Goal: Task Accomplishment & Management: Manage account settings

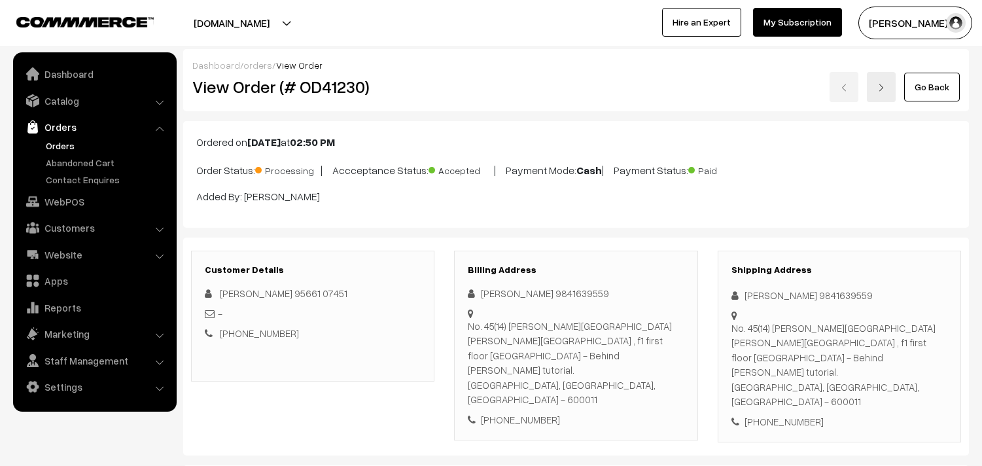
scroll to position [654, 0]
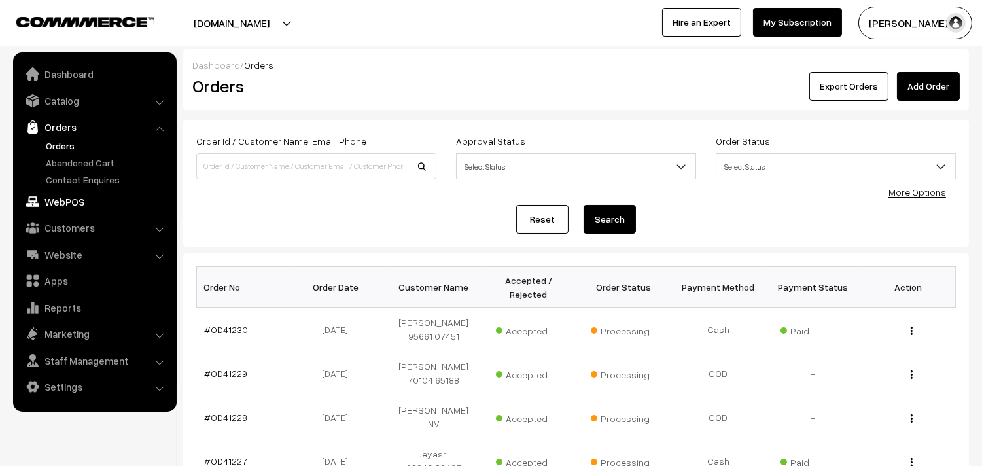
click at [81, 199] on link "WebPOS" at bounding box center [94, 202] width 156 height 24
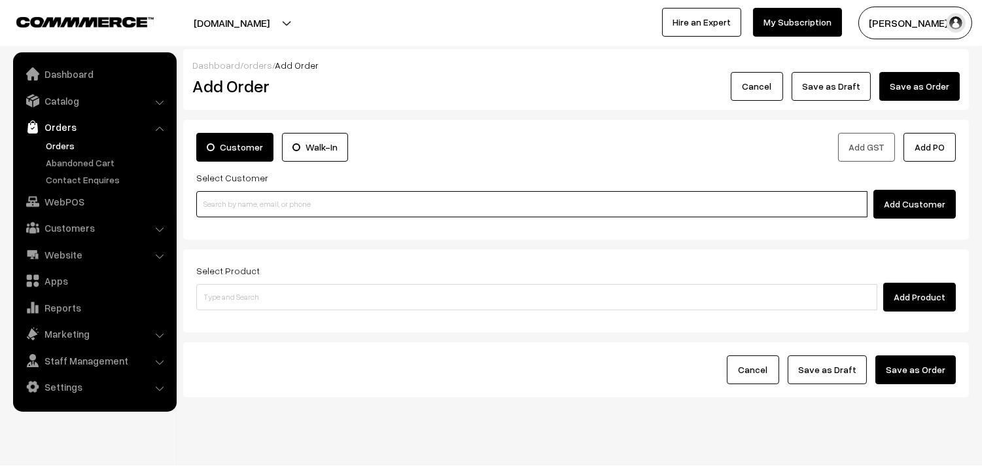
click at [256, 204] on input at bounding box center [531, 204] width 671 height 26
paste input "98843 27641"
click at [228, 201] on input "98843 27641" at bounding box center [531, 204] width 671 height 26
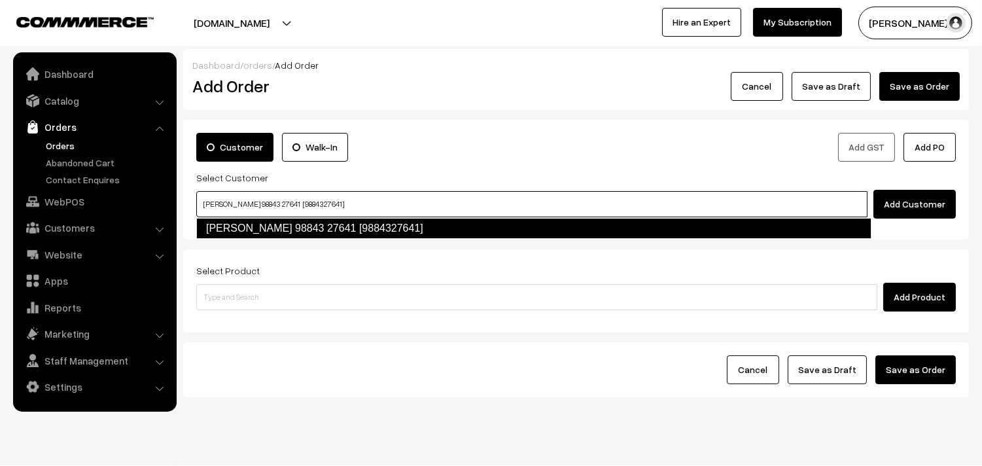
type input "Malathy Varadharajan 98843 27641 [9884327641]"
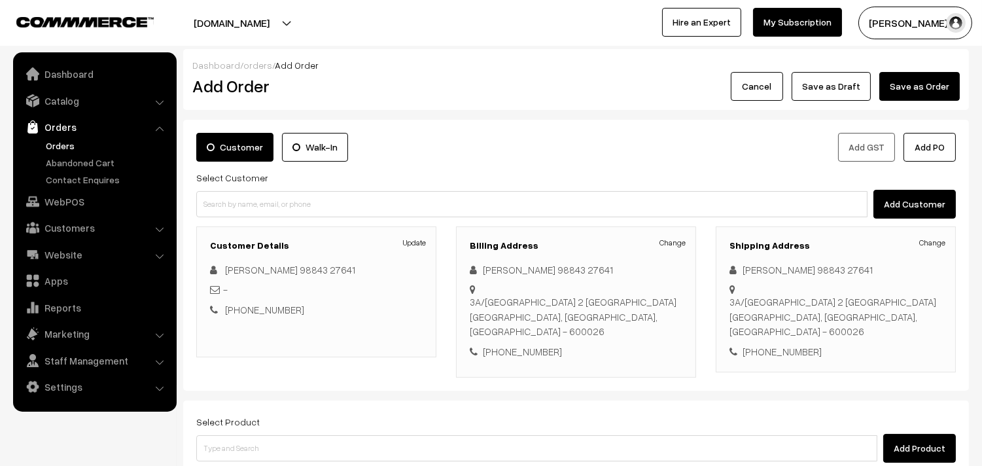
scroll to position [73, 0]
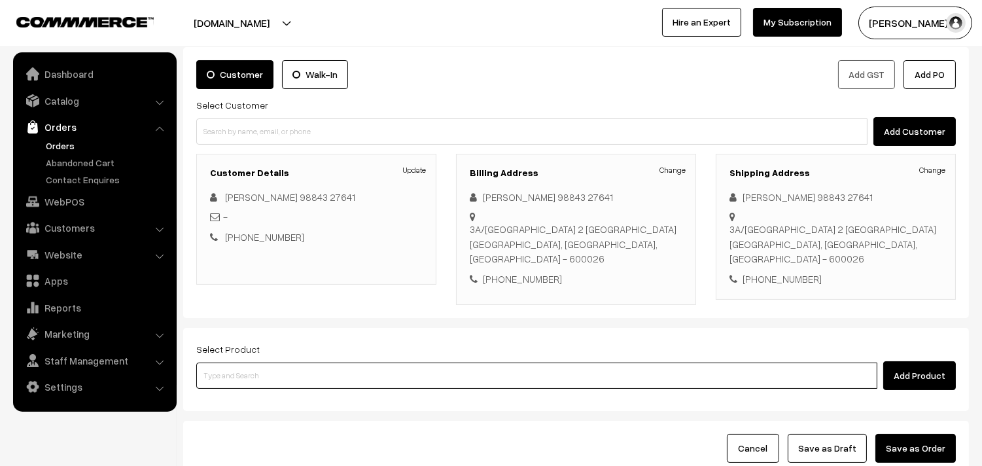
click at [330, 387] on input at bounding box center [536, 375] width 681 height 26
drag, startPoint x: 356, startPoint y: 373, endPoint x: 329, endPoint y: 374, distance: 27.5
click at [353, 375] on input at bounding box center [536, 375] width 681 height 26
type input "Cow Ghee -1 kg"
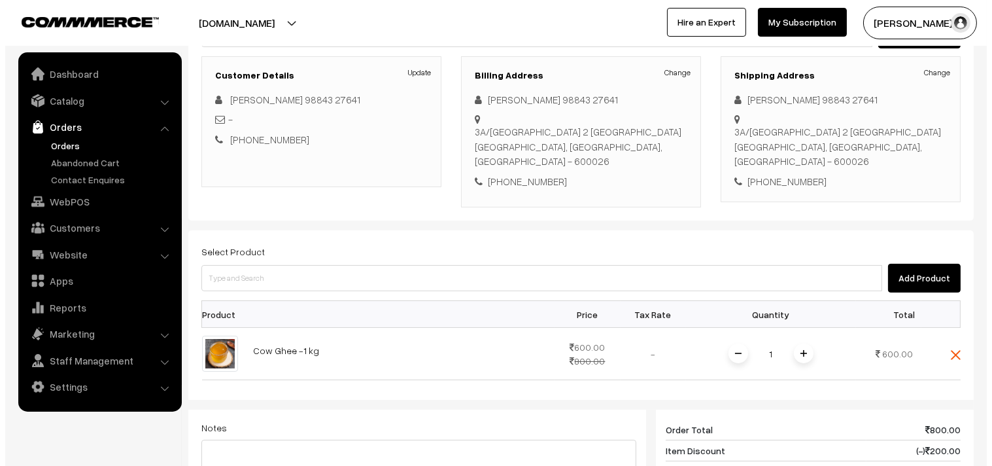
scroll to position [436, 0]
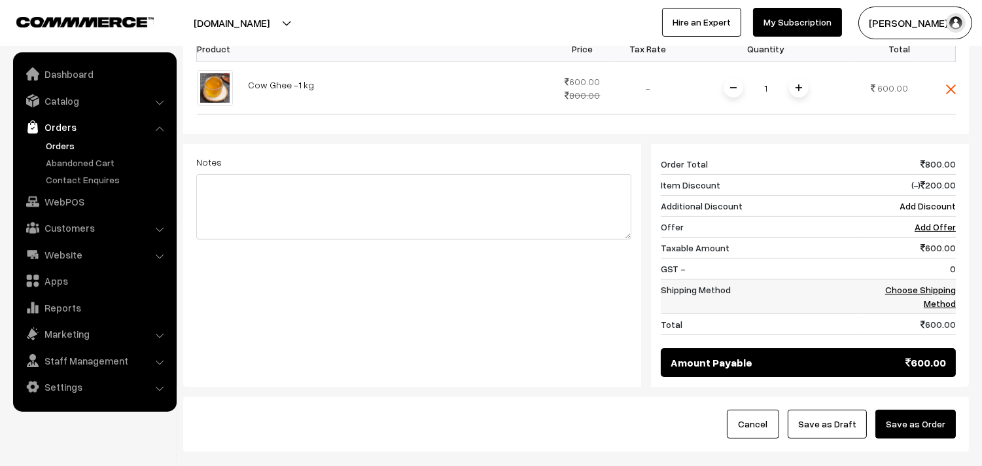
click at [938, 285] on link "Choose Shipping Method" at bounding box center [920, 296] width 71 height 25
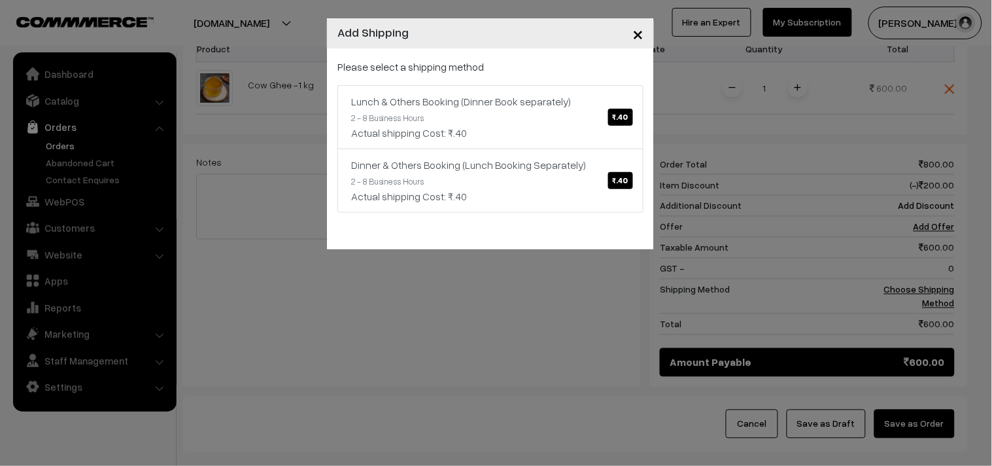
click at [445, 129] on div "Actual shipping Cost: ₹.40" at bounding box center [490, 133] width 279 height 16
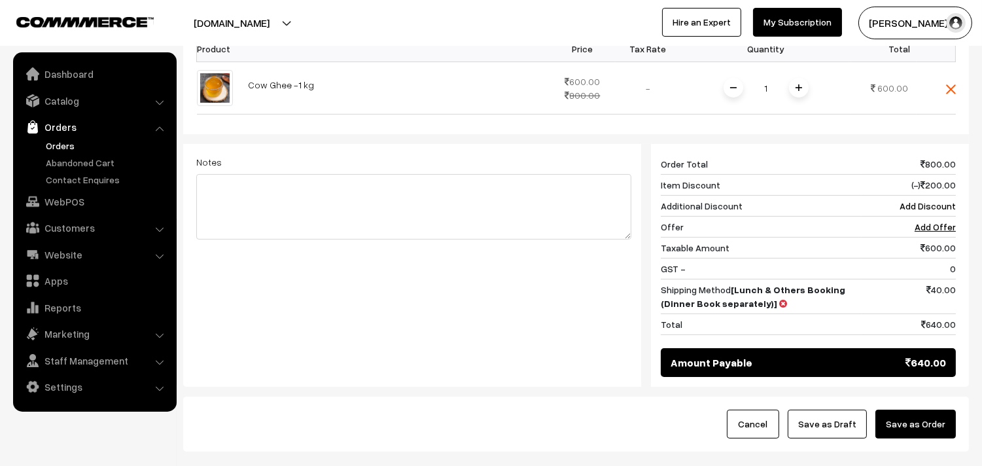
click at [913, 424] on button "Save as Order" at bounding box center [915, 423] width 80 height 29
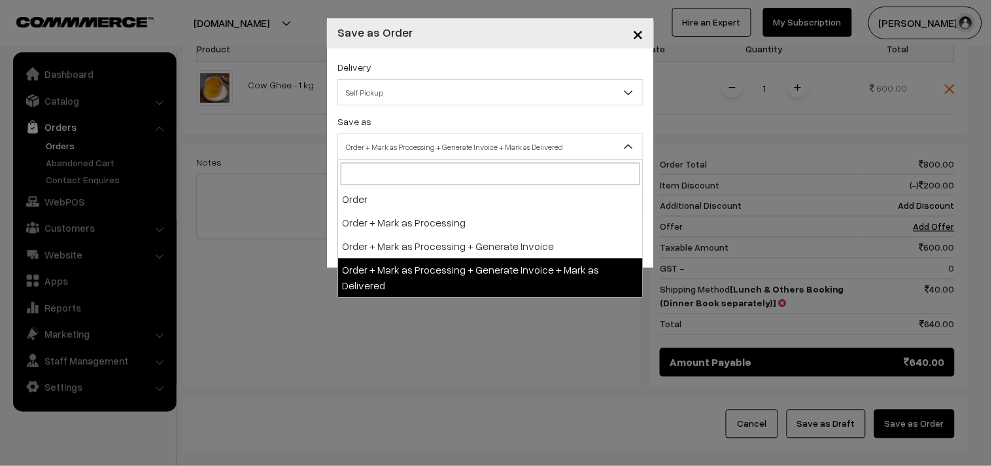
click at [393, 158] on span "Order + Mark as Processing + Generate Invoice + Mark as Delivered" at bounding box center [490, 146] width 305 height 23
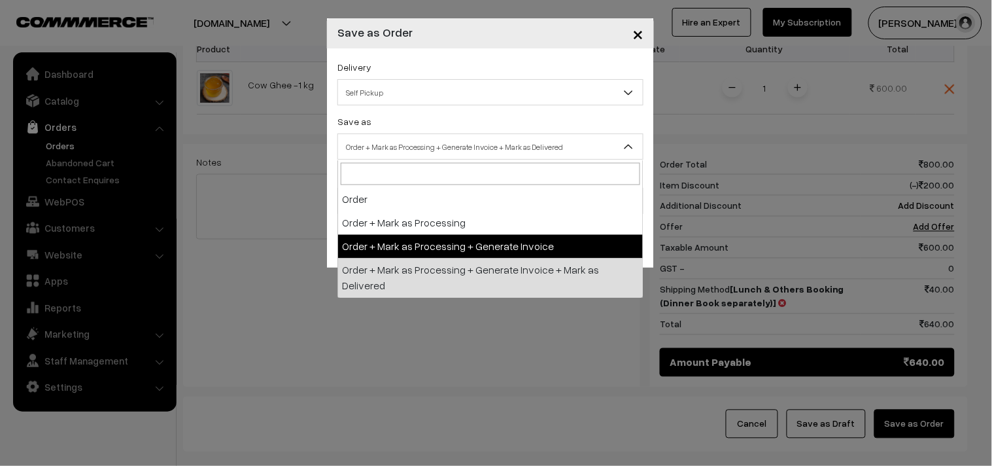
select select "3"
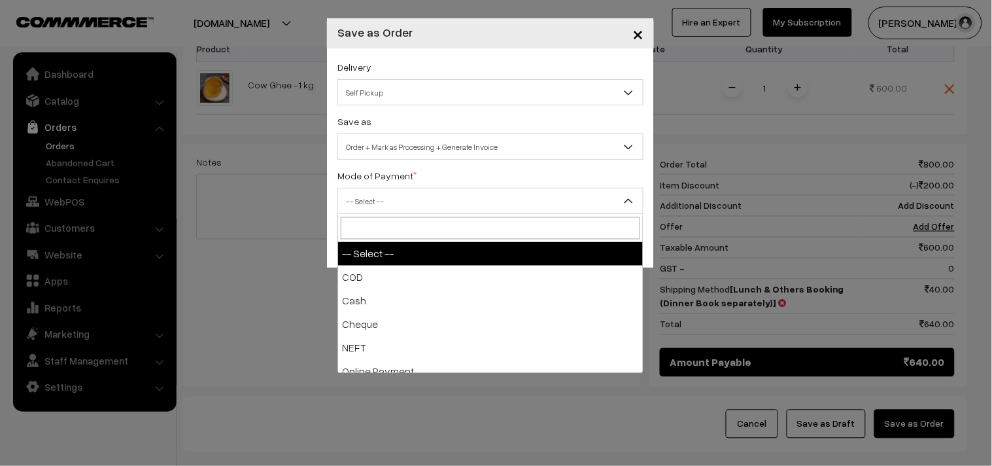
click at [385, 192] on span "-- Select --" at bounding box center [490, 201] width 305 height 23
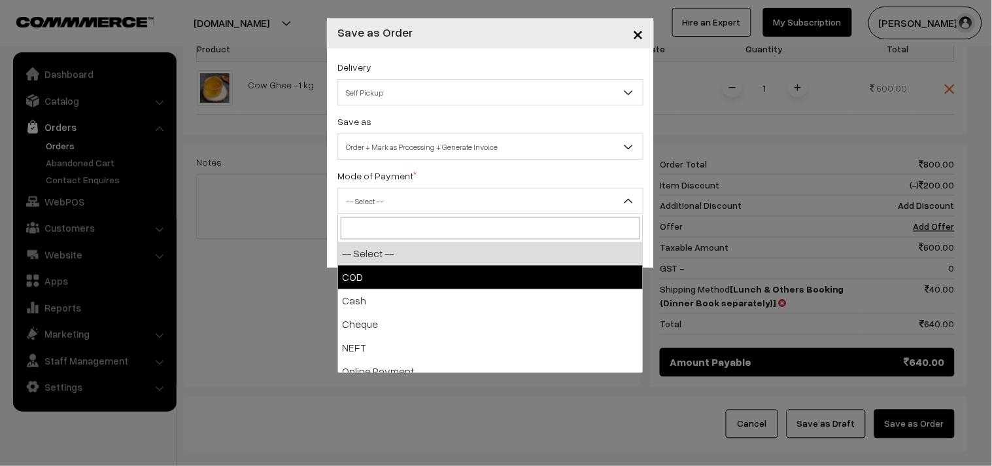
select select "1"
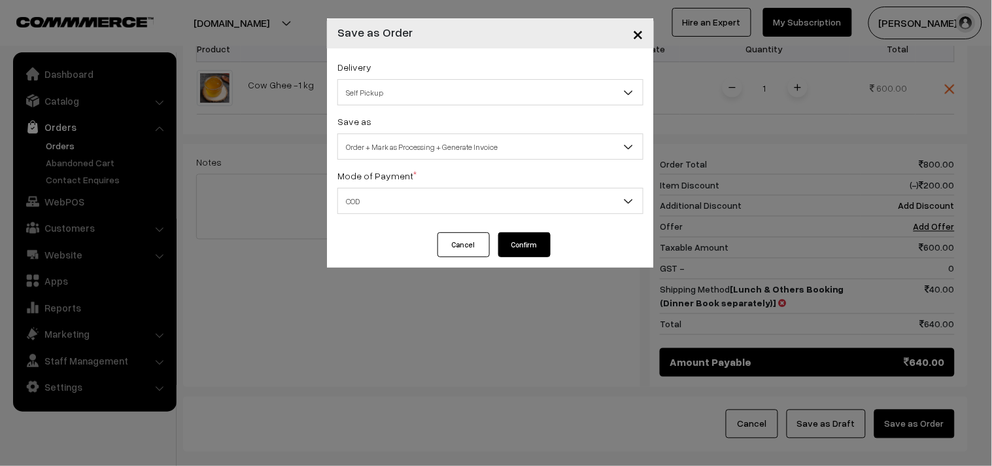
click at [525, 242] on button "Confirm" at bounding box center [524, 244] width 52 height 25
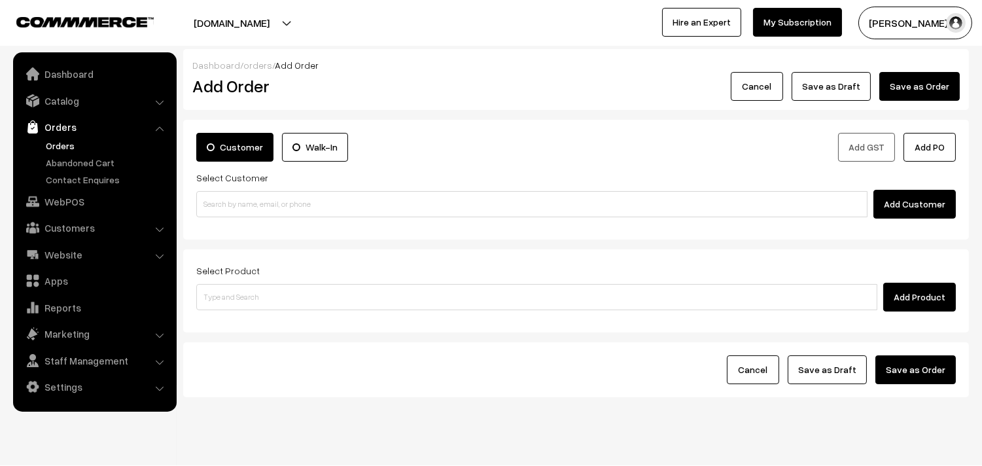
click at [61, 145] on link "Orders" at bounding box center [107, 146] width 129 height 14
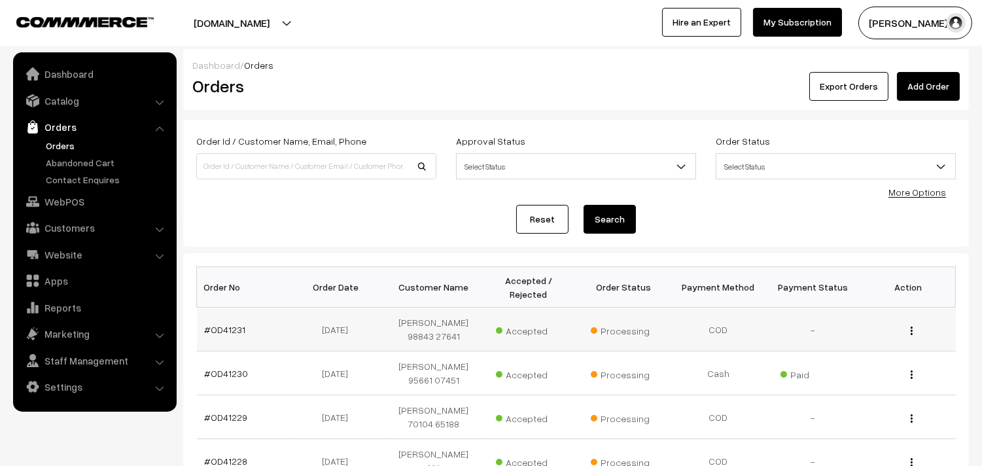
click at [232, 329] on td "#OD41231" at bounding box center [244, 329] width 95 height 44
click at [228, 335] on link "#OD41231" at bounding box center [225, 329] width 41 height 11
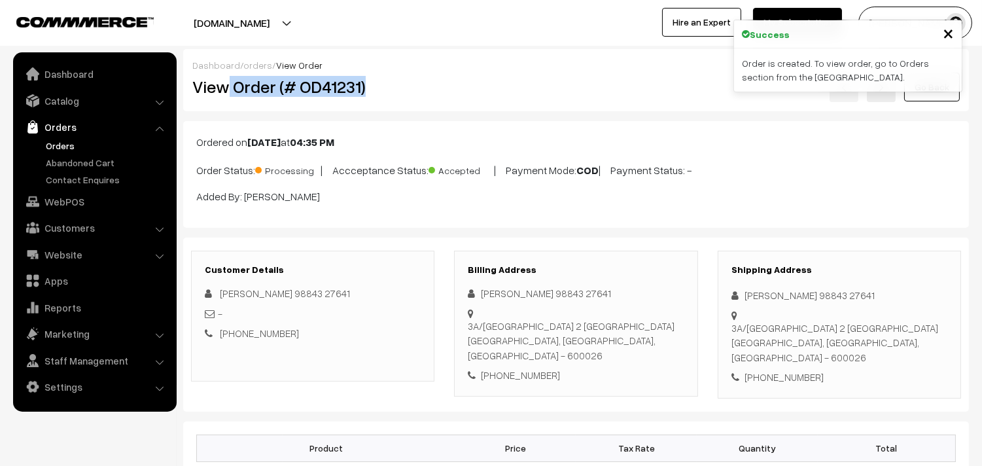
drag, startPoint x: 230, startPoint y: 81, endPoint x: 390, endPoint y: 77, distance: 160.3
click at [390, 77] on h2 "View Order (# OD41231)" at bounding box center [313, 87] width 243 height 20
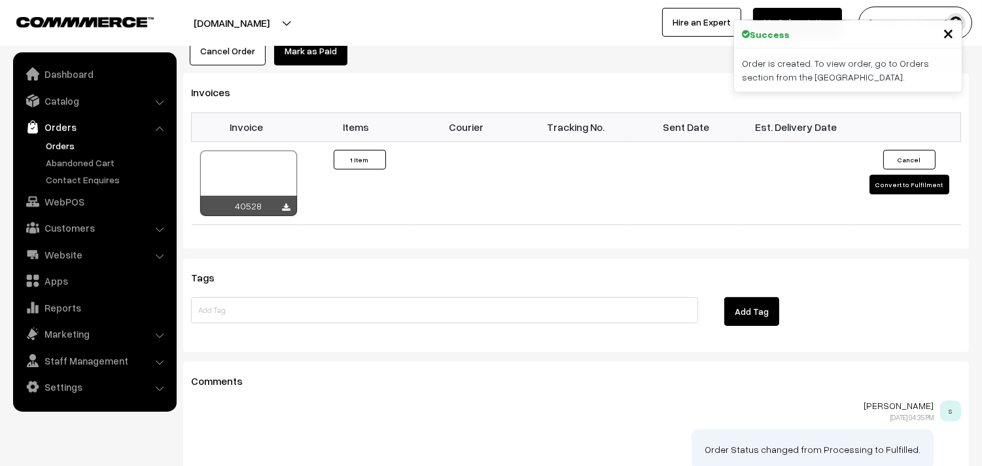
scroll to position [654, 0]
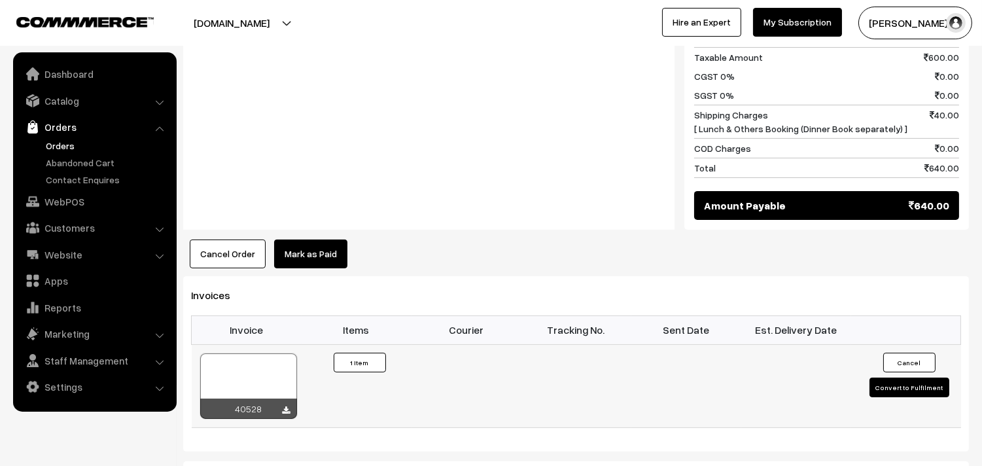
click at [266, 381] on div at bounding box center [248, 385] width 97 height 65
click at [54, 140] on link "Orders" at bounding box center [107, 146] width 129 height 14
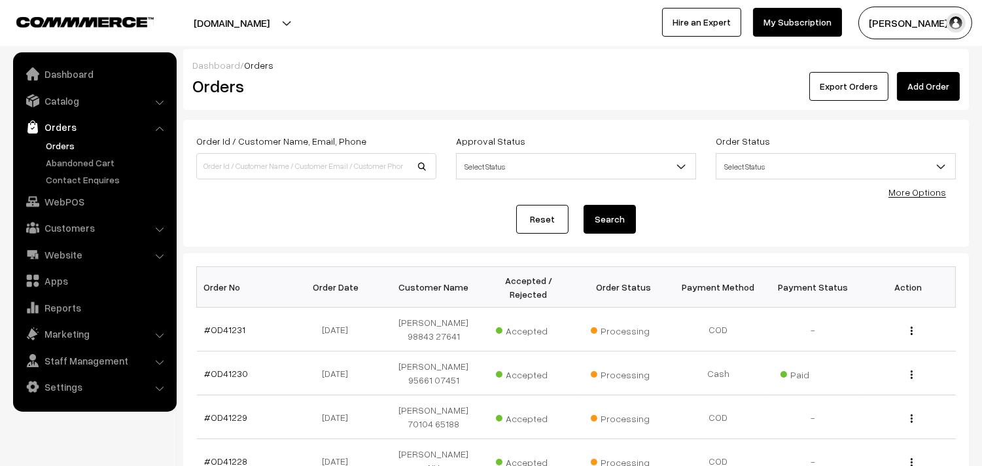
click at [75, 150] on link "Orders" at bounding box center [107, 146] width 129 height 14
click at [68, 141] on link "Orders" at bounding box center [107, 146] width 129 height 14
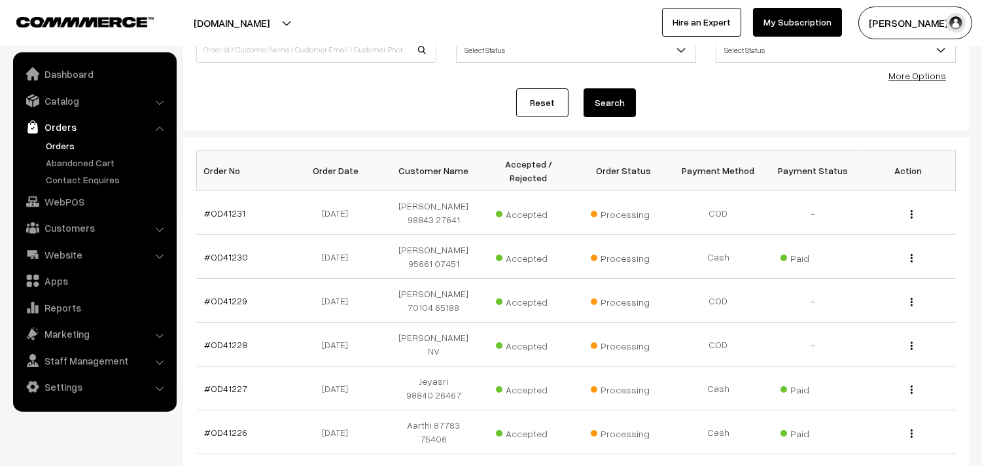
scroll to position [145, 0]
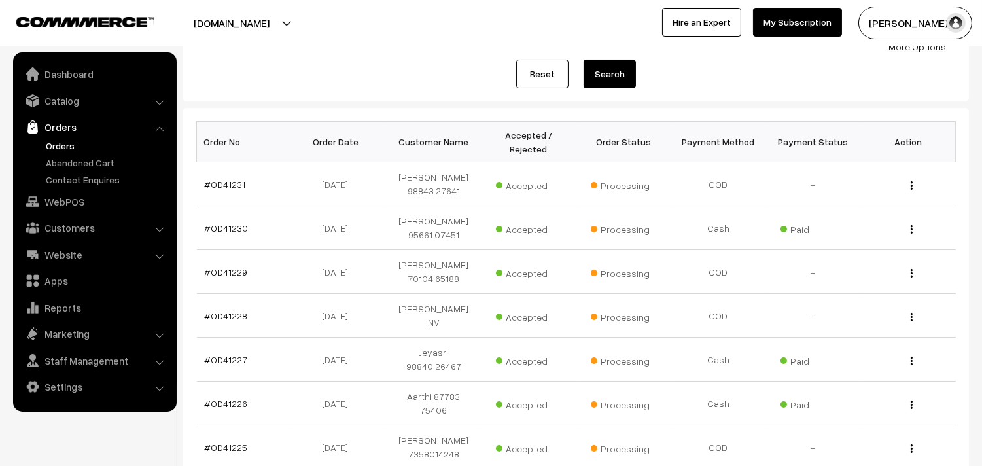
click at [60, 148] on link "Orders" at bounding box center [107, 146] width 129 height 14
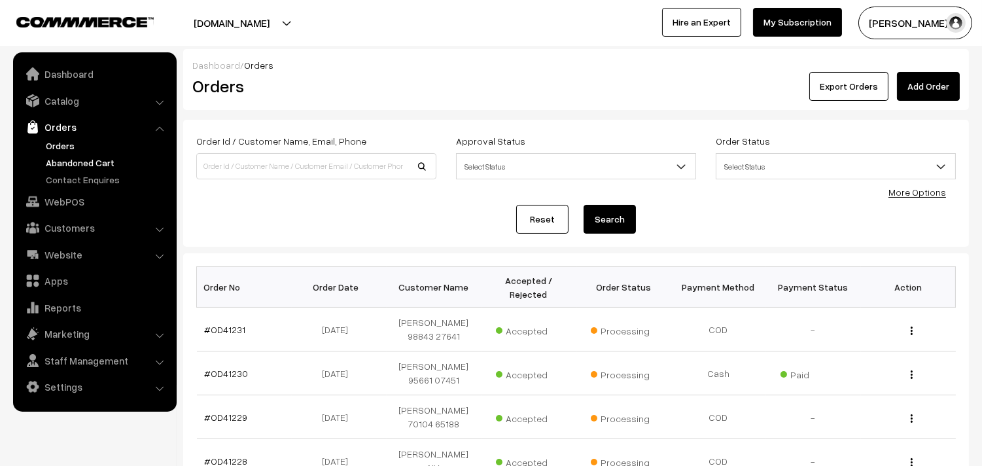
click at [63, 156] on link "Abandoned Cart" at bounding box center [107, 163] width 129 height 14
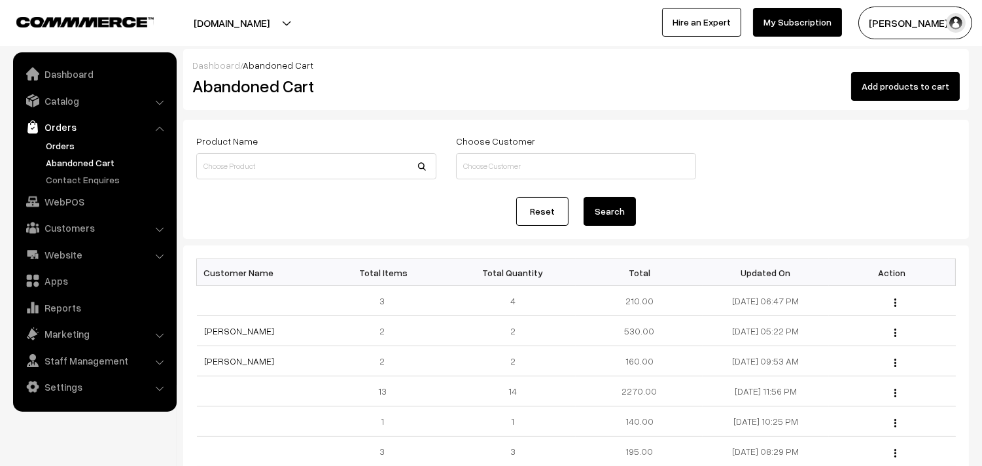
click at [54, 144] on link "Orders" at bounding box center [107, 146] width 129 height 14
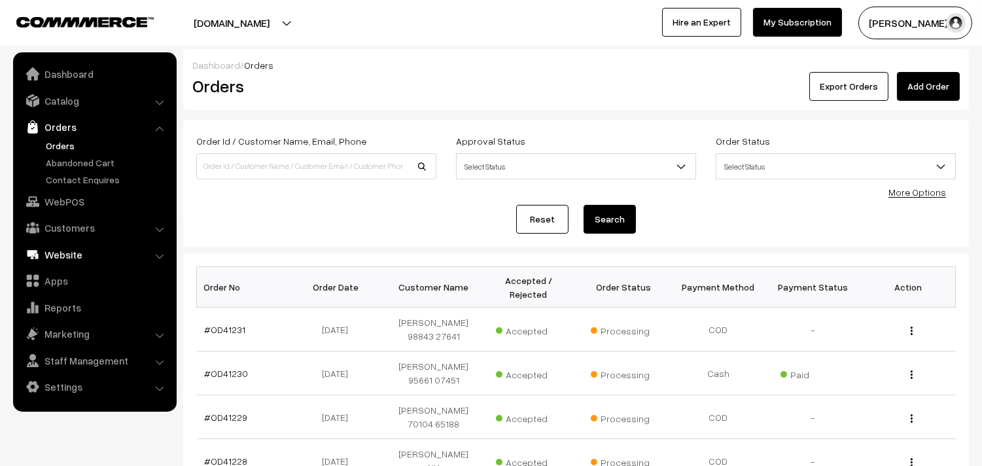
click at [67, 253] on link "Website" at bounding box center [94, 255] width 156 height 24
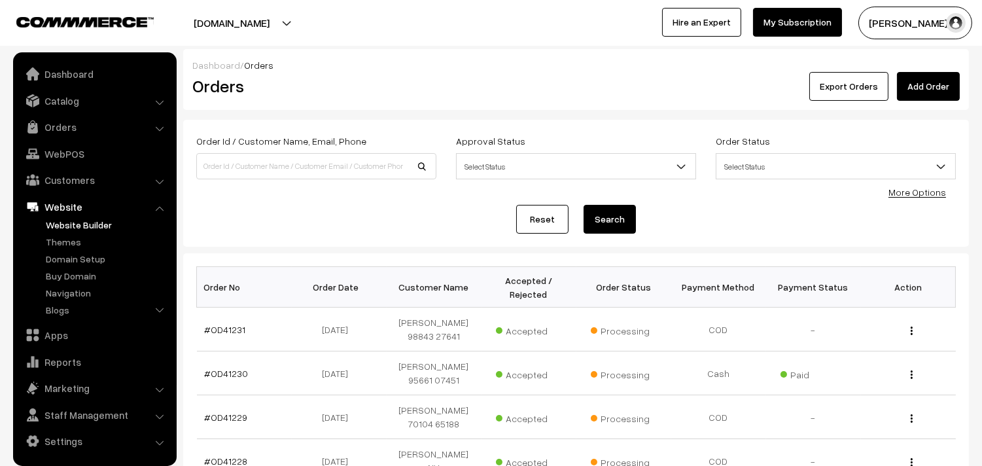
click at [86, 224] on link "Website Builder" at bounding box center [107, 225] width 129 height 14
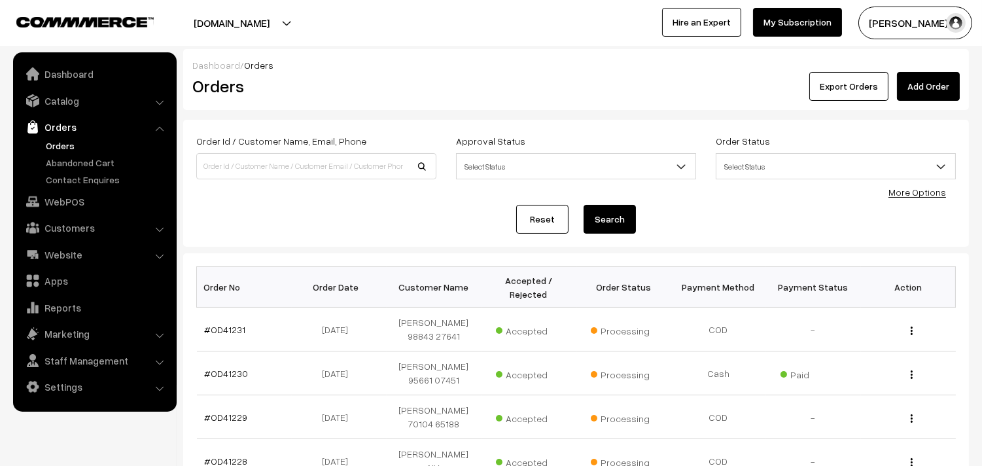
click at [62, 150] on link "Orders" at bounding box center [107, 146] width 129 height 14
click at [63, 148] on link "Orders" at bounding box center [107, 146] width 129 height 14
click at [78, 145] on link "Orders" at bounding box center [107, 146] width 129 height 14
click at [73, 143] on link "Orders" at bounding box center [107, 146] width 129 height 14
click at [77, 205] on link "WebPOS" at bounding box center [94, 202] width 156 height 24
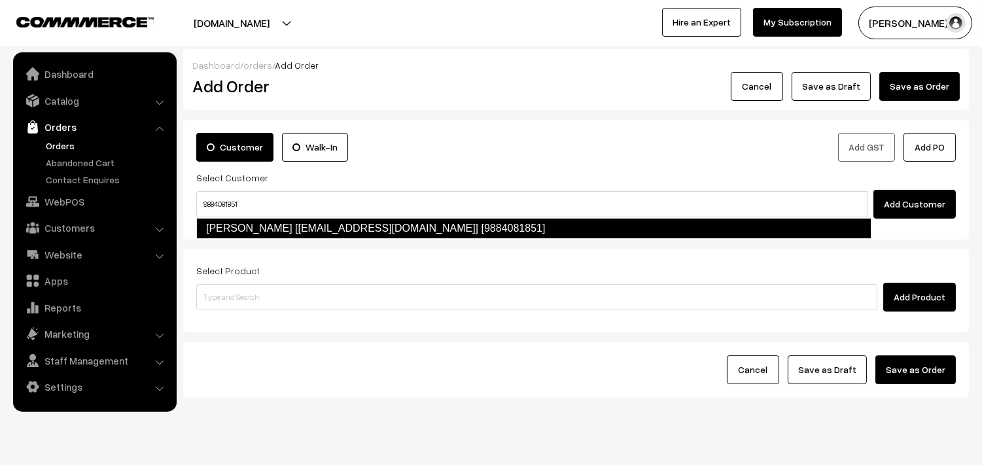
click at [245, 228] on link "Ravi SHANKAR [ravishankaraha@gmail.com] [9884081851]" at bounding box center [533, 228] width 675 height 21
type input "9884081851"
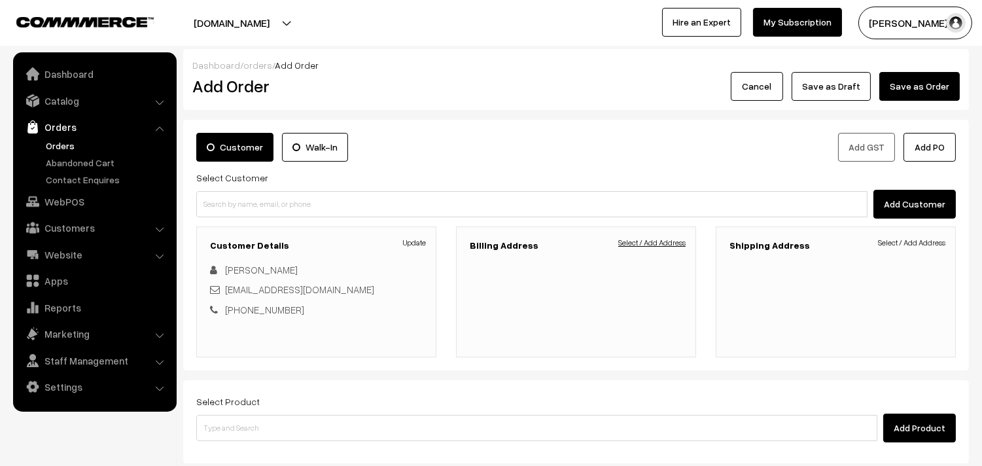
click at [670, 240] on link "Select / Add Address" at bounding box center [651, 243] width 67 height 12
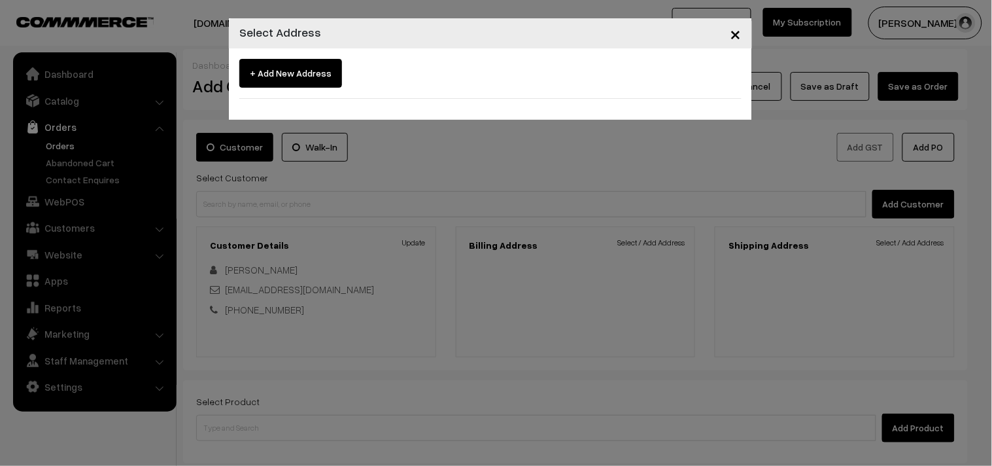
click at [670, 241] on div "× Select Address + Add New Address" at bounding box center [496, 233] width 992 height 466
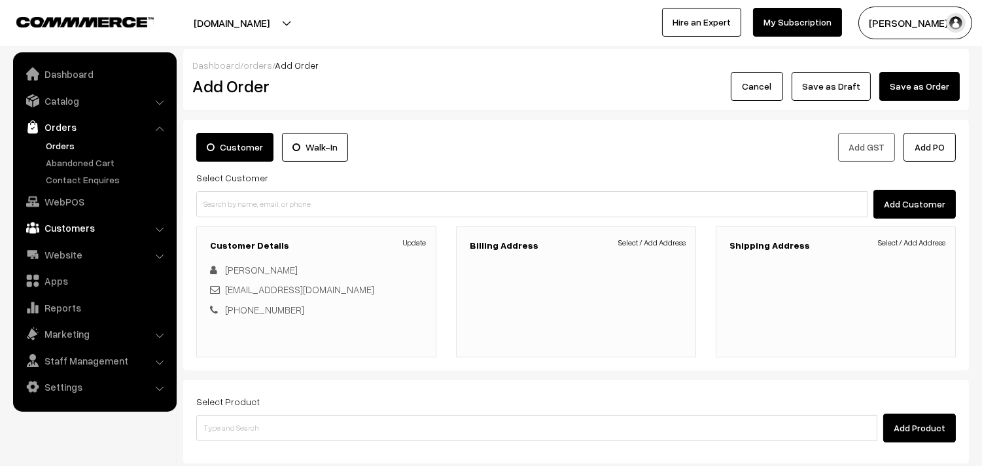
click at [77, 232] on link "Customers" at bounding box center [94, 228] width 156 height 24
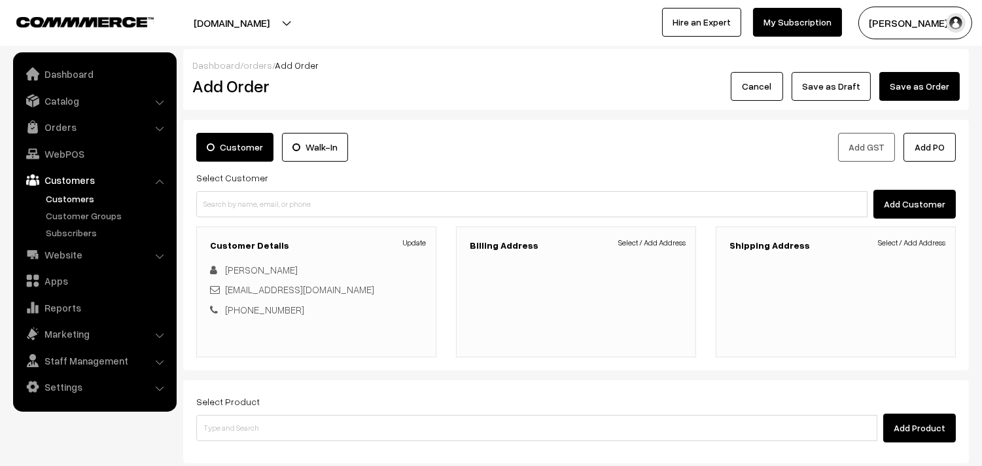
click at [68, 196] on link "Customers" at bounding box center [107, 199] width 129 height 14
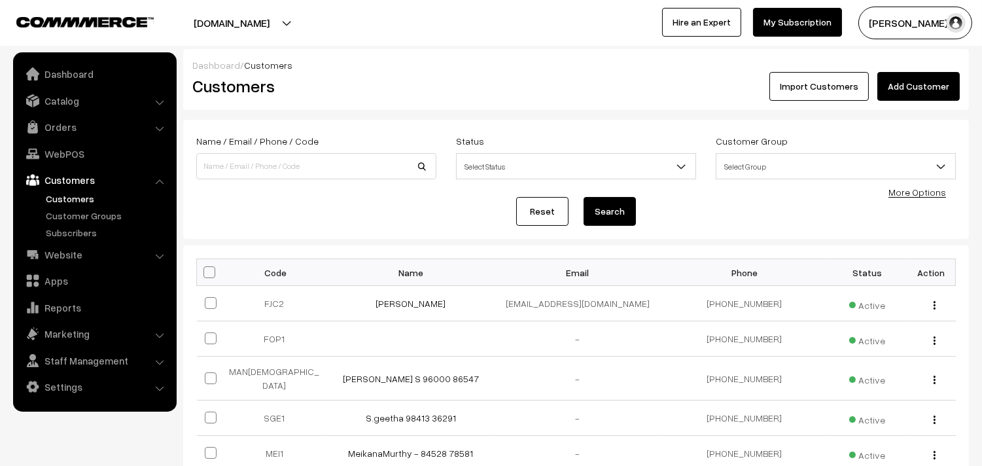
click at [939, 74] on link "Add Customer" at bounding box center [918, 86] width 82 height 29
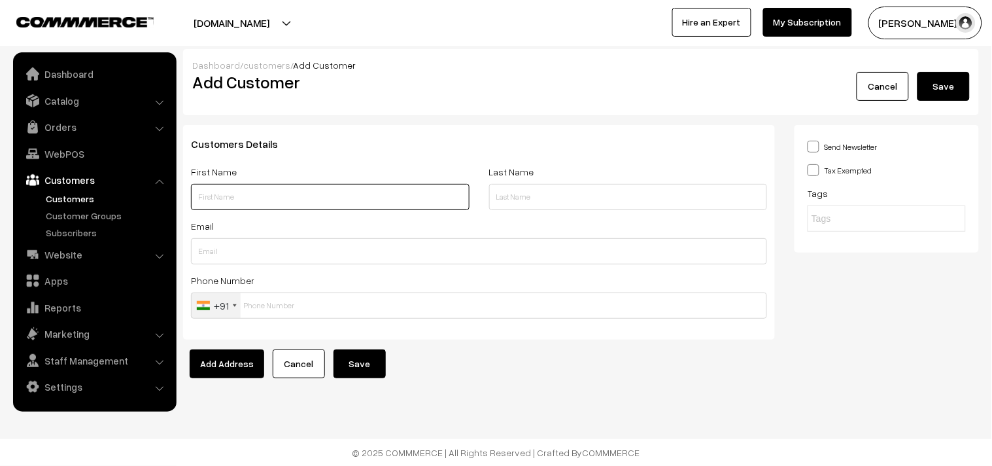
paste input "C [PERSON_NAME]"
paste input "9884081851"
type input "C RAVI SHANKAR 9884081851"
click at [272, 319] on div "Customers Details First Name C RAVI SHANKAR 9884081851 Last Name Email Phone Nu…" at bounding box center [479, 232] width 592 height 215
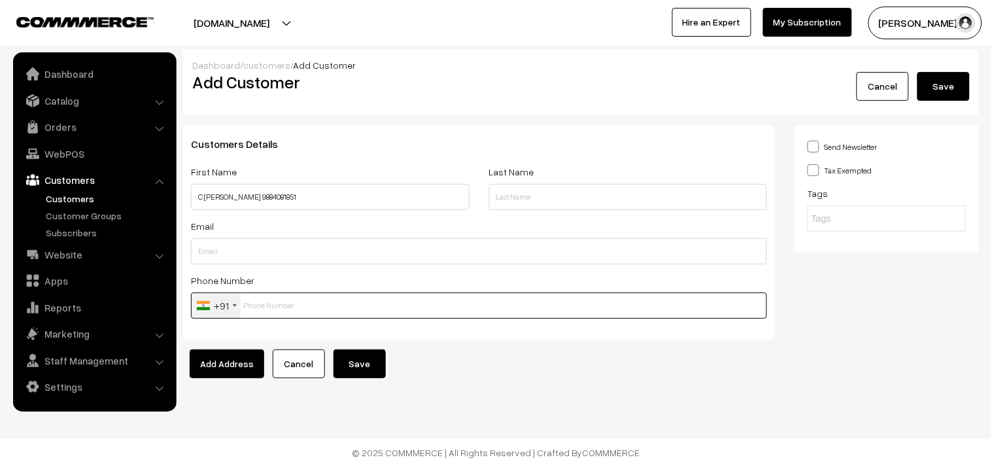
click at [275, 305] on input "text" at bounding box center [479, 305] width 576 height 26
paste input "9884081851"
type input "9884081851"
click at [358, 360] on button "Save" at bounding box center [360, 363] width 52 height 29
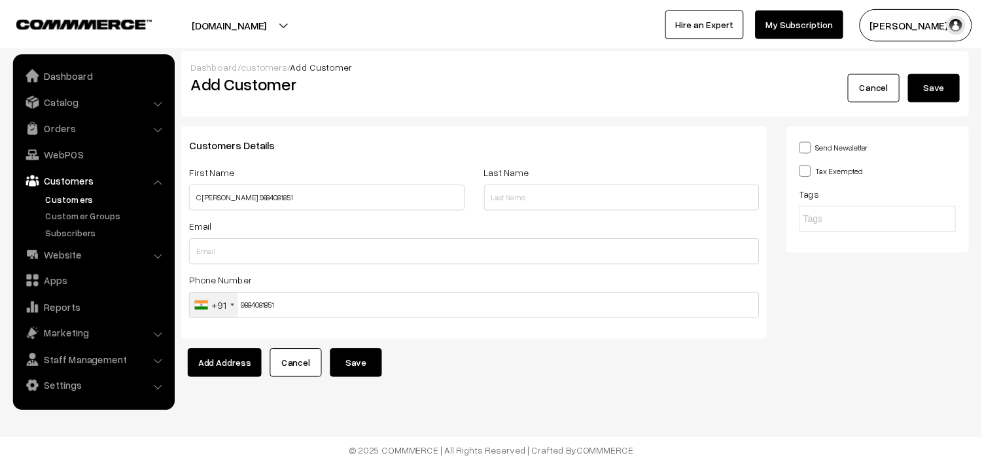
scroll to position [3, 0]
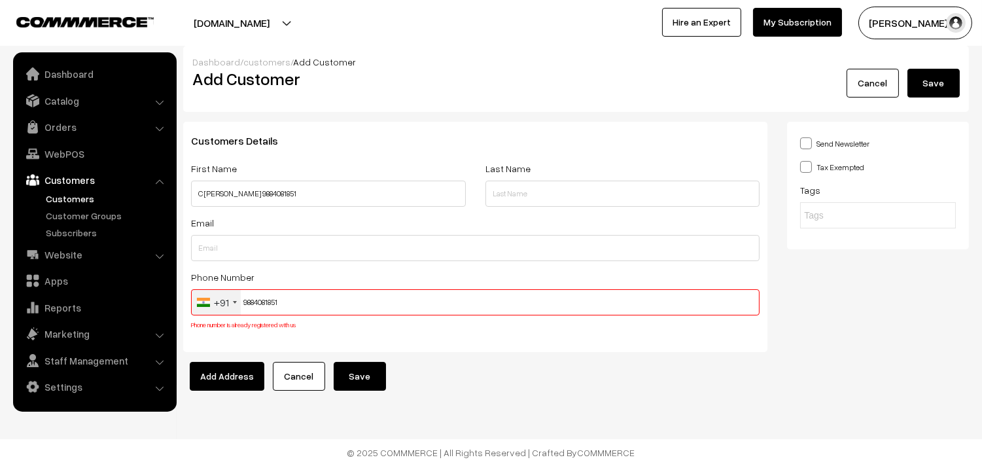
click at [263, 305] on input "9884081851" at bounding box center [475, 302] width 568 height 26
click at [73, 151] on link "WebPOS" at bounding box center [94, 154] width 156 height 24
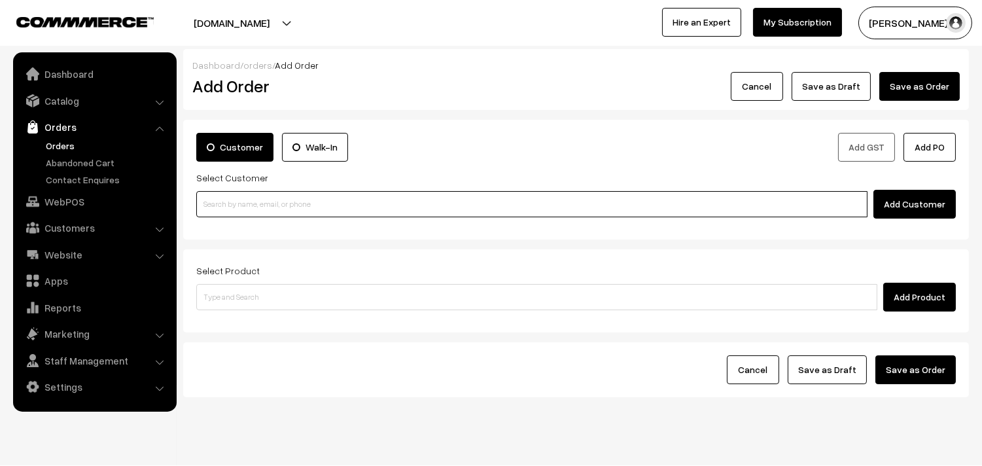
click at [324, 198] on input at bounding box center [531, 204] width 671 height 26
paste input "9884081851"
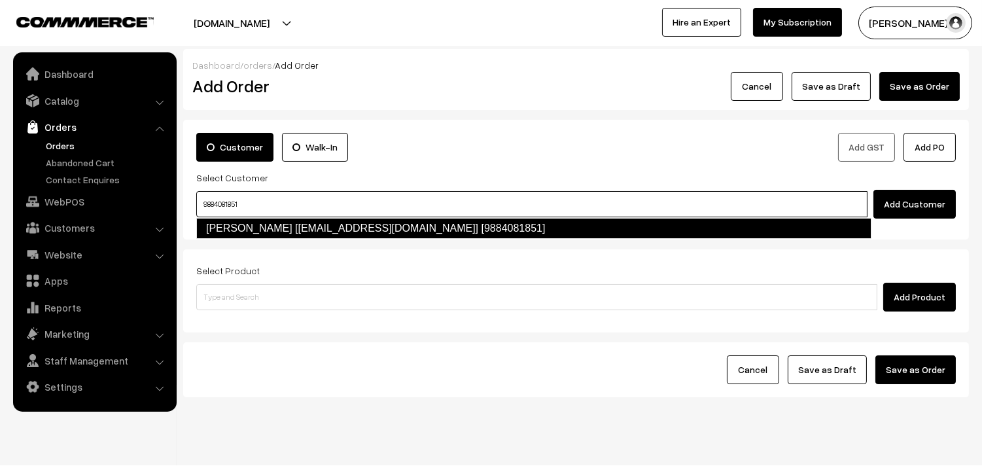
click at [280, 229] on link "Ravi SHANKAR [ravishankaraha@gmail.com] [9884081851]" at bounding box center [533, 228] width 675 height 21
type input "9884081851"
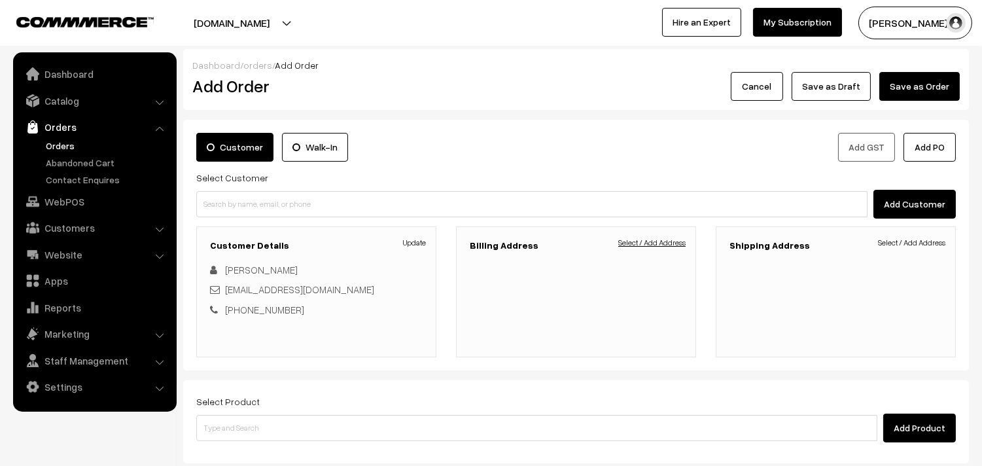
click at [675, 244] on link "Select / Add Address" at bounding box center [651, 243] width 67 height 12
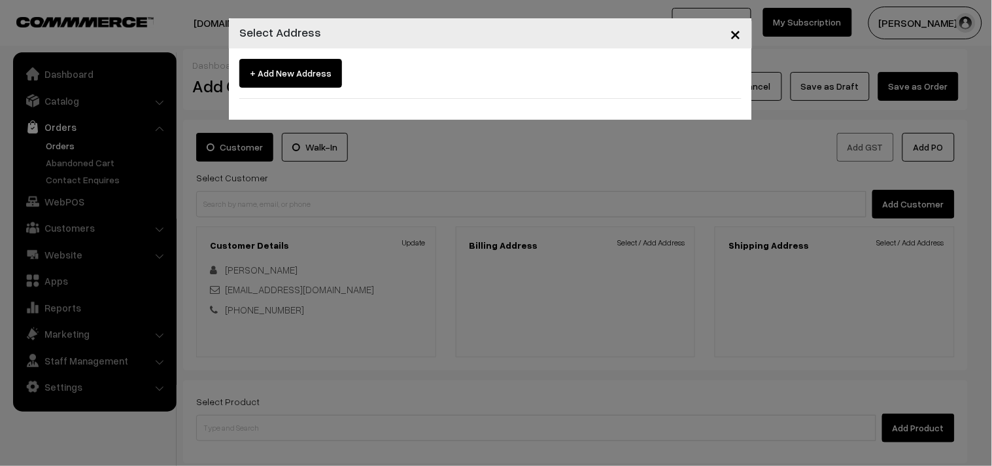
click at [296, 92] on div "+ Add New Address" at bounding box center [490, 79] width 502 height 40
click at [298, 73] on span "+ Add New Address" at bounding box center [290, 73] width 103 height 29
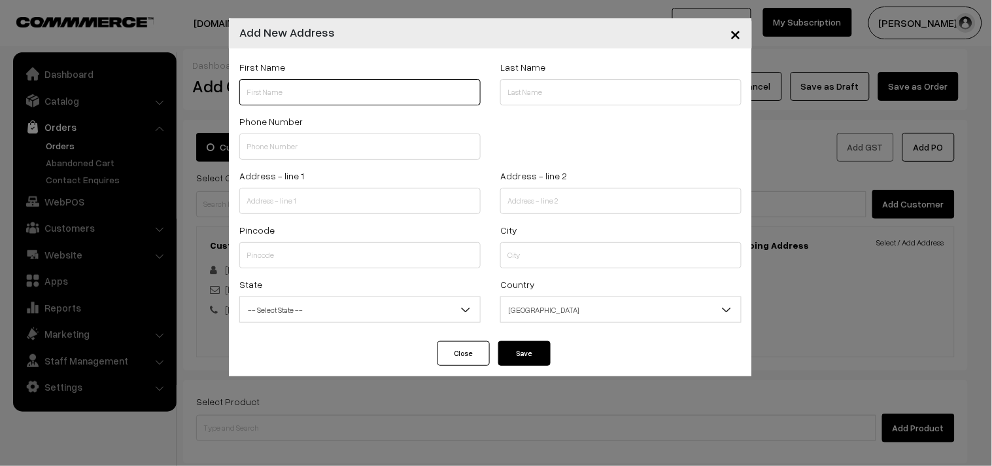
click at [298, 101] on input "text" at bounding box center [359, 92] width 241 height 26
paste input "C RAVI SHANKAR"
paste input "9884081851"
type input "C RAVI SHANKAR 9884081851"
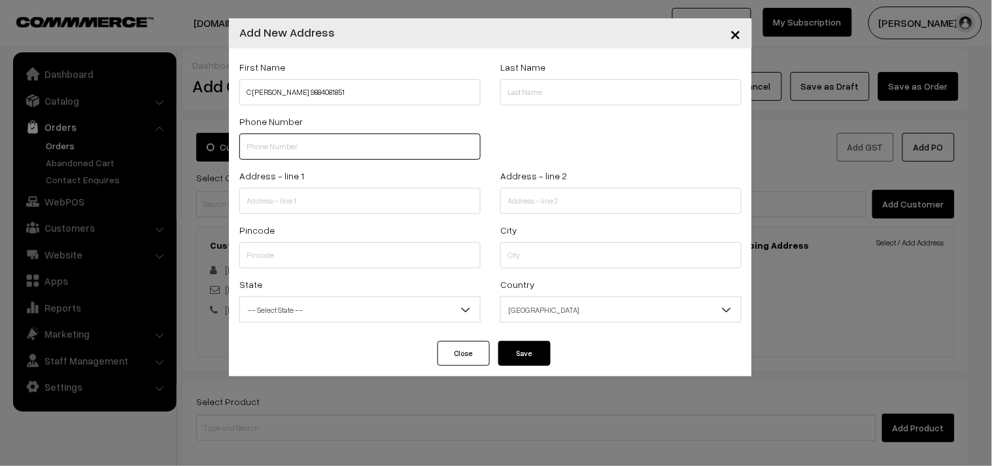
click at [328, 148] on input "text" at bounding box center [359, 146] width 241 height 26
paste input "9884081851"
type input "9884081851"
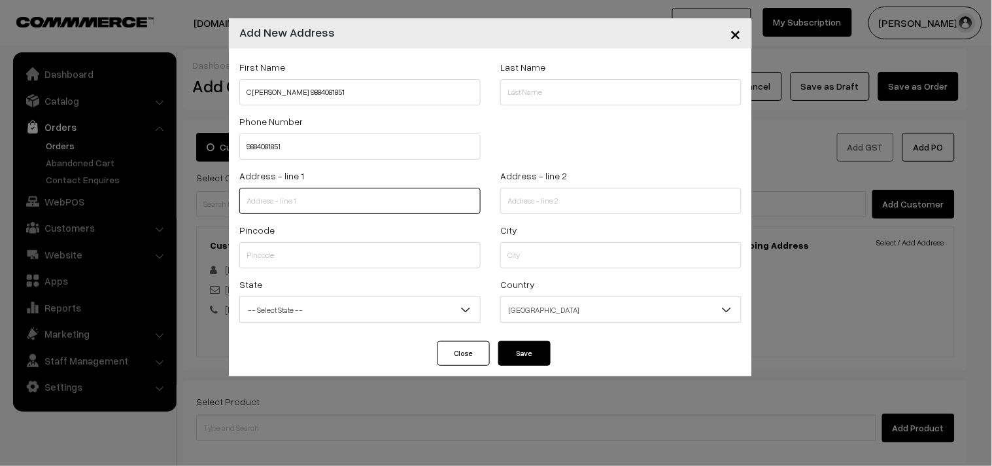
click at [288, 203] on input "text" at bounding box center [359, 201] width 241 height 26
click at [309, 197] on input "text" at bounding box center [359, 201] width 241 height 26
paste input "New 62 old 38/2, THIRUNAVUKKARASU ST MARUTHI APTS PERAMBUR CHENNAI, TAMIL NADU …"
drag, startPoint x: 337, startPoint y: 198, endPoint x: 493, endPoint y: 213, distance: 157.0
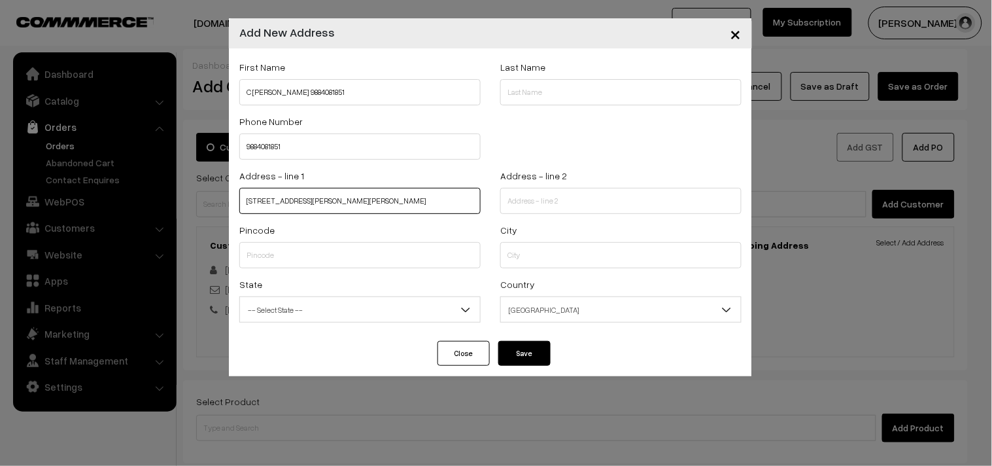
click at [493, 213] on div "Address - line 1 New 62 old 38/2, THIRUNAVUKKARASU ST MARUTHI APTS PERAMBUR CHE…" at bounding box center [491, 194] width 522 height 54
type input "New 62 old 38/2, THIRUNAVUKKARASU ST MARUTHI APTS"
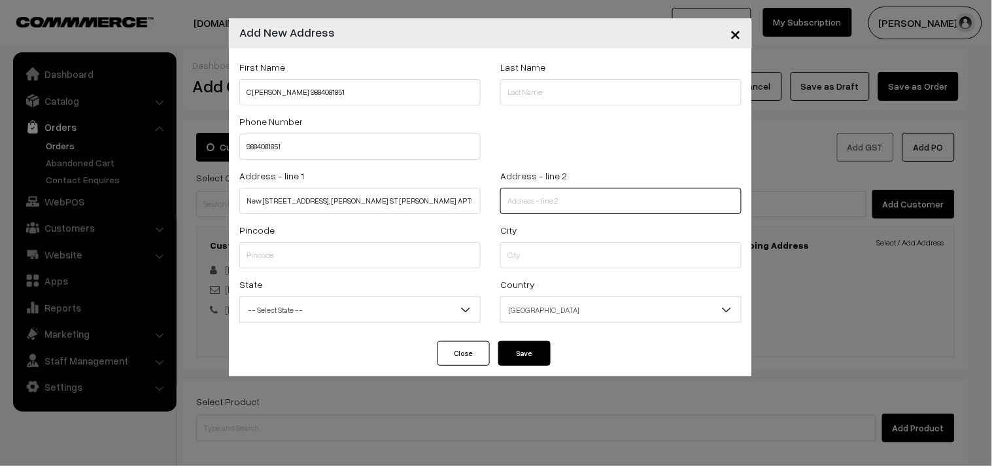
click at [583, 197] on input "text" at bounding box center [620, 201] width 241 height 26
paste input "PERAMBUR CHENNAI, TAMIL NADU 600011"
type input "PERAMBUR CHENNAI, TAMIL NADU 600011"
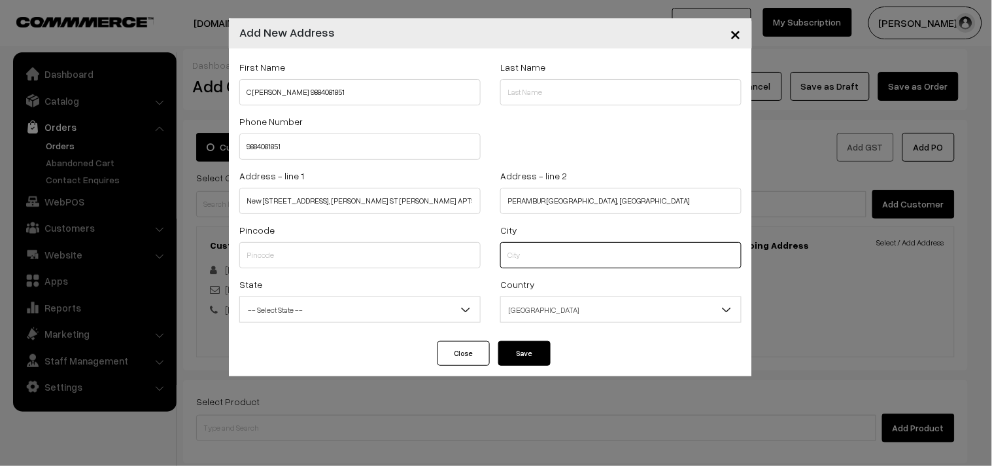
click at [532, 259] on input "text" at bounding box center [620, 255] width 241 height 26
click at [292, 262] on input "text" at bounding box center [359, 255] width 241 height 26
type input "600011"
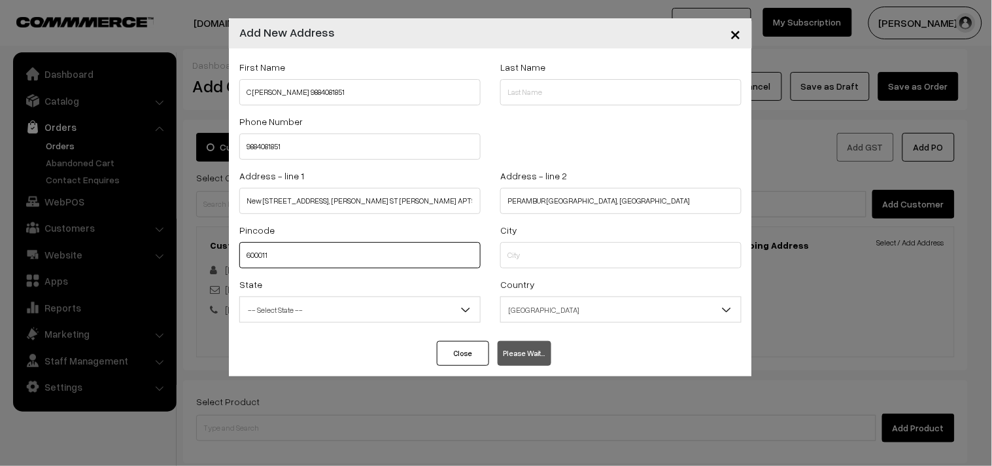
select select "Tamil Nadu"
type input "600011"
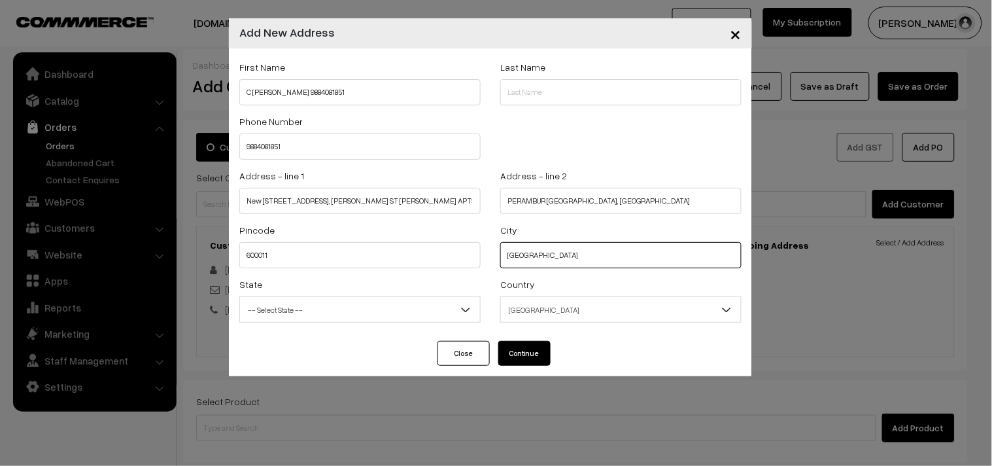
type input "chennai"
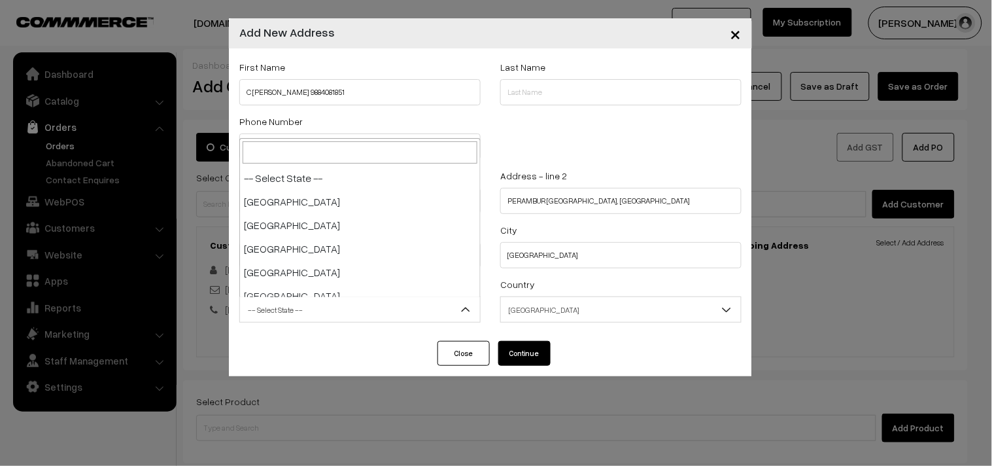
click at [337, 313] on span "-- Select State --" at bounding box center [360, 309] width 240 height 23
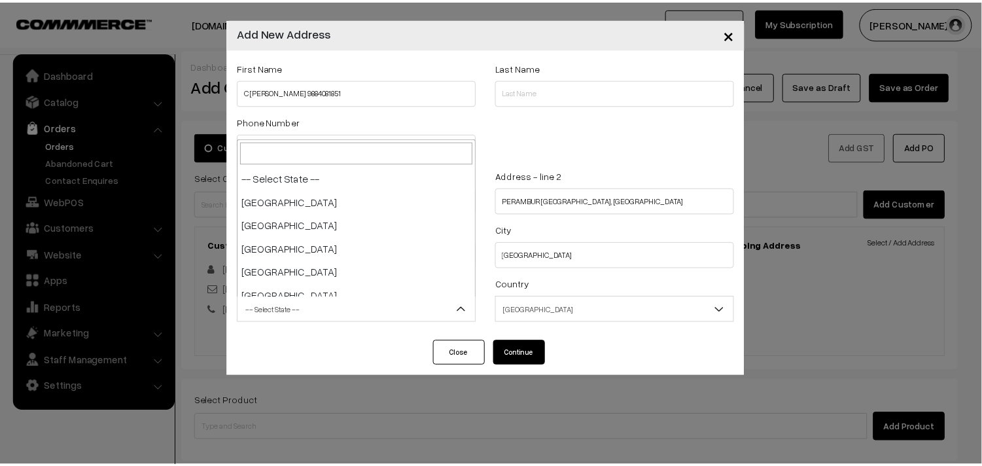
scroll to position [682, 0]
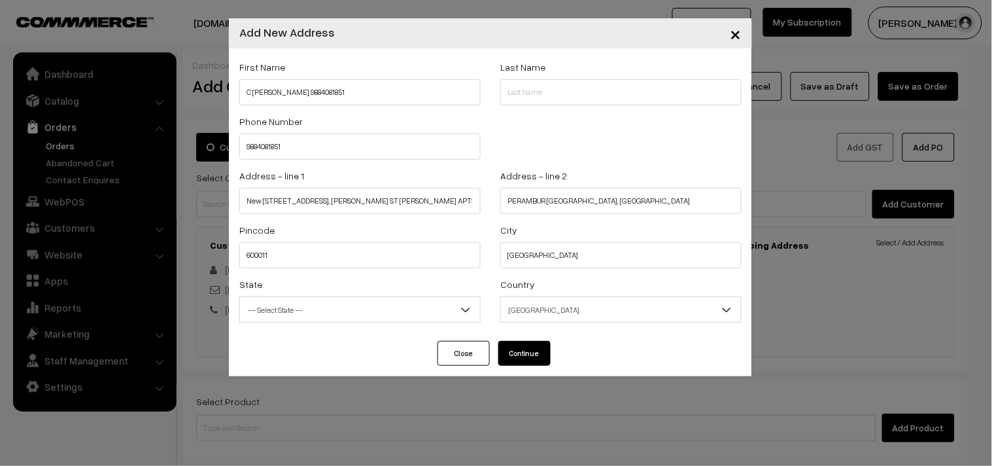
click at [531, 345] on button "Continue" at bounding box center [524, 353] width 52 height 25
select select
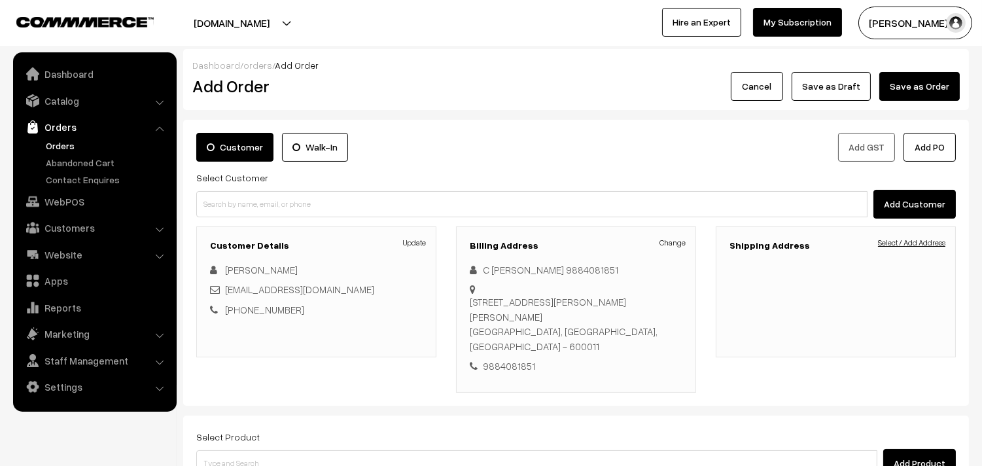
click at [931, 243] on link "Select / Add Address" at bounding box center [911, 243] width 67 height 12
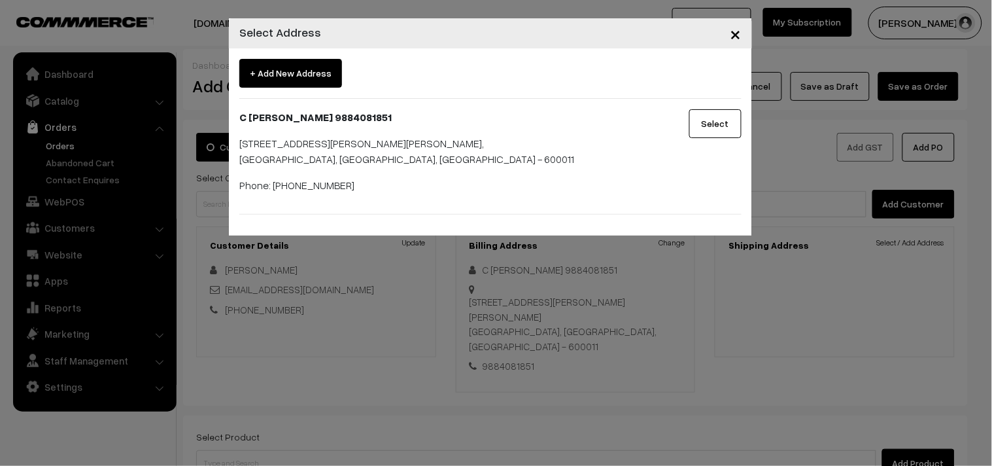
click at [701, 121] on button "Select" at bounding box center [715, 123] width 52 height 29
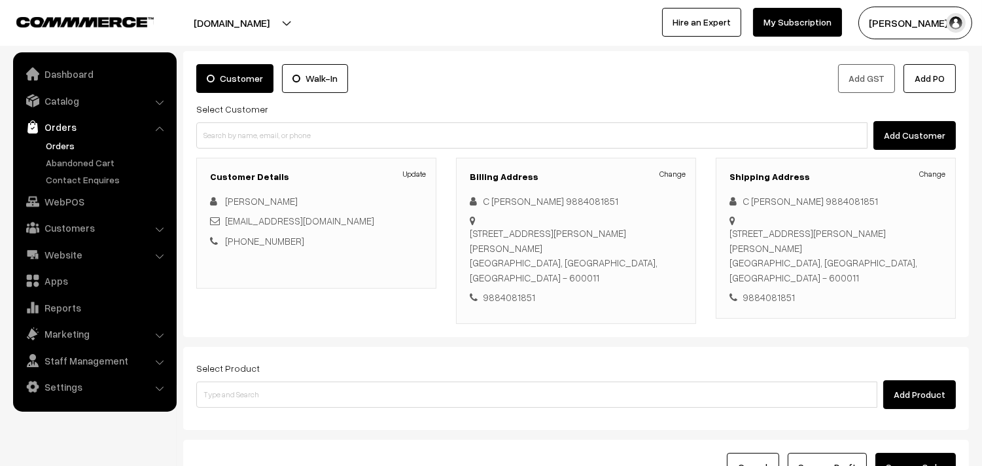
scroll to position [178, 0]
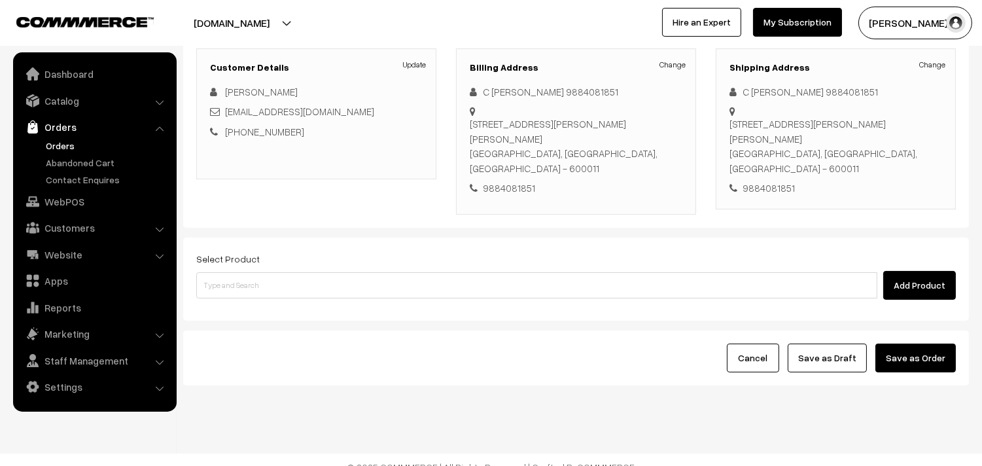
click at [460, 289] on div "Select Product Add Product" at bounding box center [575, 278] width 785 height 83
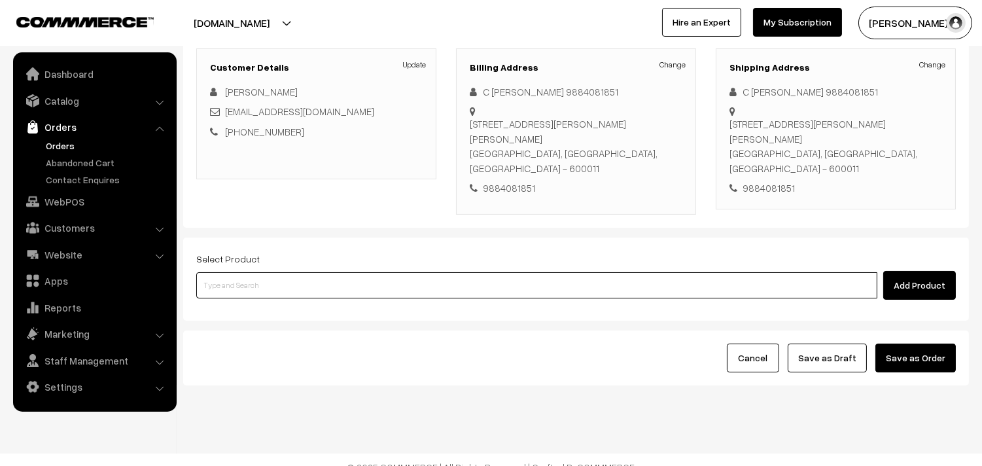
click at [453, 277] on input at bounding box center [536, 285] width 681 height 26
click at [247, 278] on input at bounding box center [536, 285] width 681 height 26
paste input "9884081851"
type input "9884081851"
click at [233, 272] on input "9884081851" at bounding box center [536, 285] width 681 height 26
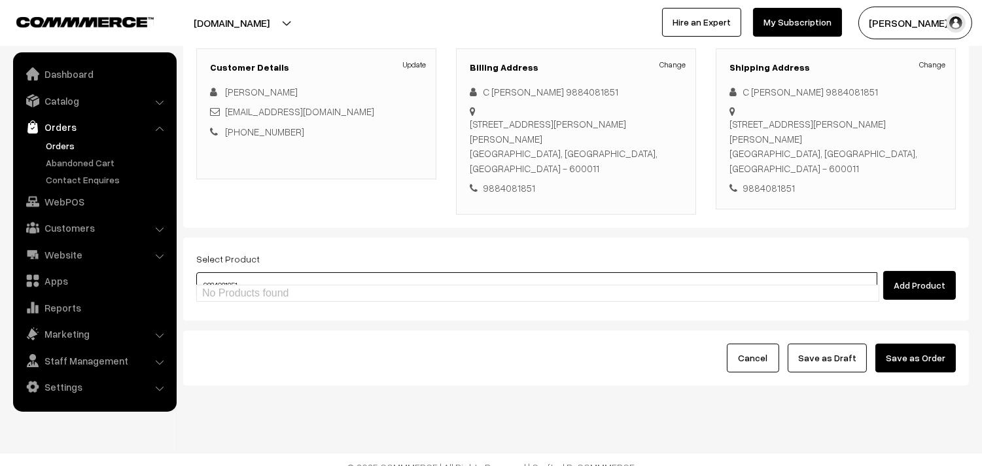
click at [233, 272] on input "9884081851" at bounding box center [536, 285] width 681 height 26
paste input "27th Spl Lunch - Without Rice"
type input "27th Spl Lunch - Without Rice"
click at [262, 305] on div "Select Product Add Product" at bounding box center [575, 278] width 785 height 83
click at [278, 272] on input at bounding box center [536, 285] width 681 height 26
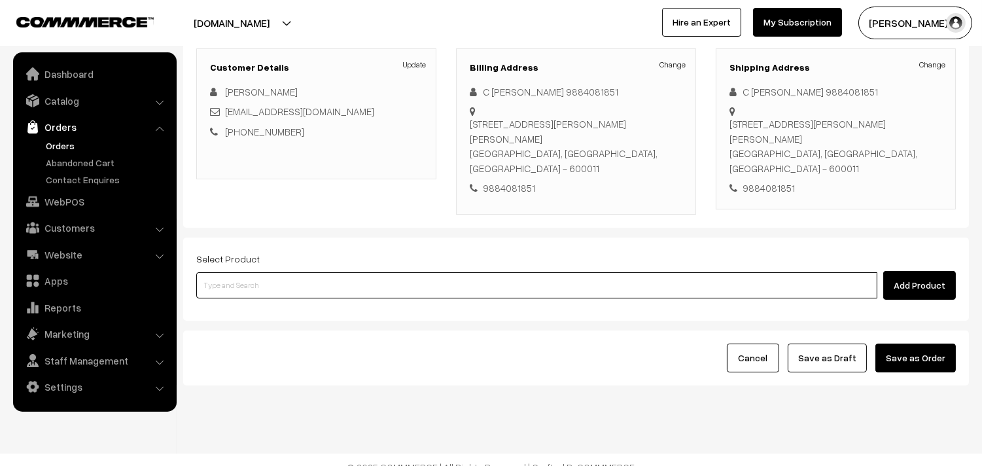
paste input "27th Spl Lunch - Without Rice"
type input "27th Spl Lunch - Without Rice"
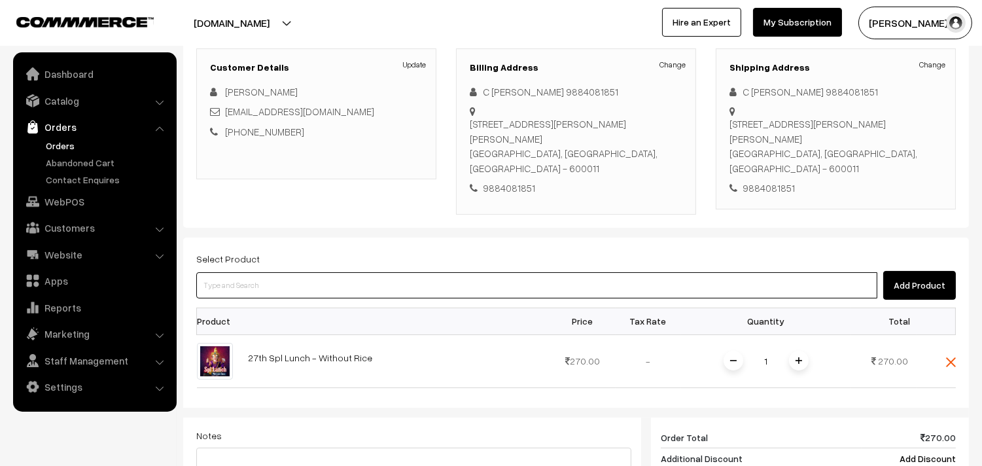
click at [266, 273] on input at bounding box center [536, 285] width 681 height 26
paste input "27th Lunch Add-on - Ulundhu Vadai (1)"
type input "27th Lunch Add-on - Ulundhu Vadai (1)"
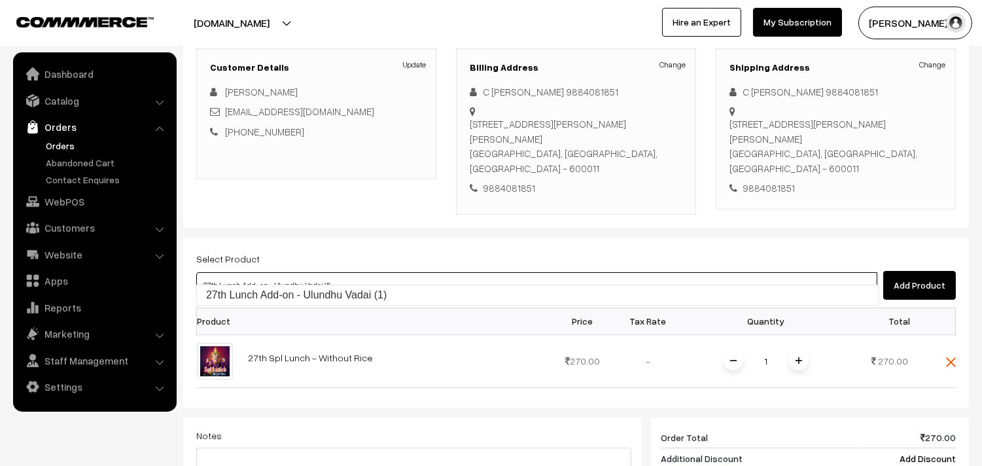
drag, startPoint x: 259, startPoint y: 290, endPoint x: 273, endPoint y: 288, distance: 13.9
click at [260, 291] on link "27th Lunch Add-on - Ulundhu Vadai (1)" at bounding box center [538, 295] width 682 height 20
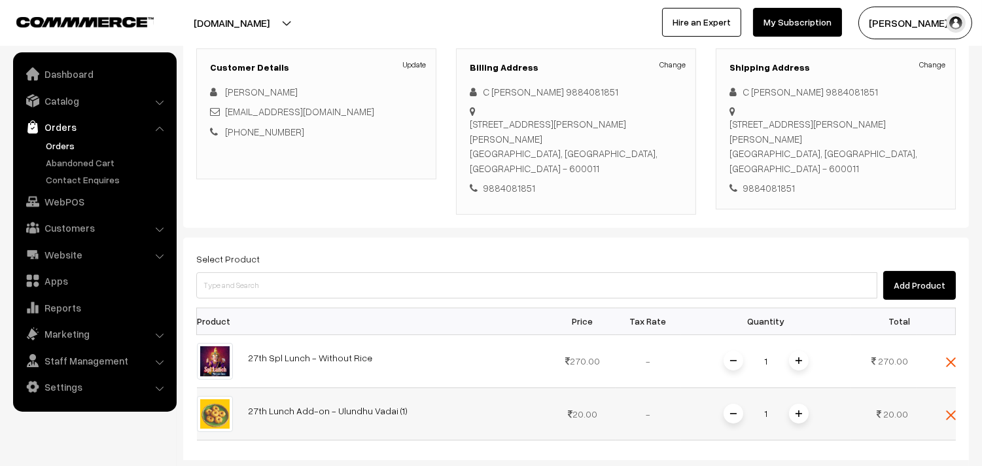
click at [801, 404] on span at bounding box center [799, 414] width 20 height 20
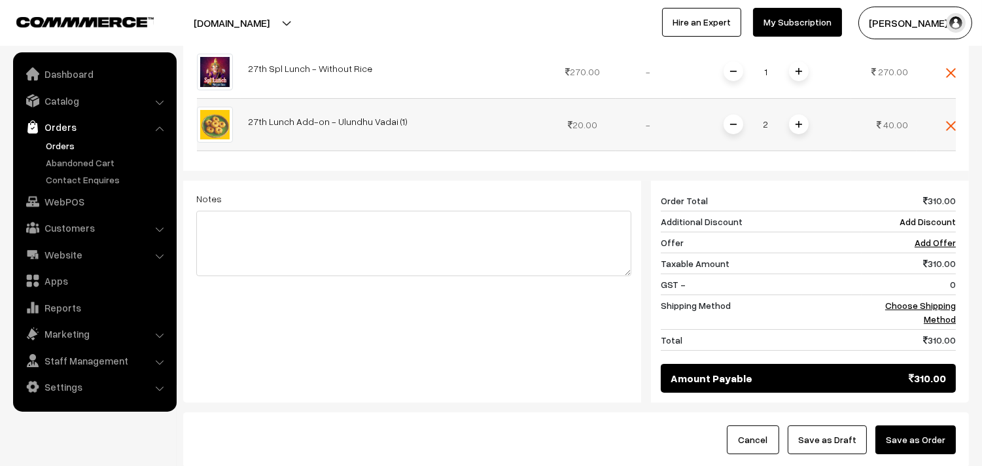
scroll to position [468, 0]
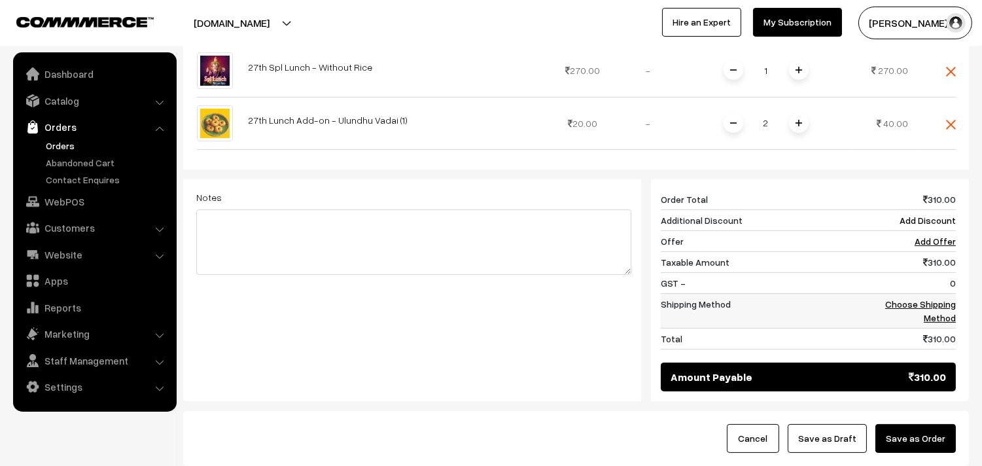
click at [929, 296] on td "Choose Shipping Method" at bounding box center [908, 310] width 94 height 35
click at [927, 298] on link "Choose Shipping Method" at bounding box center [920, 310] width 71 height 25
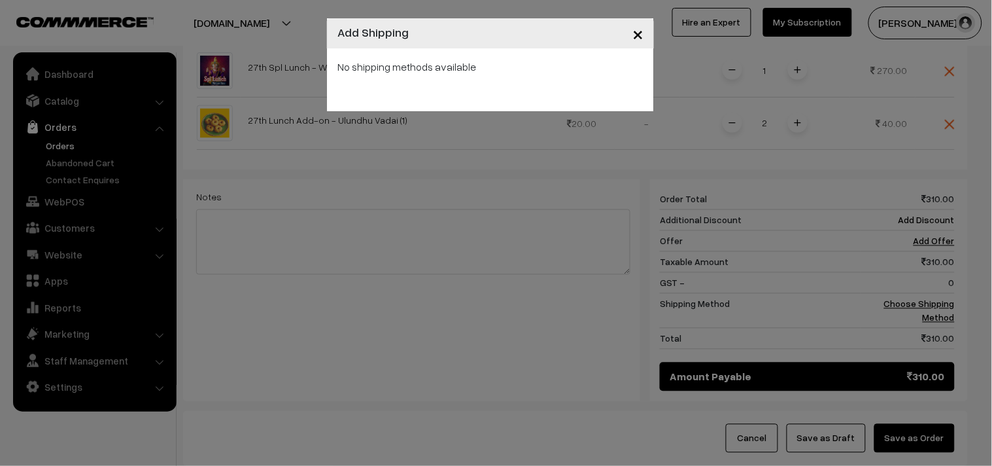
click at [447, 94] on div "No shipping methods available" at bounding box center [490, 79] width 327 height 63
click at [436, 90] on div "No shipping methods available" at bounding box center [490, 79] width 327 height 63
click at [939, 169] on div "× Add Shipping No shipping methods available" at bounding box center [496, 233] width 992 height 466
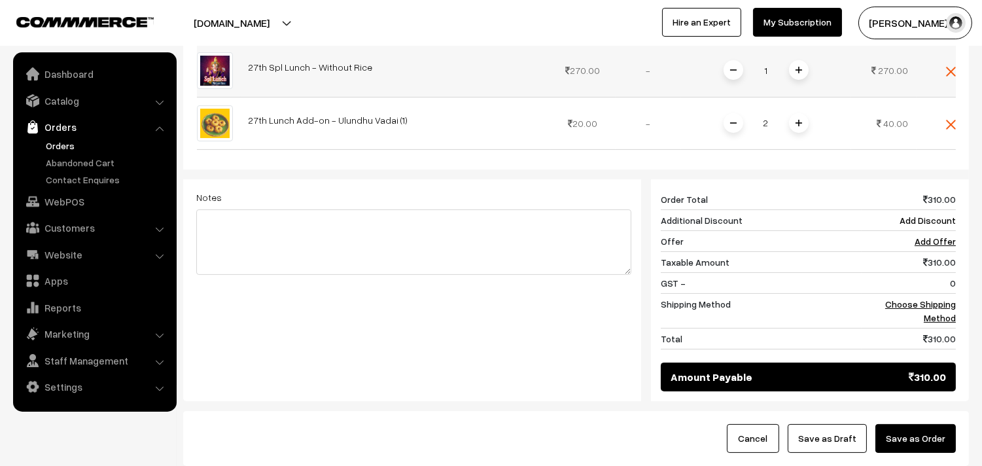
click at [950, 67] on img at bounding box center [951, 72] width 10 height 10
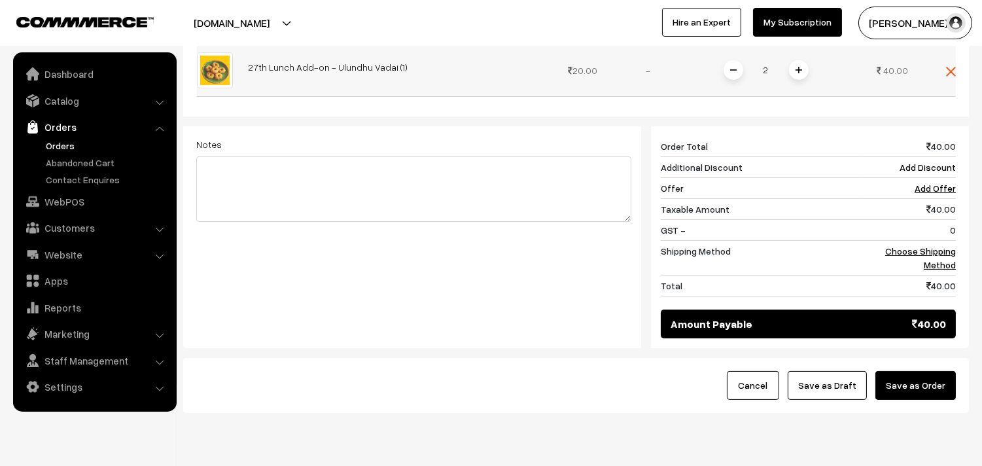
click at [950, 67] on img at bounding box center [951, 72] width 10 height 10
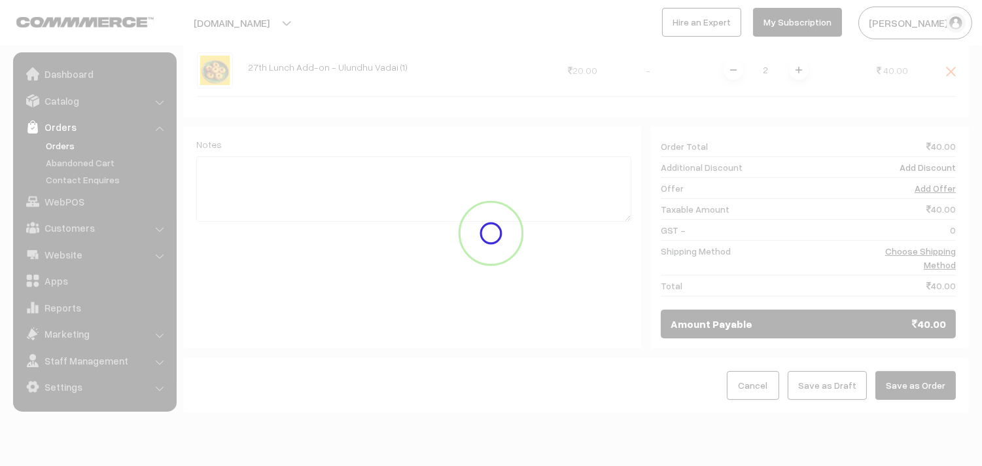
scroll to position [178, 0]
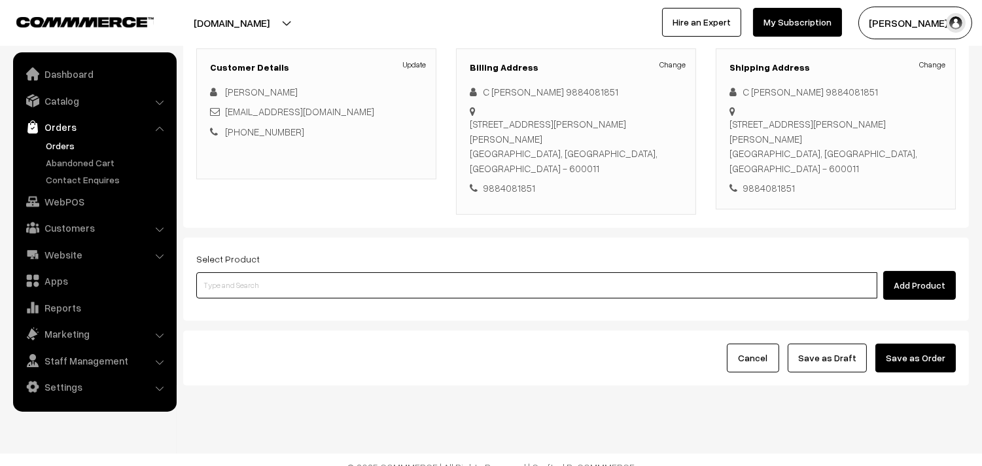
click at [422, 275] on input at bounding box center [536, 285] width 681 height 26
type input "a"
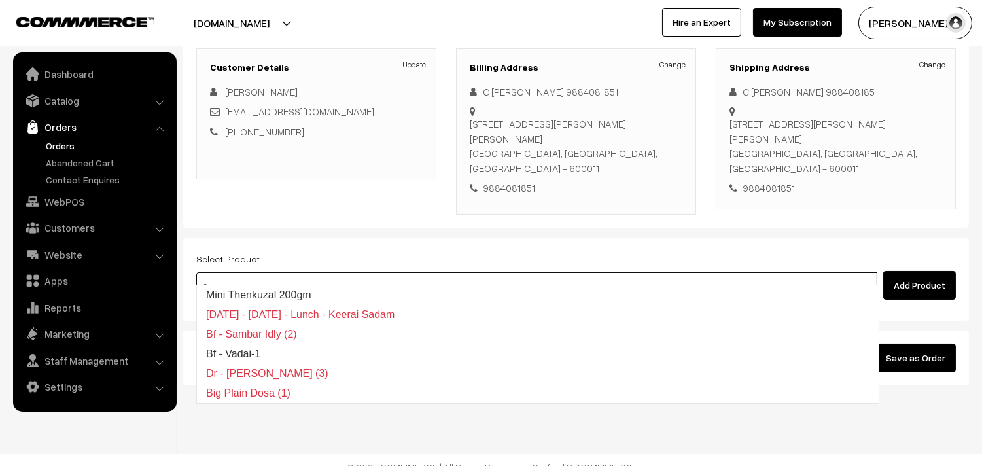
click at [286, 288] on link "Mini Thenkuzal 200gm" at bounding box center [538, 295] width 682 height 20
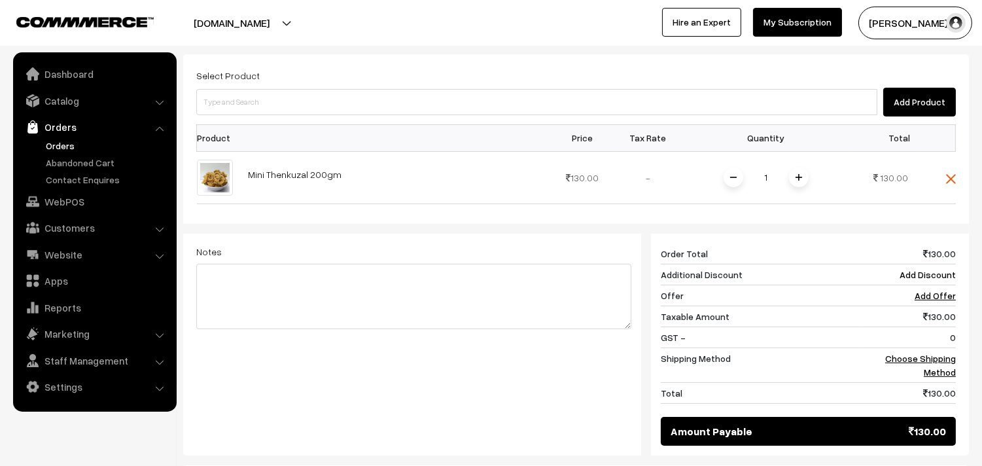
scroll to position [396, 0]
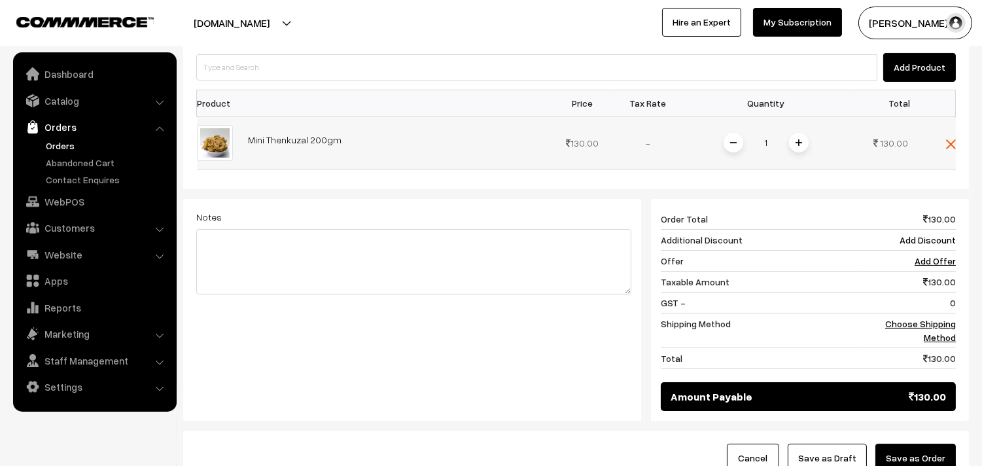
click at [801, 133] on span at bounding box center [799, 143] width 20 height 20
click at [799, 139] on img at bounding box center [798, 142] width 7 height 7
click at [926, 318] on link "Choose Shipping Method" at bounding box center [920, 330] width 71 height 25
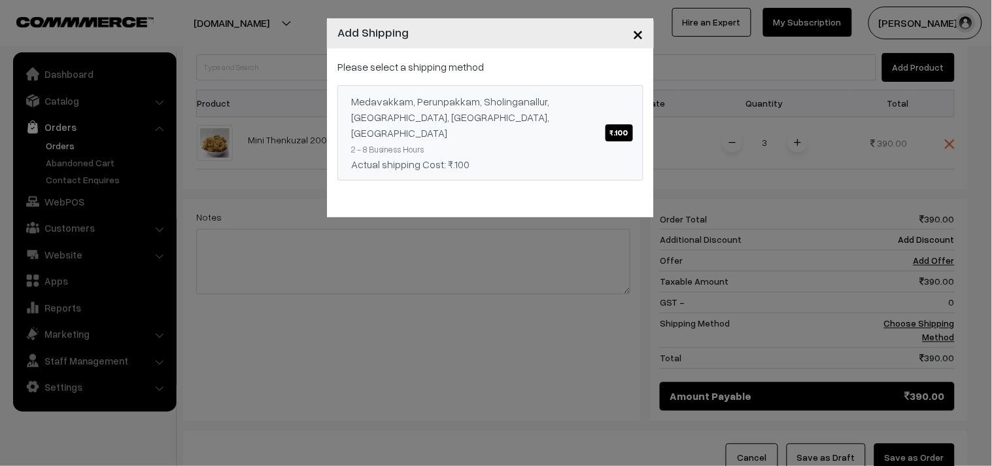
click at [472, 129] on link "Medavakkam, Perunpakkam, Sholinganallur, seliyur, Kirattur, Perambur ₹.100 2 - …" at bounding box center [490, 132] width 306 height 95
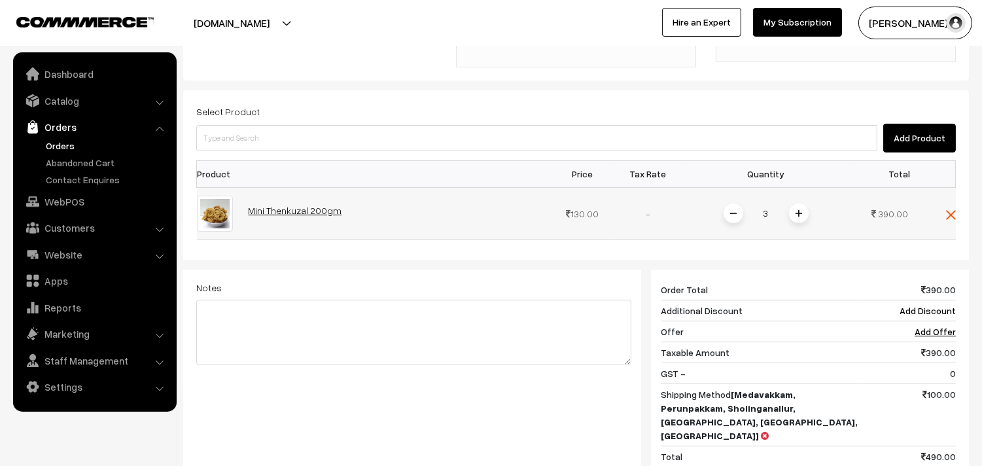
scroll to position [323, 0]
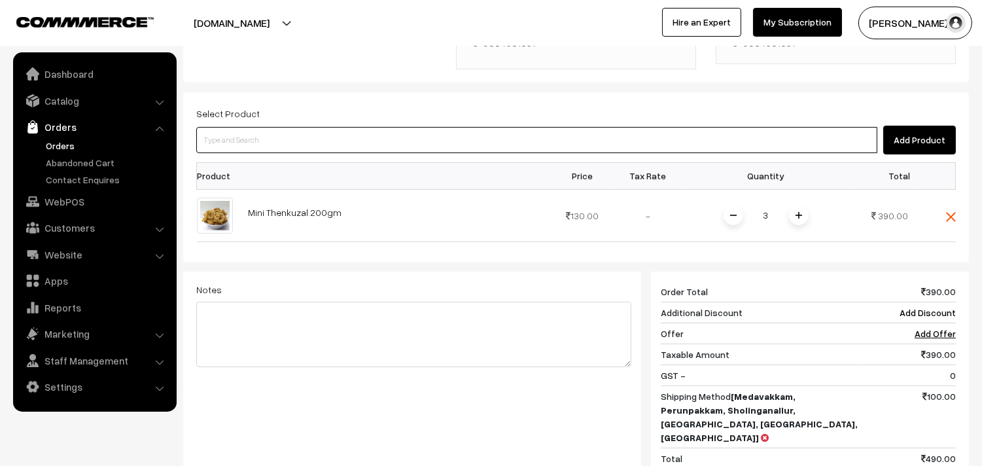
click at [276, 127] on input at bounding box center [536, 140] width 681 height 26
click at [285, 127] on input at bounding box center [536, 140] width 681 height 26
paste input "27th Spl Lunch - Without Rice"
type input "27th Spl Lunch - Without Rice"
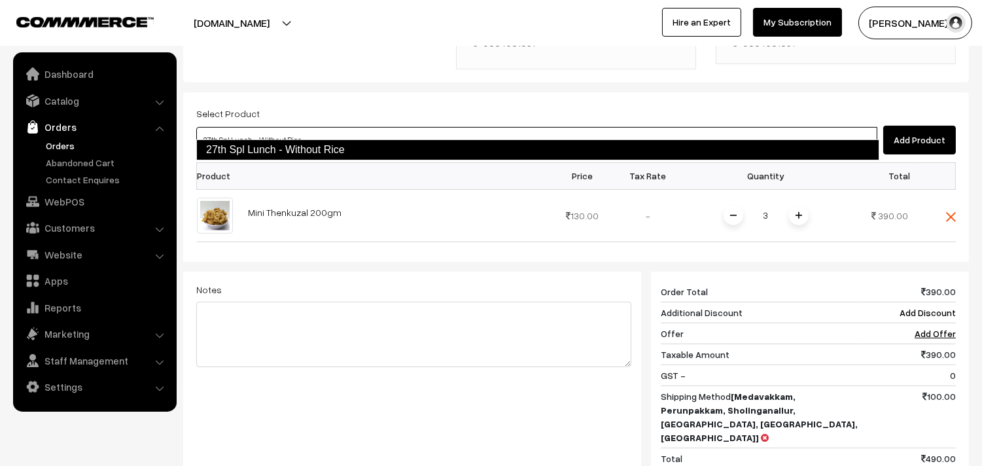
click at [252, 153] on link "27th Spl Lunch - Without Rice" at bounding box center [537, 149] width 683 height 21
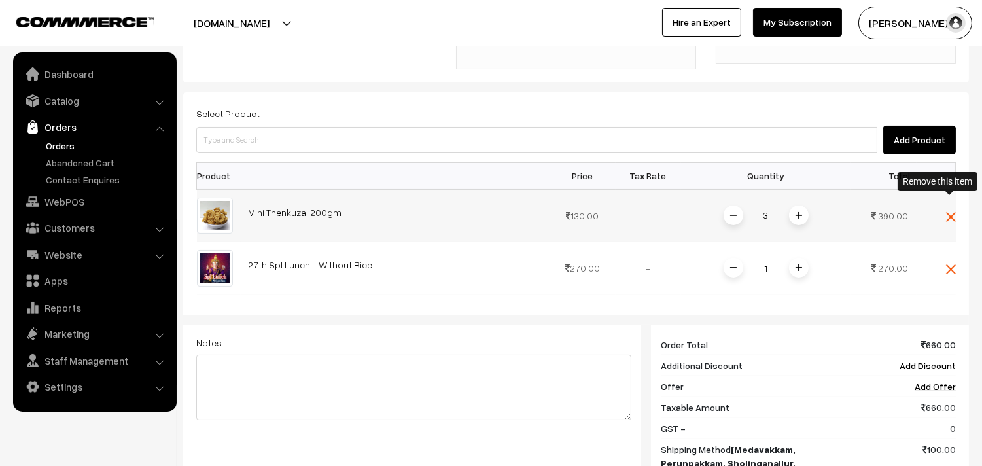
click at [951, 212] on img at bounding box center [951, 217] width 10 height 10
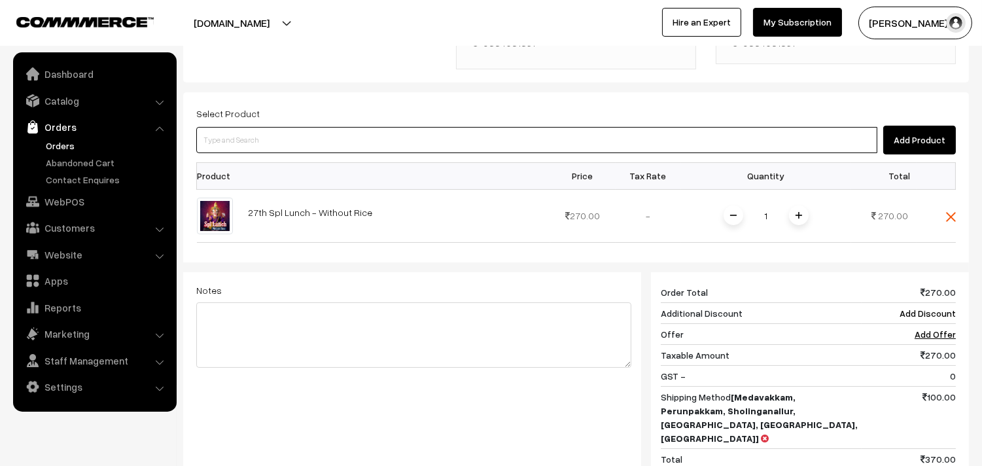
click at [423, 127] on input at bounding box center [536, 140] width 681 height 26
click at [421, 127] on input at bounding box center [536, 140] width 681 height 26
paste input "27th Lunch Add-on - Ulundhu Vadai (1)"
type input "27th Lunch Add-on - Ulundhu Vadai (1)"
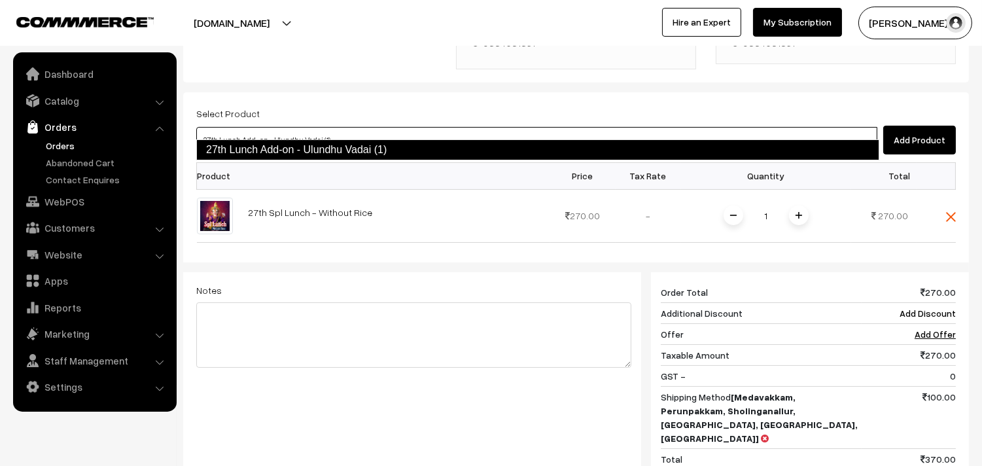
click at [362, 152] on link "27th Lunch Add-on - Ulundhu Vadai (1)" at bounding box center [537, 149] width 683 height 21
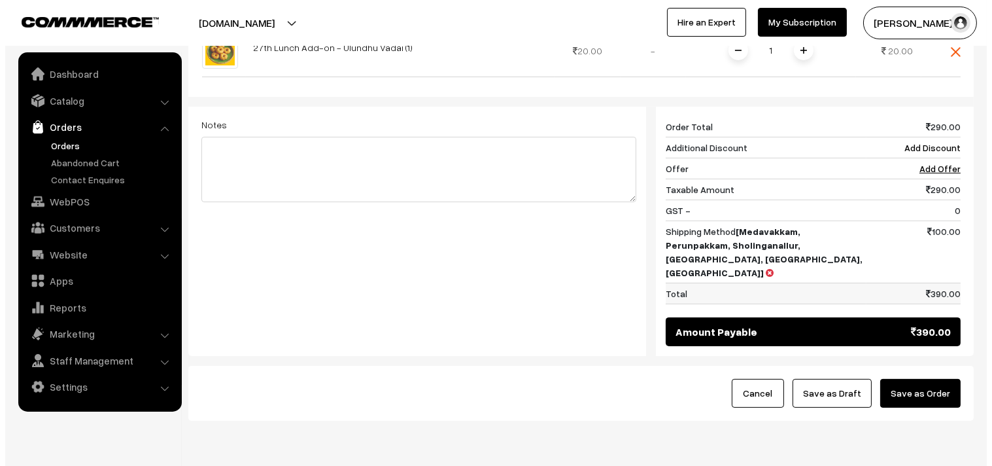
scroll to position [477, 0]
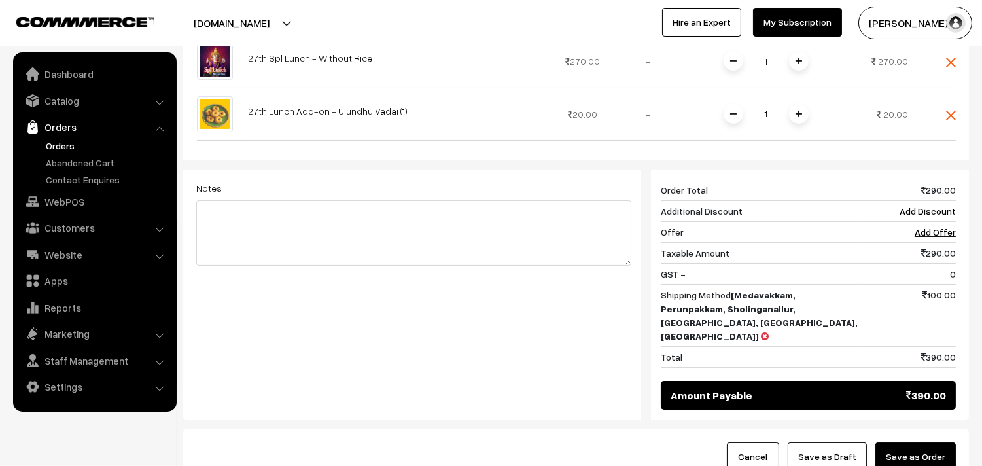
click at [797, 105] on span at bounding box center [799, 114] width 20 height 20
click at [905, 442] on button "Save as Order" at bounding box center [915, 456] width 80 height 29
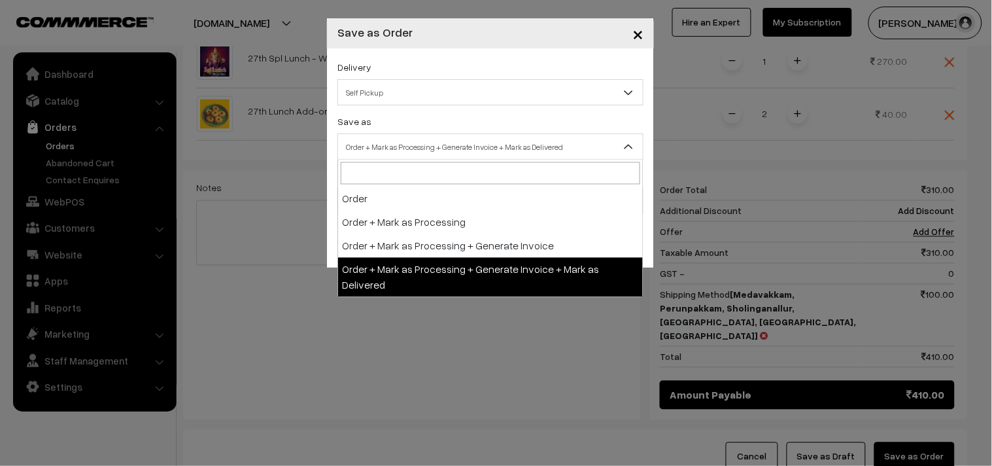
drag, startPoint x: 476, startPoint y: 147, endPoint x: 469, endPoint y: 142, distance: 8.9
click at [474, 145] on span "Order + Mark as Processing + Generate Invoice + Mark as Delivered" at bounding box center [490, 146] width 305 height 23
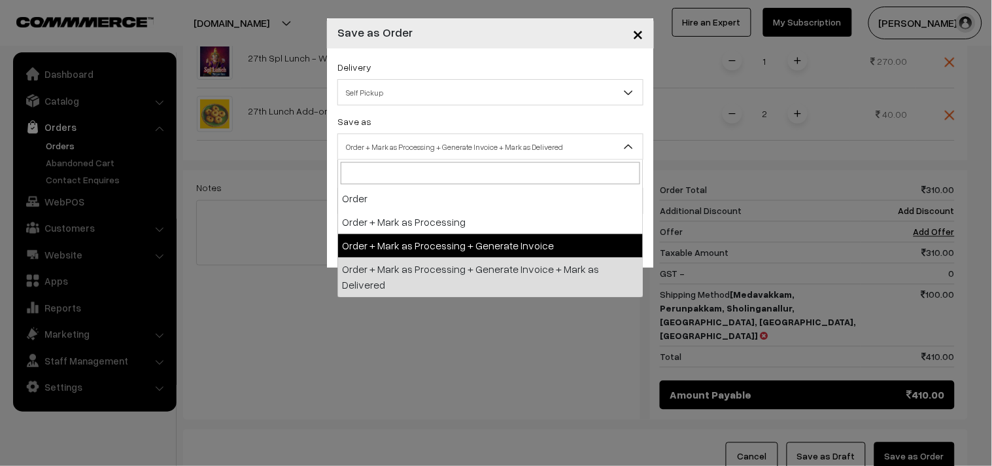
select select "3"
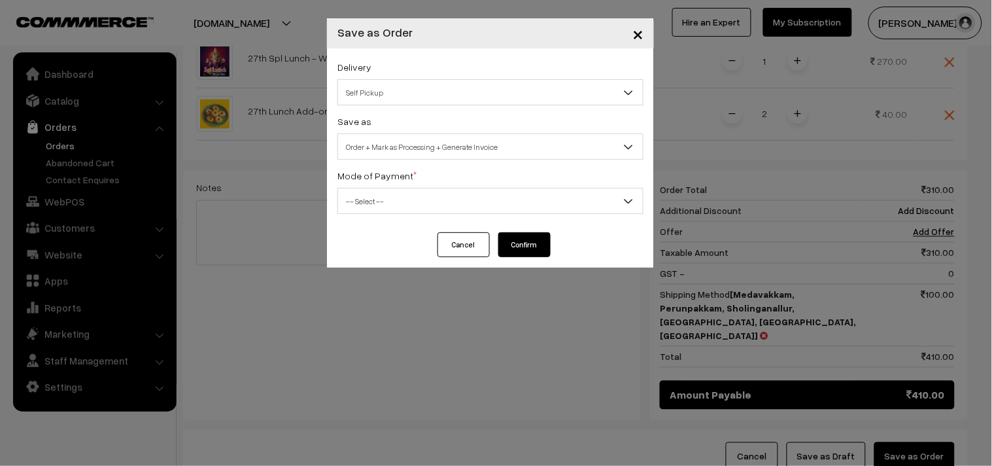
click at [394, 182] on label "Mode of Payment *" at bounding box center [376, 176] width 79 height 14
drag, startPoint x: 406, startPoint y: 206, endPoint x: 399, endPoint y: 205, distance: 6.7
click at [404, 206] on span "-- Select --" at bounding box center [490, 201] width 305 height 23
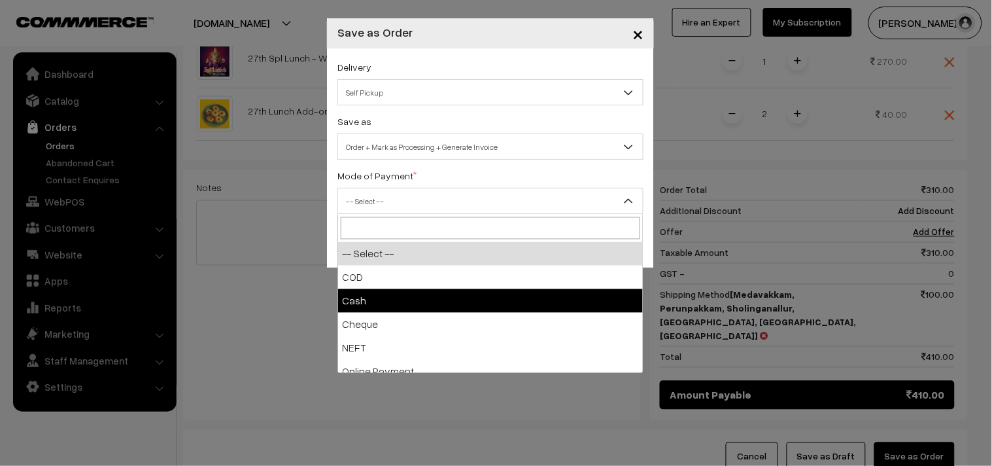
select select "2"
checkbox input "true"
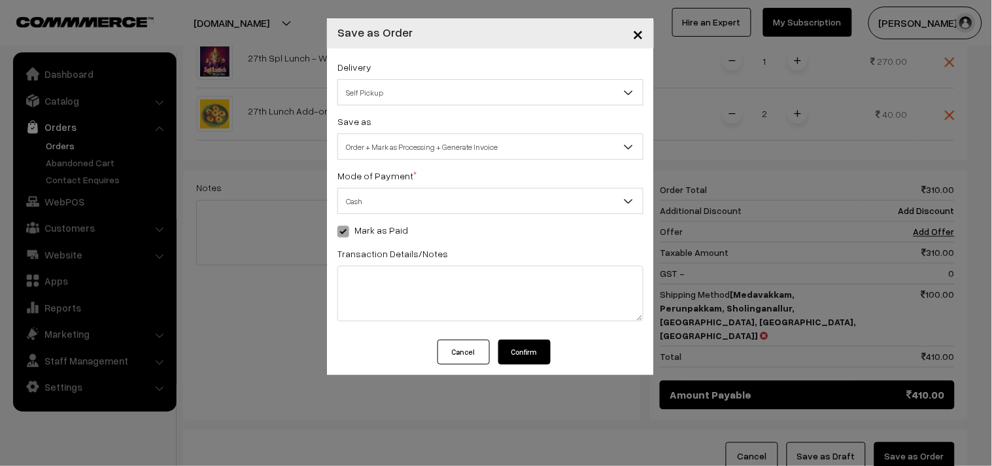
drag, startPoint x: 532, startPoint y: 351, endPoint x: 478, endPoint y: 423, distance: 90.6
click at [533, 351] on button "Confirm" at bounding box center [524, 351] width 52 height 25
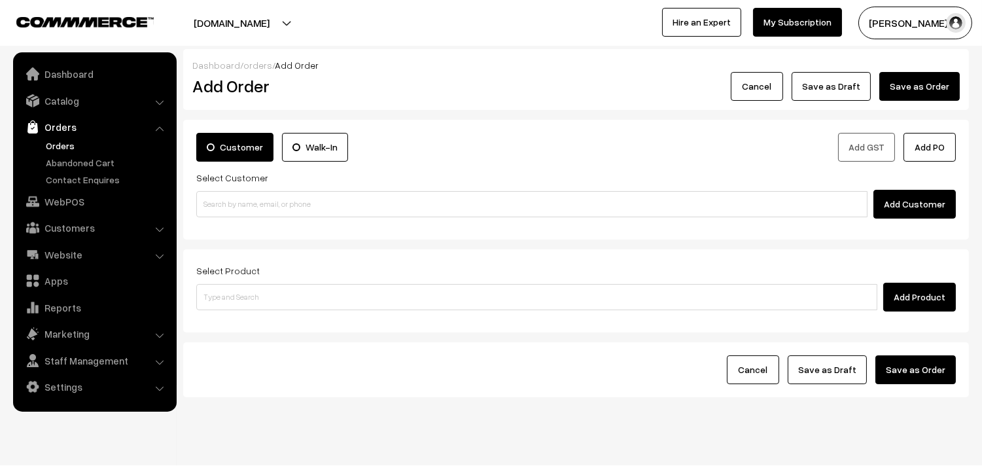
click at [65, 143] on link "Orders" at bounding box center [107, 146] width 129 height 14
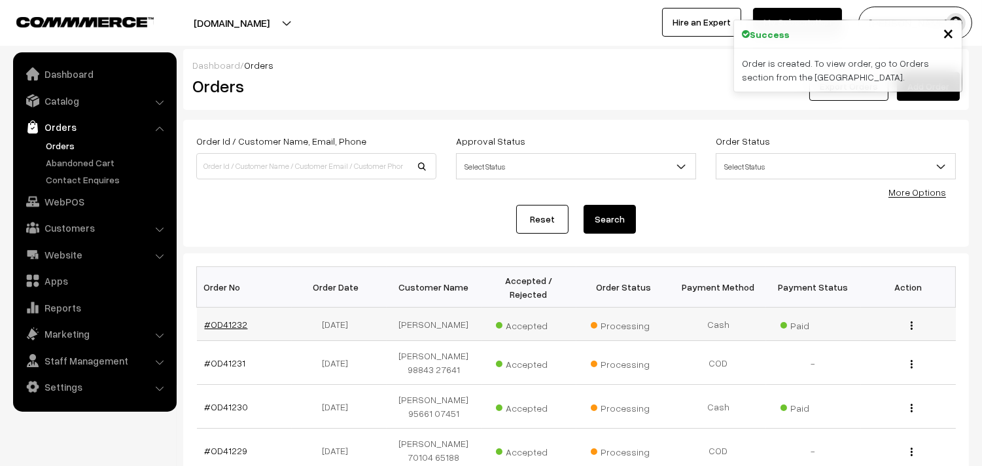
click at [224, 319] on link "#OD41232" at bounding box center [226, 324] width 43 height 11
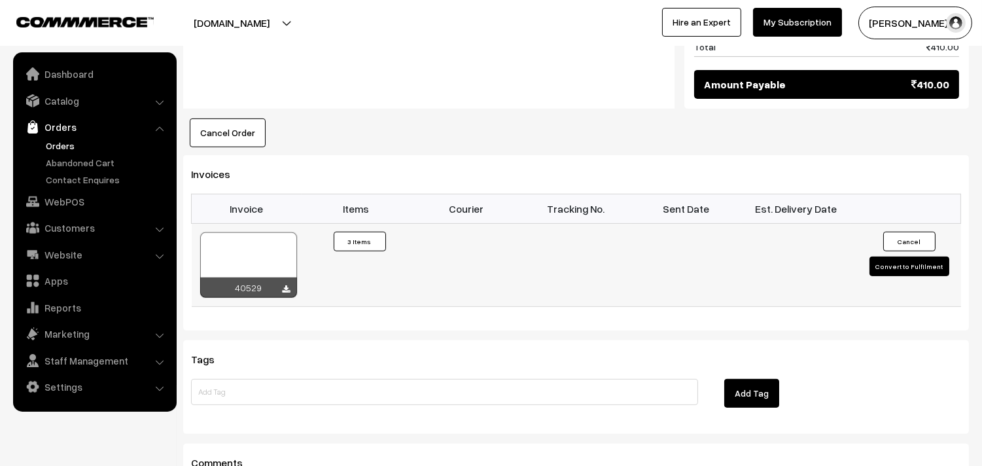
scroll to position [727, 0]
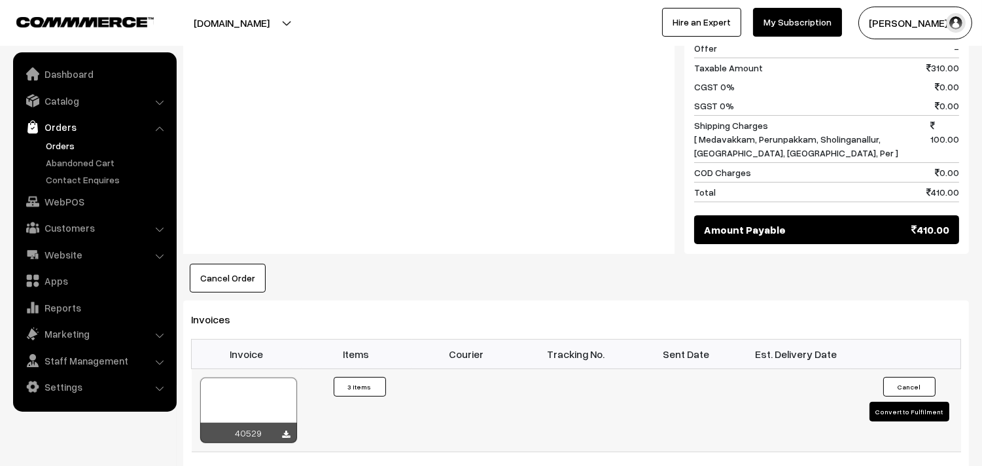
click at [281, 390] on div at bounding box center [248, 409] width 97 height 65
click at [252, 401] on div at bounding box center [248, 409] width 97 height 65
drag, startPoint x: 66, startPoint y: 145, endPoint x: 115, endPoint y: 156, distance: 50.2
click at [66, 145] on link "Orders" at bounding box center [107, 146] width 129 height 14
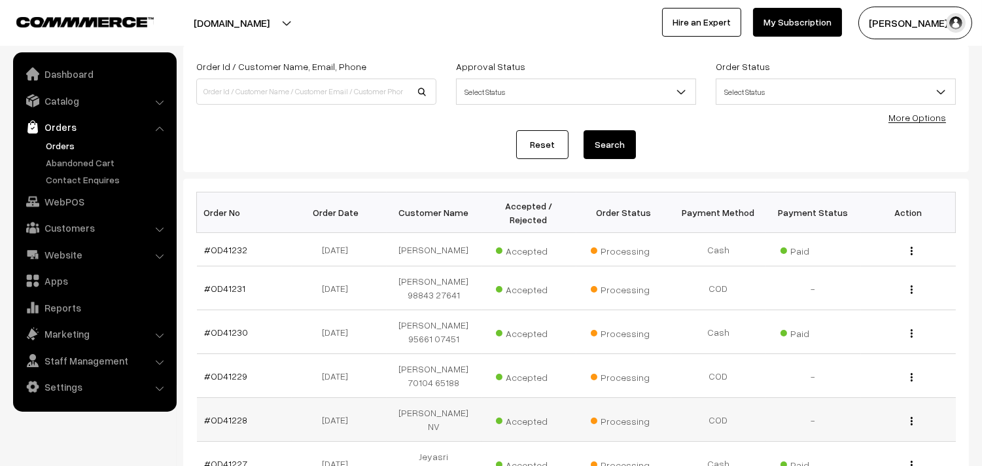
scroll to position [145, 0]
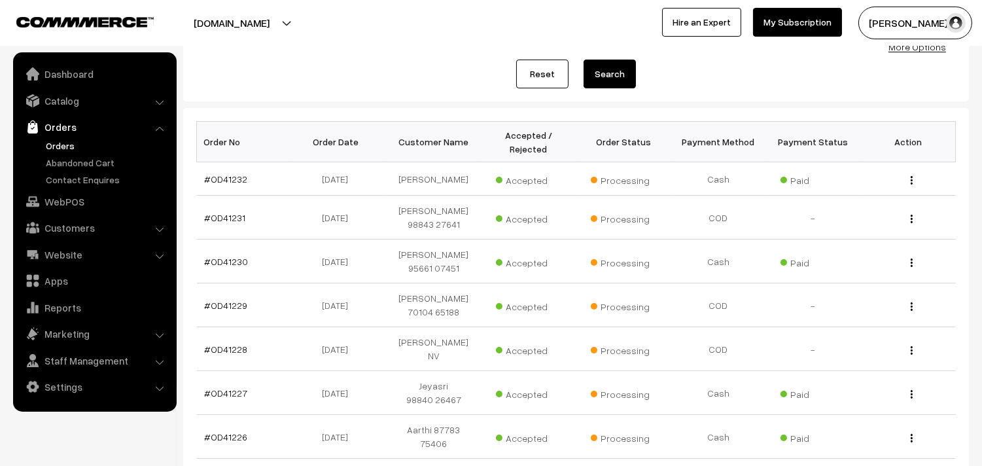
click at [61, 141] on link "Orders" at bounding box center [107, 146] width 129 height 14
click at [97, 198] on link "WebPOS" at bounding box center [94, 202] width 156 height 24
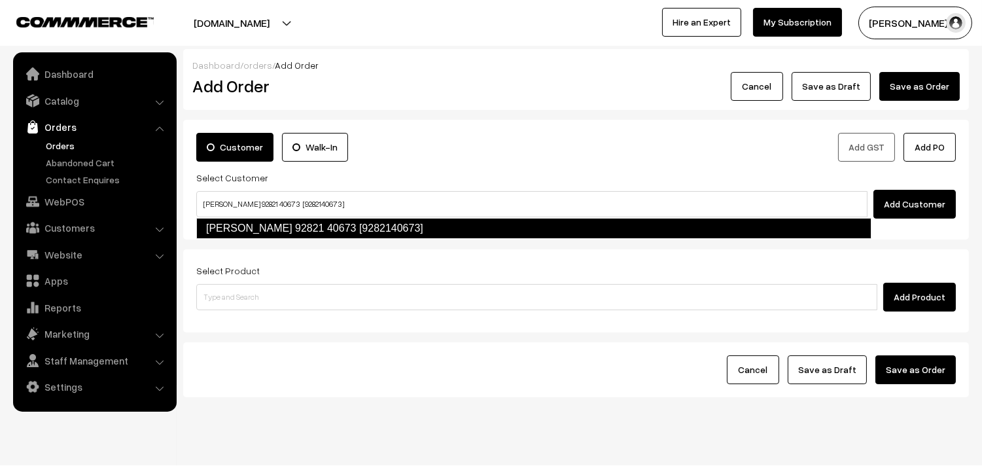
type input "Parimala 92821 40673 [9282140673]"
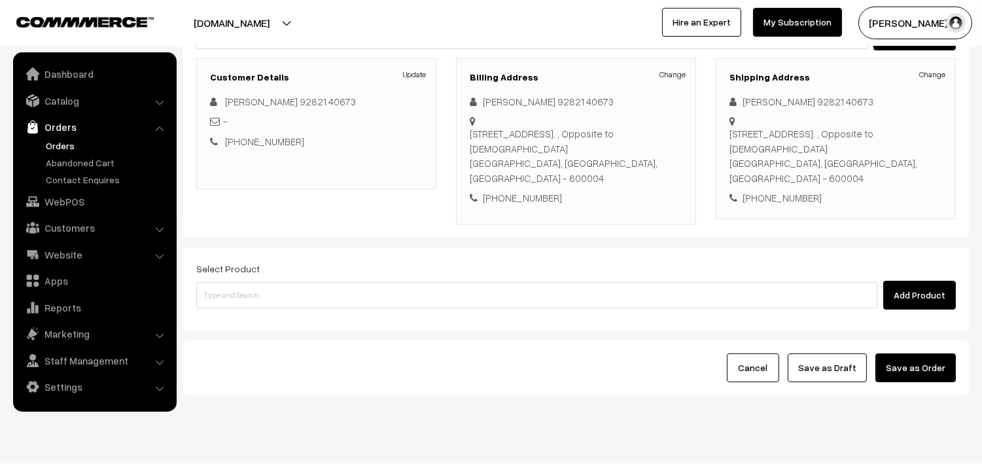
scroll to position [178, 0]
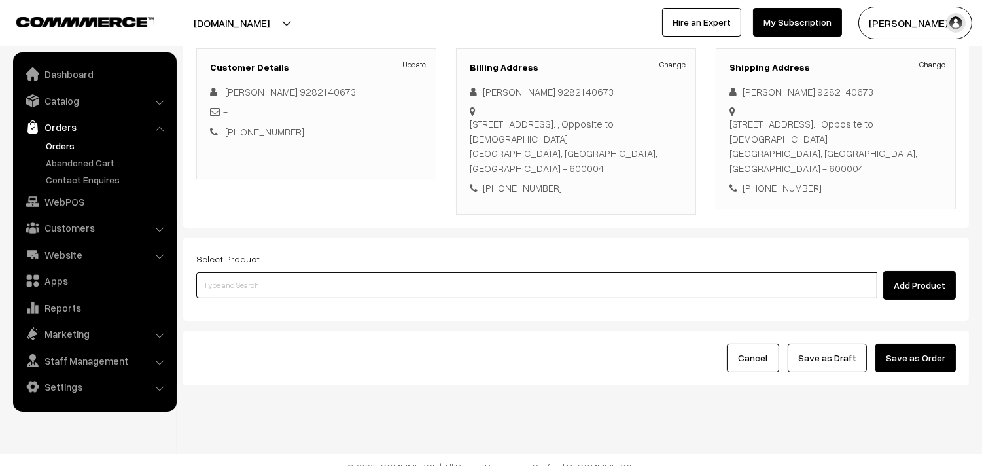
click at [435, 272] on input at bounding box center [536, 285] width 681 height 26
paste input "27th Spl Lunch - Without Rice"
type input "27th Spl Lunch - Without Rice"
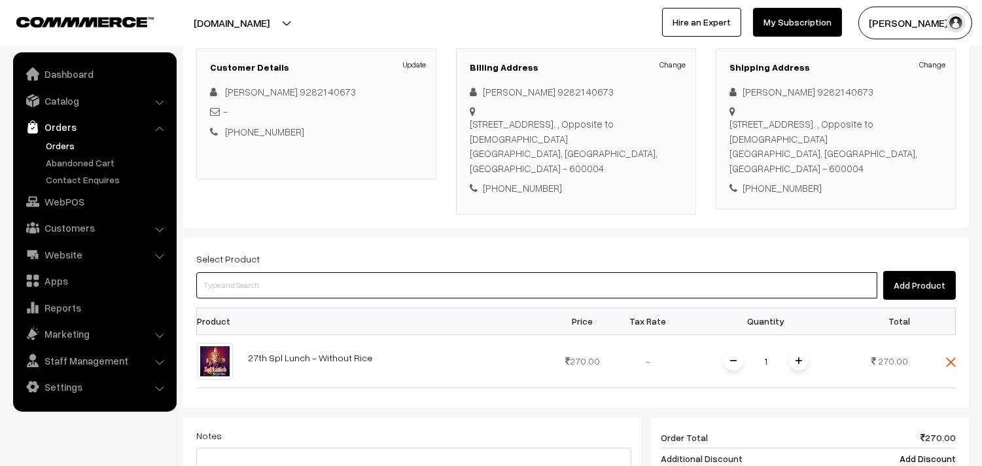
click at [338, 272] on input at bounding box center [536, 285] width 681 height 26
click at [370, 272] on input at bounding box center [536, 285] width 681 height 26
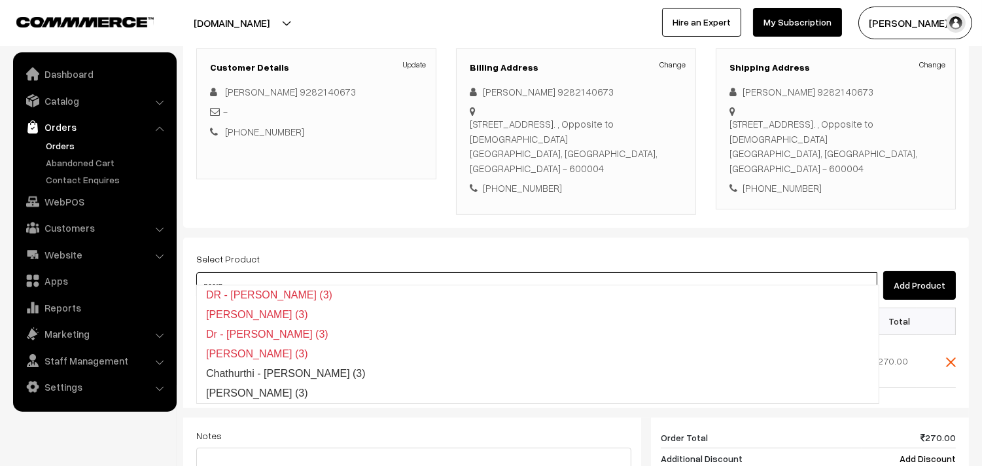
type input "[PERSON_NAME] (3)"
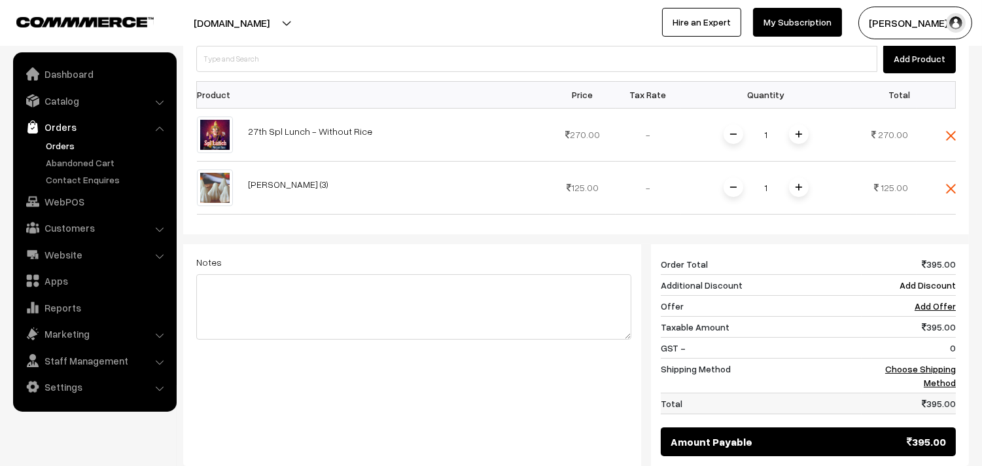
scroll to position [468, 0]
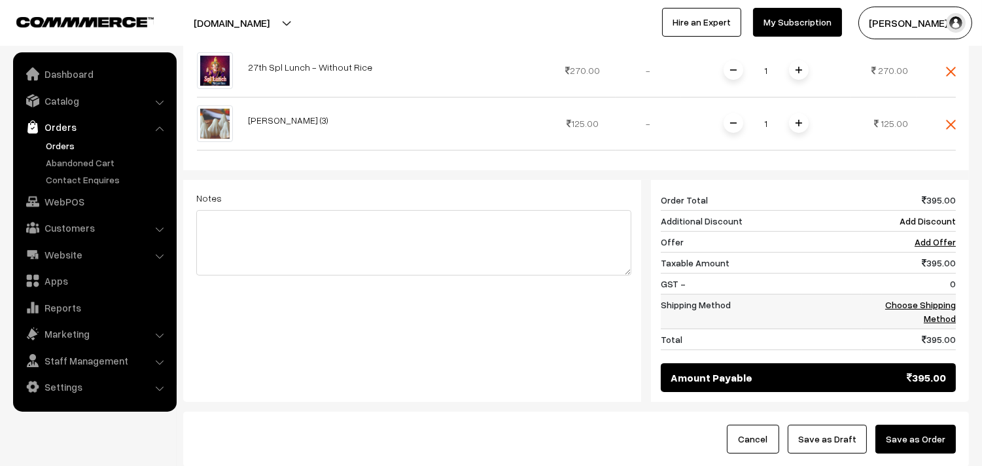
click at [949, 297] on td "Choose Shipping Method" at bounding box center [908, 311] width 94 height 35
click at [955, 299] on link "Choose Shipping Method" at bounding box center [920, 311] width 71 height 25
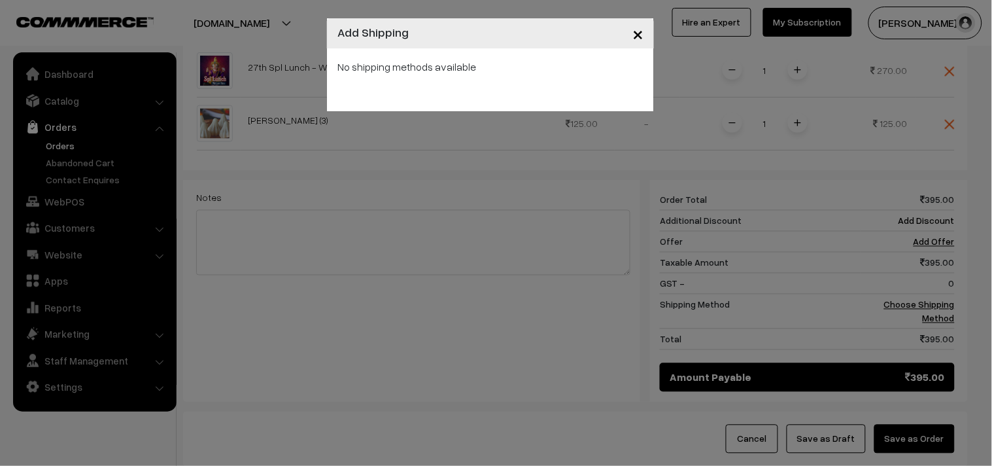
click at [589, 113] on div "× Add Shipping No shipping methods available" at bounding box center [496, 233] width 992 height 466
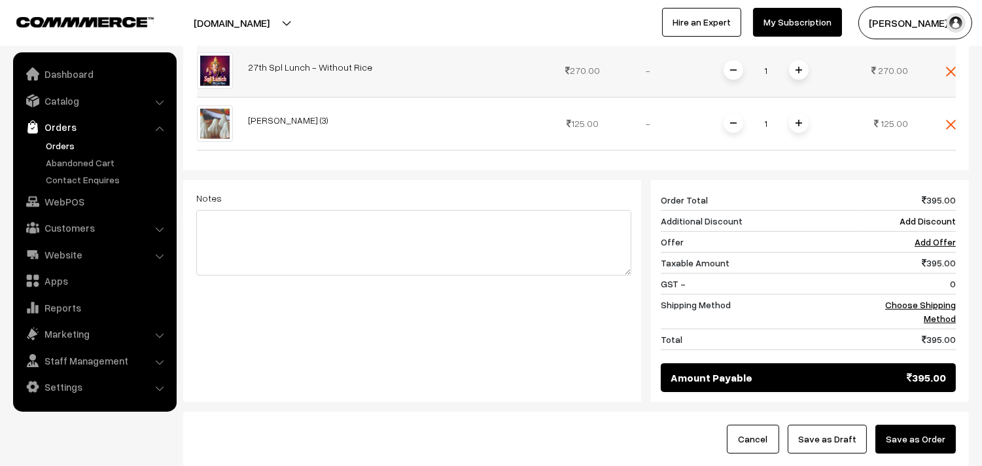
click at [939, 56] on td at bounding box center [935, 70] width 39 height 53
click at [947, 120] on img at bounding box center [951, 125] width 10 height 10
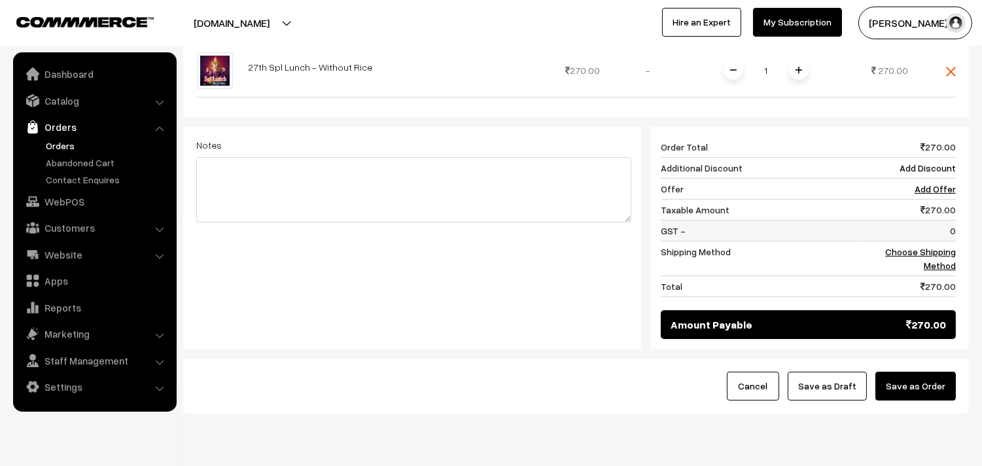
click at [933, 226] on td "0" at bounding box center [908, 230] width 94 height 21
click at [937, 246] on link "Choose Shipping Method" at bounding box center [920, 258] width 71 height 25
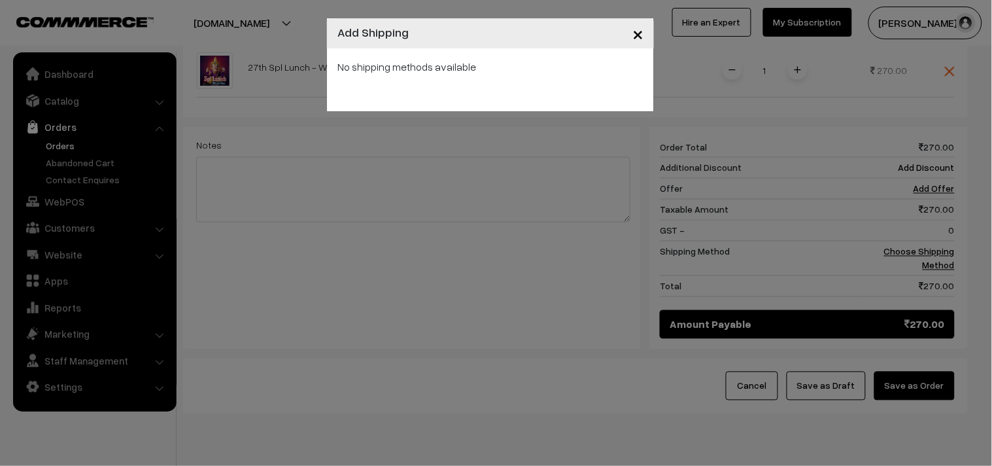
click at [511, 98] on div "No shipping methods available" at bounding box center [490, 79] width 327 height 63
click at [800, 55] on div "× Add Shipping No shipping methods available" at bounding box center [496, 233] width 992 height 466
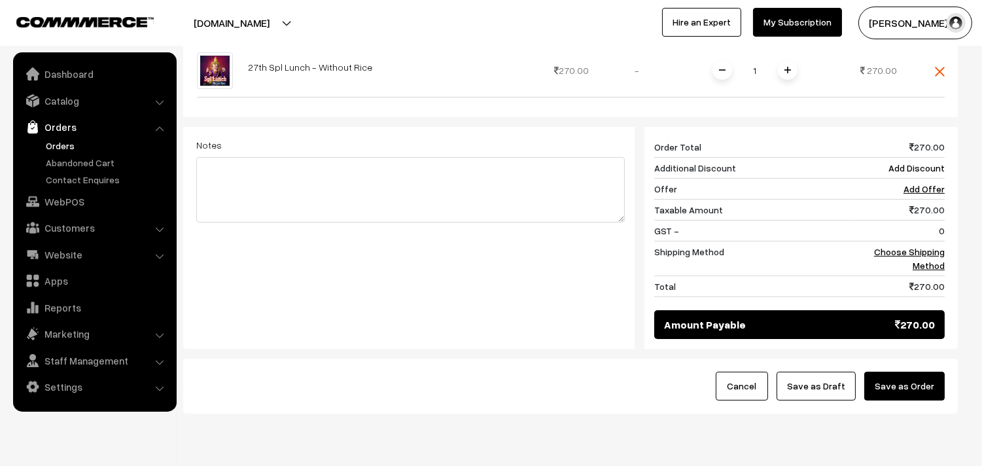
click at [796, 60] on span at bounding box center [788, 70] width 20 height 20
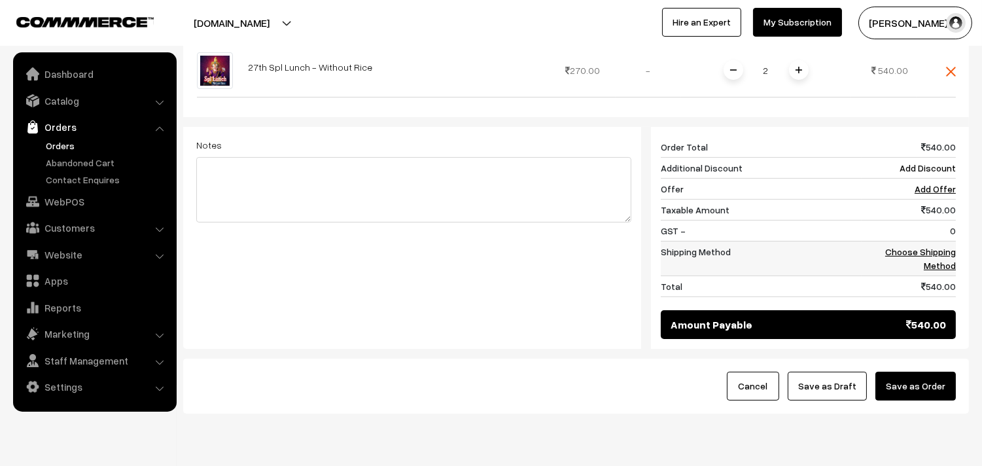
click at [909, 246] on link "Choose Shipping Method" at bounding box center [920, 258] width 71 height 25
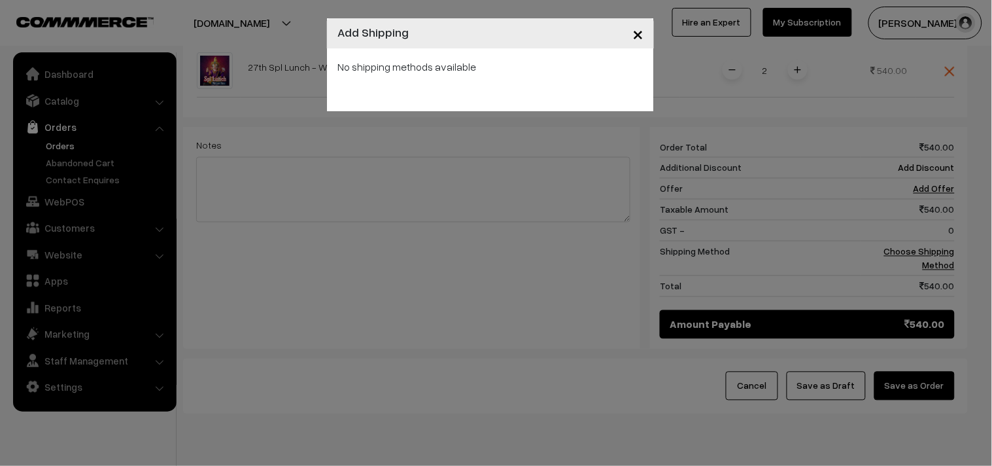
click at [458, 93] on div "No shipping methods available" at bounding box center [490, 79] width 327 height 63
click at [891, 164] on div "× Add Shipping No shipping methods available" at bounding box center [496, 233] width 992 height 466
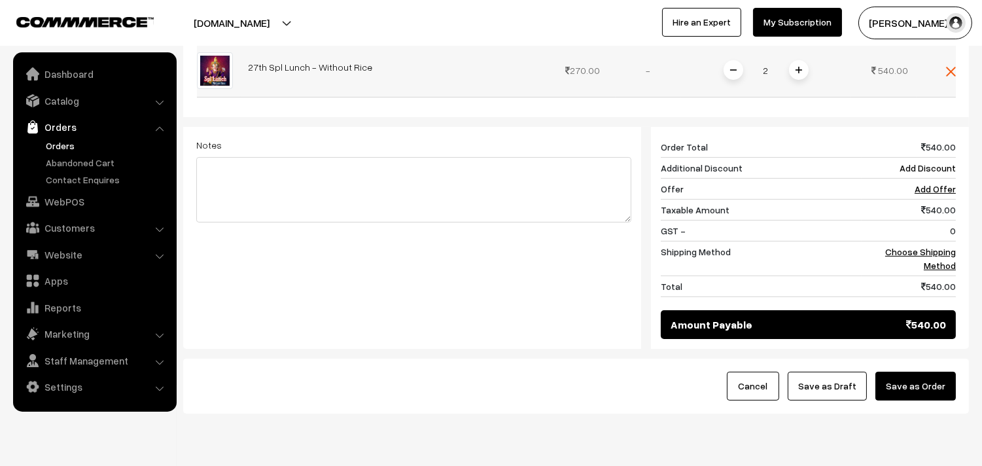
click at [948, 64] on td at bounding box center [935, 70] width 39 height 53
click at [948, 67] on img at bounding box center [951, 72] width 10 height 10
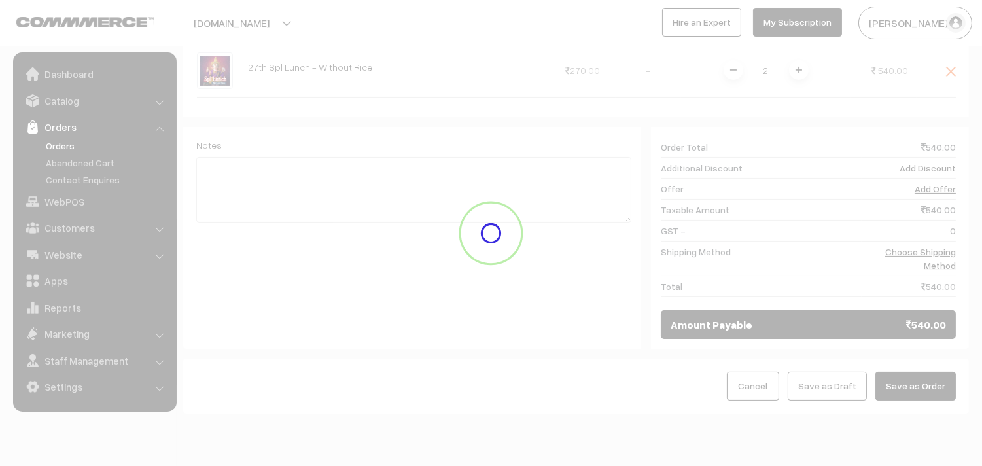
scroll to position [178, 0]
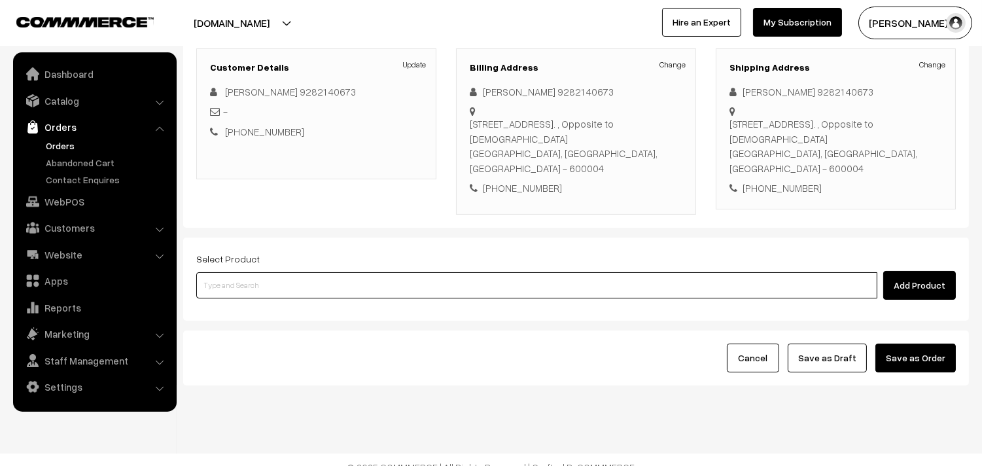
click at [455, 272] on input at bounding box center [536, 285] width 681 height 26
type input "a"
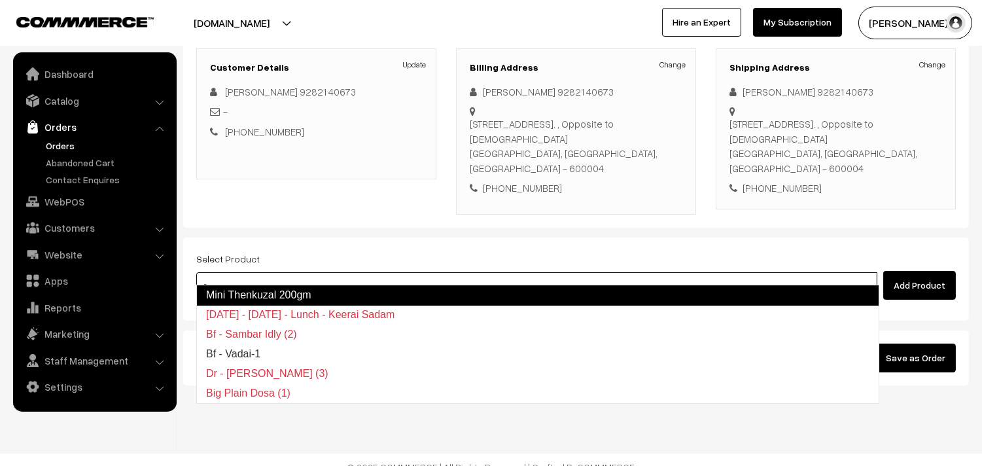
click at [280, 292] on link "Mini Thenkuzal 200gm" at bounding box center [537, 295] width 683 height 21
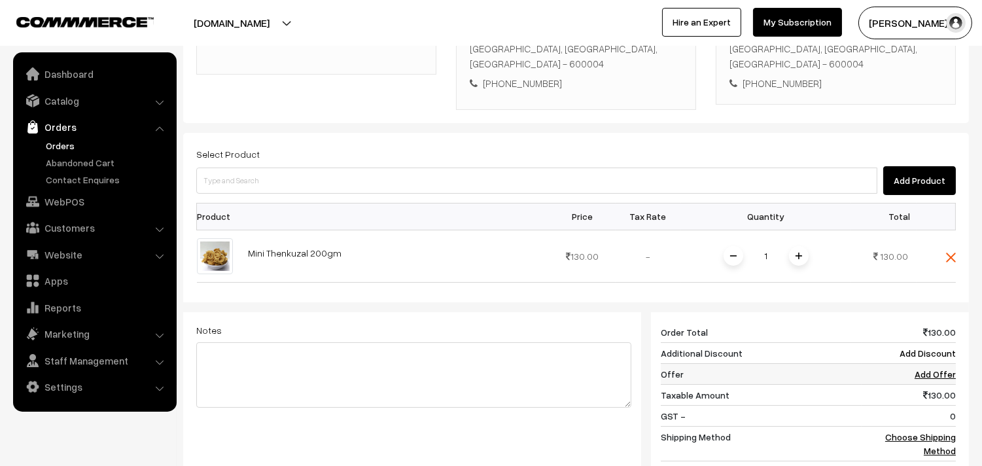
scroll to position [497, 0]
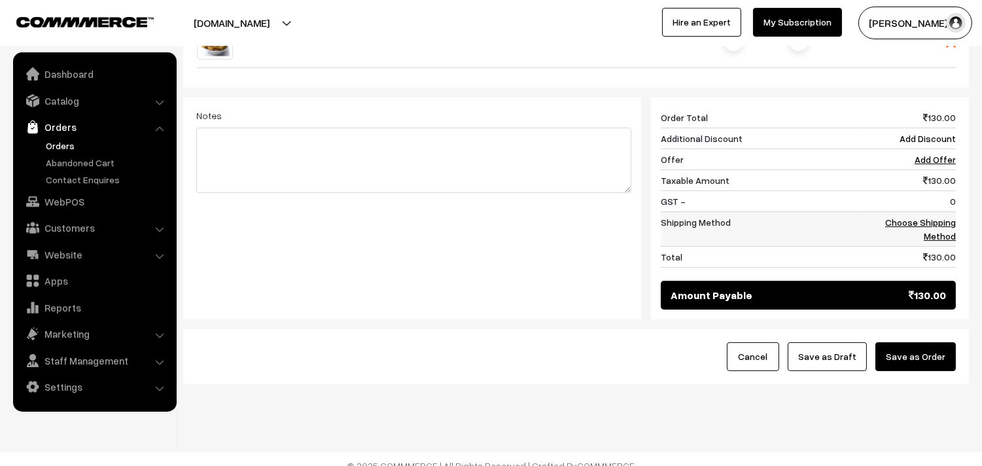
click at [940, 214] on td "Choose Shipping Method" at bounding box center [908, 228] width 94 height 35
click at [939, 216] on link "Choose Shipping Method" at bounding box center [920, 228] width 71 height 25
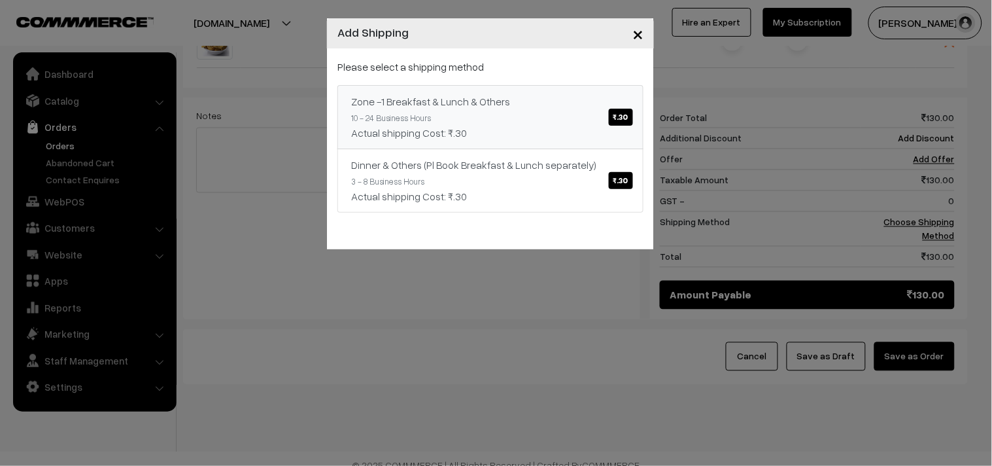
click at [416, 85] on link "Zone -1 Breakfast & Lunch & Others ₹.30 10 - 24 Business Hours Actual shipping …" at bounding box center [490, 117] width 306 height 64
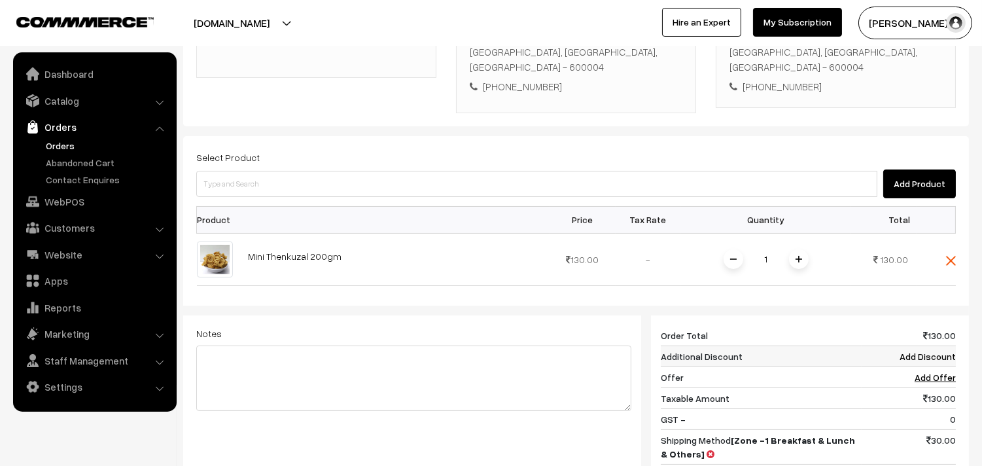
scroll to position [279, 0]
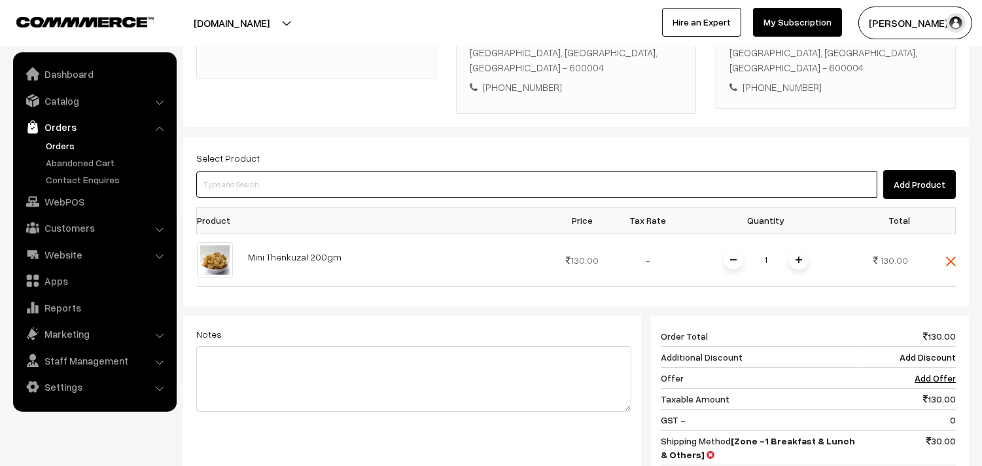
click at [665, 172] on input at bounding box center [536, 184] width 681 height 26
click at [273, 171] on input at bounding box center [536, 184] width 681 height 26
paste input "27th Spl Lunch - Without Rice"
type input "27th Spl Lunch - Without Rice"
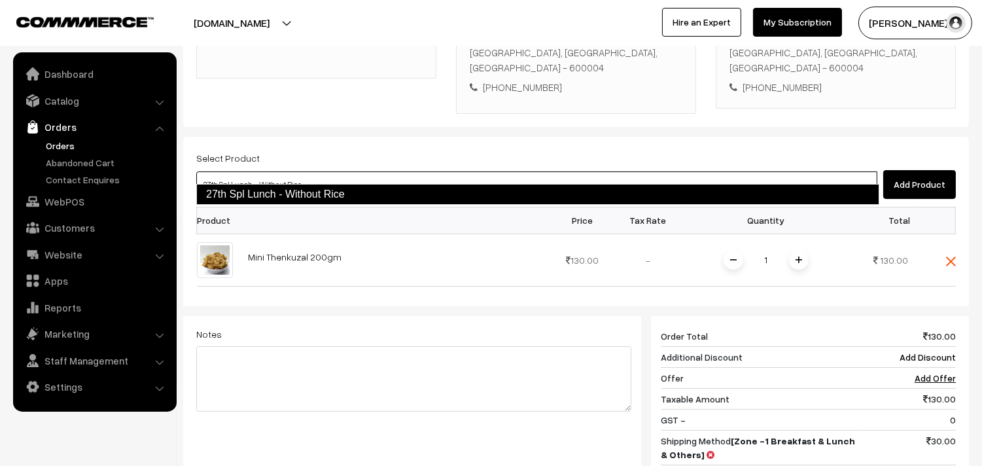
click at [256, 199] on link "27th Spl Lunch - Without Rice" at bounding box center [537, 194] width 683 height 21
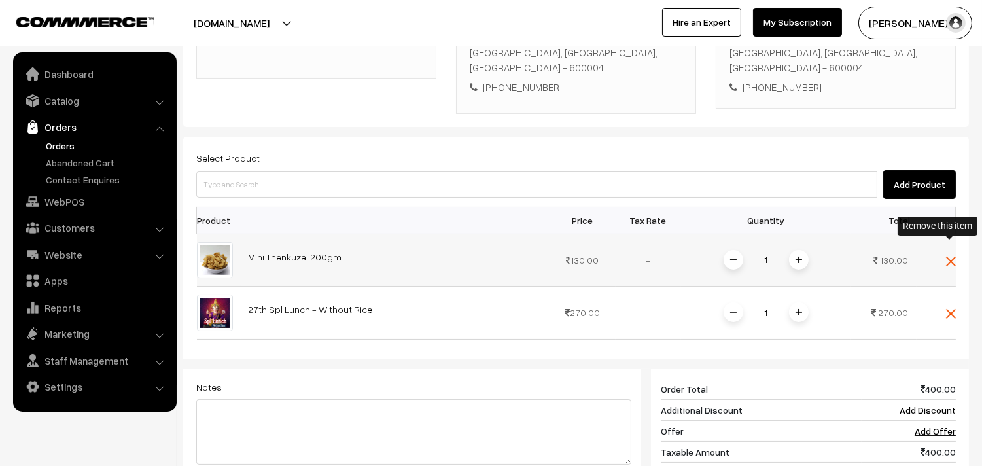
click at [949, 256] on img at bounding box center [951, 261] width 10 height 10
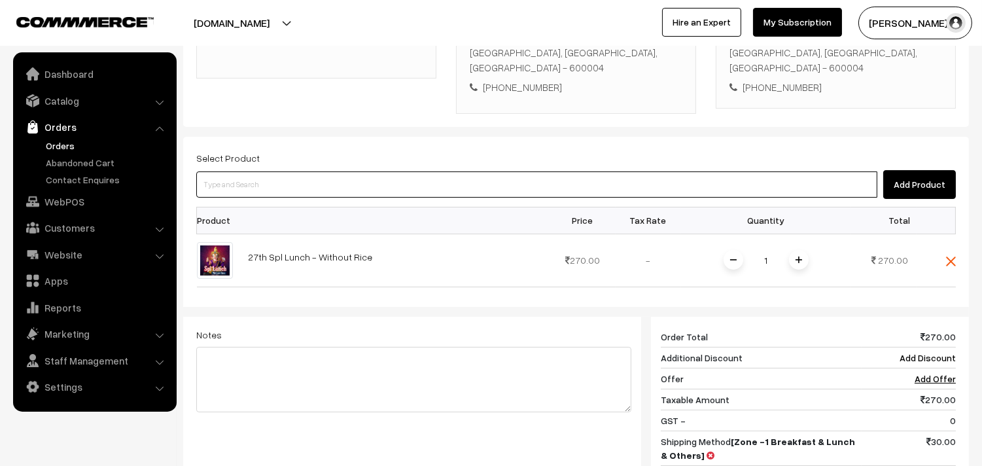
click at [413, 177] on input at bounding box center [536, 184] width 681 height 26
click at [409, 173] on input at bounding box center [536, 184] width 681 height 26
click at [596, 171] on input at bounding box center [536, 184] width 681 height 26
click at [593, 172] on input at bounding box center [536, 184] width 681 height 26
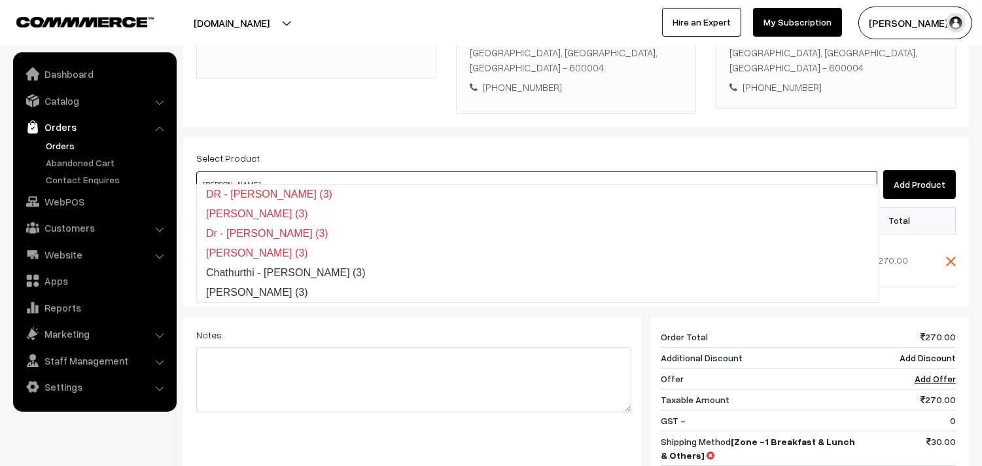
type input "Poorna Kozhukattai (3)"
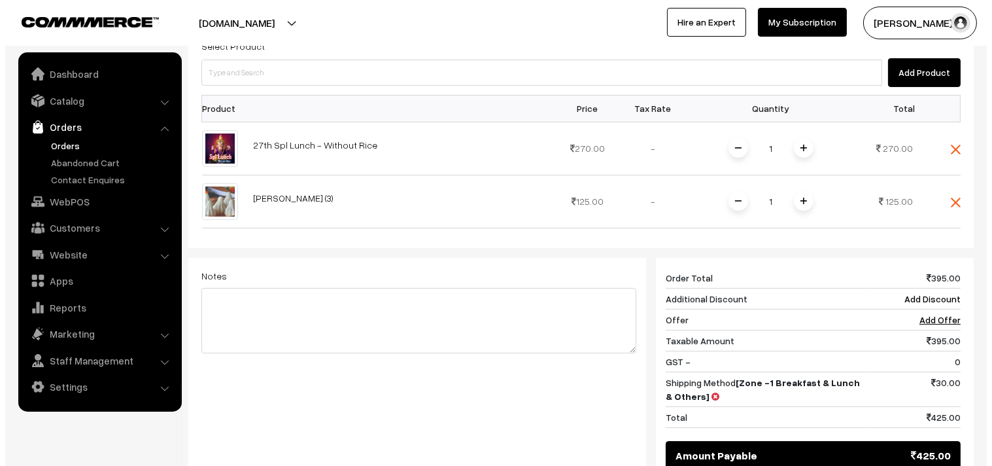
scroll to position [497, 0]
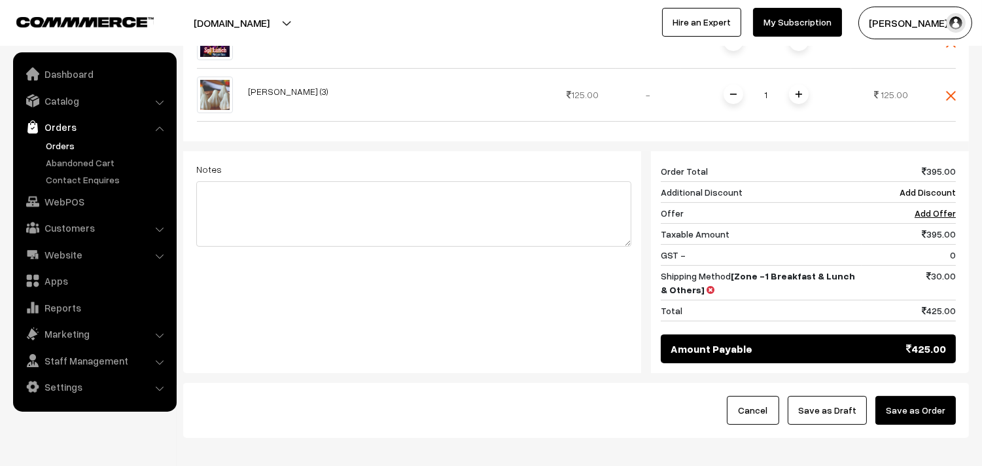
click at [912, 396] on button "Save as Order" at bounding box center [915, 410] width 80 height 29
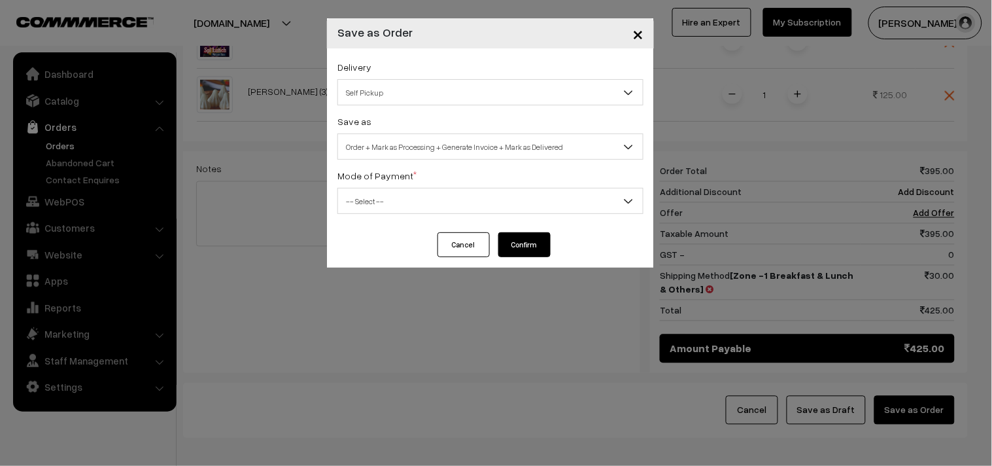
click at [428, 152] on span "Order + Mark as Processing + Generate Invoice + Mark as Delivered" at bounding box center [490, 146] width 305 height 23
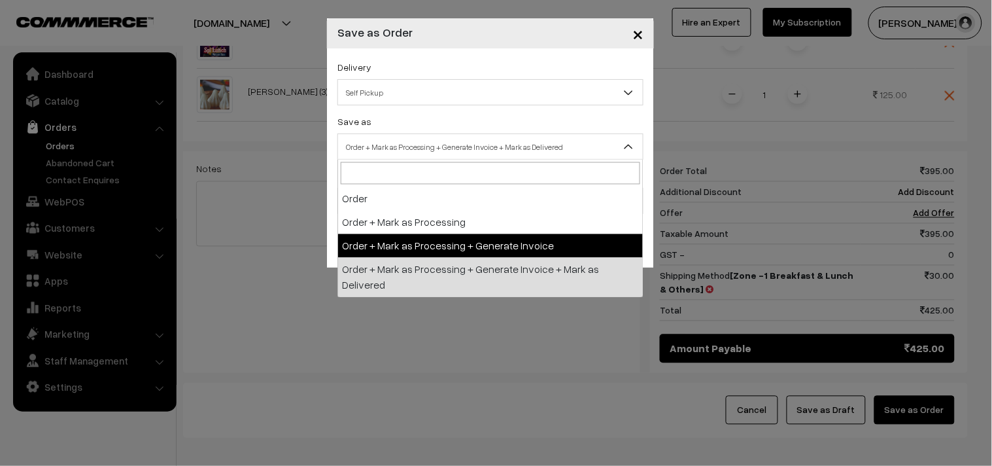
select select "3"
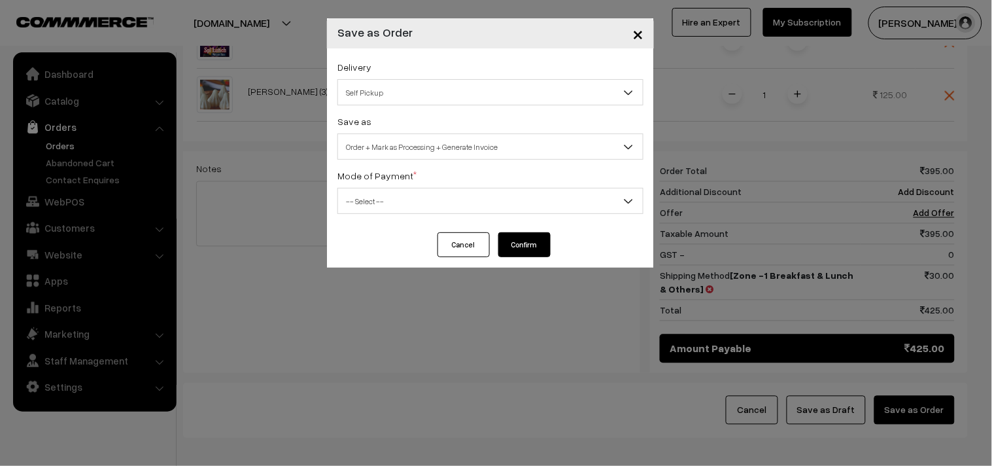
click at [374, 199] on span "-- Select --" at bounding box center [490, 201] width 305 height 23
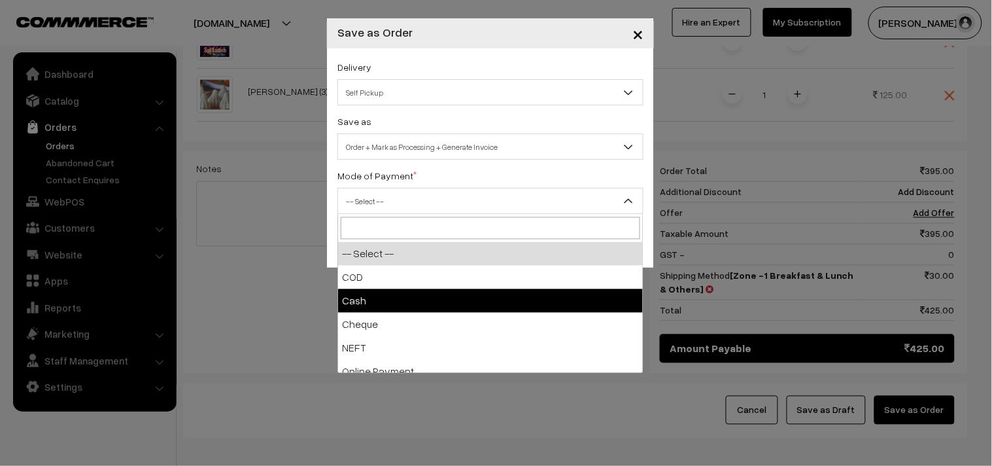
select select "1"
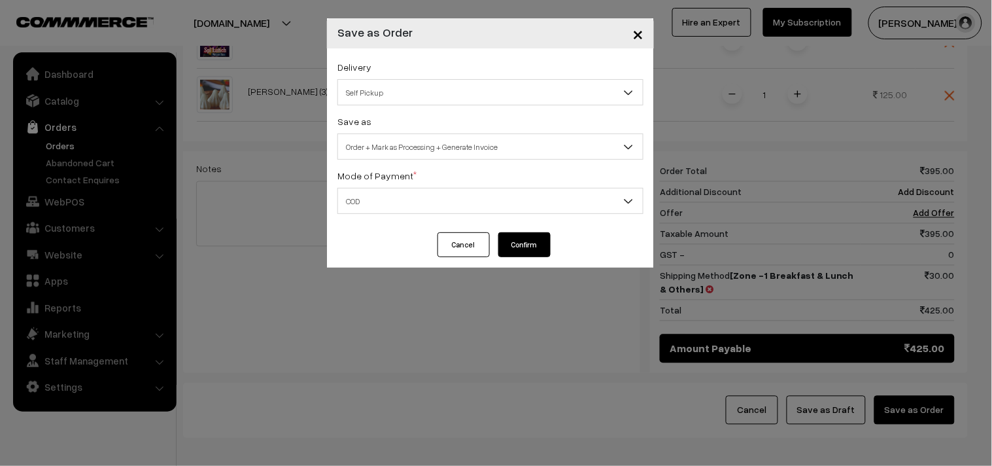
click at [526, 245] on button "Confirm" at bounding box center [524, 244] width 52 height 25
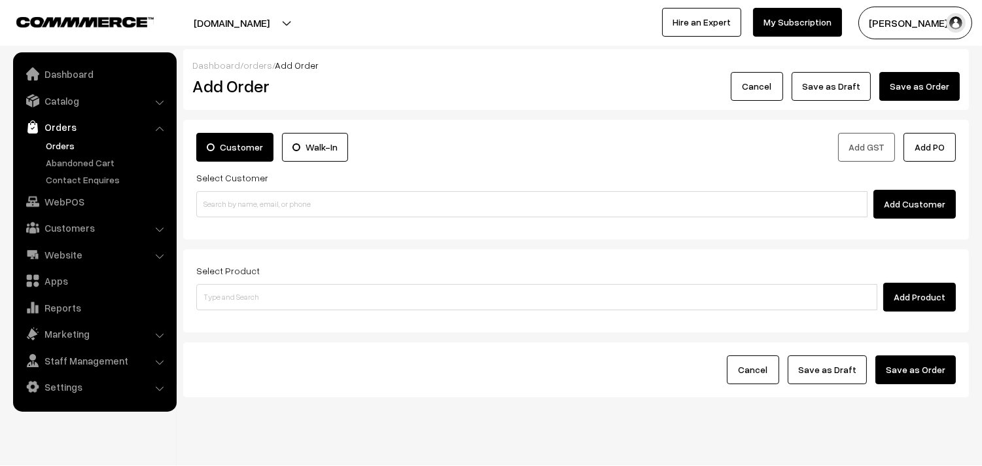
click at [67, 139] on link "Orders" at bounding box center [107, 146] width 129 height 14
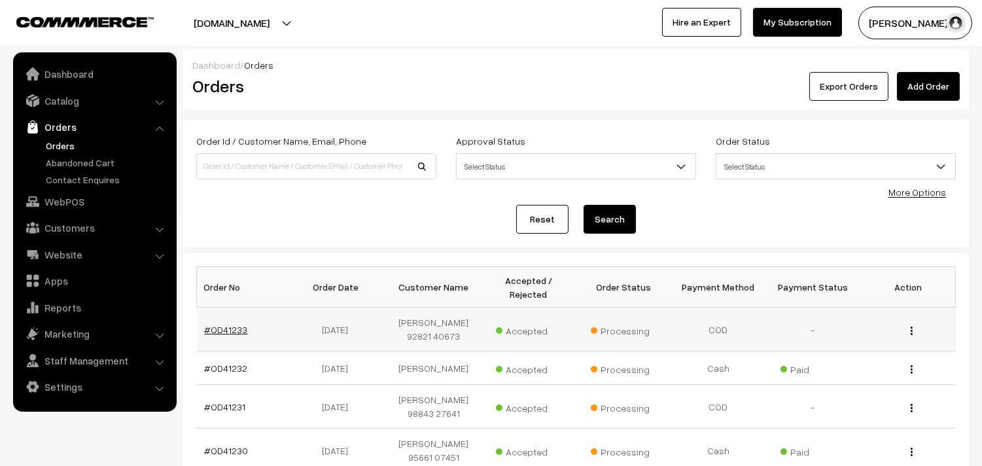
click at [232, 331] on link "#OD41233" at bounding box center [226, 329] width 43 height 11
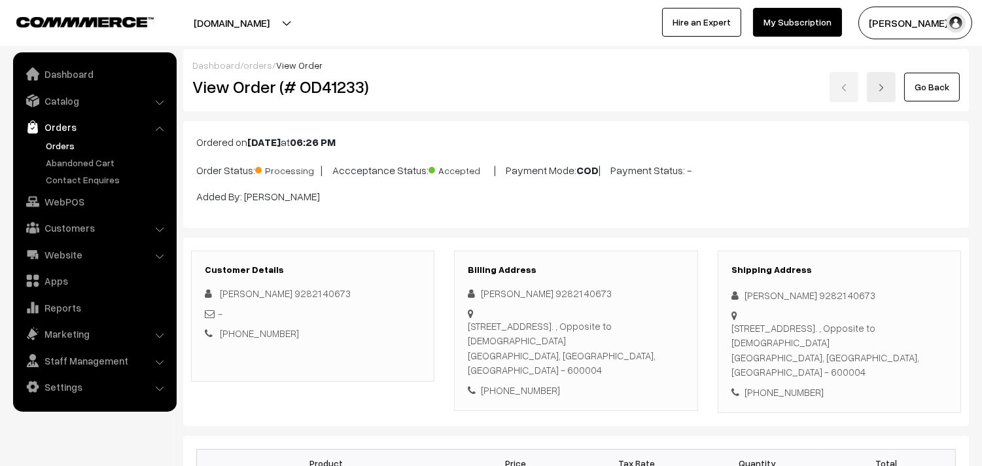
drag, startPoint x: 233, startPoint y: 83, endPoint x: 635, endPoint y: 34, distance: 405.2
copy body "loremipsumdo s… Am Consect Adipi & Elit Seddoei Tempor Incid Utla Etd Magn al E…"
click at [430, 73] on div "View Order (# OD41233)" at bounding box center [313, 87] width 262 height 30
copy h2 "Order (# OD41233)"
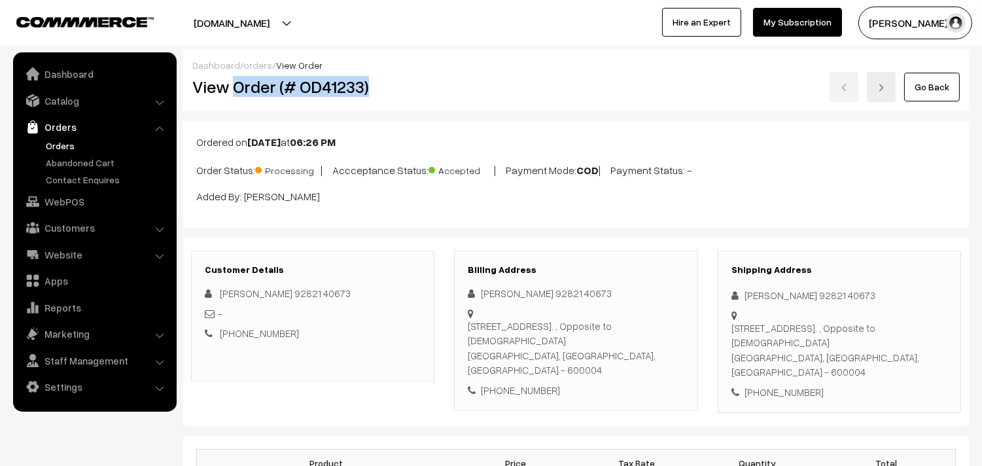
copy h2 "Order (# OD41233)"
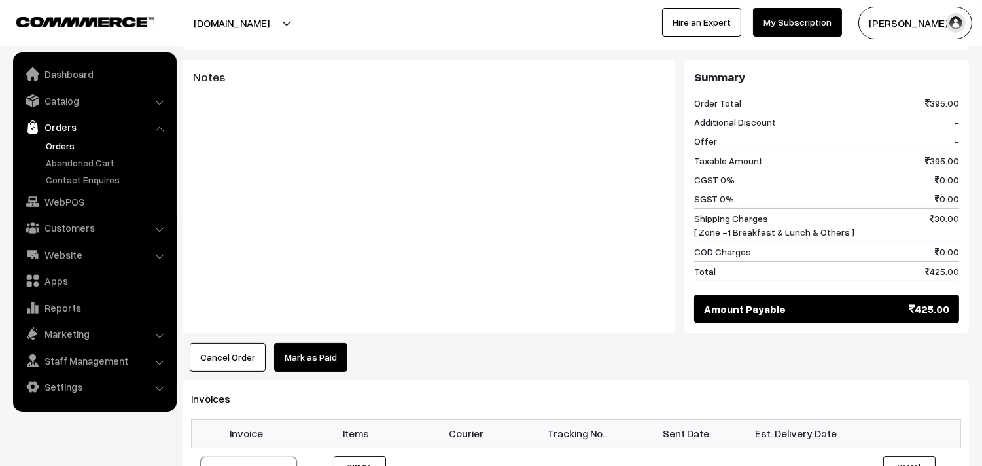
scroll to position [799, 0]
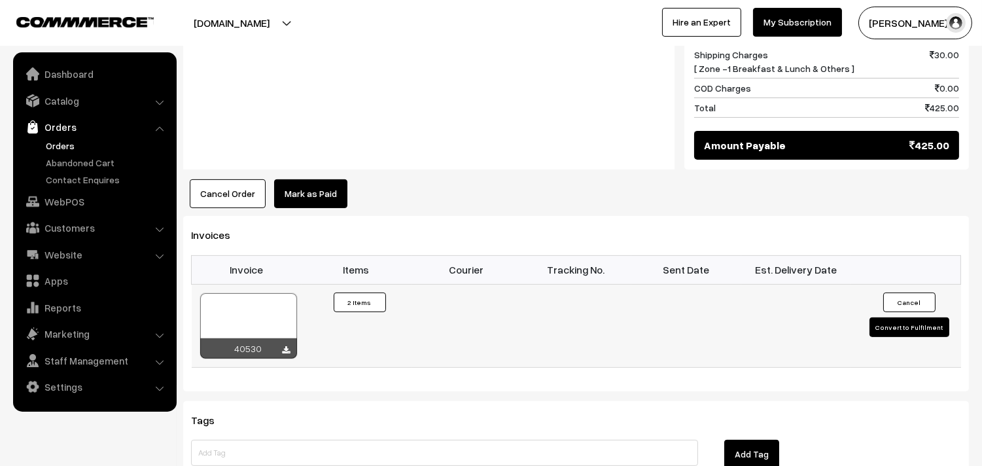
click at [234, 311] on div at bounding box center [248, 325] width 97 height 65
click at [79, 133] on link "Orders" at bounding box center [94, 127] width 156 height 24
click at [70, 147] on link "Orders" at bounding box center [107, 146] width 129 height 14
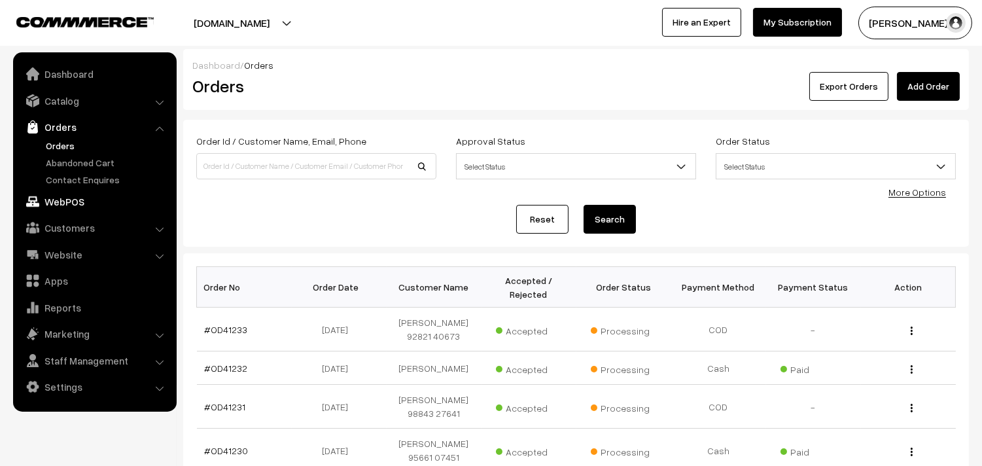
click at [48, 200] on link "WebPOS" at bounding box center [94, 202] width 156 height 24
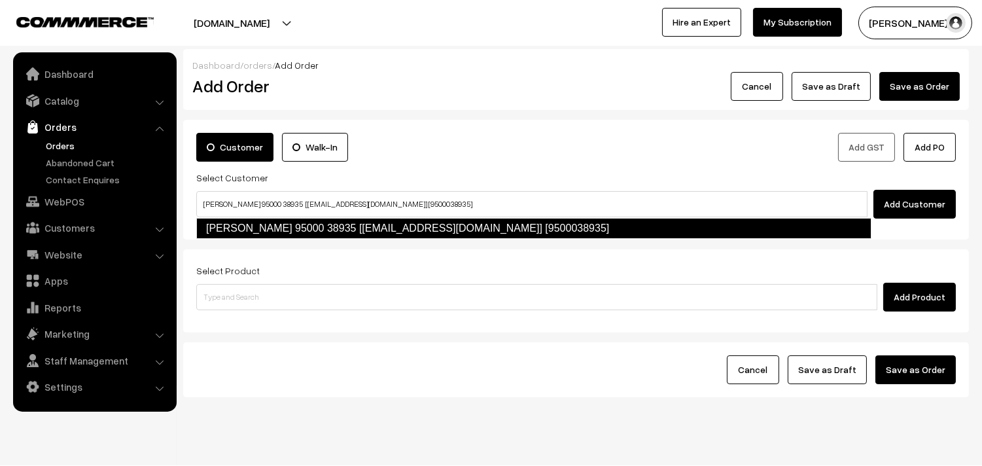
type input "[PERSON_NAME] 95000 38935 [[EMAIL_ADDRESS][DOMAIN_NAME]] [9500038935]"
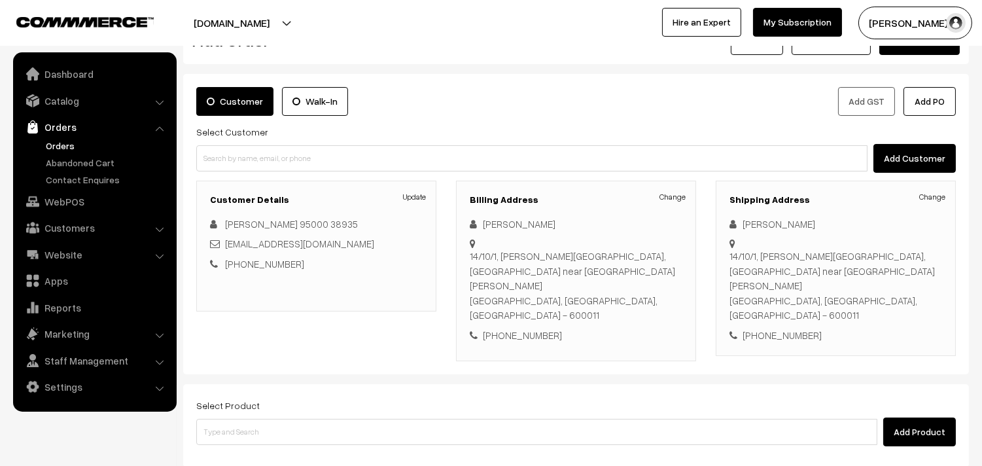
scroll to position [145, 0]
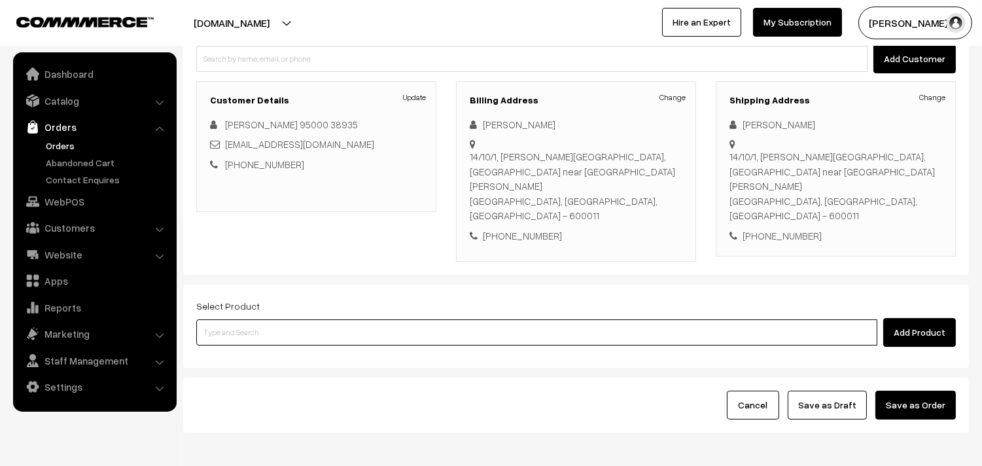
click at [506, 319] on input at bounding box center [536, 332] width 681 height 26
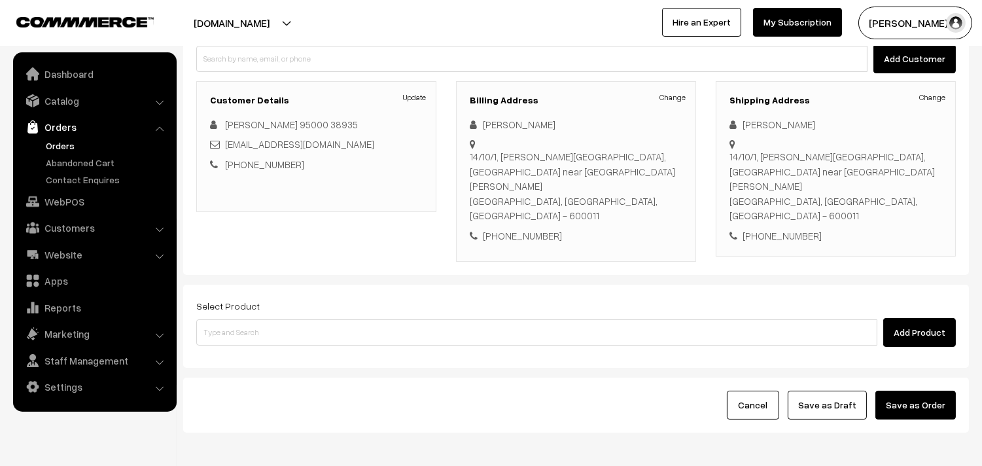
click at [434, 298] on div "Select Product Add Product" at bounding box center [575, 322] width 759 height 49
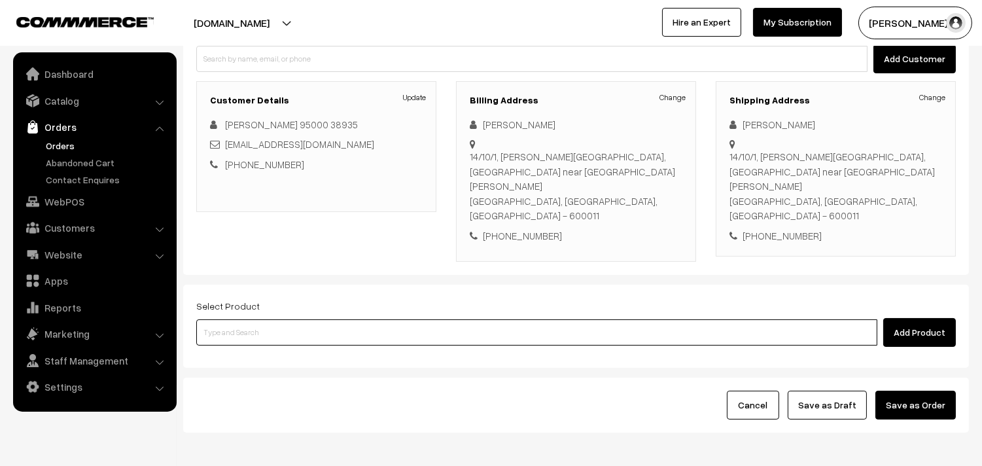
click at [432, 319] on input at bounding box center [536, 332] width 681 height 26
type input "a"
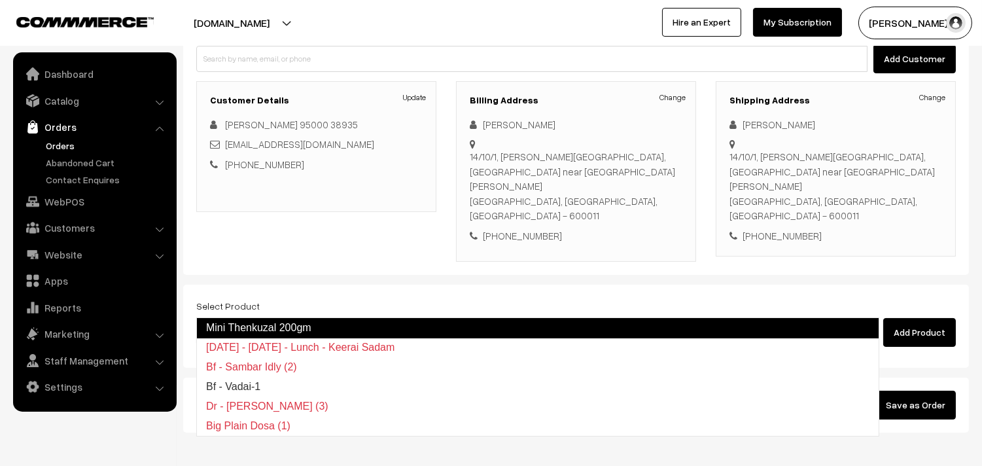
click at [237, 319] on input "a" at bounding box center [536, 332] width 681 height 26
click at [318, 322] on link "Mini Thenkuzal 200gm" at bounding box center [537, 327] width 683 height 21
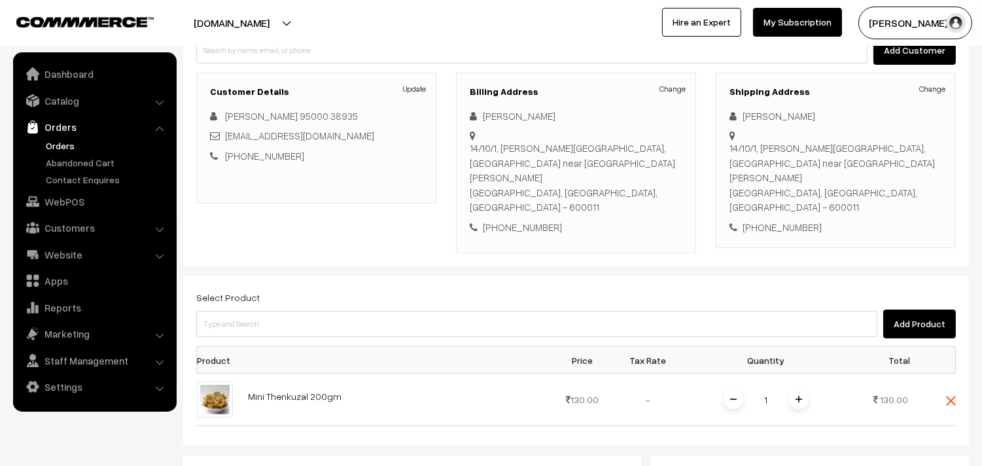
scroll to position [250, 0]
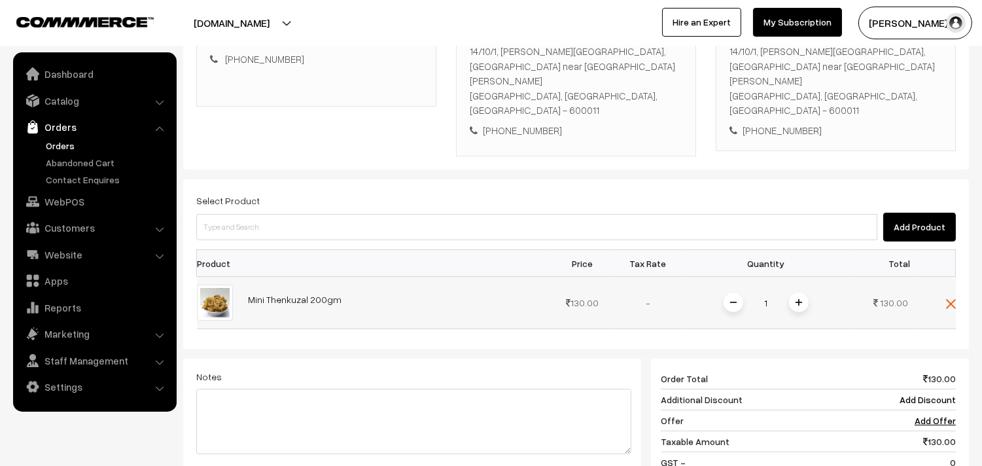
click at [804, 292] on span at bounding box center [799, 302] width 20 height 20
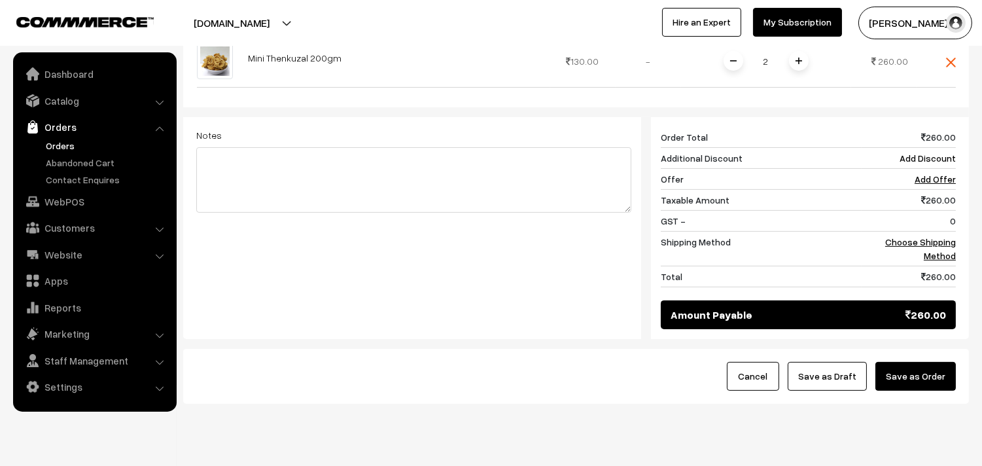
scroll to position [497, 0]
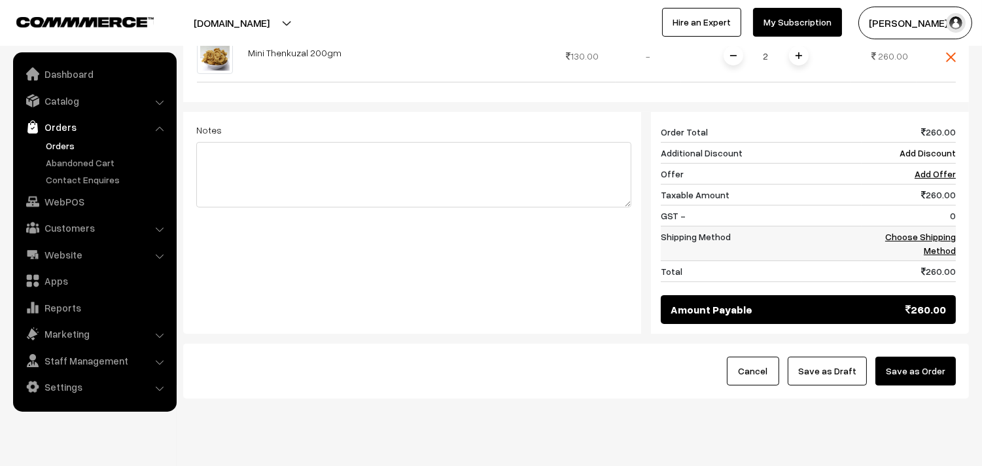
click at [933, 231] on link "Choose Shipping Method" at bounding box center [920, 243] width 71 height 25
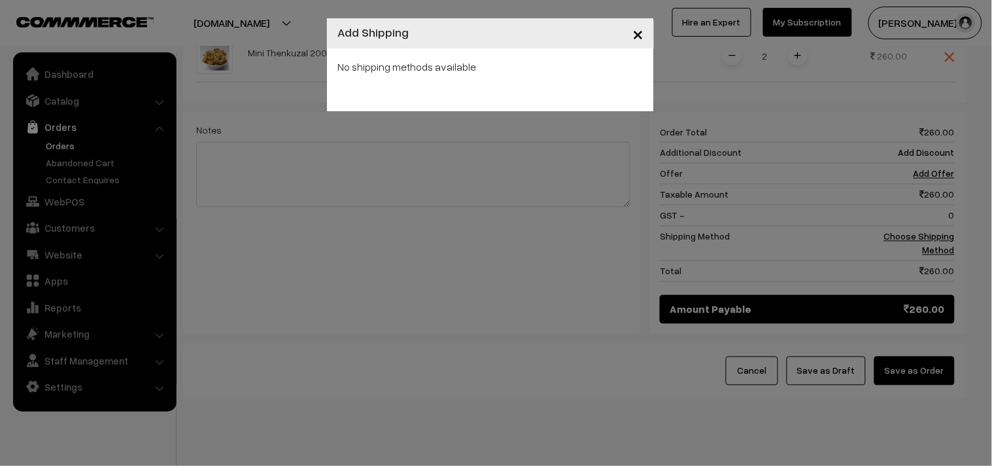
click at [458, 99] on div "No shipping methods available" at bounding box center [490, 79] width 327 height 63
click at [472, 111] on div "× Add Shipping No shipping methods available" at bounding box center [496, 233] width 992 height 466
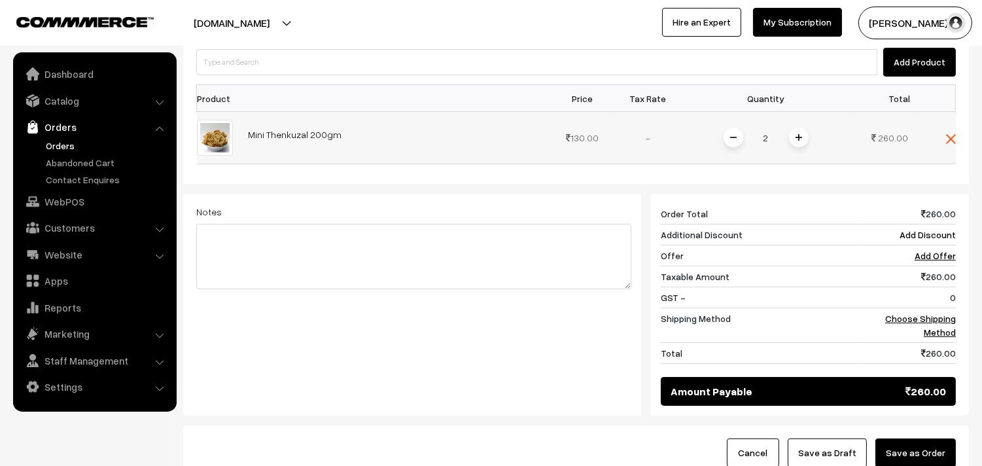
scroll to position [351, 0]
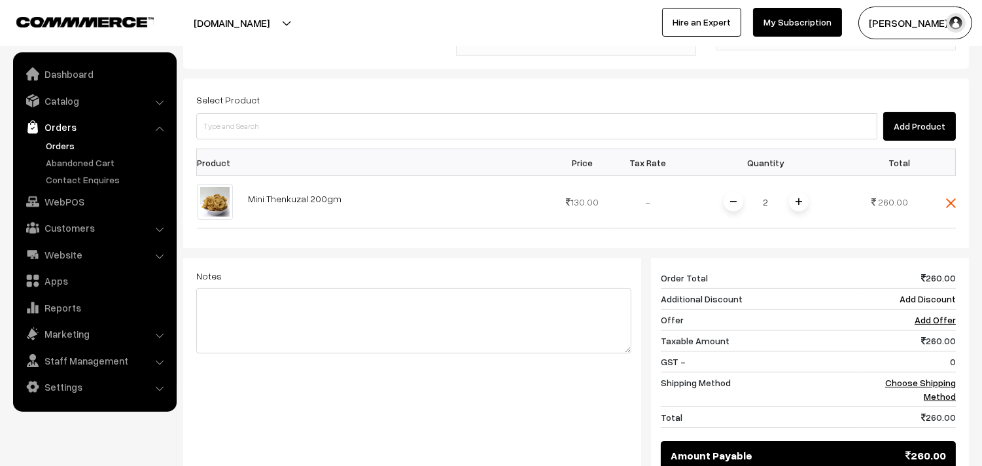
click at [799, 198] on img at bounding box center [798, 201] width 7 height 7
click at [926, 377] on link "Choose Shipping Method" at bounding box center [920, 389] width 71 height 25
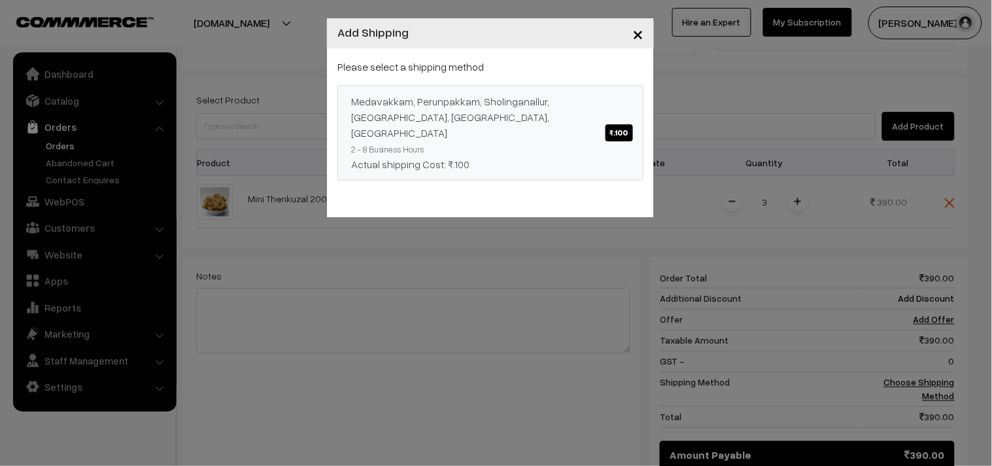
click at [532, 111] on div "Medavakkam, Perunpakkam, Sholinganallur, seliyur, Kirattur, Perambur ₹.100" at bounding box center [490, 117] width 279 height 47
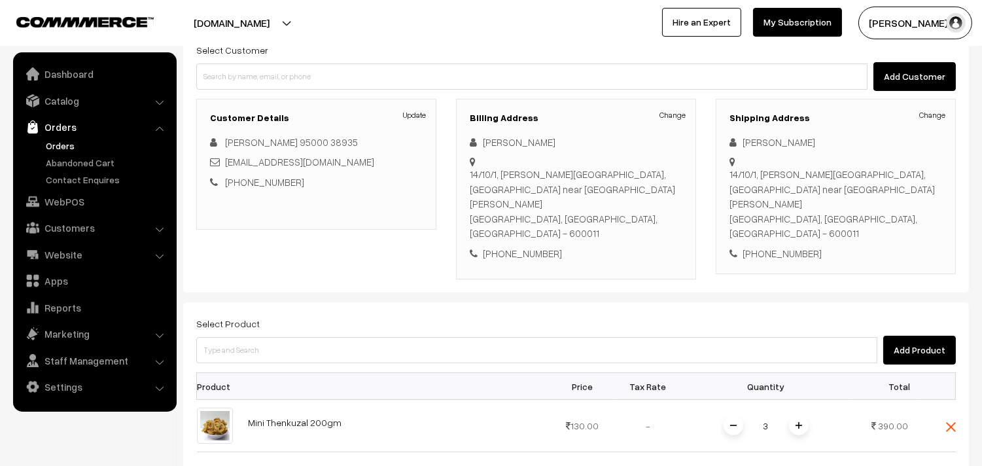
scroll to position [145, 0]
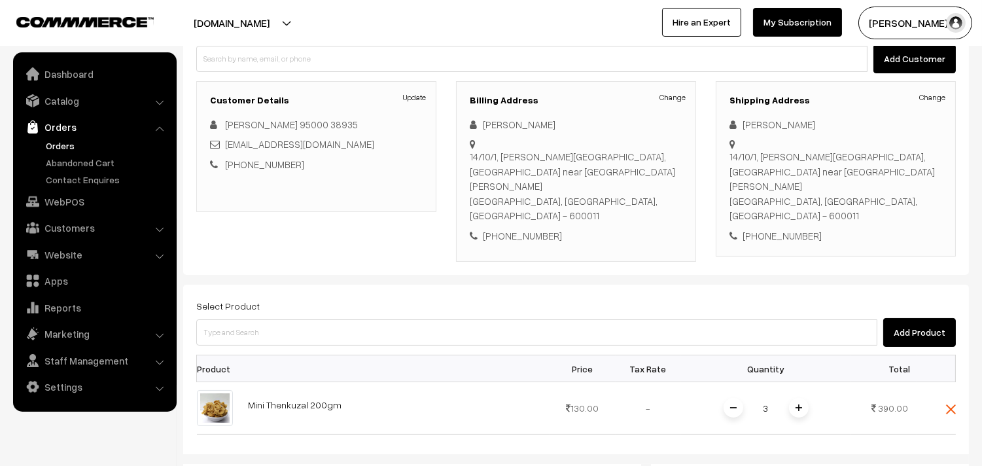
drag, startPoint x: 299, startPoint y: 277, endPoint x: 311, endPoint y: 305, distance: 30.1
click at [302, 298] on div "Select Product Add Product" at bounding box center [575, 322] width 759 height 49
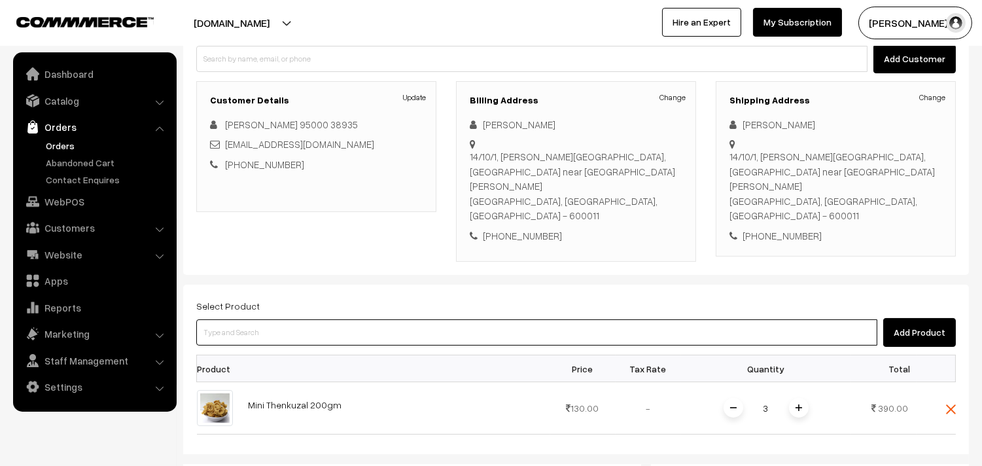
click at [311, 319] on input at bounding box center [536, 332] width 681 height 26
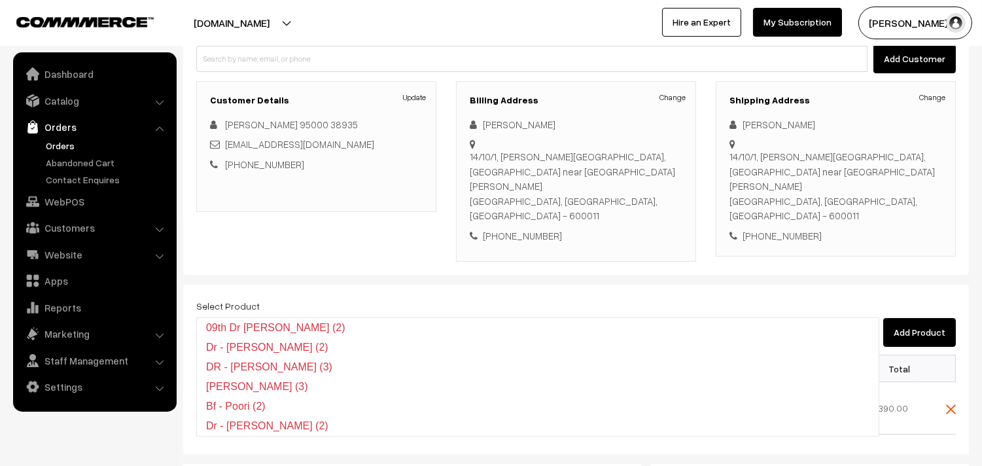
type input "Dr - Poori (2)"
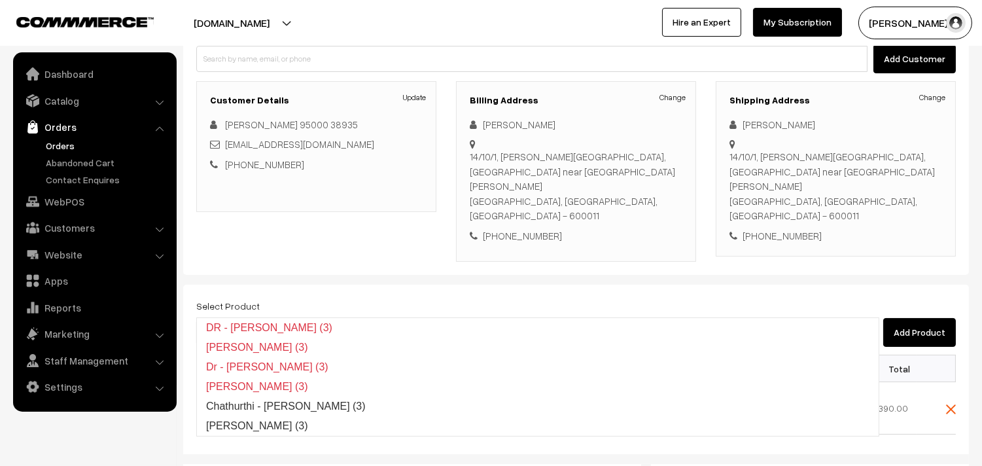
type input "Poorna Kozhukattai (3)"
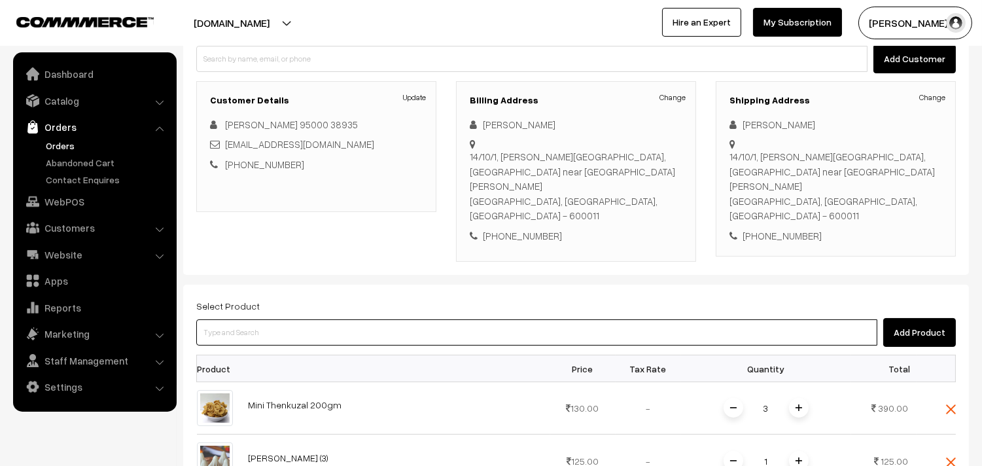
click at [343, 319] on input at bounding box center [536, 332] width 681 height 26
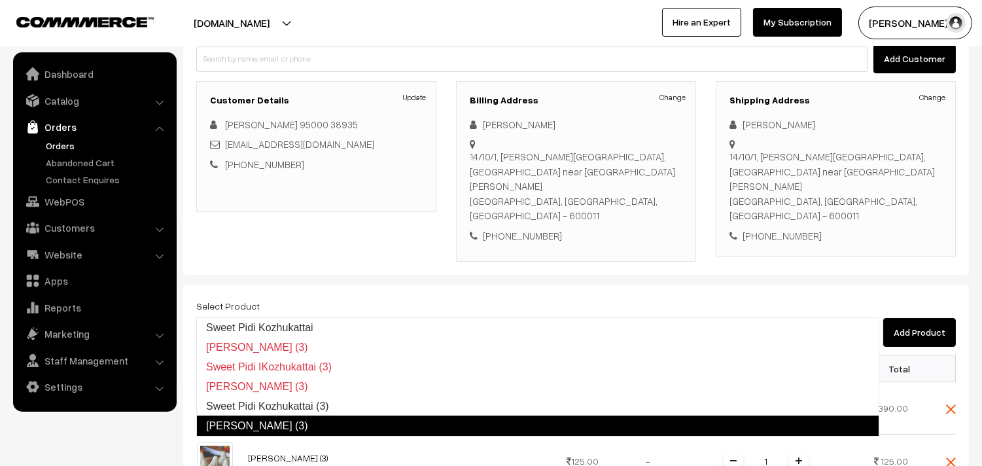
type input "Kara Pidi Kozhukattai (3)"
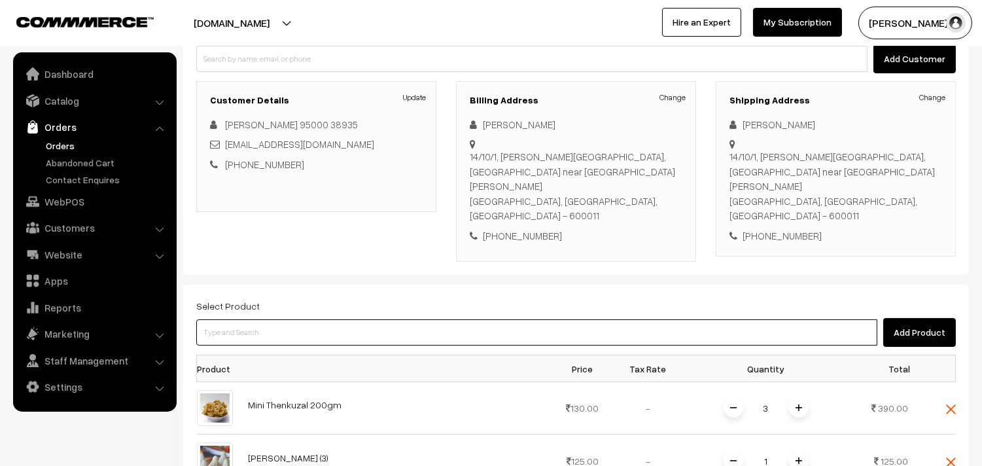
click at [324, 319] on input at bounding box center [536, 332] width 681 height 26
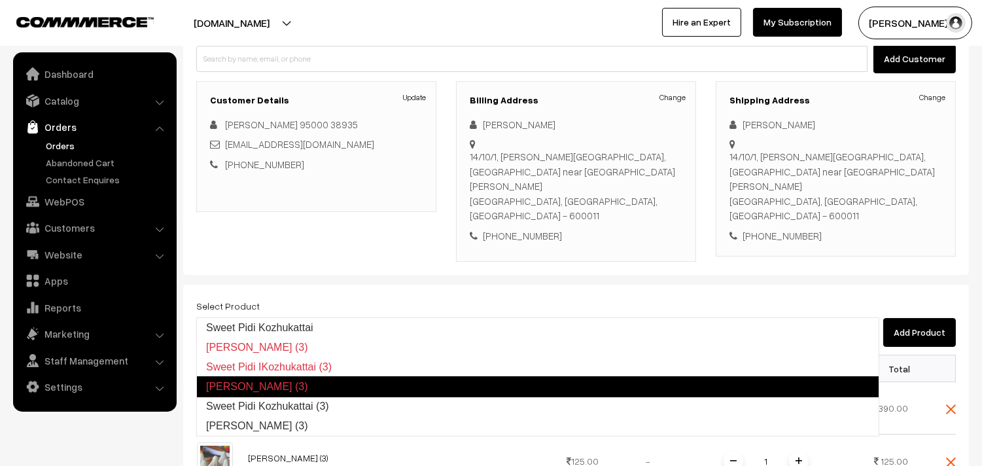
type input "Sweet Pidi Kozhukattai (3)"
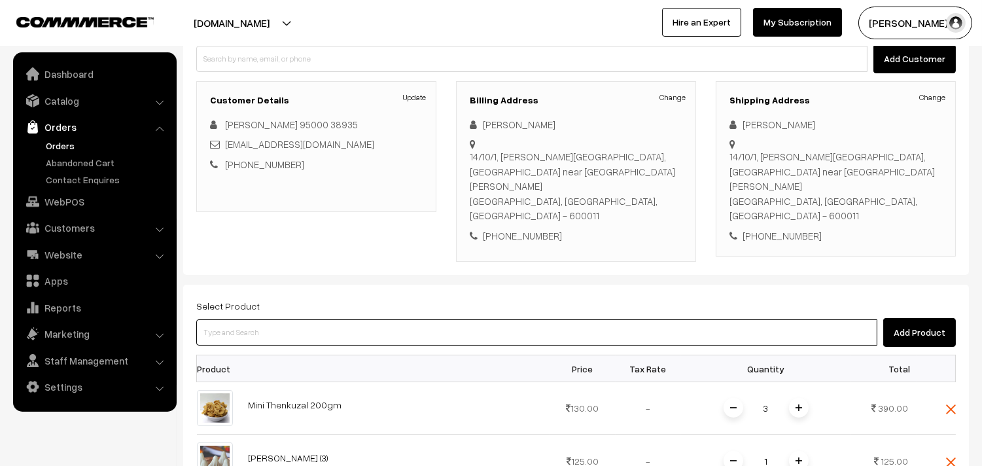
paste input "27th Lunch Add-on - Ulundhu Vadai (1)"
type input "27th Lunch Add-on - Ulundhu Vadai (1)"
click at [271, 319] on input "27th Lunch Add-on - Ulundhu Vadai (1)" at bounding box center [536, 332] width 681 height 26
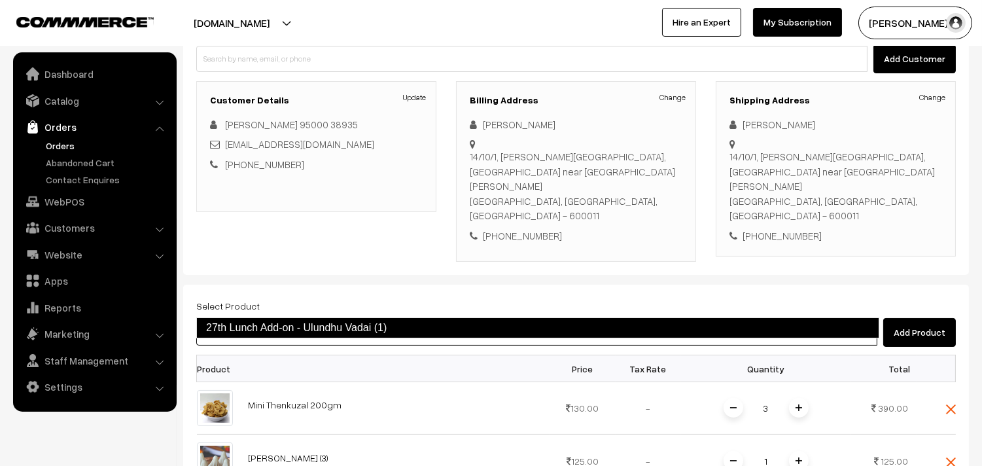
click at [271, 331] on link "27th Lunch Add-on - Ulundhu Vadai (1)" at bounding box center [537, 327] width 683 height 21
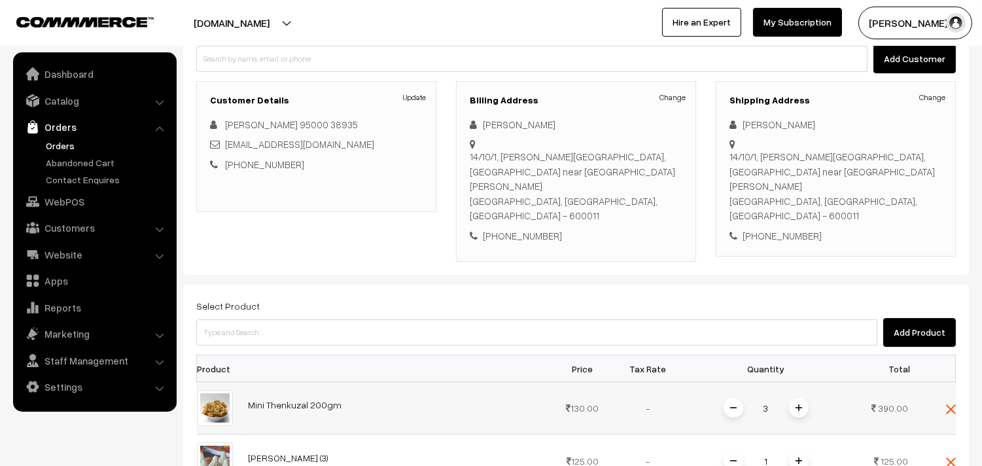
click at [954, 404] on img at bounding box center [951, 409] width 10 height 10
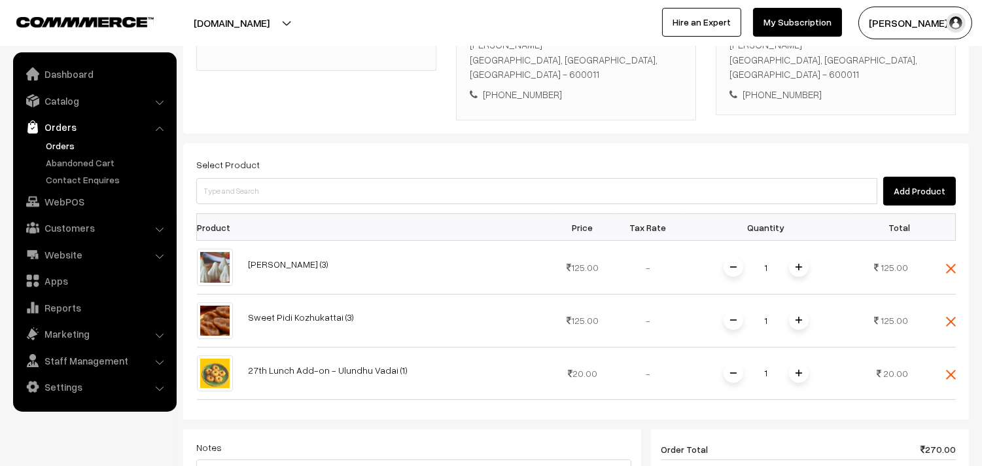
scroll to position [436, 0]
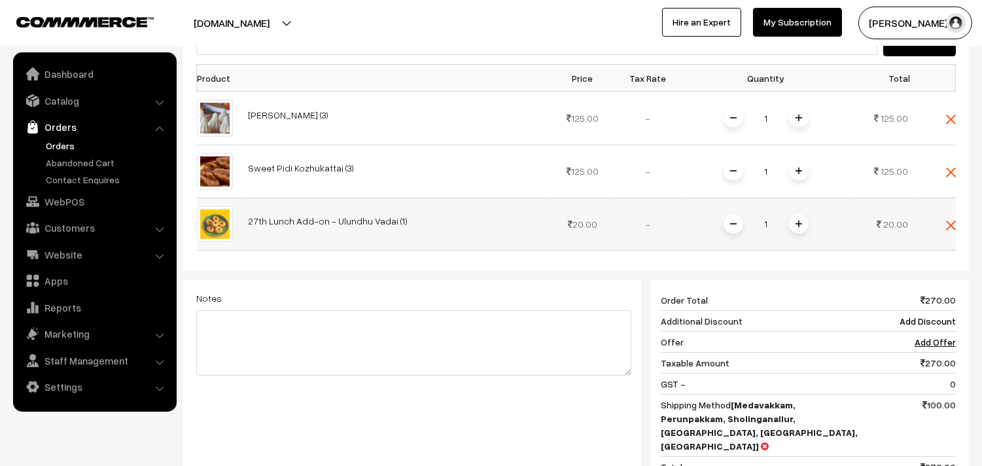
click at [793, 214] on span at bounding box center [799, 224] width 20 height 20
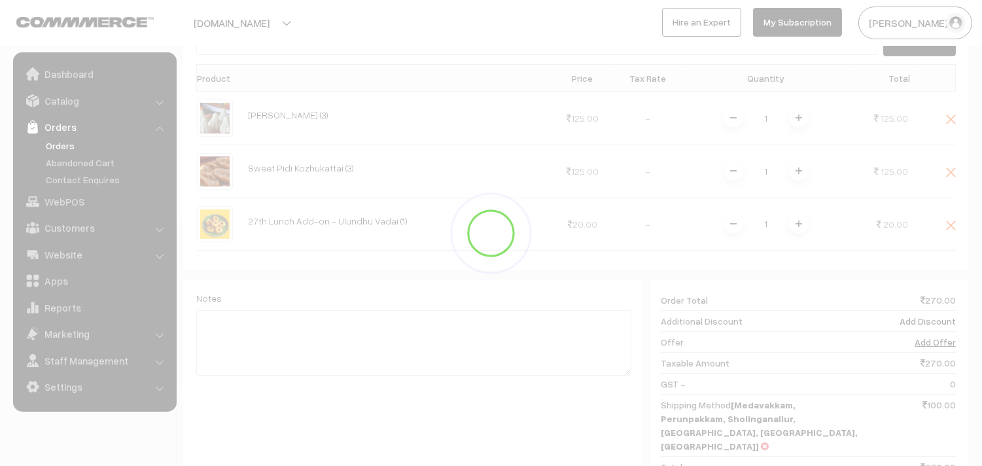
click at [801, 198] on div "Dashboard / orders / Add Order Add Order Cancel Save as Draft Save as Order Sav…" at bounding box center [575, 103] width 785 height 980
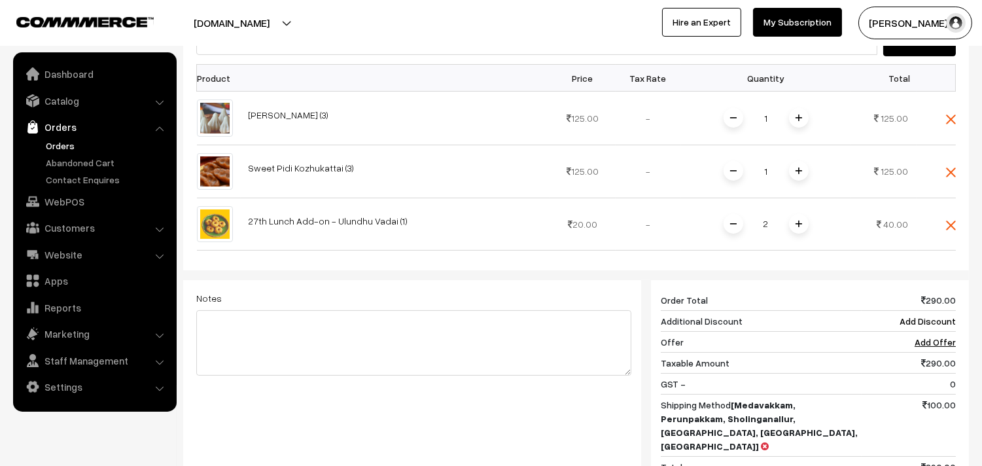
click at [801, 220] on img at bounding box center [798, 223] width 7 height 7
click at [797, 214] on span at bounding box center [799, 224] width 20 height 20
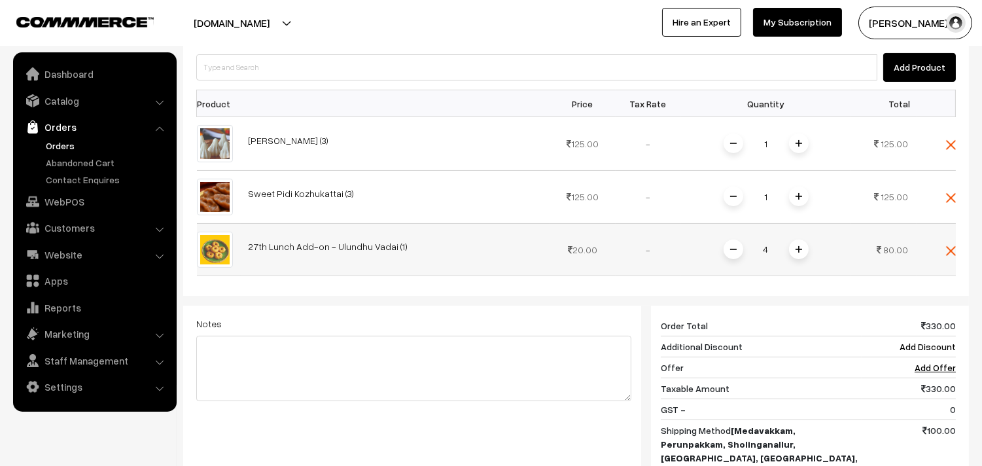
scroll to position [385, 0]
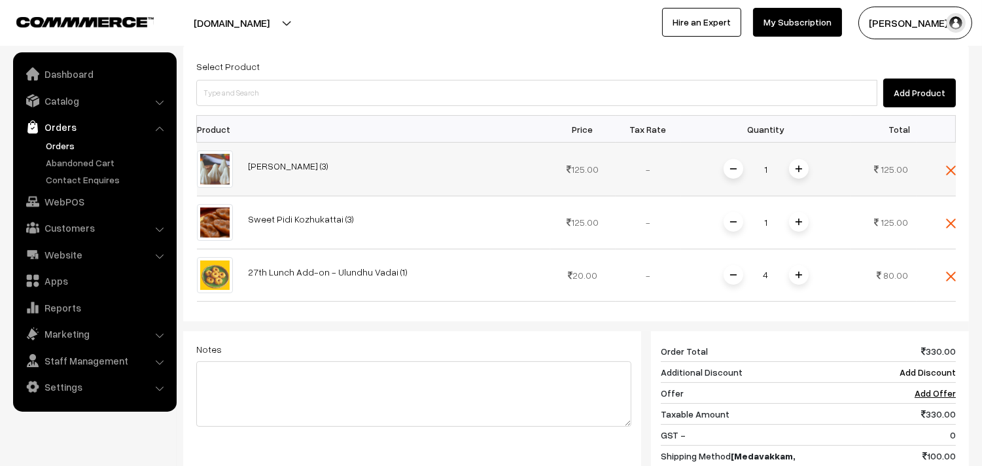
click at [799, 165] on img at bounding box center [798, 168] width 7 height 7
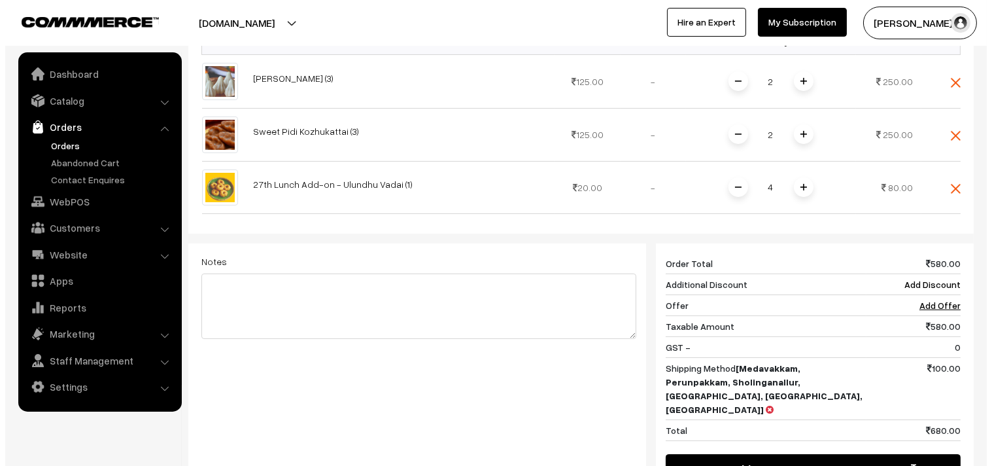
scroll to position [603, 0]
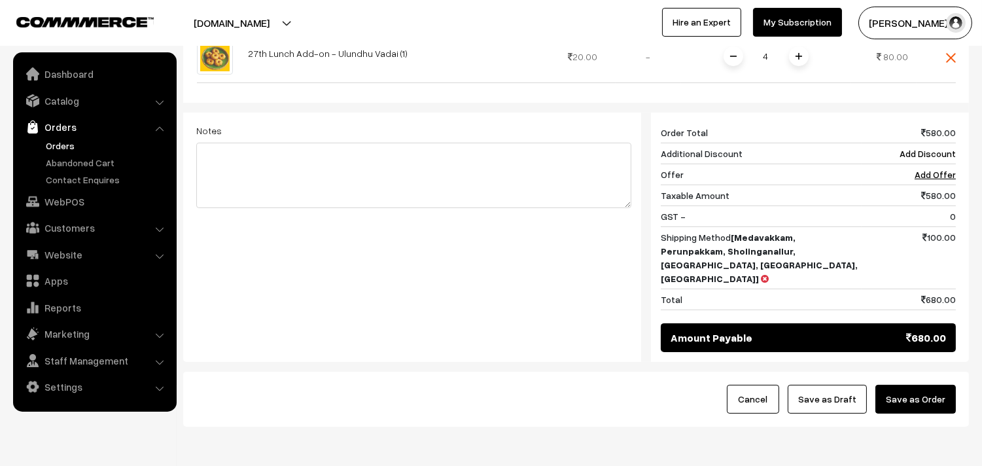
click at [932, 385] on button "Save as Order" at bounding box center [915, 399] width 80 height 29
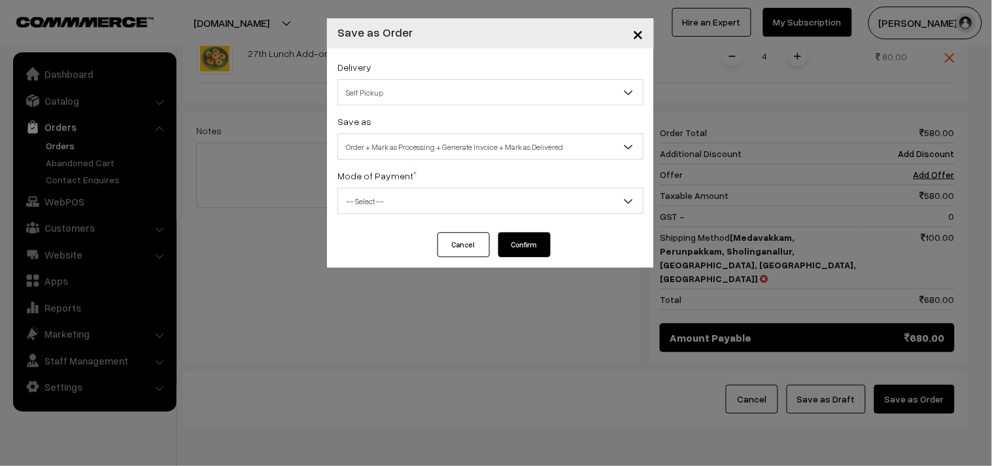
drag, startPoint x: 505, startPoint y: 150, endPoint x: 479, endPoint y: 151, distance: 26.2
click at [504, 150] on span "Order + Mark as Processing + Generate Invoice + Mark as Delivered" at bounding box center [490, 146] width 305 height 23
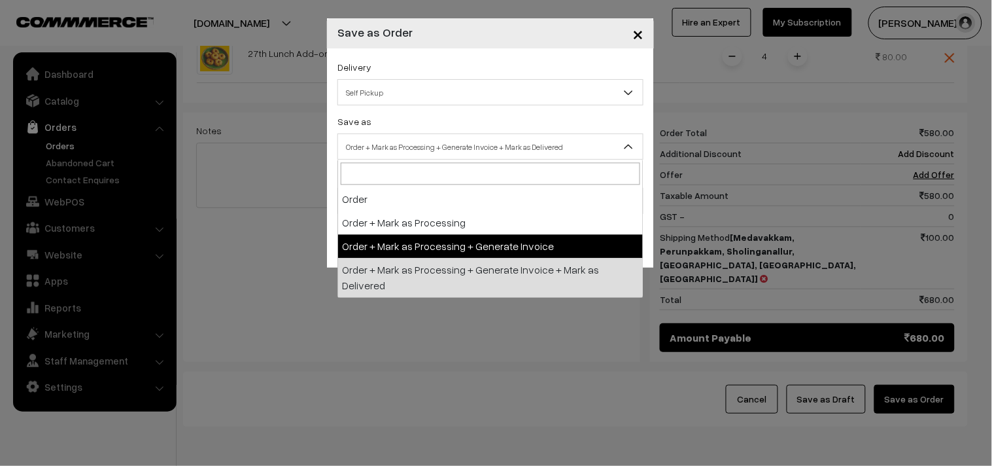
select select "3"
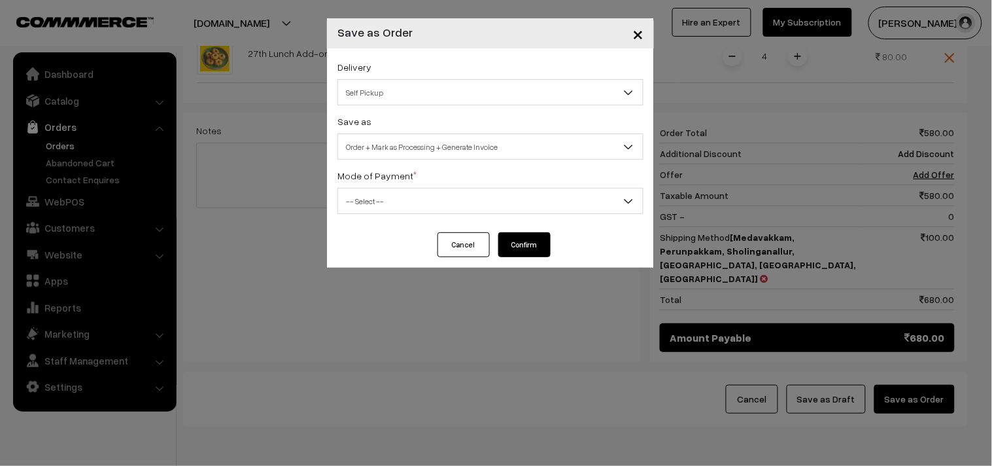
click at [426, 216] on div "Delivery Self Pickup Self Pickup Save as Order Order + Mark as Processing Order…" at bounding box center [490, 140] width 327 height 184
click at [423, 206] on span "-- Select --" at bounding box center [490, 201] width 305 height 23
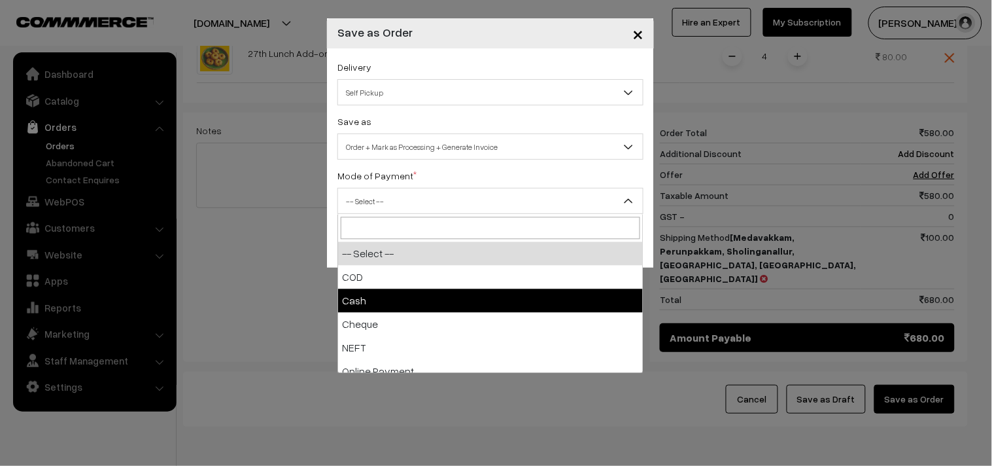
select select "2"
checkbox input "true"
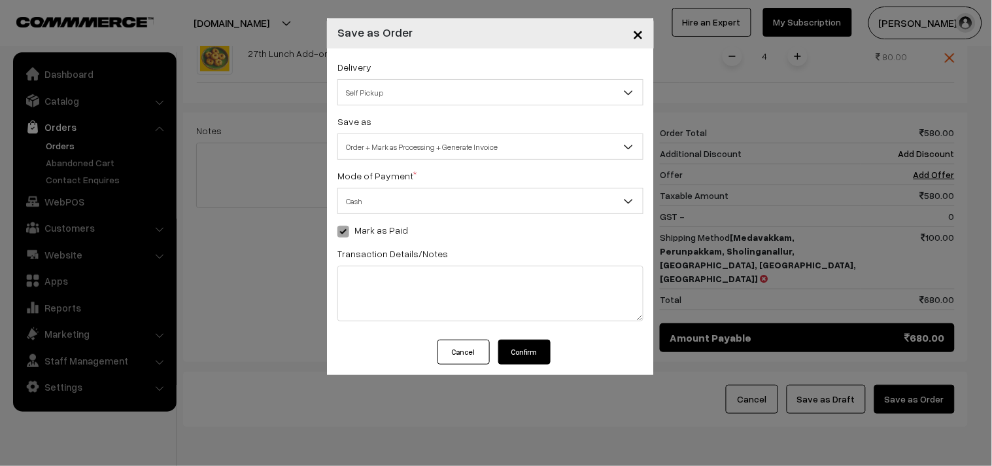
click at [521, 356] on button "Confirm" at bounding box center [524, 351] width 52 height 25
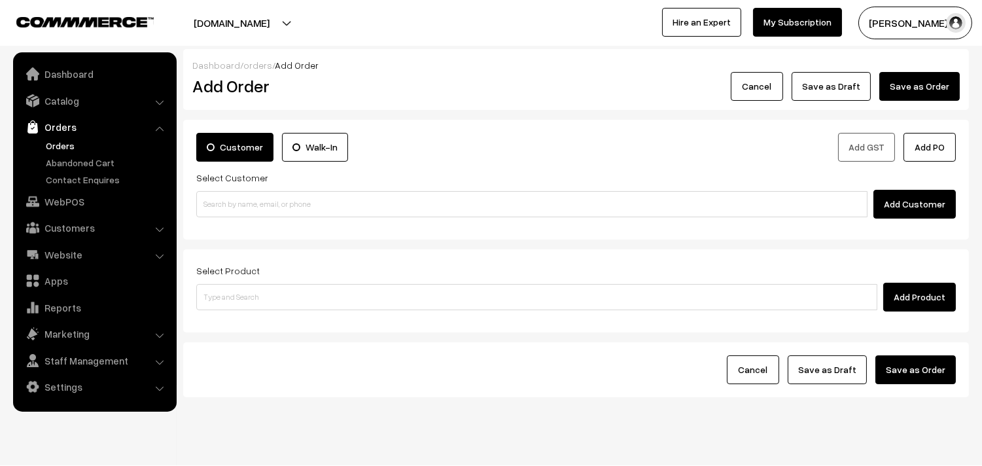
click at [66, 148] on link "Orders" at bounding box center [107, 146] width 129 height 14
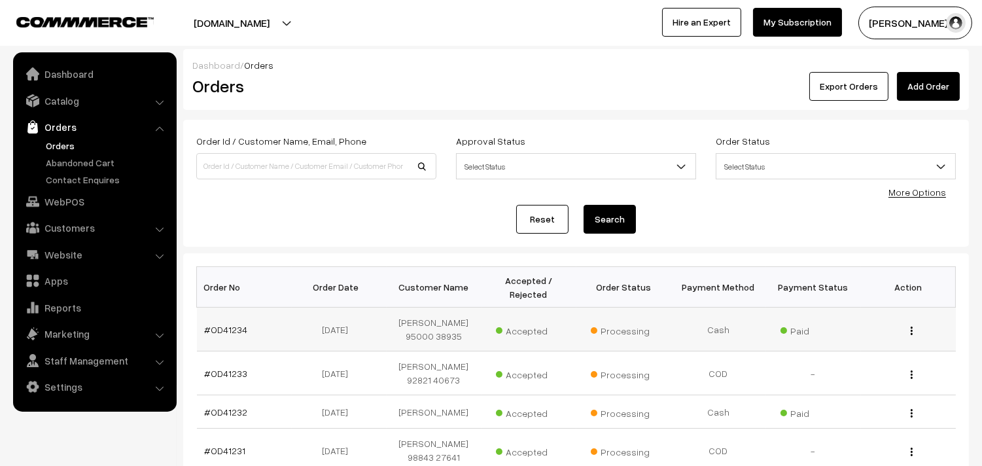
click at [245, 324] on td "#OD41234" at bounding box center [244, 329] width 95 height 44
click at [230, 328] on link "#OD41234" at bounding box center [226, 329] width 43 height 11
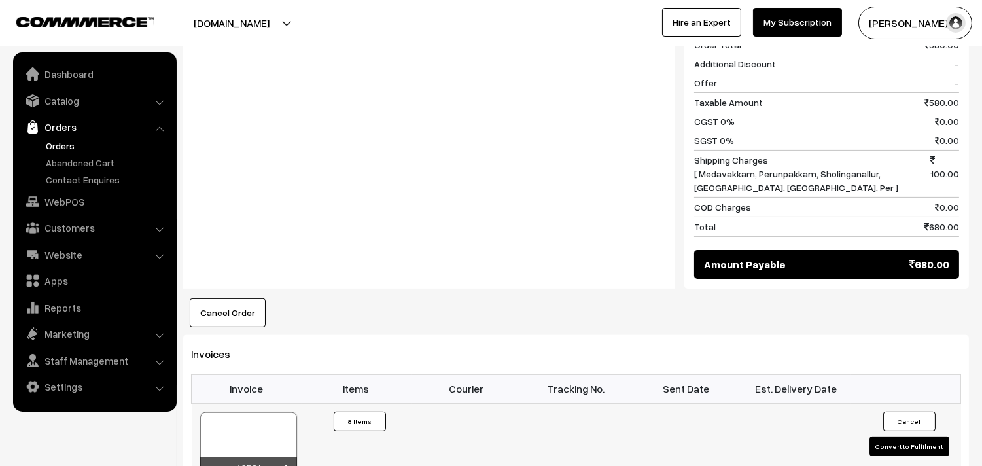
scroll to position [797, 0]
drag, startPoint x: 249, startPoint y: 445, endPoint x: 258, endPoint y: 422, distance: 25.3
click at [251, 457] on div "40531" at bounding box center [248, 467] width 97 height 20
click at [260, 411] on div at bounding box center [248, 443] width 97 height 65
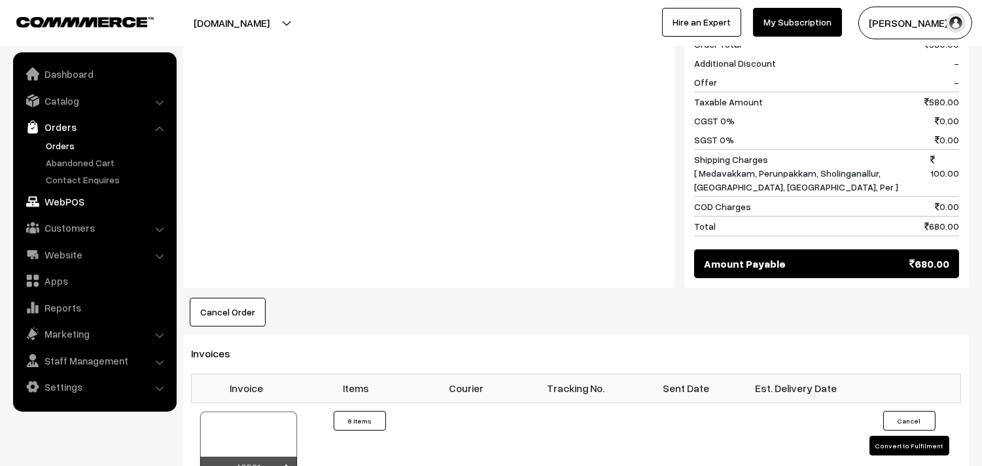
click at [83, 201] on link "WebPOS" at bounding box center [94, 202] width 156 height 24
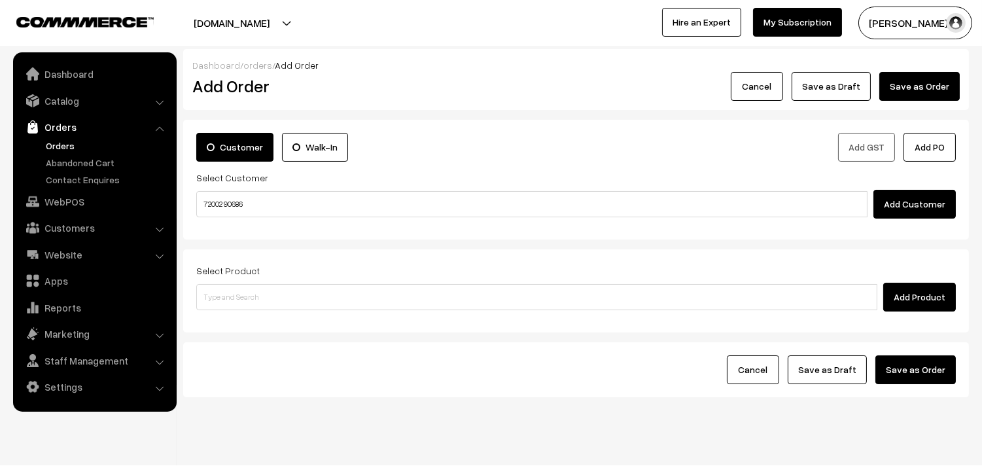
click at [244, 200] on input "72002 90686" at bounding box center [531, 204] width 671 height 26
type input "7200290686"
click at [87, 143] on link "Orders" at bounding box center [107, 146] width 129 height 14
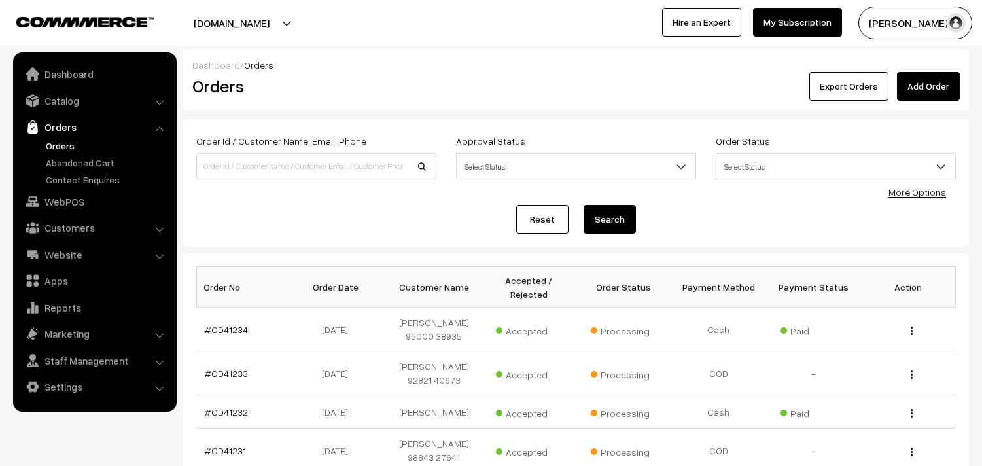
click at [231, 200] on div "Order Id / Customer Name, Email, Phone Approval Status Select Status Awaiting A…" at bounding box center [575, 183] width 759 height 101
click at [233, 165] on input at bounding box center [316, 166] width 240 height 26
paste input "7200290686"
type input "7200290686"
click at [583, 205] on button "Search" at bounding box center [609, 219] width 52 height 29
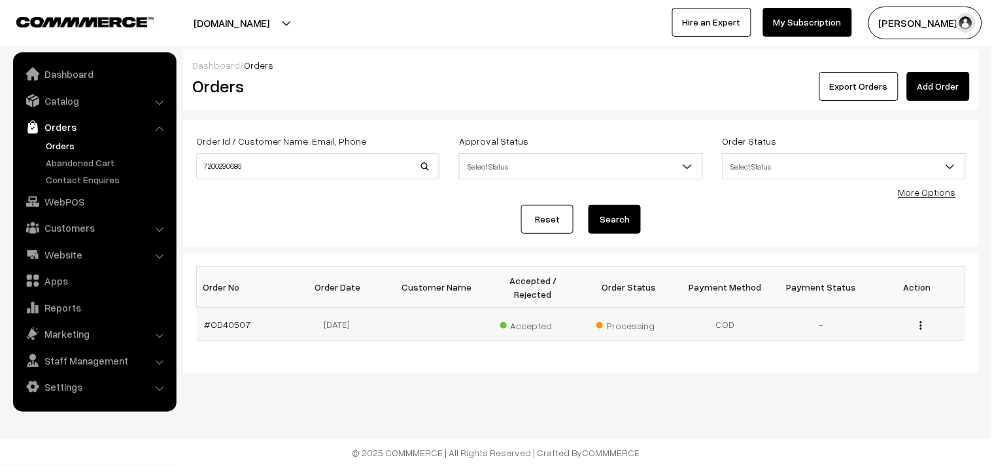
click at [222, 307] on td "#OD40507" at bounding box center [245, 323] width 96 height 33
click at [220, 319] on link "#OD40507" at bounding box center [228, 324] width 46 height 11
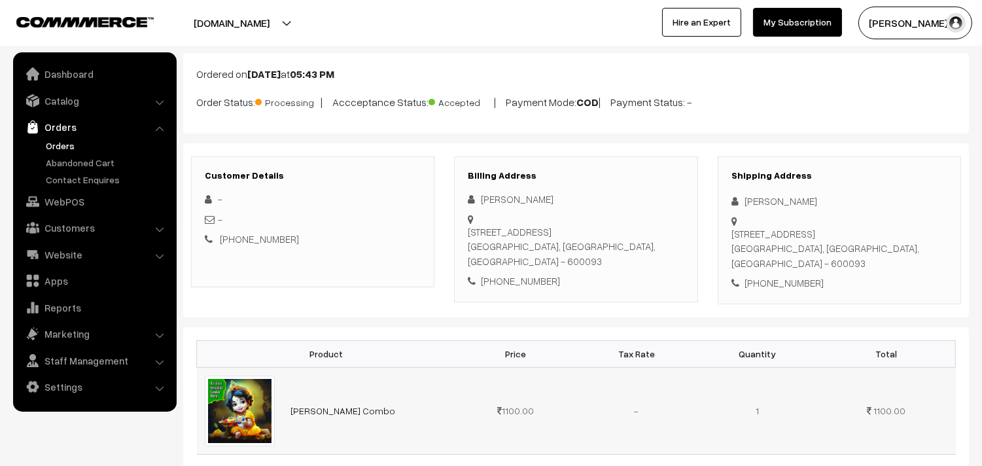
scroll to position [145, 0]
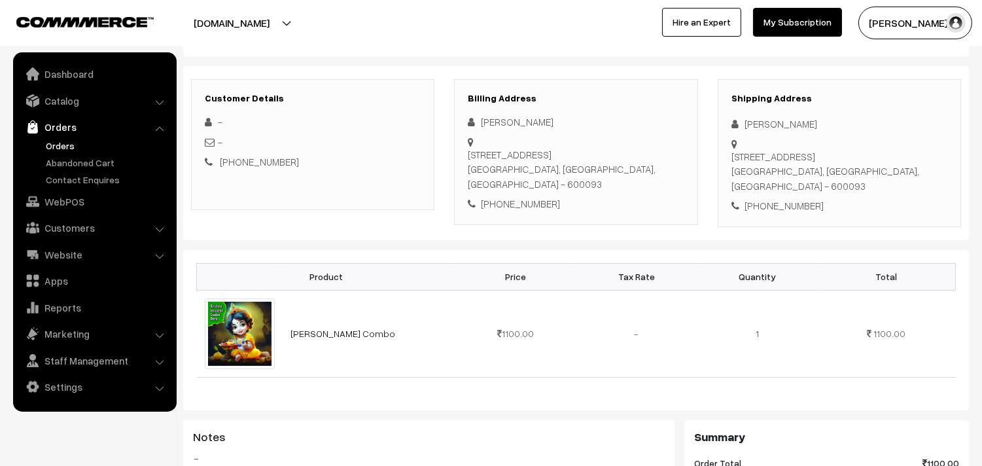
click at [530, 199] on div "+91 7200290686" at bounding box center [576, 203] width 216 height 15
copy div "7200290686"
click at [496, 128] on div "Jaishivash V" at bounding box center [576, 121] width 216 height 15
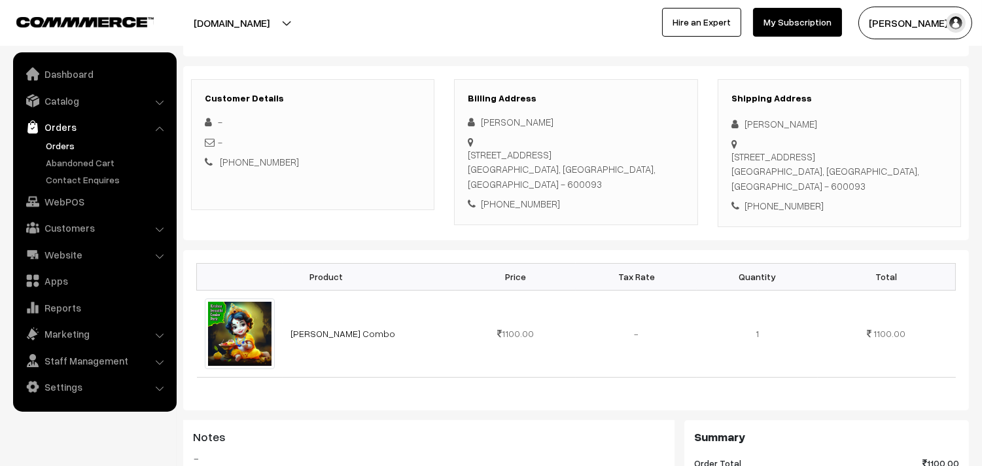
click at [498, 123] on div "Jaishivash V" at bounding box center [576, 121] width 216 height 15
copy div "Jaishivash"
click at [532, 211] on div "+91 7200290686" at bounding box center [576, 203] width 216 height 15
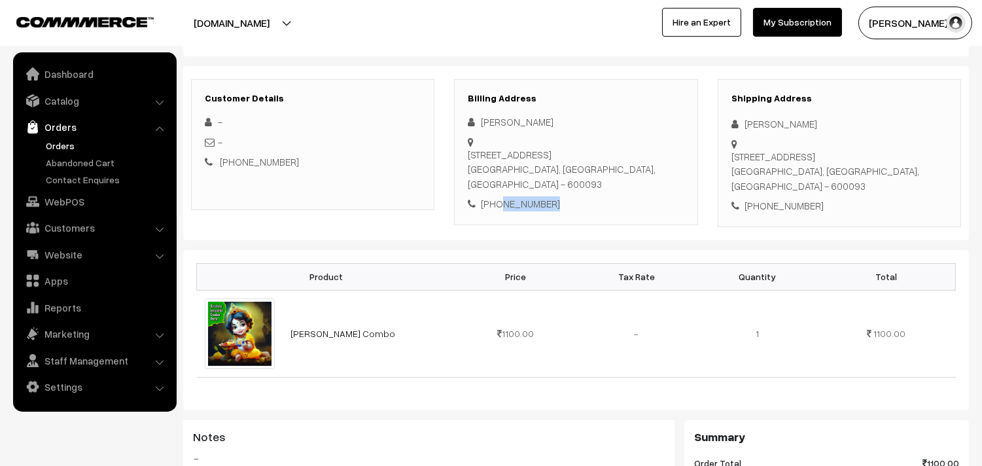
copy div "7200290686"
click at [508, 119] on div "Jaishivash V" at bounding box center [576, 121] width 216 height 15
copy div "Jaishivash"
click at [538, 195] on div "Jaishivash V 67 arcot road saligramam Chennai 93, Parameshwaran vihar B1/46 CHE…" at bounding box center [576, 162] width 216 height 97
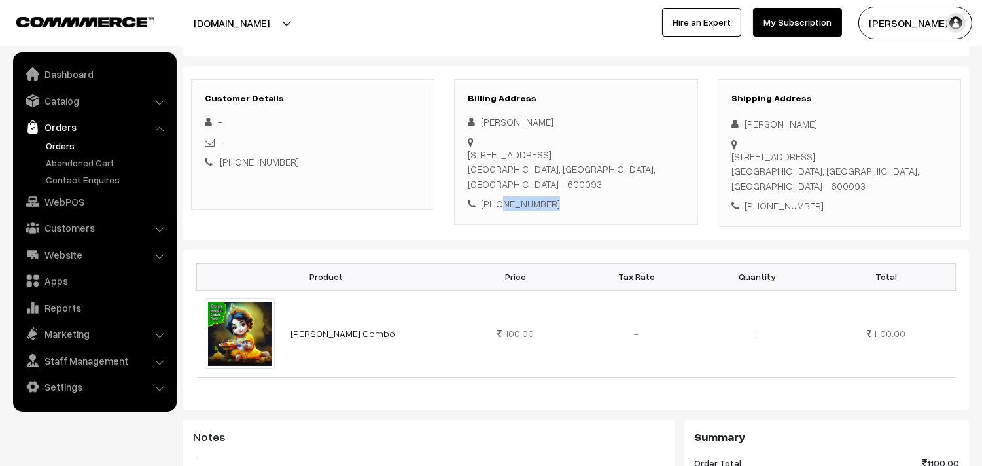
click at [538, 195] on div "Jaishivash V 67 arcot road saligramam Chennai 93, Parameshwaran vihar B1/46 CHE…" at bounding box center [576, 162] width 216 height 97
copy div "7200290686"
drag, startPoint x: 506, startPoint y: 150, endPoint x: 462, endPoint y: 152, distance: 43.2
click at [504, 150] on div "67 arcot road saligramam Chennai 93, Parameshwaran vihar B1/46 CHENNAI, Tamil N…" at bounding box center [576, 169] width 216 height 44
copy div "67 arcot road saligramam Chennai 93, Parameshwaran vihar B1/46 CHENNAI, Tamil N…"
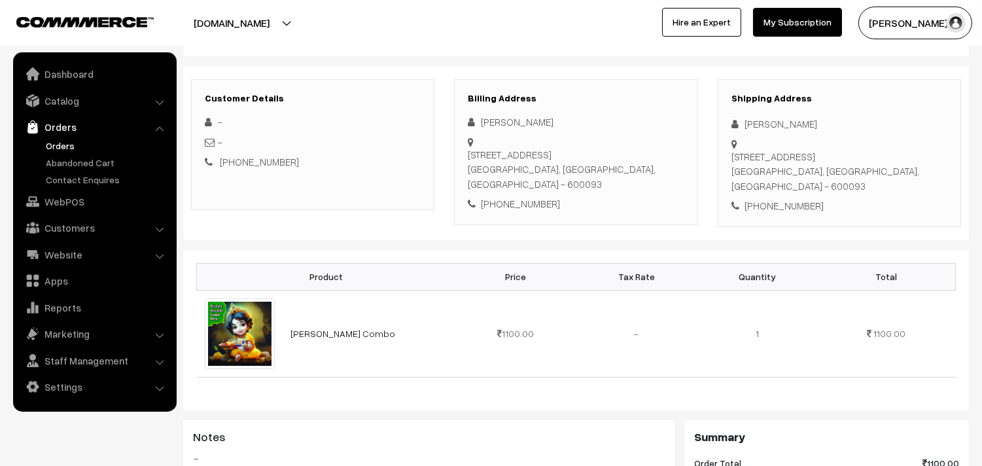
drag, startPoint x: 470, startPoint y: 150, endPoint x: 569, endPoint y: 165, distance: 100.5
click at [618, 181] on div "67 arcot road saligramam Chennai 93, Parameshwaran vihar B1/46 CHENNAI, Tamil N…" at bounding box center [576, 169] width 216 height 44
click at [73, 201] on link "WebPOS" at bounding box center [94, 202] width 156 height 24
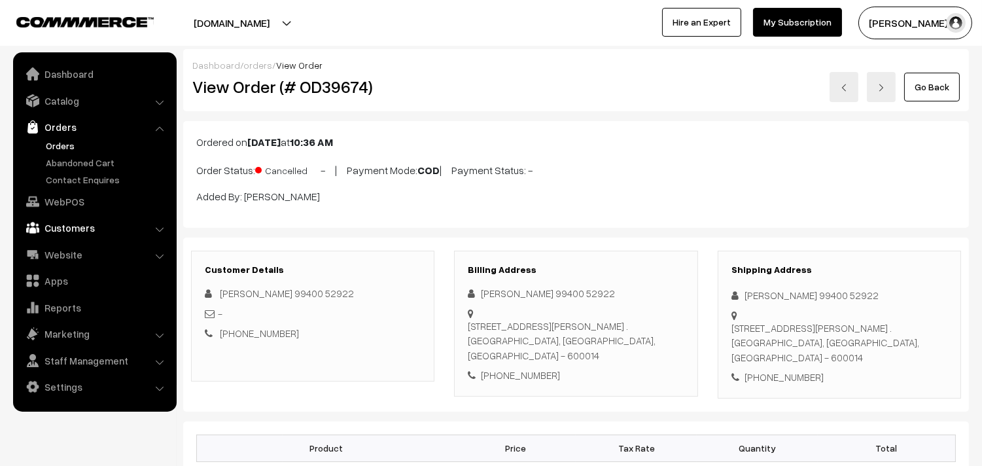
click at [80, 228] on link "Customers" at bounding box center [94, 228] width 156 height 24
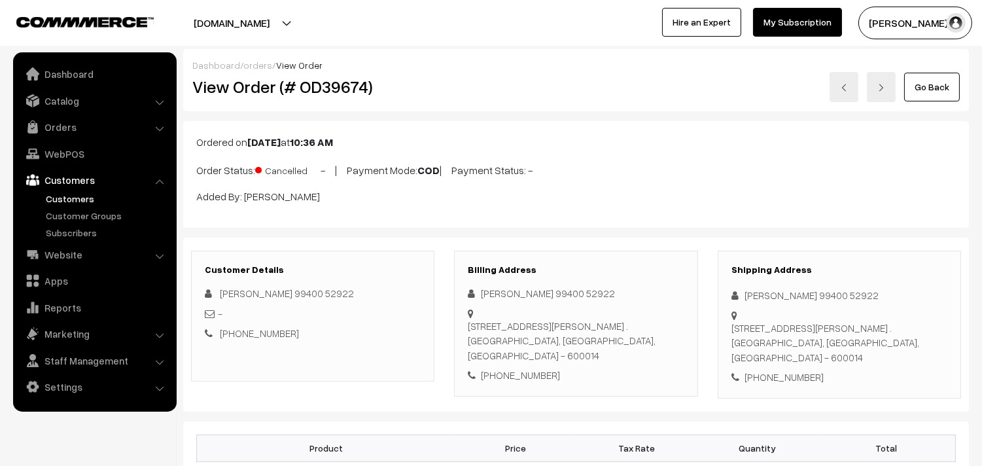
click at [83, 191] on li "Customers Customers" at bounding box center [94, 203] width 157 height 71
click at [86, 200] on link "Customers" at bounding box center [107, 199] width 129 height 14
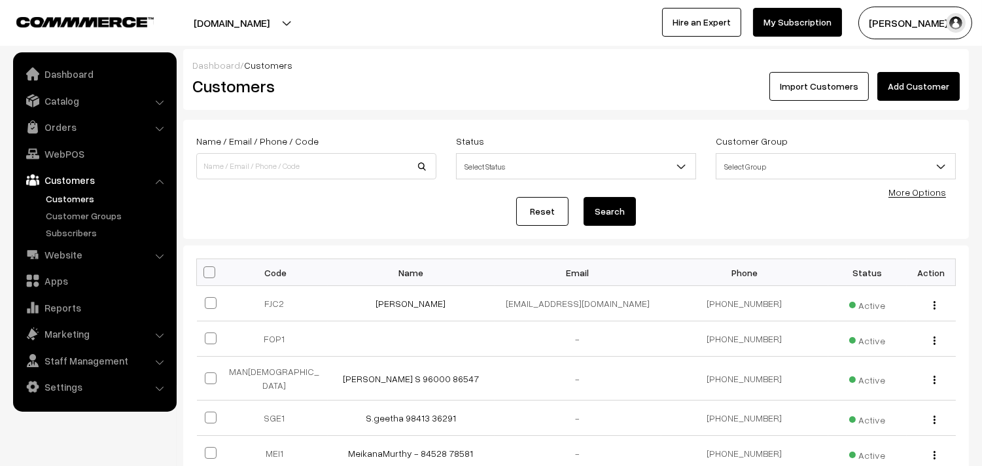
click at [905, 98] on link "Add Customer" at bounding box center [918, 86] width 82 height 29
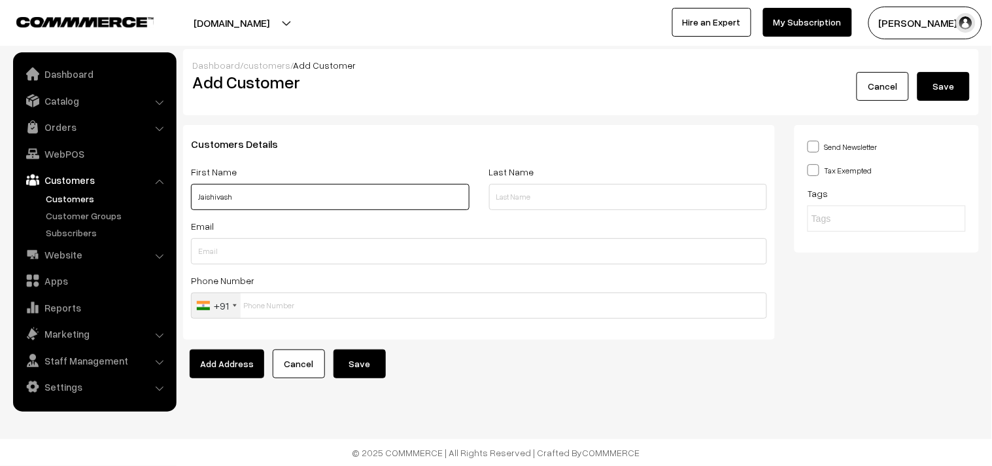
paste input "7200290686"
type input "Jaishivash 7200290686"
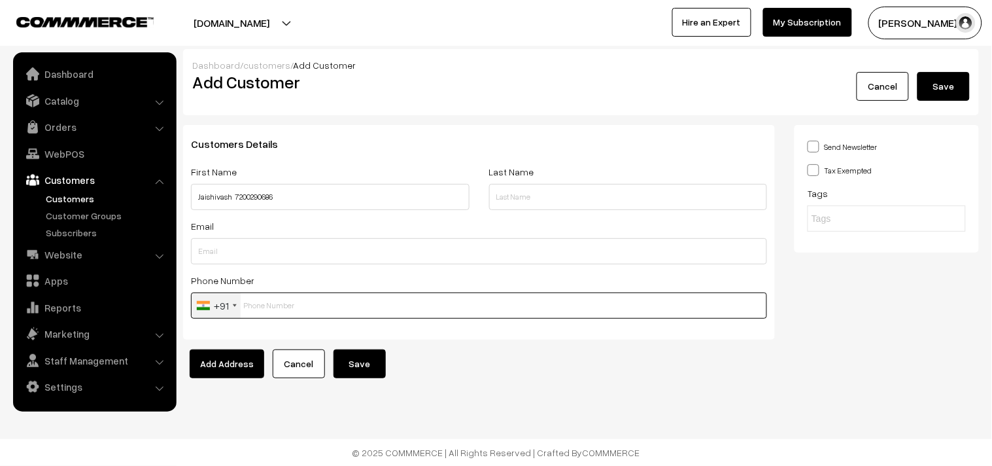
click at [268, 305] on input "text" at bounding box center [479, 305] width 576 height 26
paste input "7200290686"
type input "7200290686"
click at [362, 358] on button "Save" at bounding box center [360, 363] width 52 height 29
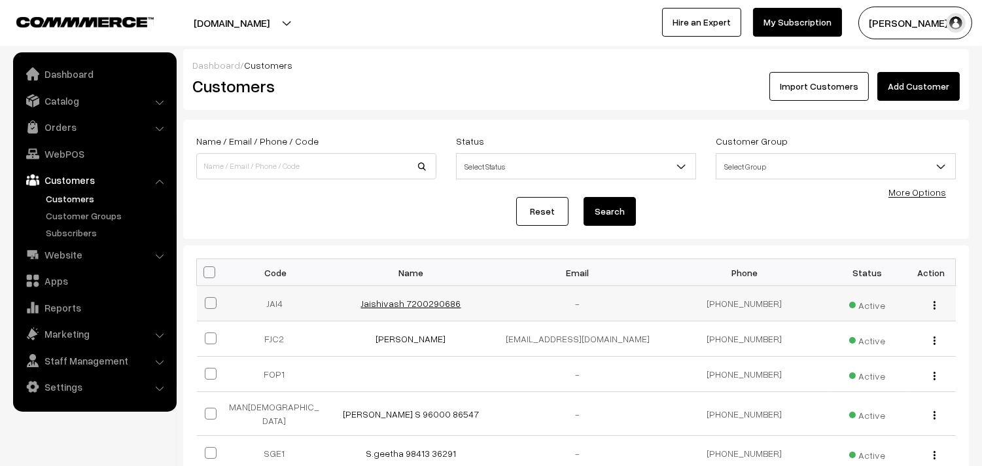
click at [426, 303] on link "Jaishivash 7200290686" at bounding box center [411, 303] width 100 height 11
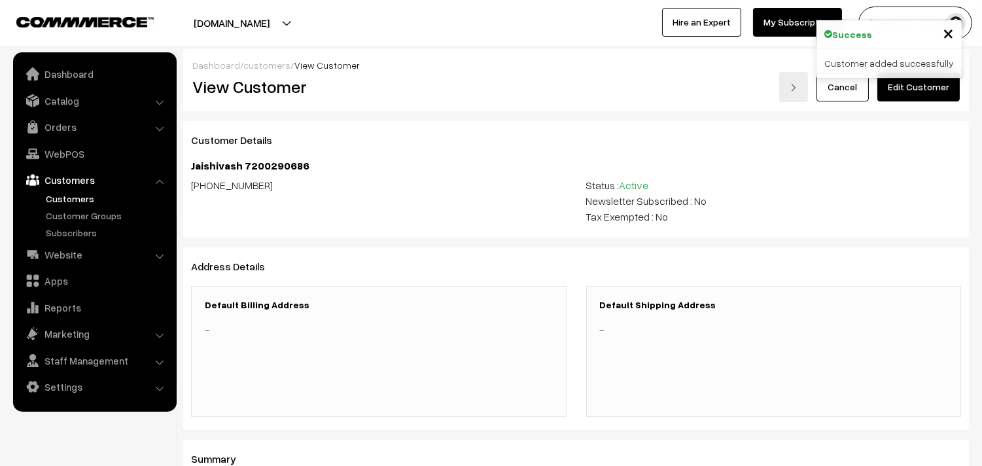
click at [926, 89] on link "Edit Customer" at bounding box center [918, 87] width 82 height 29
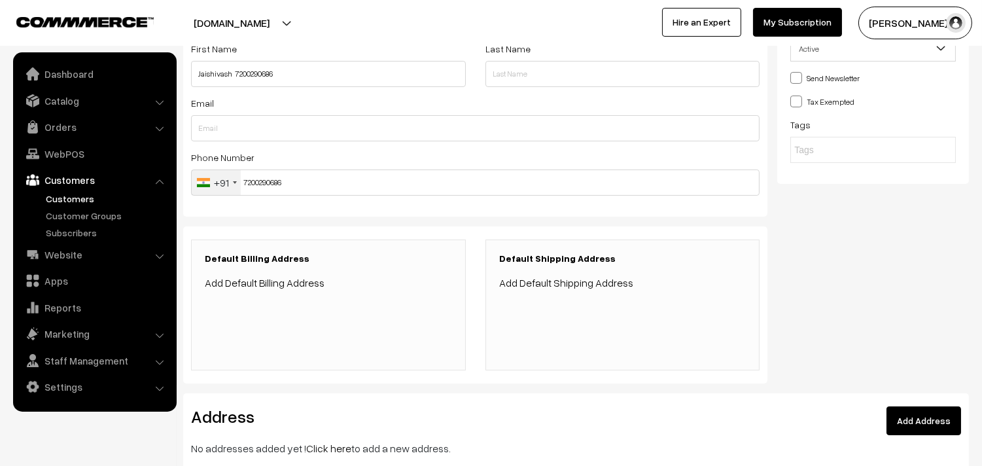
scroll to position [145, 0]
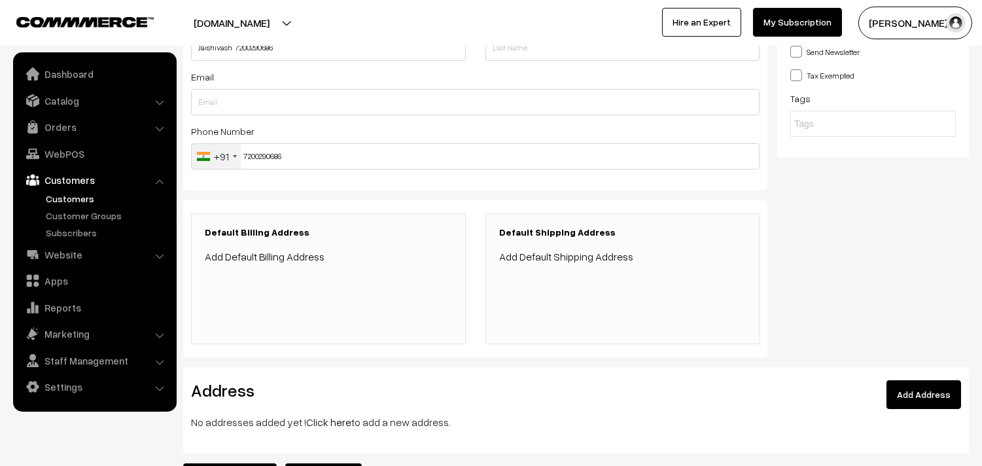
click at [328, 426] on link "Click here" at bounding box center [328, 421] width 45 height 13
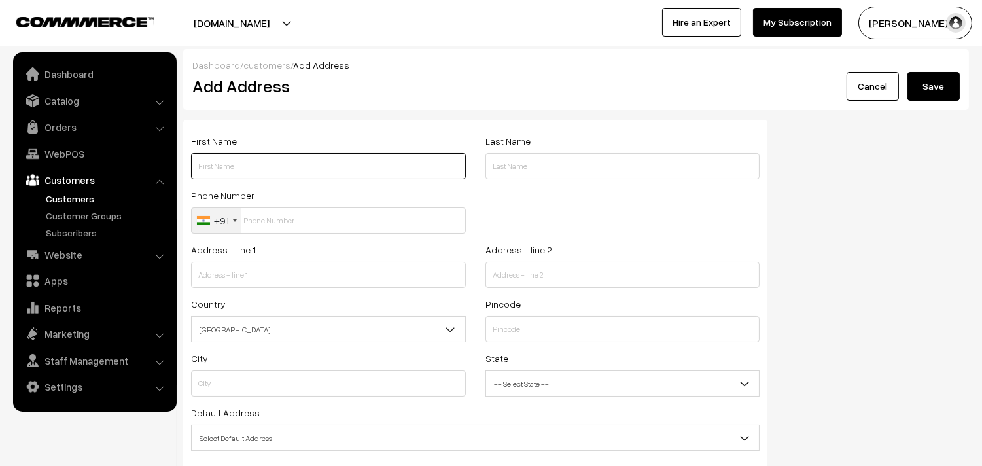
click at [336, 171] on input "text" at bounding box center [328, 166] width 275 height 26
paste input "Jaishivash"
paste input "7200290686"
type input "Jaishivash 7200290686"
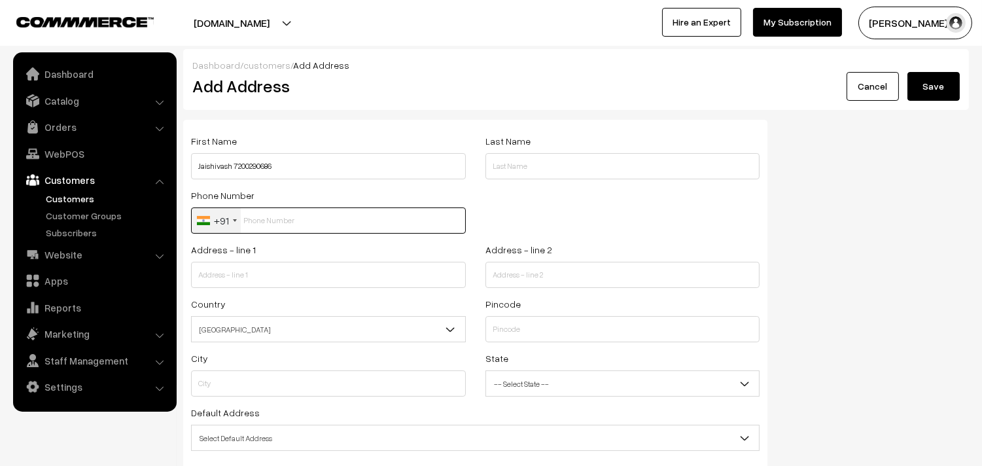
click at [250, 221] on input "text" at bounding box center [328, 220] width 275 height 26
paste input "7200290686"
type input "7200290686"
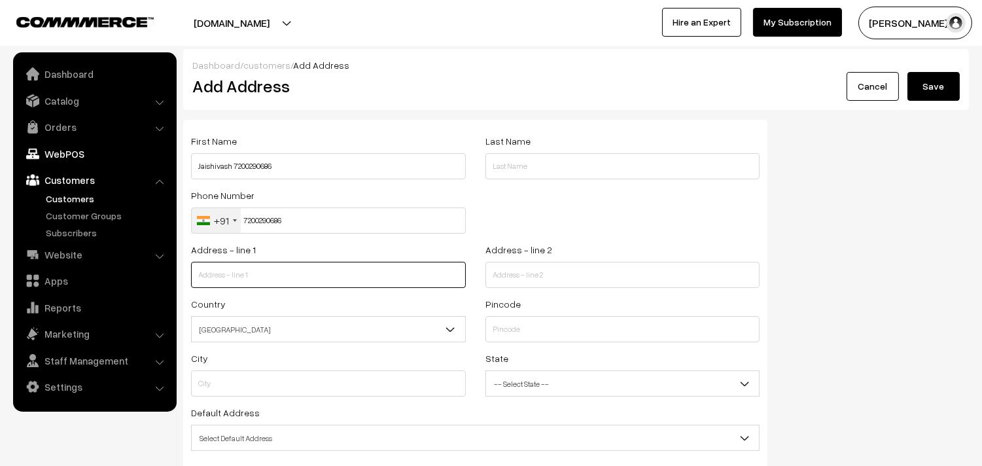
drag, startPoint x: 292, startPoint y: 279, endPoint x: 151, endPoint y: 161, distance: 184.3
click at [290, 268] on input "text" at bounding box center [328, 275] width 275 height 26
paste input "67 arcot road saligramam Chennai 93, Parameshwaran vihar B1/46 CHENNAI, Tamil N…"
drag, startPoint x: 317, startPoint y: 276, endPoint x: 458, endPoint y: 276, distance: 141.3
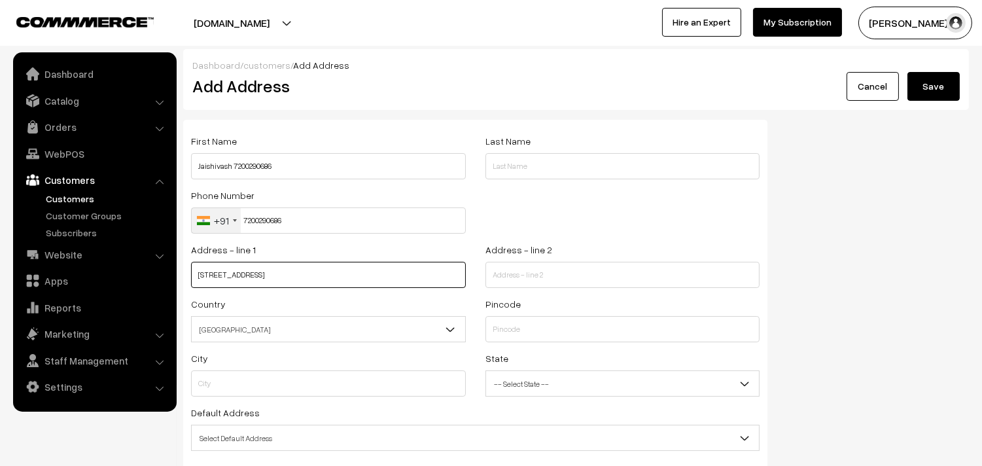
click at [464, 277] on input "67 arcot road saligramam Chennai 93, Parameshwaran vihar B1/46 CHENNAI, Tamil N…" at bounding box center [328, 275] width 275 height 26
type input "67 arcot road saligramam Chennai 93, Parameshwaran vihar"
click at [592, 283] on input "text" at bounding box center [622, 275] width 275 height 26
paste input "B1/46 CHENNAI, Tamil Nadu, India - 600093"
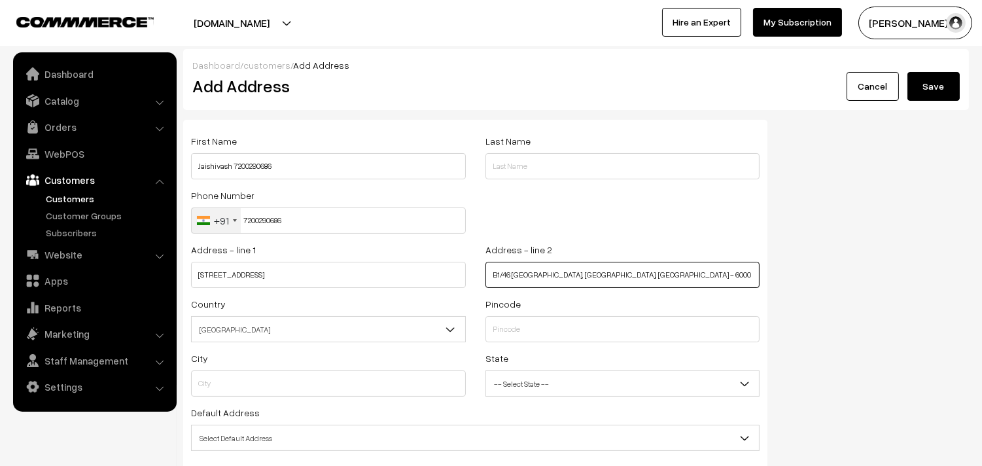
type input "B1/46 CHENNAI, Tamil Nadu, India - 600093"
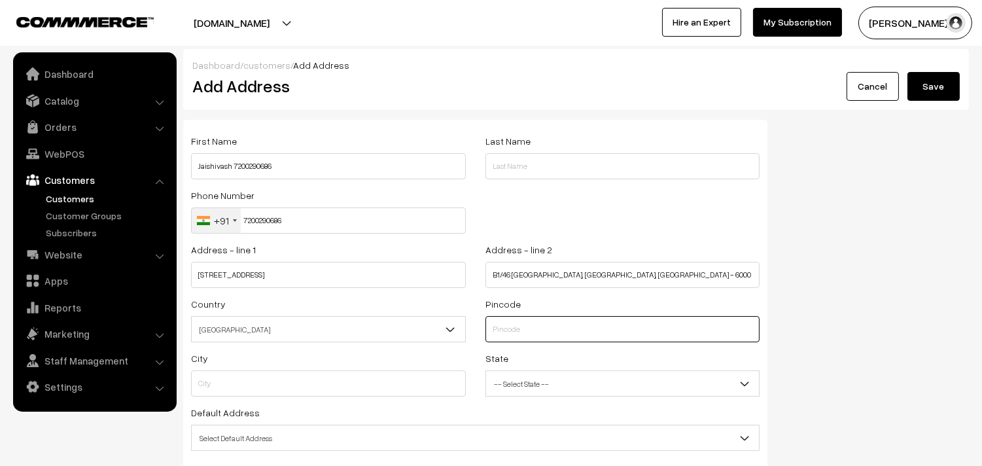
click at [526, 329] on input "text" at bounding box center [622, 329] width 275 height 26
type input "600093"
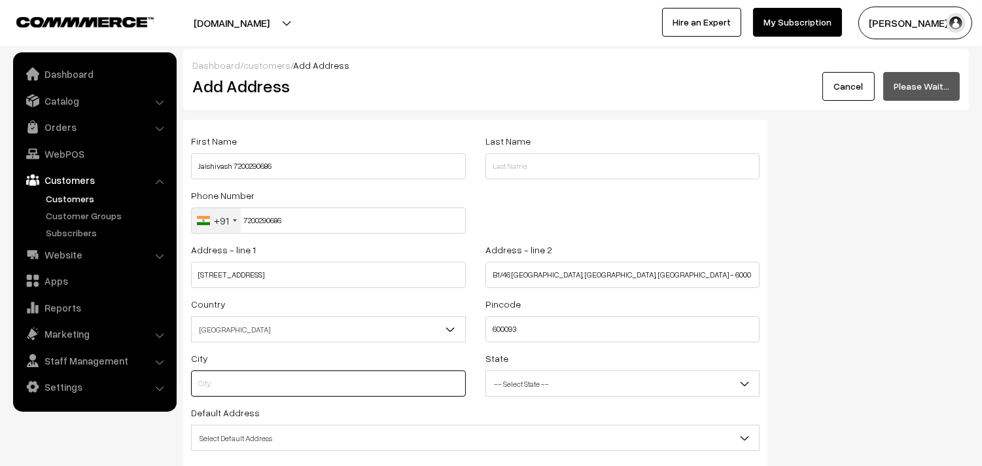
type input "Chennai"
select select "Tamil Nadu"
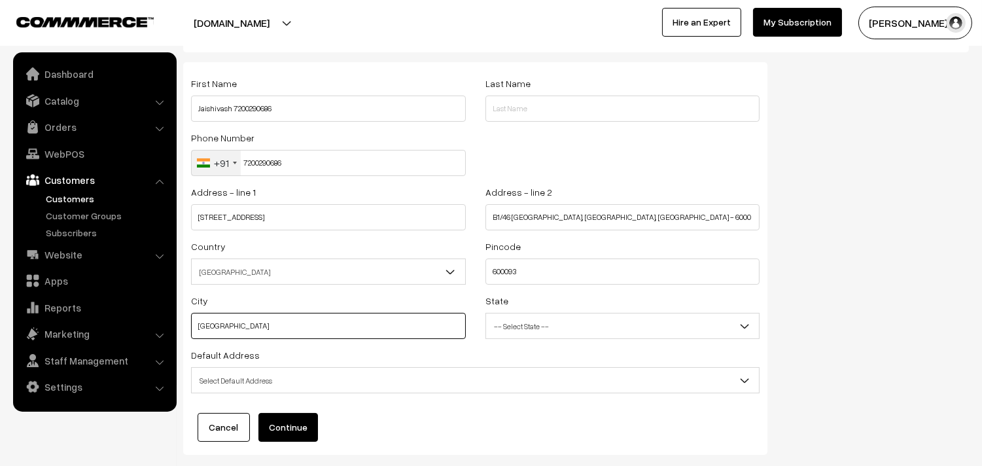
scroll to position [132, 0]
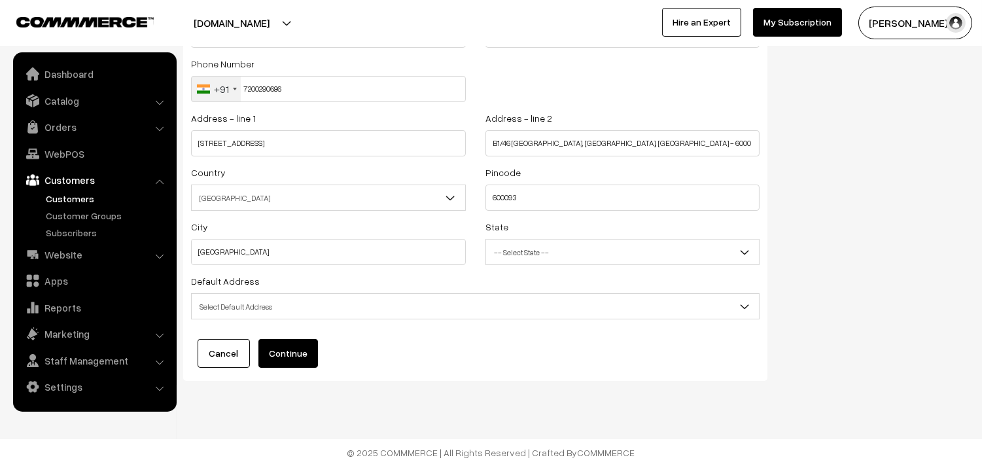
click at [320, 303] on span "Select Default Address" at bounding box center [475, 306] width 567 height 23
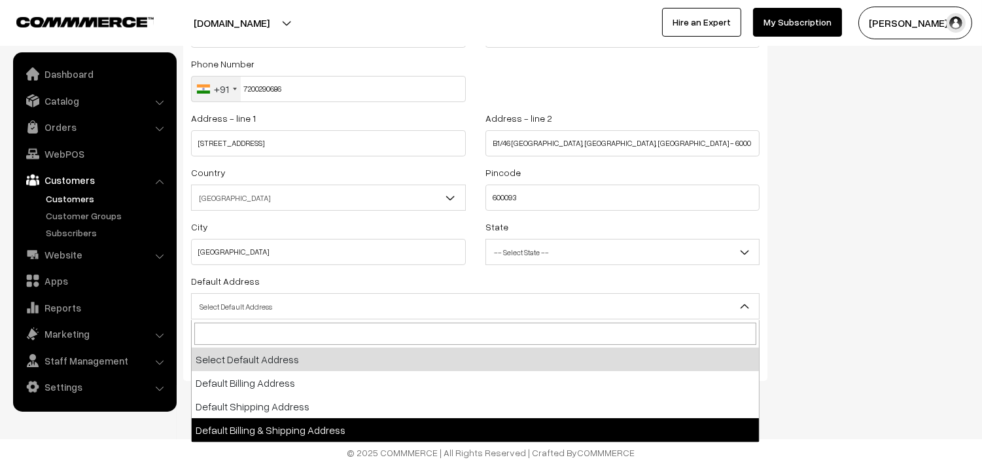
select select "3"
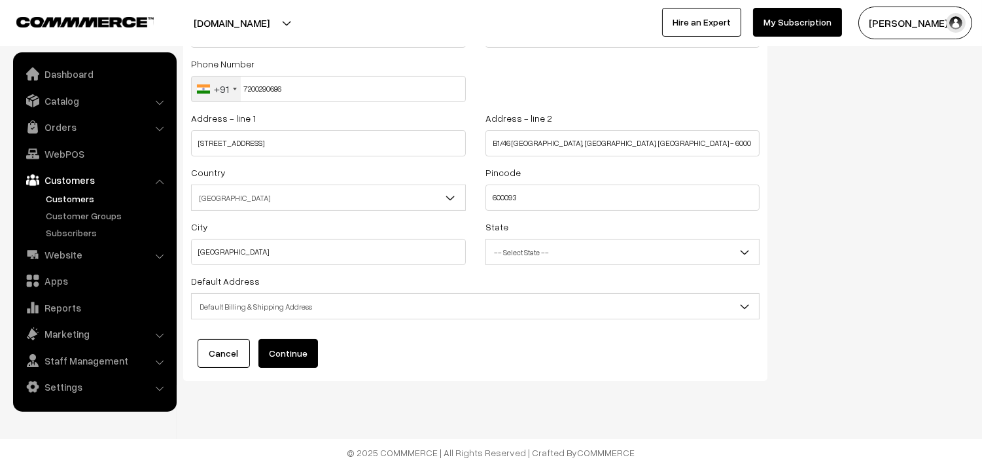
click at [303, 349] on button "Continue" at bounding box center [288, 353] width 60 height 29
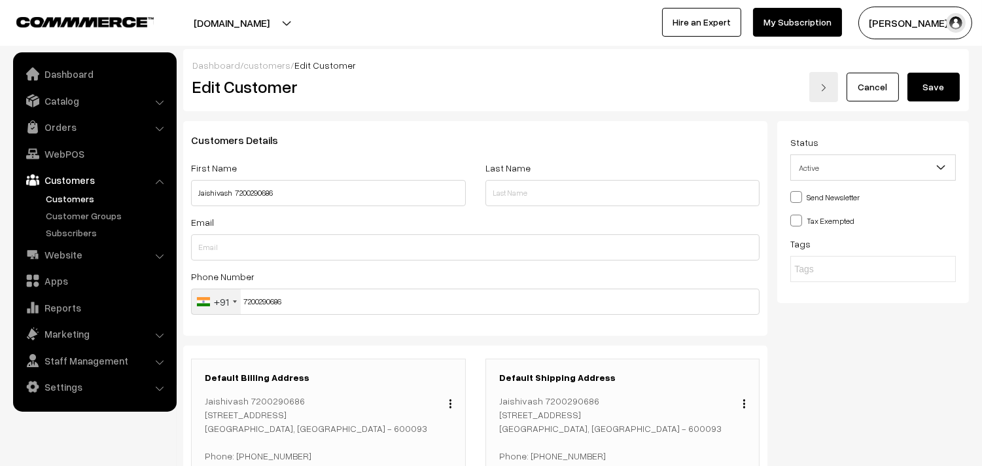
drag, startPoint x: 0, startPoint y: 0, endPoint x: 920, endPoint y: 109, distance: 926.0
click at [932, 95] on button "Save" at bounding box center [933, 87] width 52 height 29
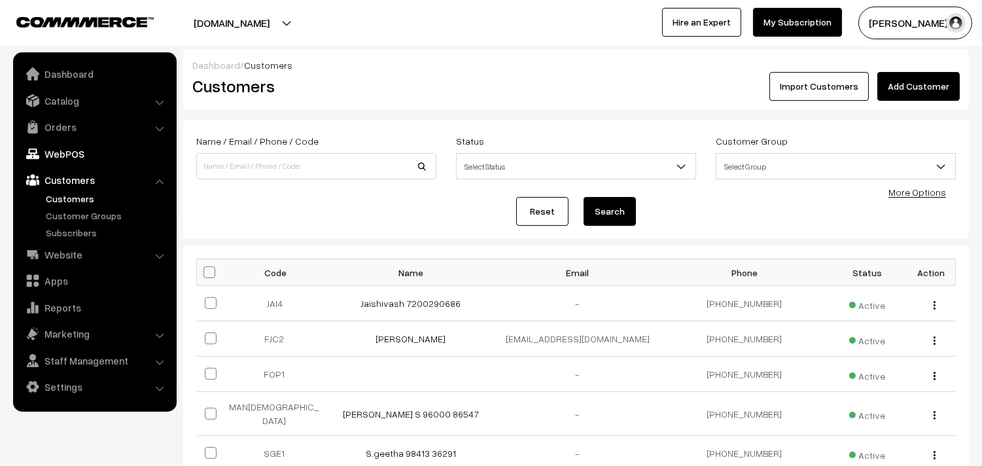
click at [46, 153] on link "WebPOS" at bounding box center [94, 154] width 156 height 24
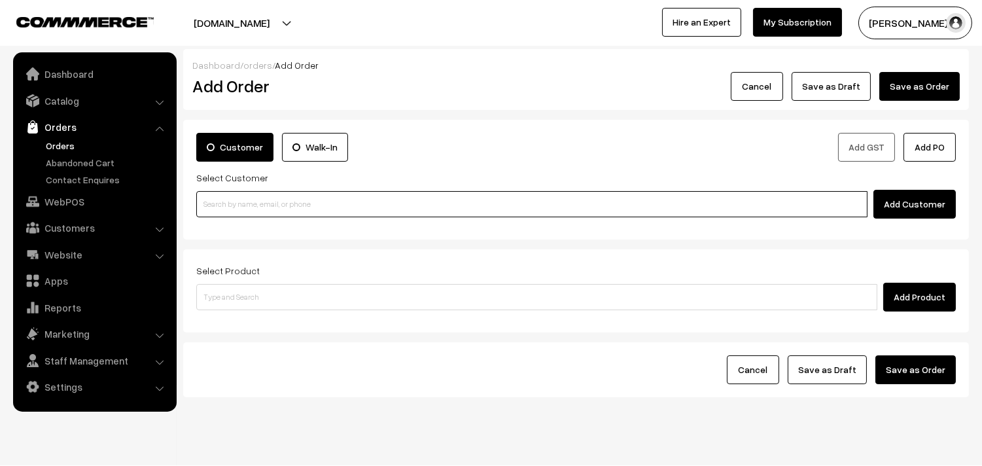
drag, startPoint x: 279, startPoint y: 207, endPoint x: 250, endPoint y: 213, distance: 29.9
click at [278, 207] on input at bounding box center [531, 204] width 671 height 26
paste input "72002 90686"
click at [241, 230] on ul "No customers found." at bounding box center [533, 226] width 675 height 17
click at [241, 205] on input "72002 90686" at bounding box center [531, 204] width 671 height 26
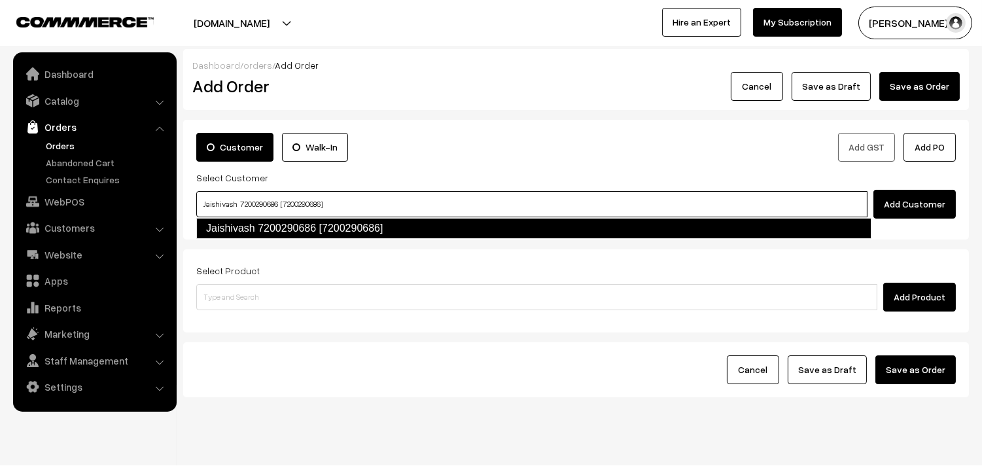
type input "Jaishivash 7200290686 [7200290686]"
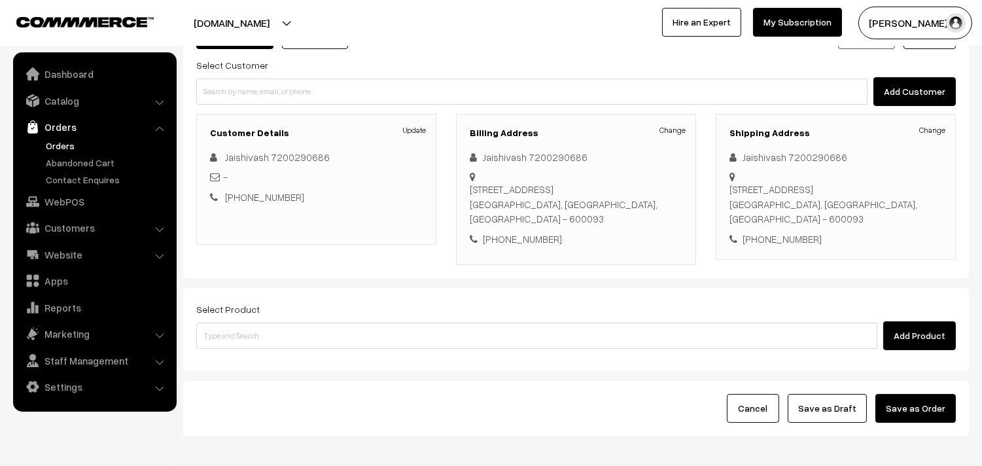
scroll to position [145, 0]
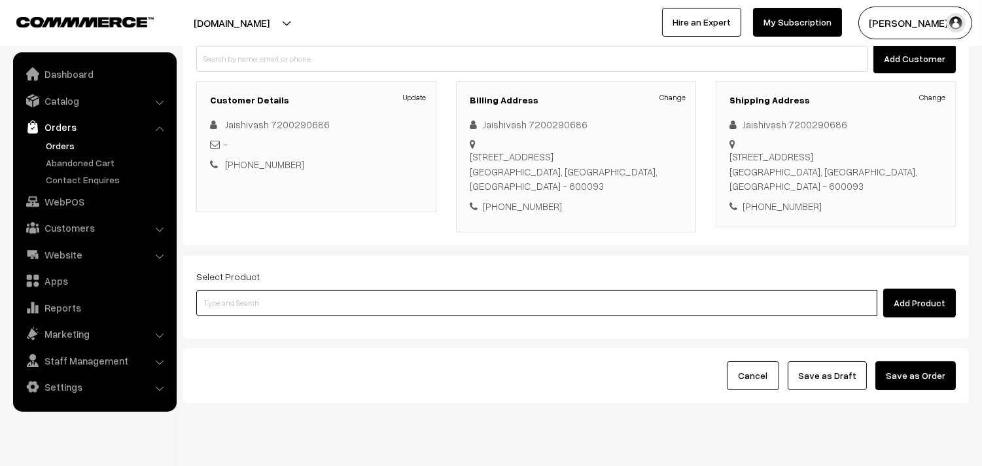
click at [528, 315] on input at bounding box center [536, 303] width 681 height 26
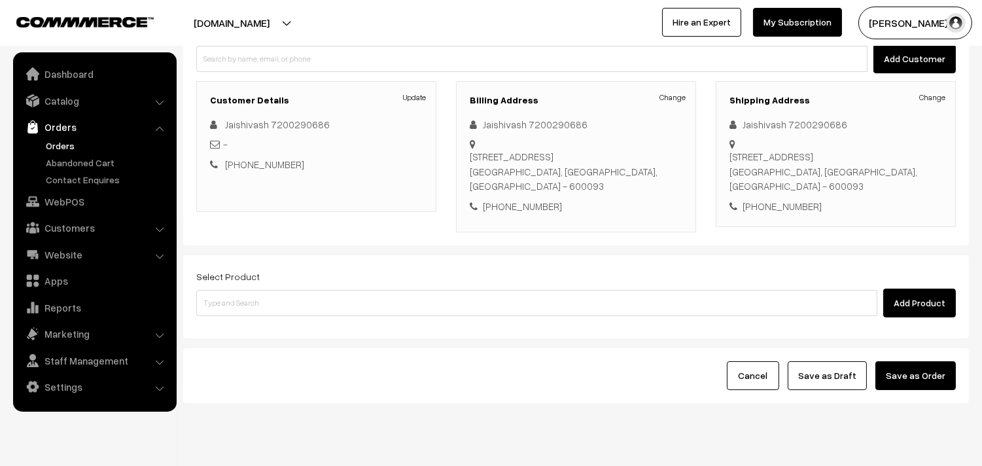
click at [530, 214] on div "+91 7200290686" at bounding box center [576, 206] width 213 height 15
click at [530, 214] on div "[PHONE_NUMBER]" at bounding box center [576, 206] width 213 height 15
copy div "7200290686"
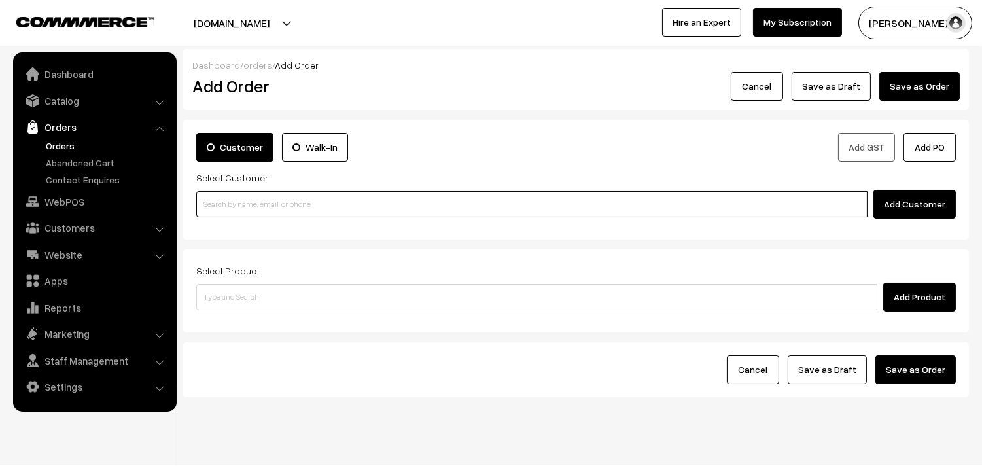
click at [277, 207] on input at bounding box center [531, 204] width 671 height 26
paste input "27th Regular Lunch -Without Rice"
type input "27th Regular Lunch -Without Rice"
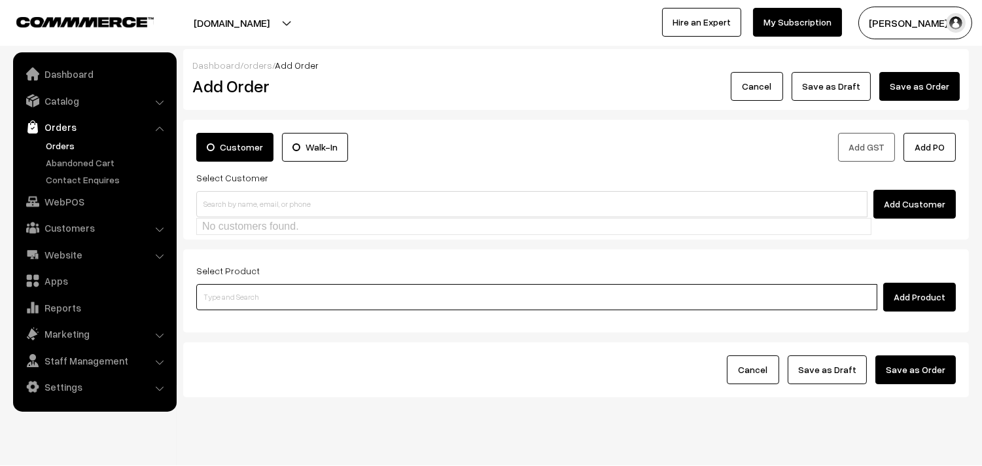
click at [266, 305] on input at bounding box center [536, 297] width 681 height 26
paste input "27th Regular Lunch -Without Rice"
type input "27th Regular Lunch -Without Rice"
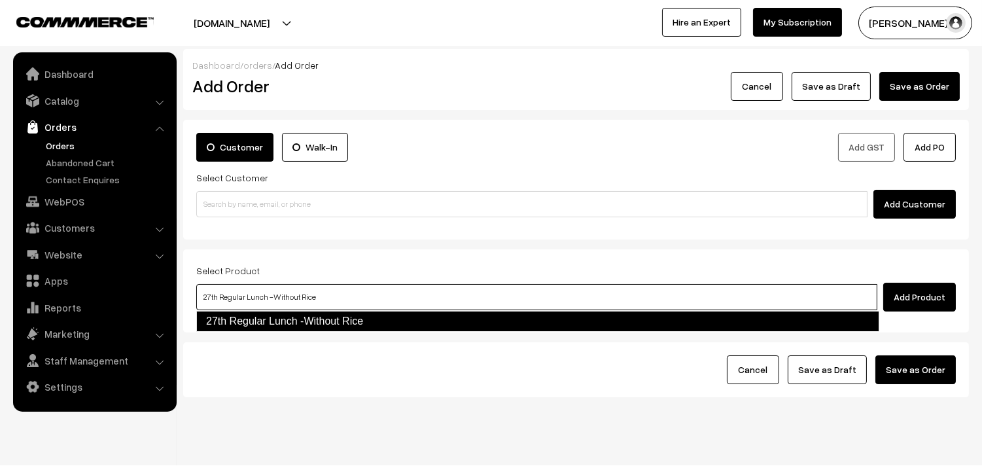
click at [262, 319] on link "27th Regular Lunch -Without Rice" at bounding box center [537, 321] width 683 height 21
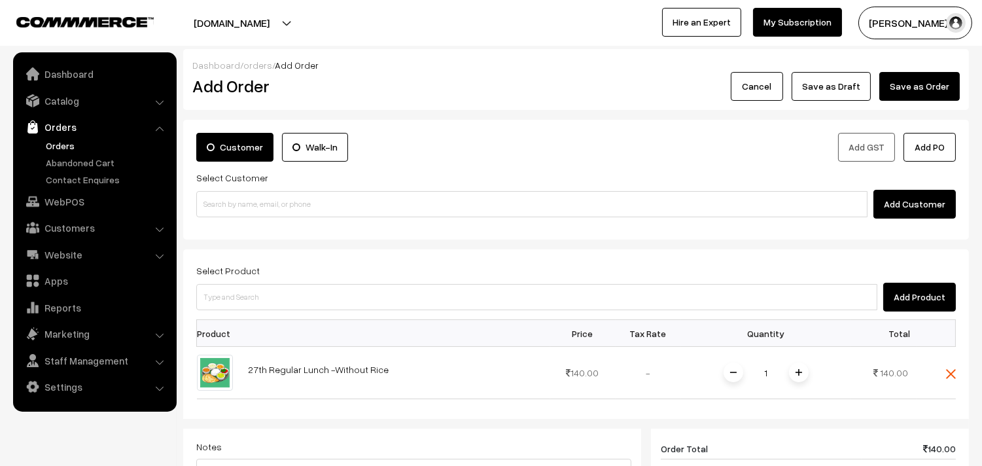
click at [283, 186] on div "Select Customer Add Customer" at bounding box center [575, 193] width 759 height 49
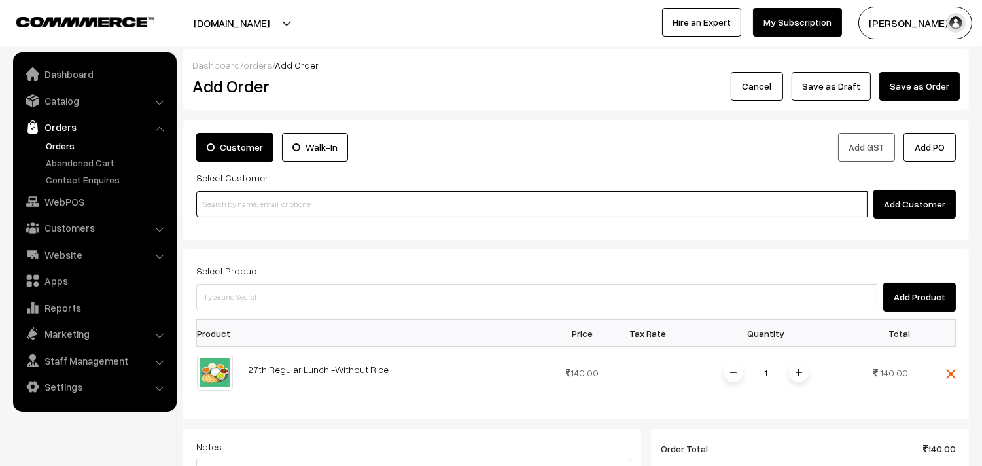
paste input "7200290686"
click at [266, 207] on input "7200290686" at bounding box center [531, 204] width 671 height 26
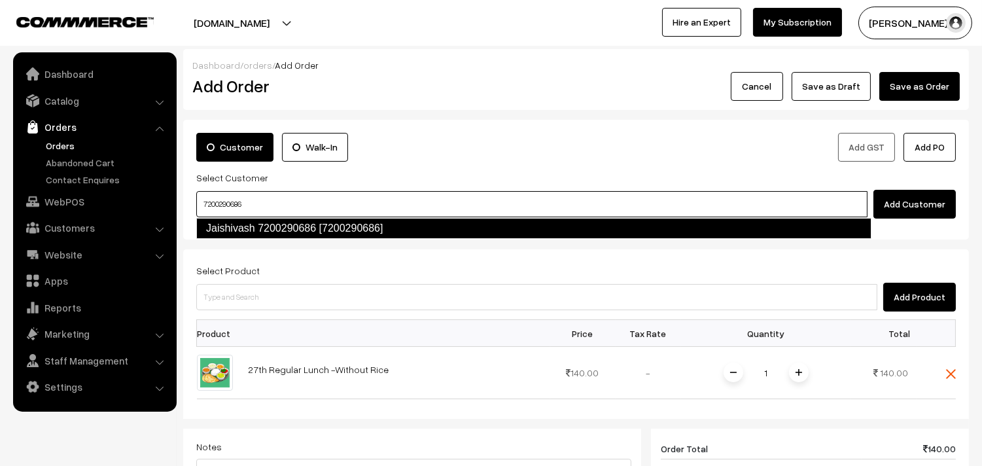
click at [256, 230] on link "Jaishivash 7200290686 [7200290686]" at bounding box center [533, 228] width 675 height 21
type input "7200290686"
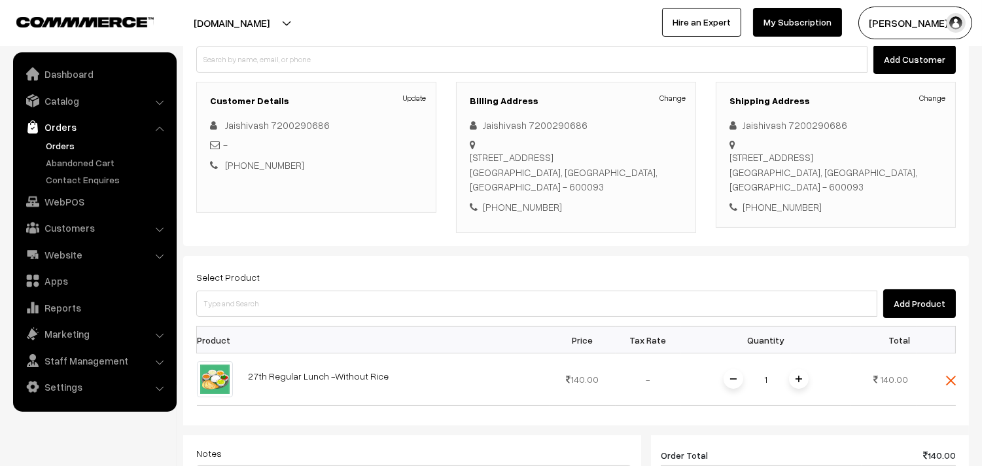
scroll to position [145, 0]
click at [802, 405] on td "1" at bounding box center [766, 379] width 170 height 52
click at [801, 405] on td "1" at bounding box center [766, 379] width 170 height 52
click at [799, 381] on img at bounding box center [798, 378] width 7 height 7
click at [800, 387] on span at bounding box center [799, 378] width 20 height 20
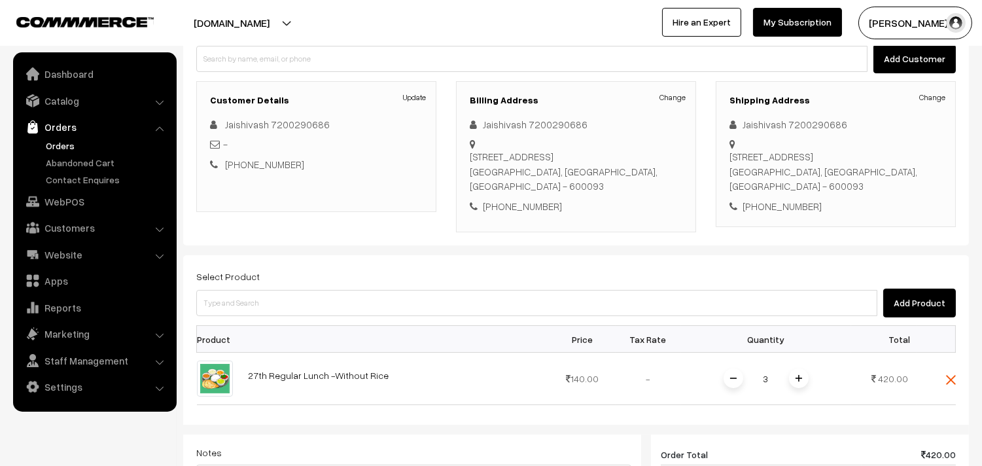
click at [799, 381] on img at bounding box center [798, 378] width 7 height 7
click at [735, 381] on img at bounding box center [733, 378] width 7 height 7
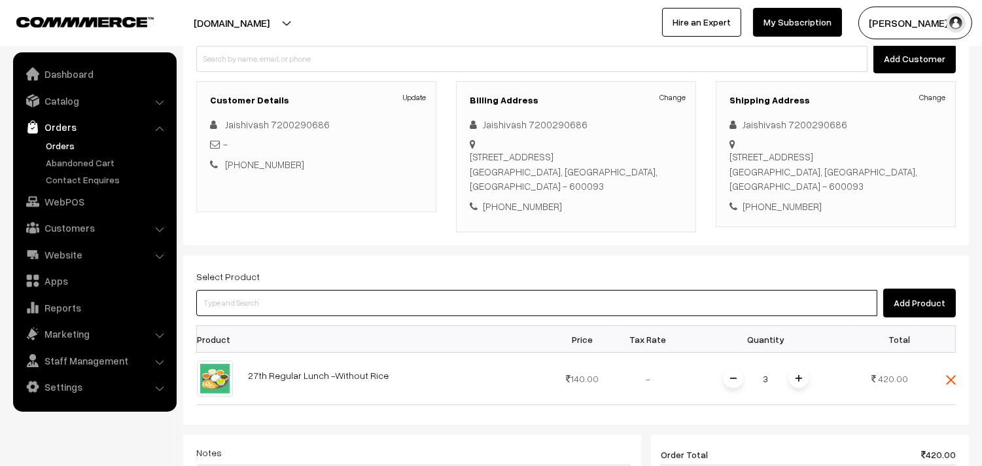
click at [651, 316] on input at bounding box center [536, 303] width 681 height 26
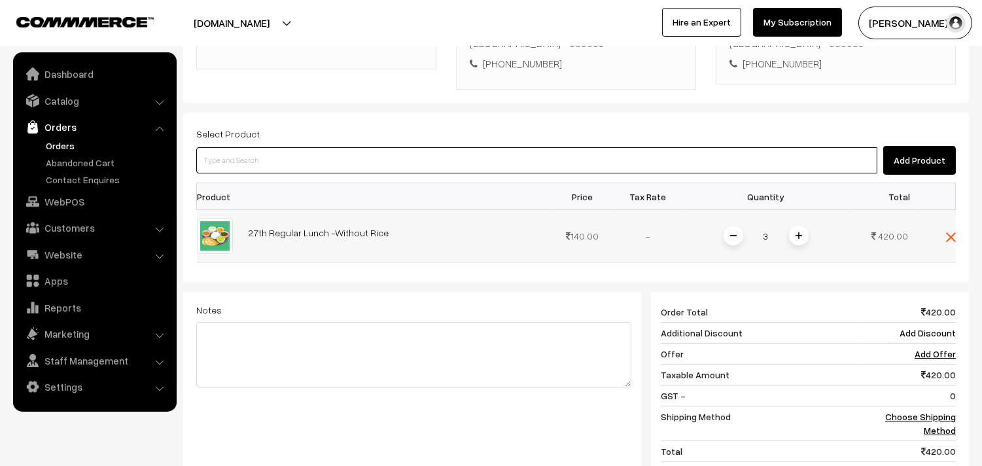
scroll to position [290, 0]
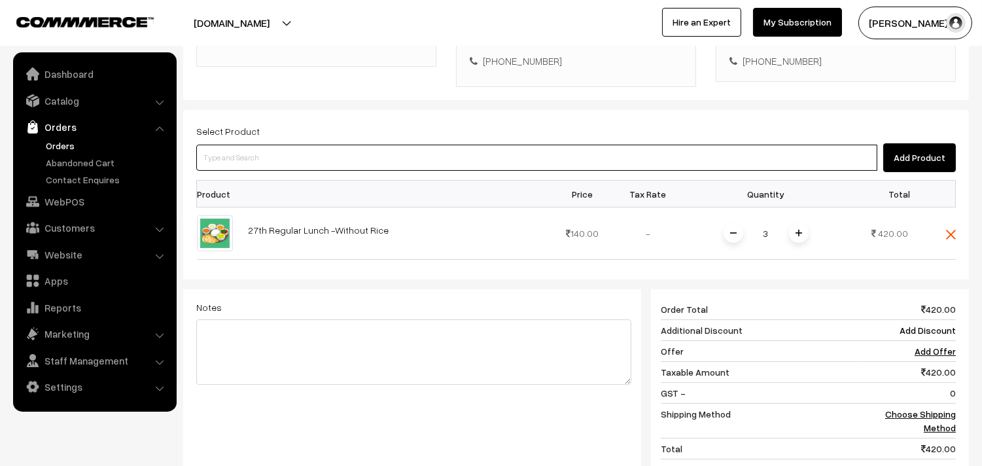
paste input "27th Lunch Add-on - Ulundhu Vadai (1)"
type input "27th Lunch Add-on - Ulundhu Vadai (1)"
click at [273, 199] on link "27th Lunch Add-on - Ulundhu Vadai (1)" at bounding box center [538, 197] width 682 height 20
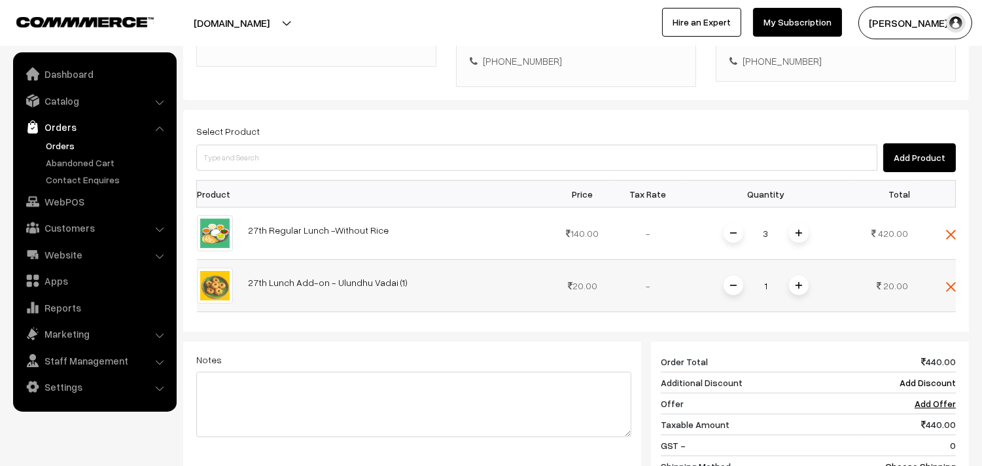
click at [779, 297] on div "1" at bounding box center [766, 285] width 98 height 23
click at [769, 297] on input "1" at bounding box center [766, 285] width 26 height 23
type input "9"
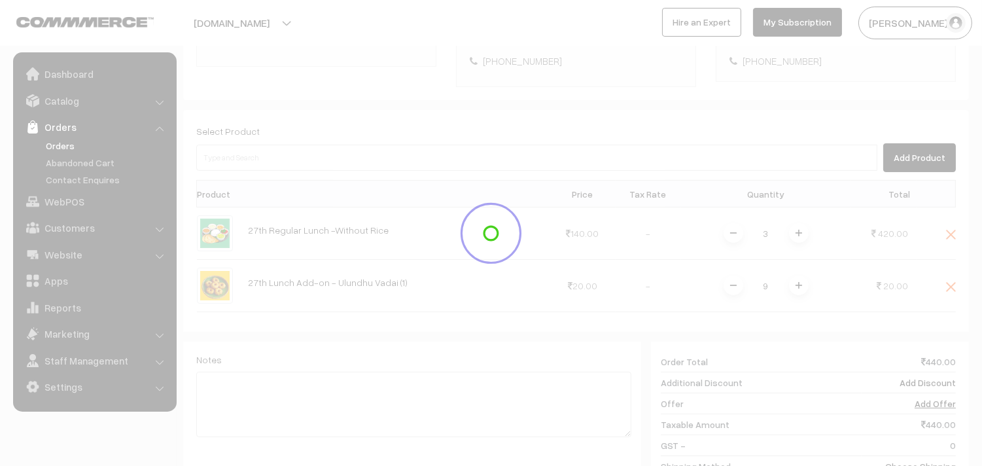
click at [763, 329] on div "Dashboard / orders / Add Order Add Order Cancel Save as Draft Save as Order Sav…" at bounding box center [575, 193] width 785 height 869
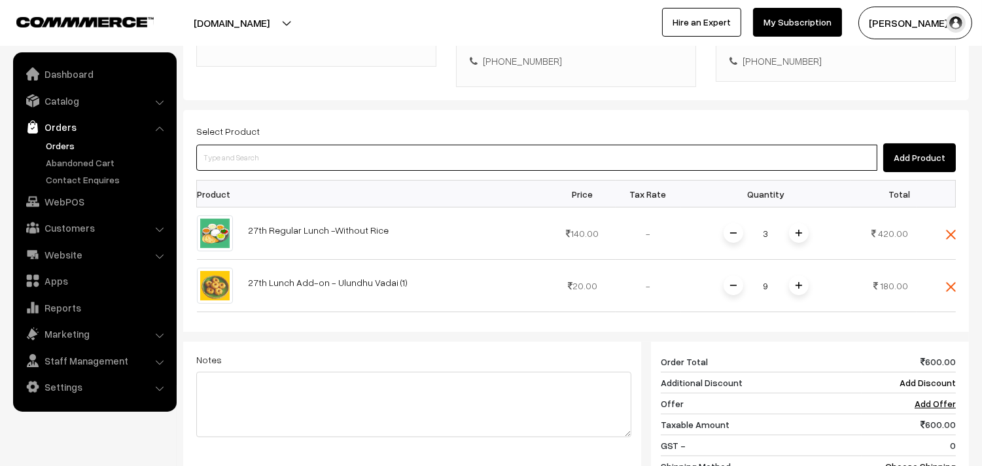
click at [324, 171] on input at bounding box center [536, 158] width 681 height 26
paste input "27th Lunch Add-on - Sarkarai Pongal"
type input "27th Lunch Add-on - Sarkarai Pongal"
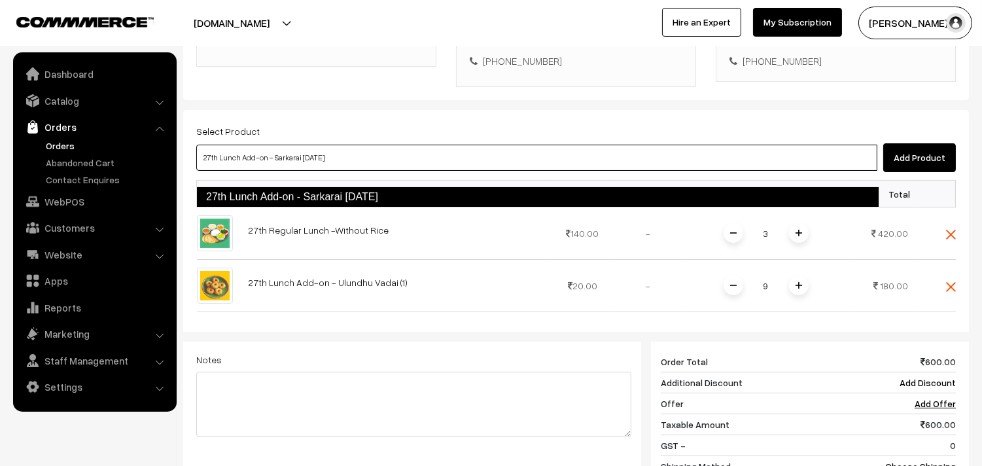
click at [272, 197] on link "27th Lunch Add-on - Sarkarai Pongal" at bounding box center [537, 196] width 683 height 21
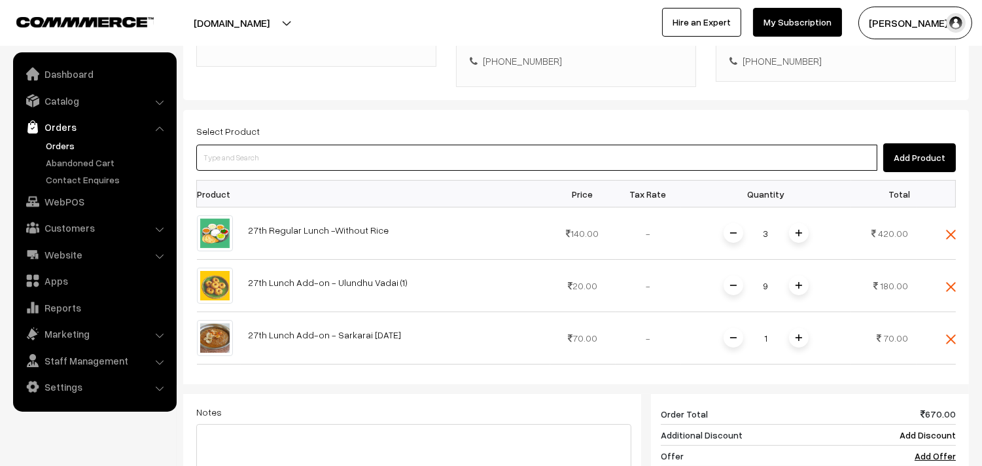
click at [276, 165] on input at bounding box center [536, 158] width 681 height 26
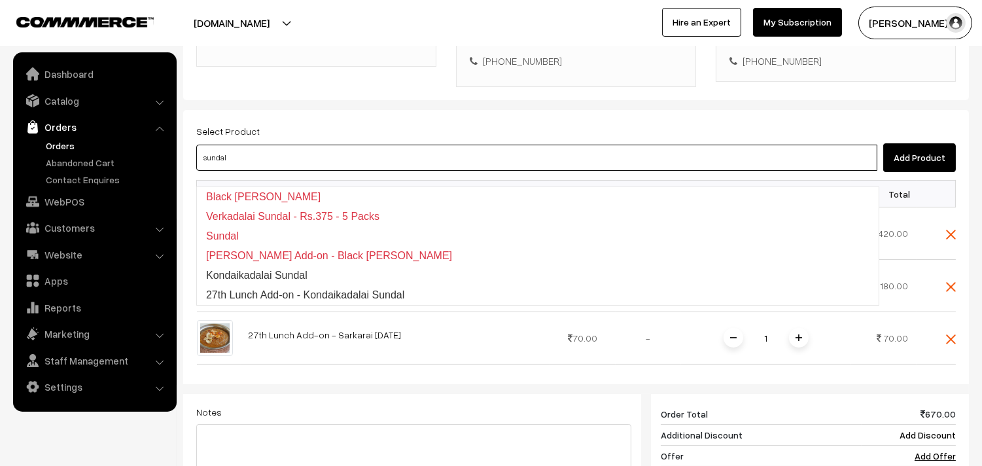
type input "27th Lunch Add-on - Kondaikadalai Sundal"
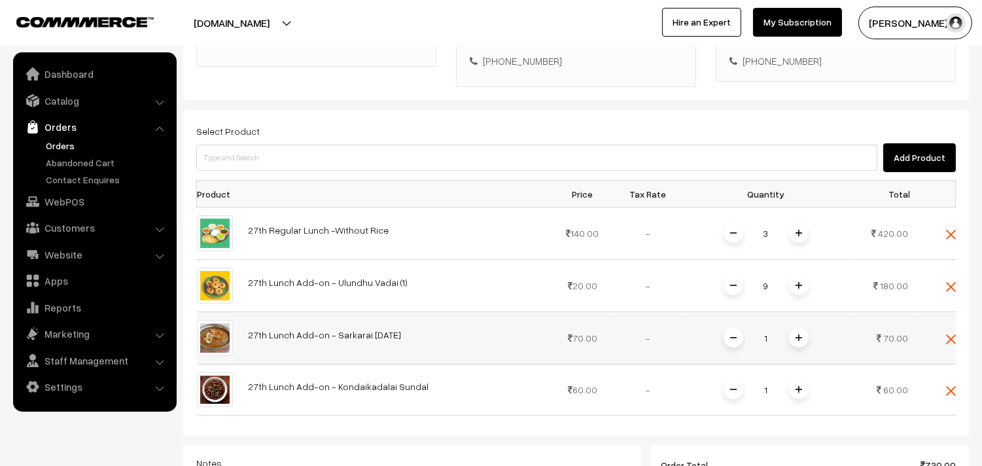
click at [800, 347] on span at bounding box center [799, 338] width 20 height 20
click at [794, 399] on span at bounding box center [799, 389] width 20 height 20
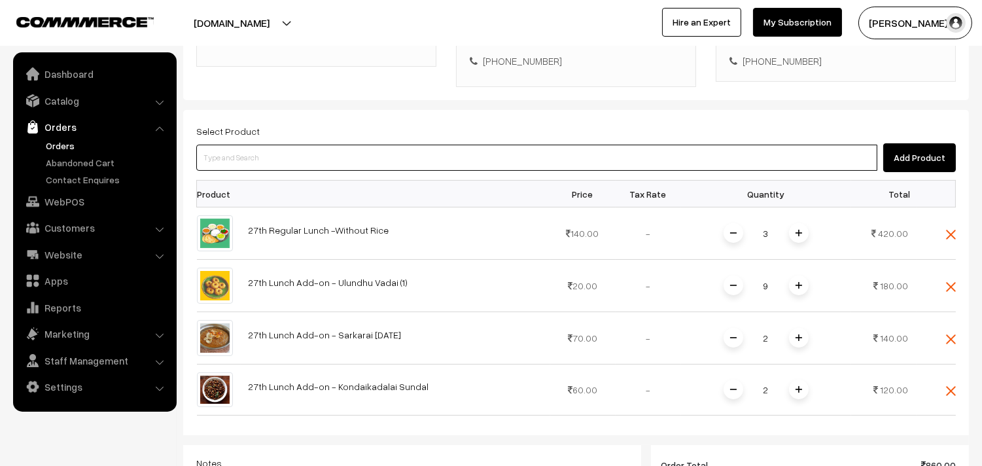
drag, startPoint x: 331, startPoint y: 170, endPoint x: 316, endPoint y: 174, distance: 15.5
click at [316, 171] on input at bounding box center [536, 158] width 681 height 26
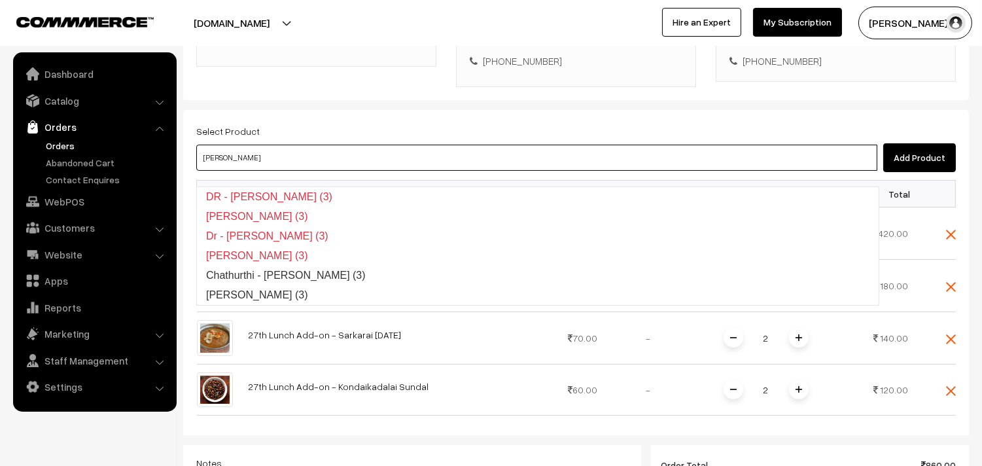
type input "Poorna Kozhukattai (3)"
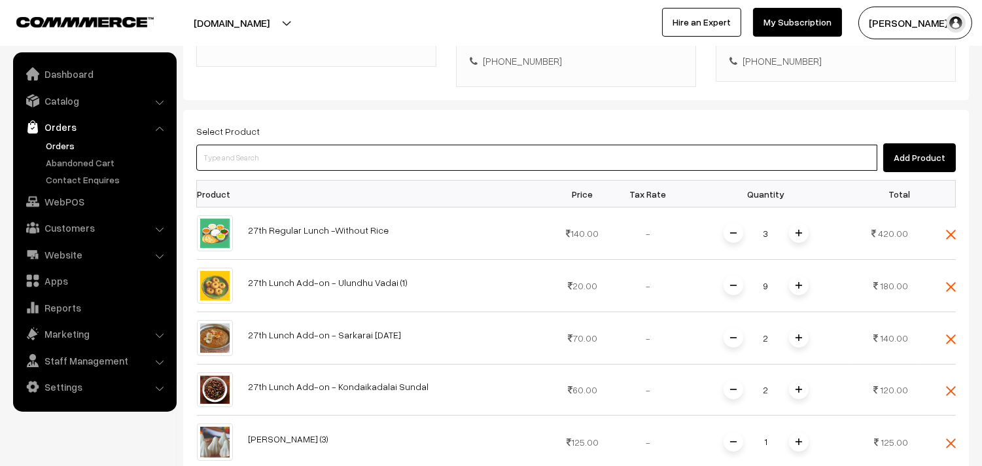
click at [316, 171] on input at bounding box center [536, 158] width 681 height 26
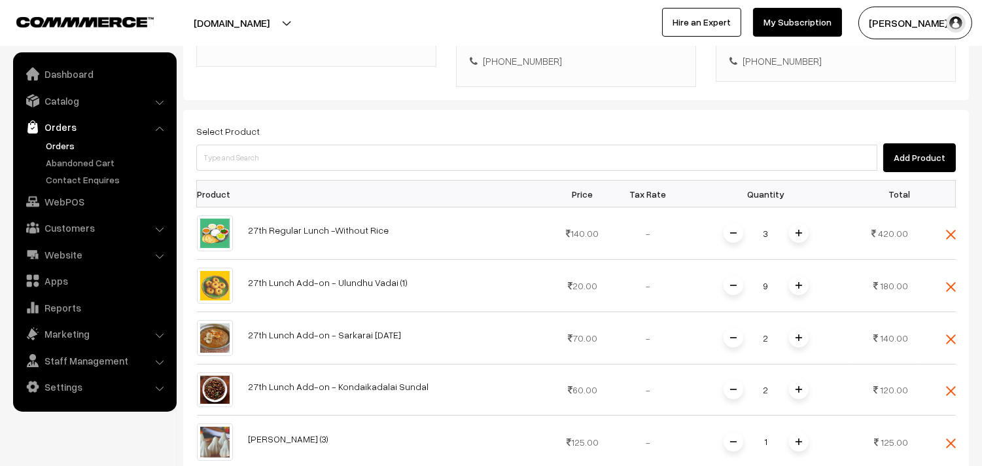
click at [799, 445] on img at bounding box center [798, 441] width 7 height 7
click at [579, 155] on div "Select Product Add Product" at bounding box center [575, 147] width 759 height 49
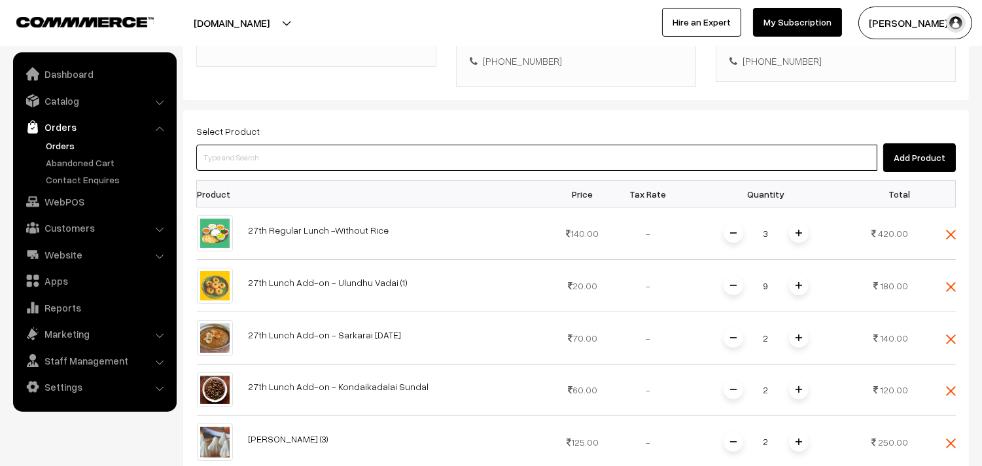
click at [573, 171] on input at bounding box center [536, 158] width 681 height 26
drag, startPoint x: 347, startPoint y: 177, endPoint x: 336, endPoint y: 184, distance: 13.2
click at [341, 171] on input at bounding box center [536, 158] width 681 height 26
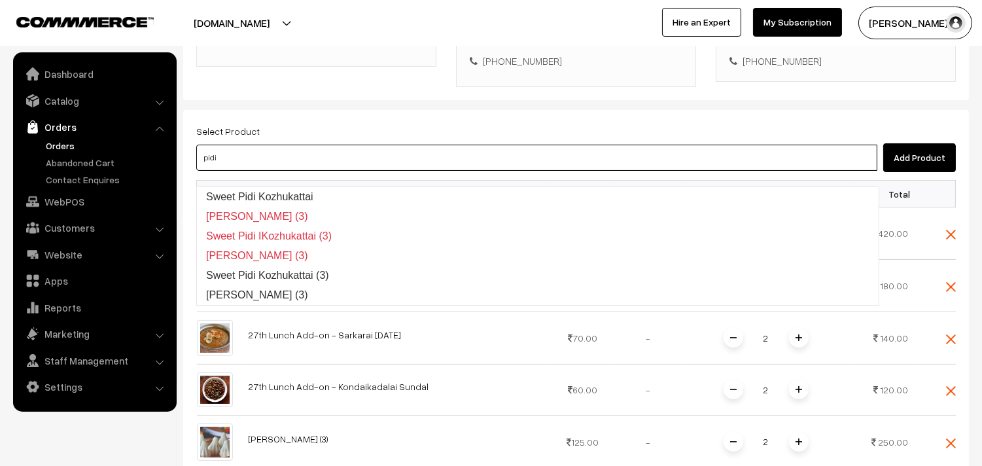
type input "Kara Pidi Kozhukattai (3)"
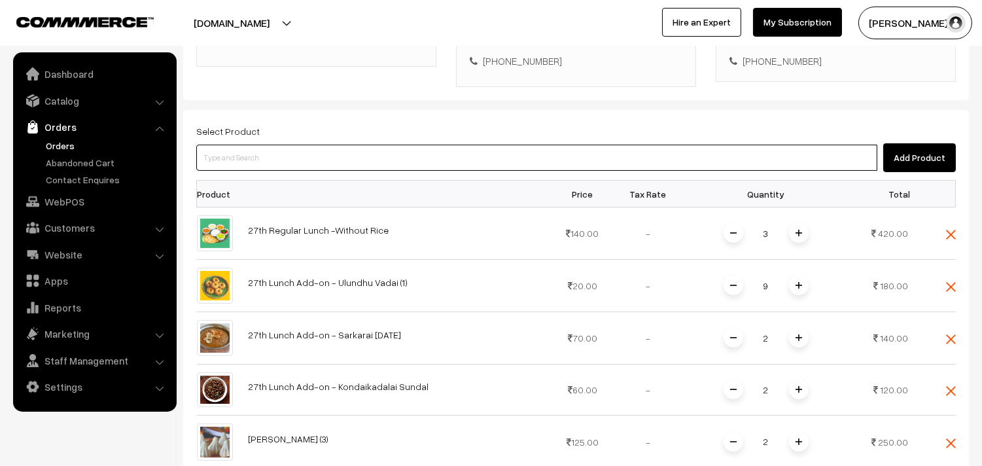
drag, startPoint x: 309, startPoint y: 177, endPoint x: 265, endPoint y: 186, distance: 44.8
click at [266, 172] on div "Add Product" at bounding box center [575, 157] width 759 height 29
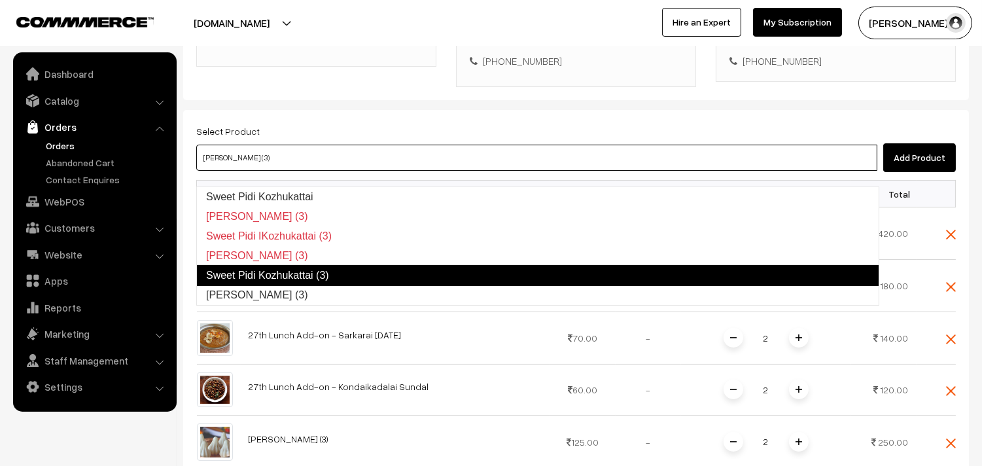
type input "Sweet Pidi Kozhukattai (3)"
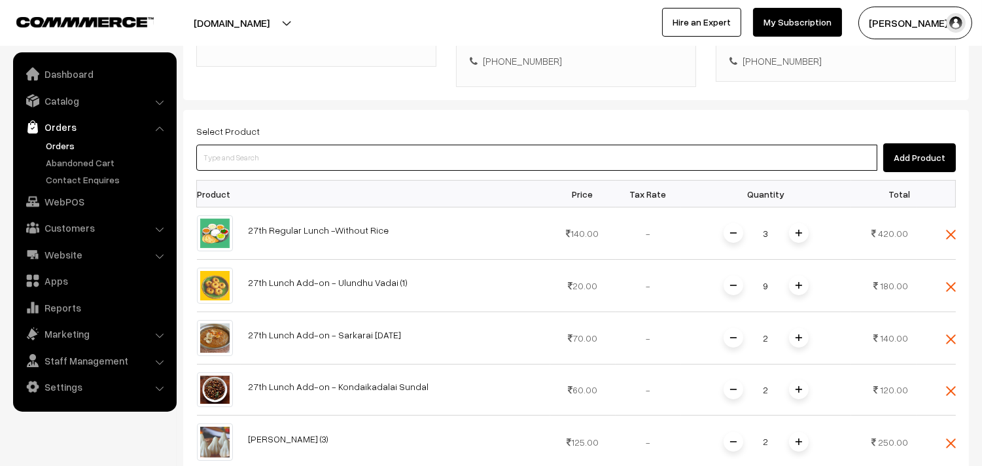
drag, startPoint x: 327, startPoint y: 181, endPoint x: 318, endPoint y: 185, distance: 10.2
click at [323, 171] on input at bounding box center [536, 158] width 681 height 26
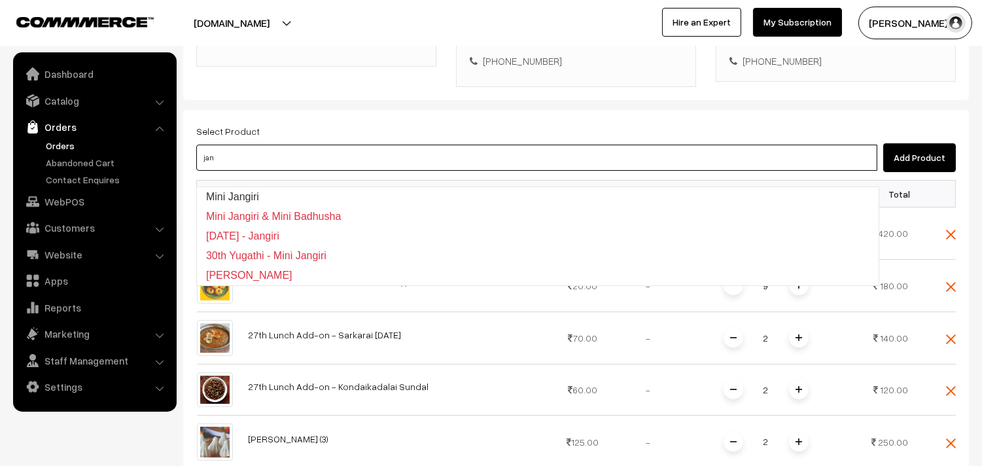
type input "Mini Jangiri"
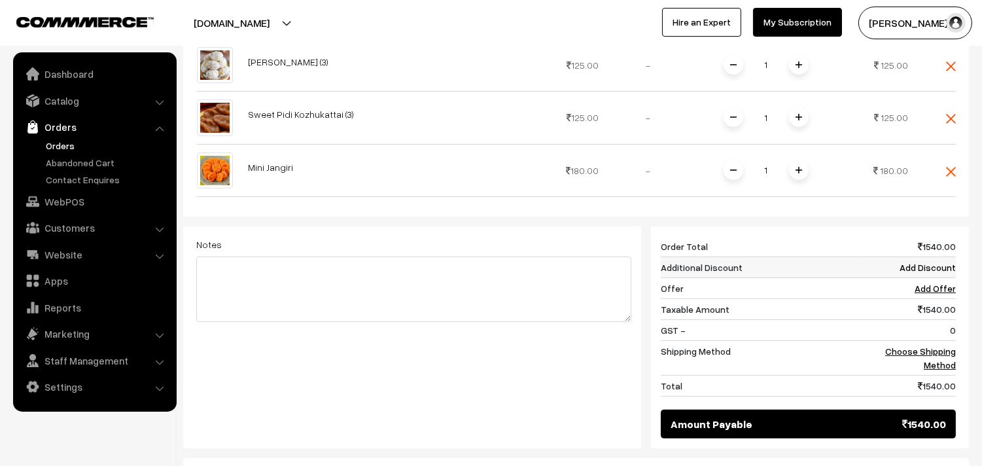
scroll to position [727, 0]
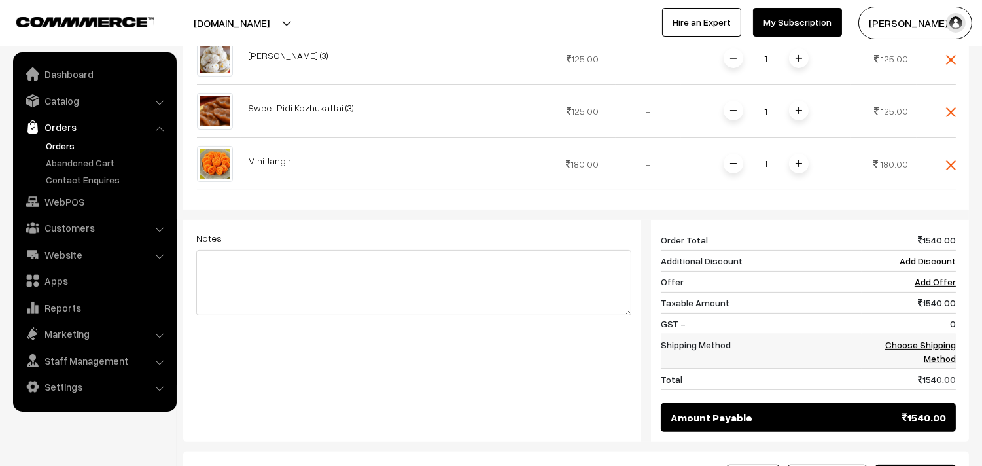
click at [948, 362] on link "Choose Shipping Method" at bounding box center [920, 351] width 71 height 25
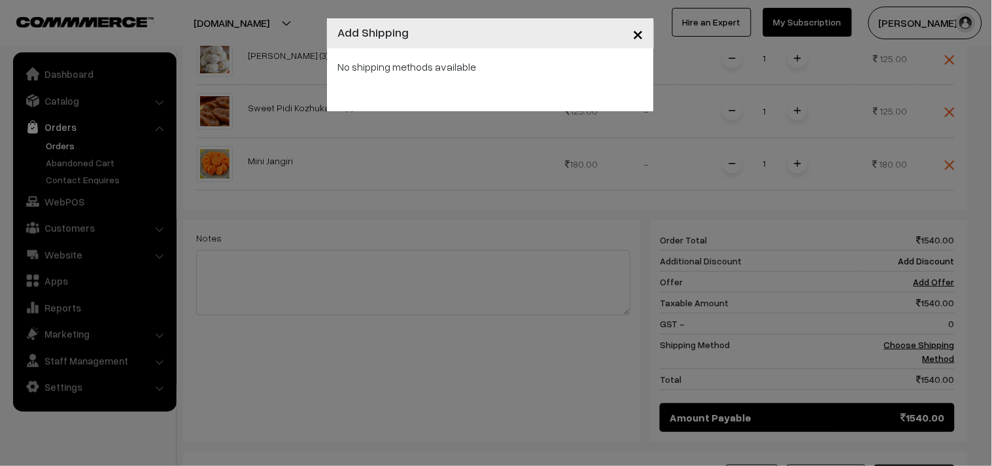
click at [943, 362] on div "× Add Shipping No shipping methods available" at bounding box center [496, 233] width 992 height 466
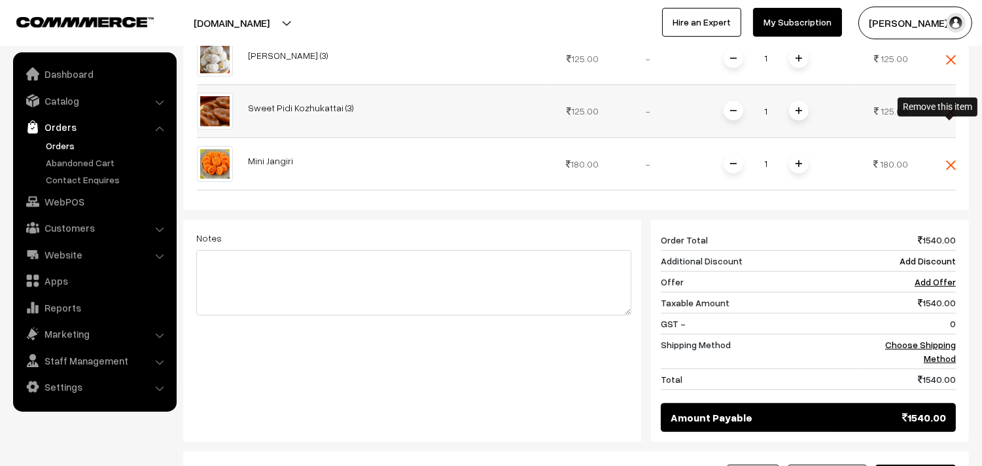
click at [950, 117] on img at bounding box center [951, 112] width 10 height 10
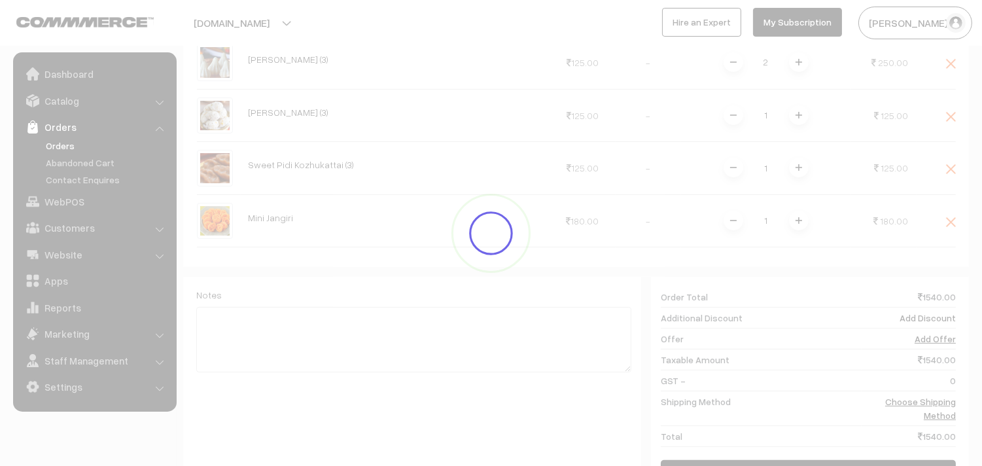
scroll to position [654, 0]
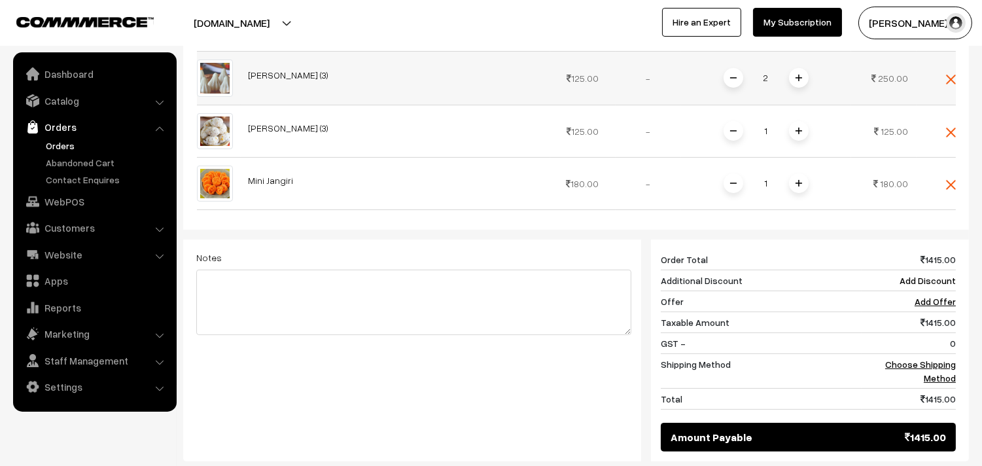
click at [952, 84] on img at bounding box center [951, 80] width 10 height 10
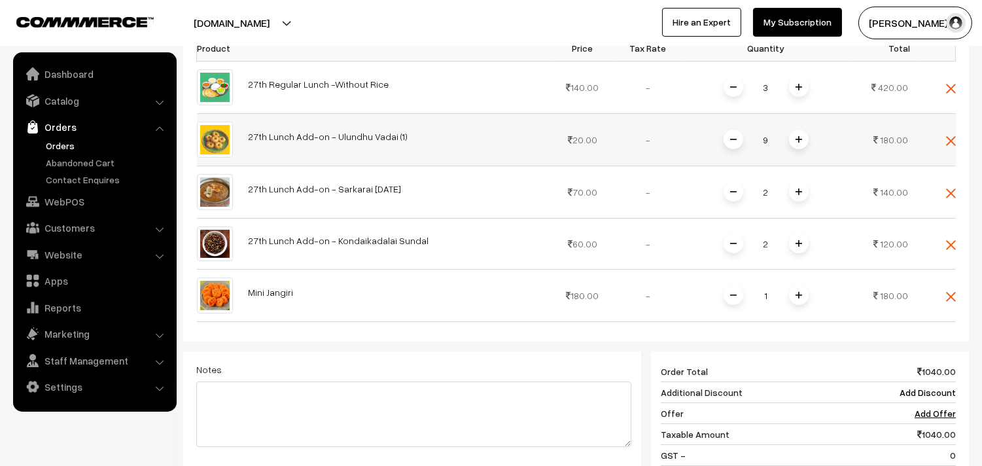
scroll to position [363, 0]
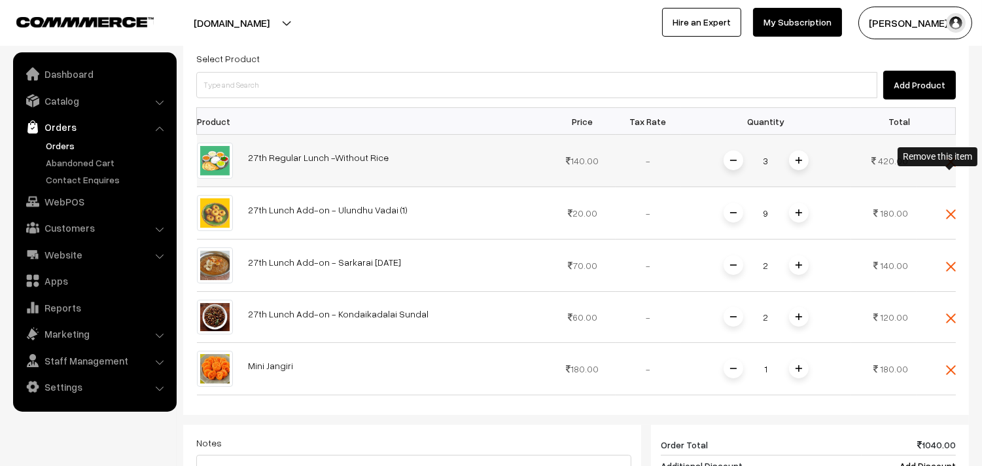
click at [946, 167] on img at bounding box center [951, 162] width 10 height 10
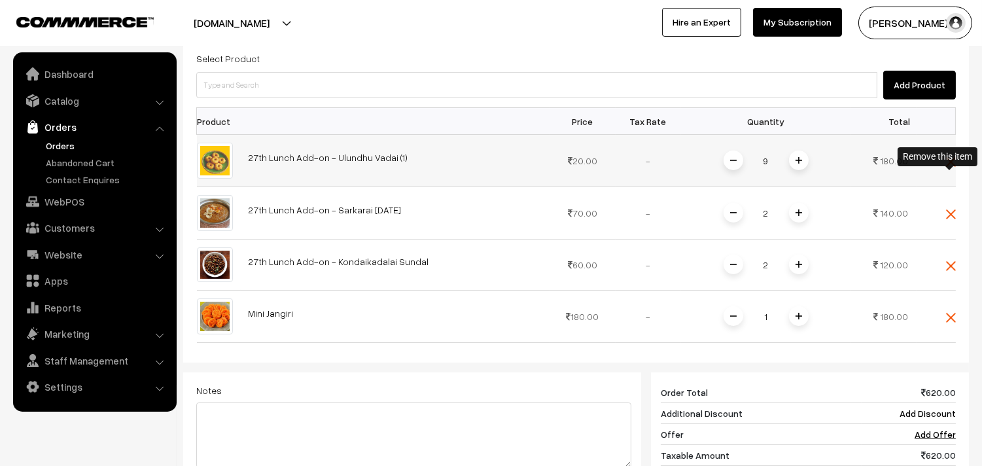
click at [947, 166] on span at bounding box center [951, 160] width 10 height 11
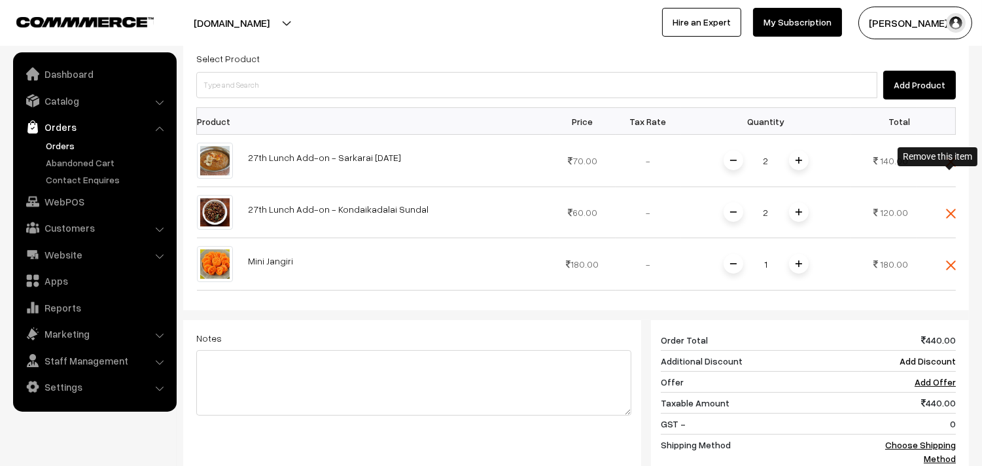
click at [953, 167] on img at bounding box center [951, 162] width 10 height 10
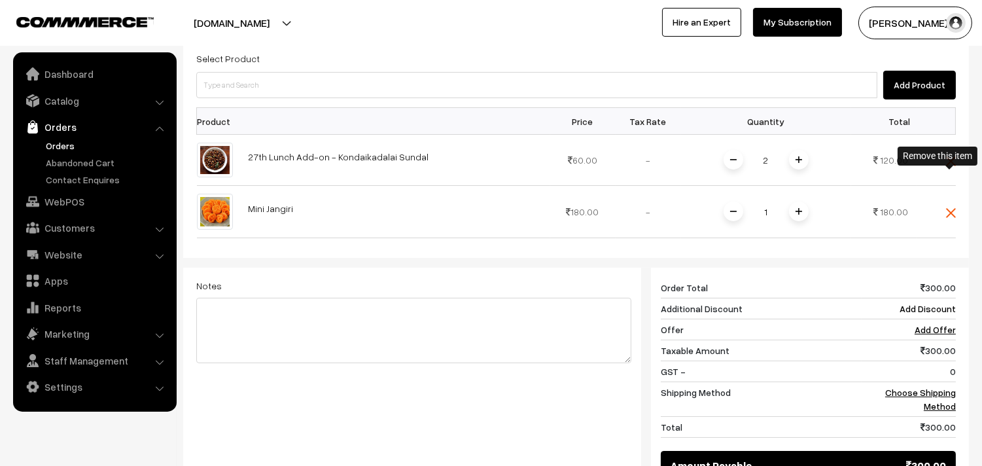
click at [953, 166] on img at bounding box center [951, 161] width 10 height 10
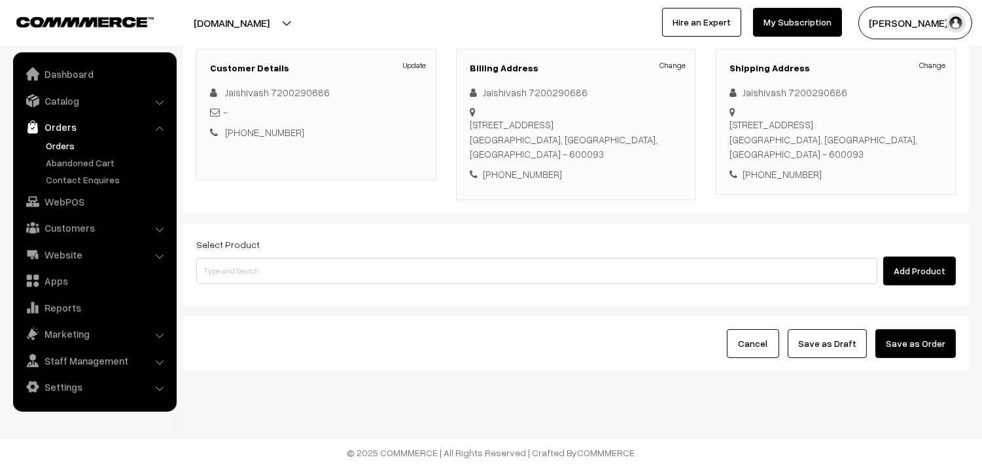
scroll to position [193, 0]
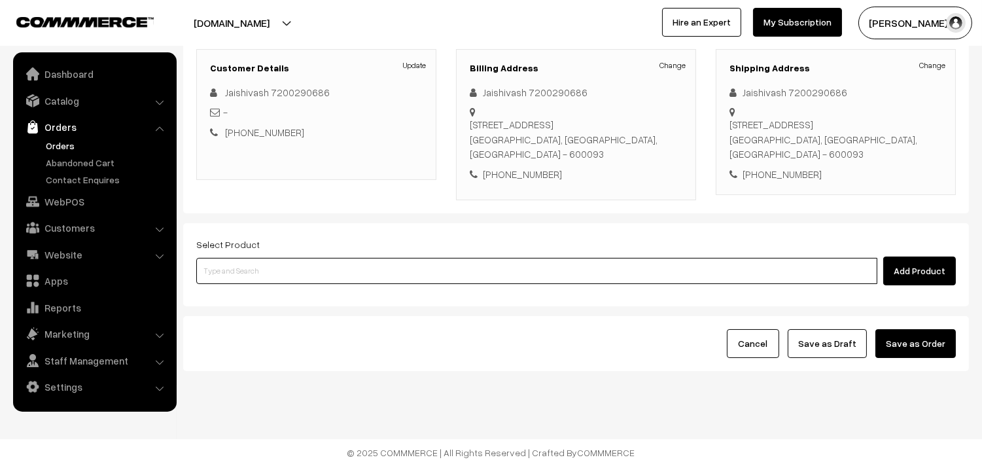
click at [672, 280] on input at bounding box center [536, 271] width 681 height 26
click at [676, 270] on input at bounding box center [536, 271] width 681 height 26
type input "a"
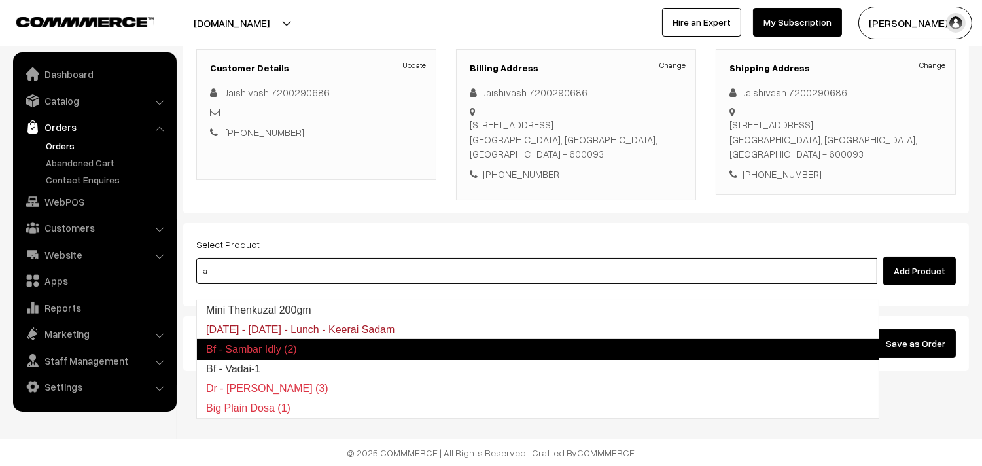
click at [296, 320] on link "23-01-2023 - Monday - Lunch - Keerai Sadam" at bounding box center [538, 330] width 682 height 20
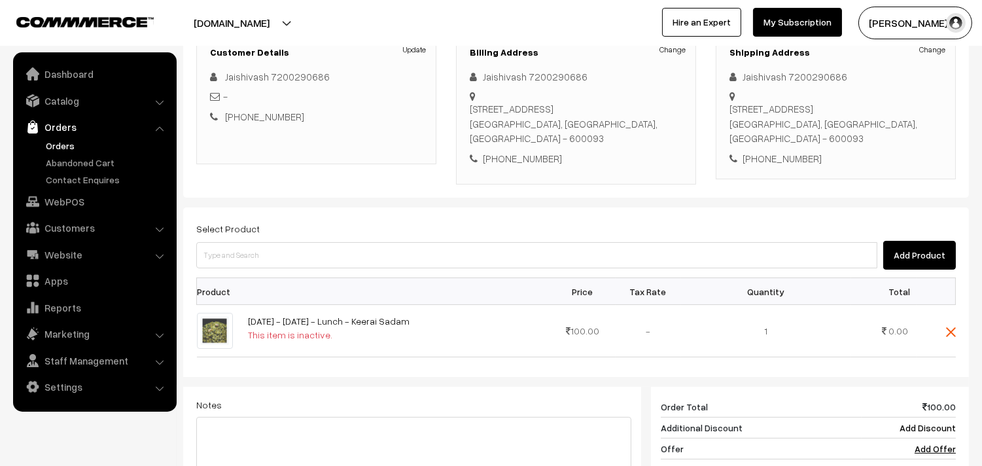
drag, startPoint x: 309, startPoint y: 290, endPoint x: 413, endPoint y: 330, distance: 111.4
click at [310, 290] on div "Select Product Add Product Product Price Tax Rate Quantity Total" at bounding box center [575, 407] width 785 height 401
click at [950, 337] on img at bounding box center [951, 332] width 10 height 10
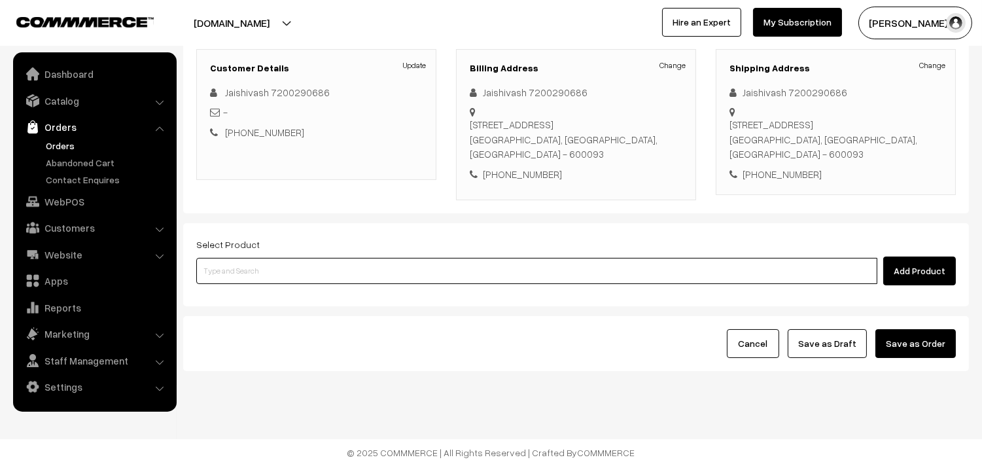
click at [652, 260] on input at bounding box center [536, 271] width 681 height 26
type input "a"
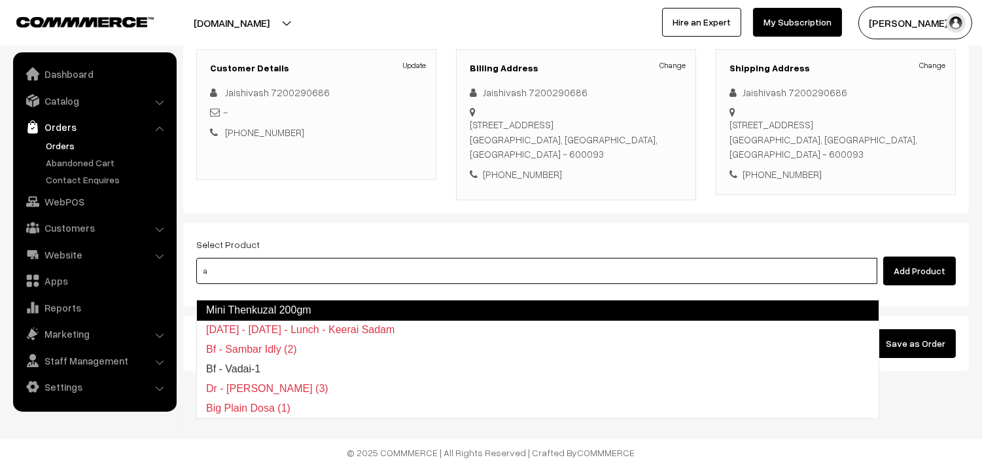
click at [328, 300] on link "Mini Thenkuzal 200gm" at bounding box center [537, 310] width 683 height 21
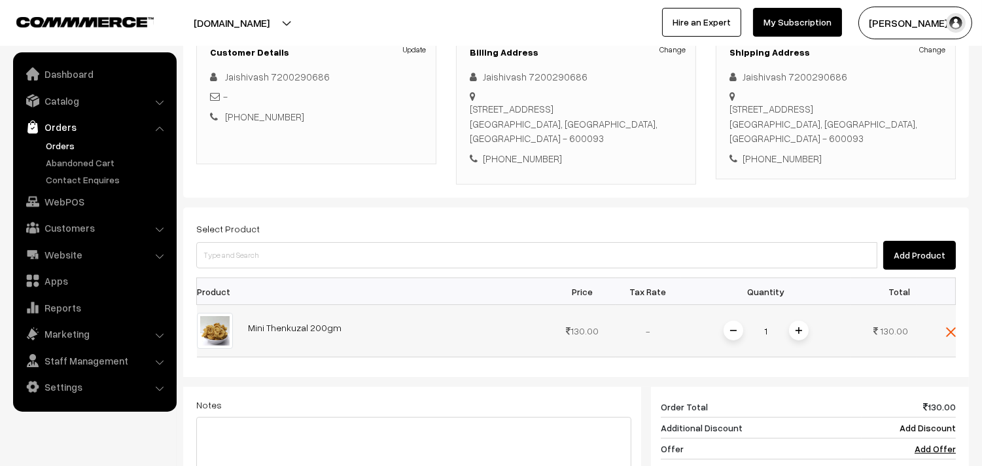
click at [799, 334] on img at bounding box center [798, 330] width 7 height 7
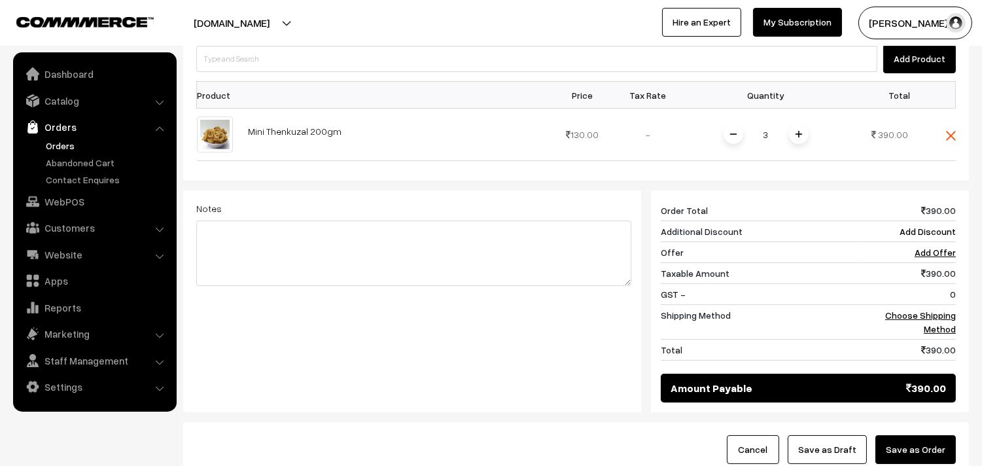
scroll to position [411, 0]
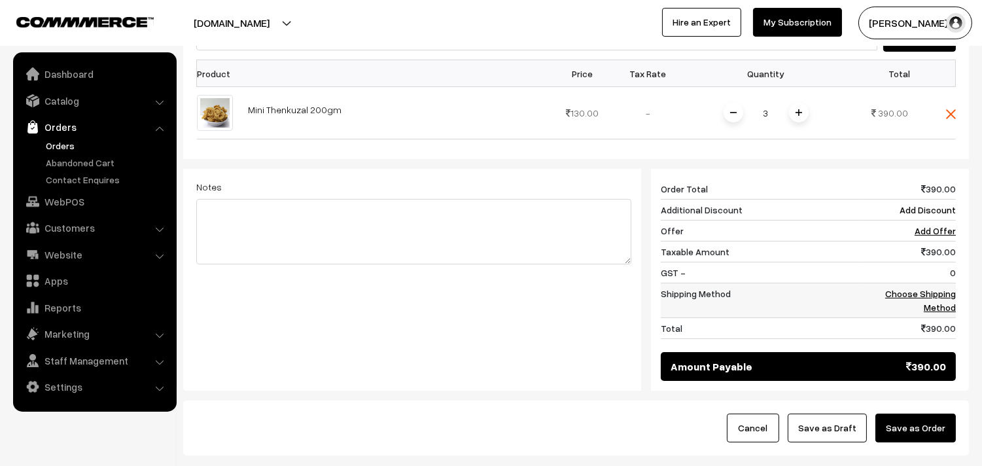
click at [948, 303] on link "Choose Shipping Method" at bounding box center [920, 300] width 71 height 25
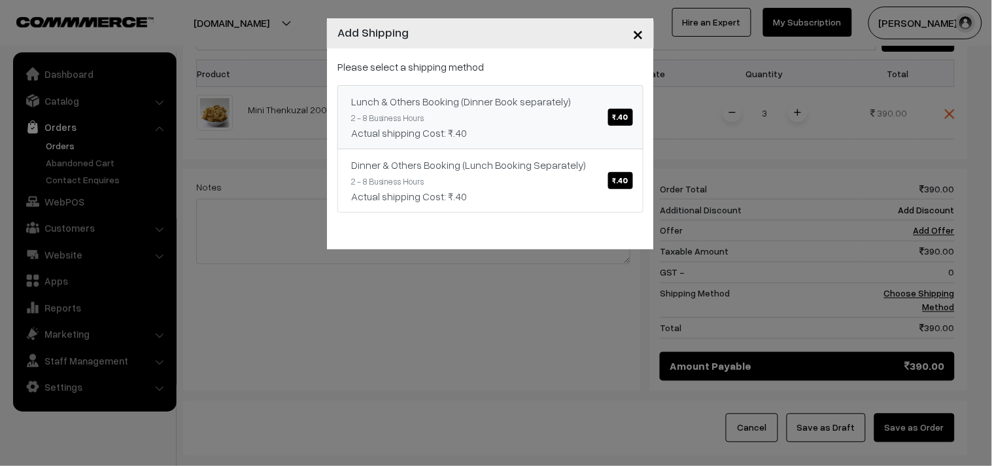
click at [524, 116] on link "Lunch & Others Booking (Dinner Book separately) ₹.40 2 - 8 Business Hours Actua…" at bounding box center [490, 117] width 306 height 64
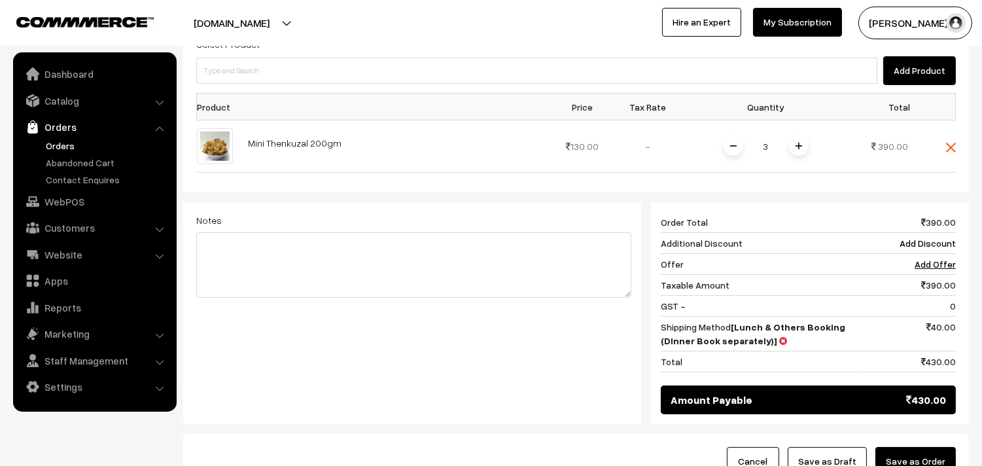
scroll to position [193, 0]
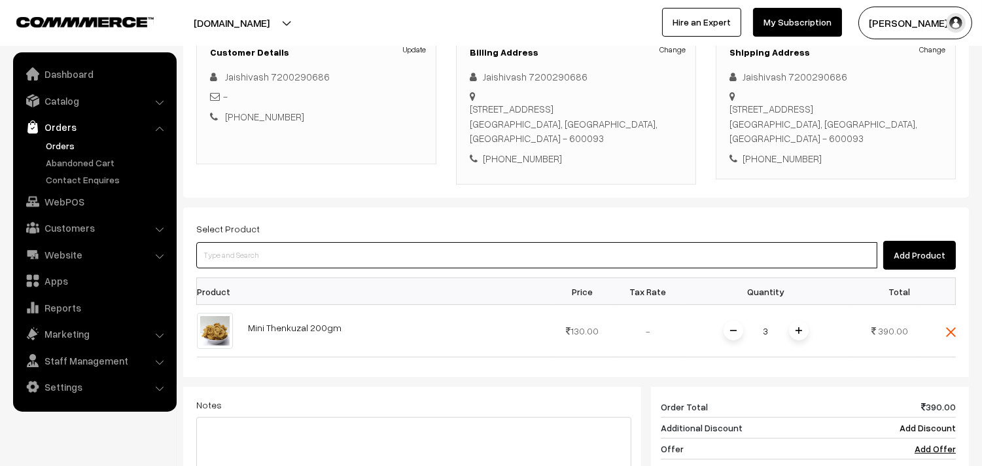
click at [342, 268] on input at bounding box center [536, 255] width 681 height 26
click at [337, 268] on input at bounding box center [536, 255] width 681 height 26
paste input "27th Regular Lunch -Without Rice"
type input "27th Regular Lunch -Without Rice"
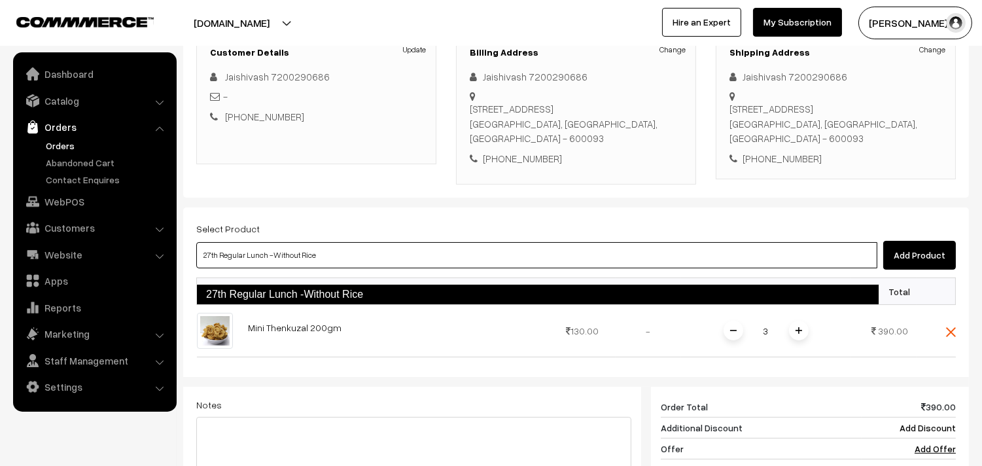
click at [273, 292] on link "27th Regular Lunch -Without Rice" at bounding box center [537, 294] width 683 height 21
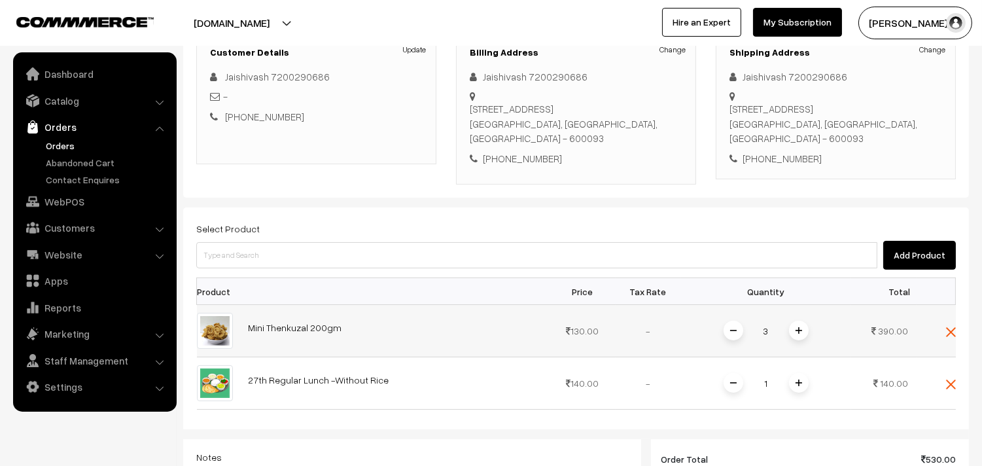
click at [948, 352] on td at bounding box center [935, 331] width 39 height 52
click at [951, 337] on img at bounding box center [951, 332] width 10 height 10
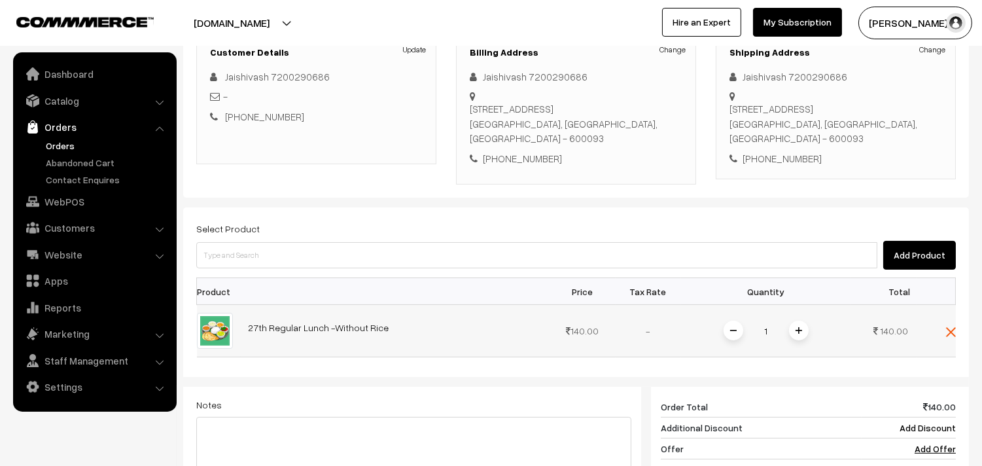
click at [799, 334] on img at bounding box center [798, 330] width 7 height 7
click at [798, 334] on img at bounding box center [798, 330] width 7 height 7
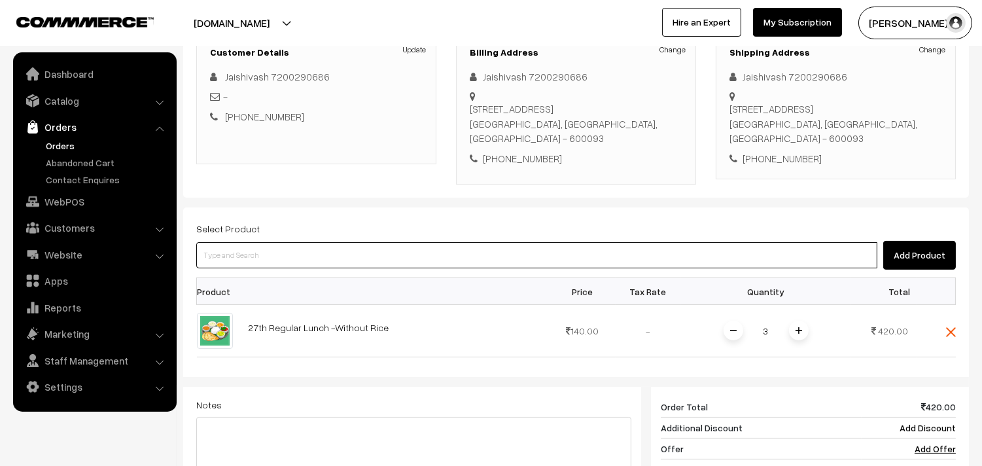
click at [353, 268] on input at bounding box center [536, 255] width 681 height 26
paste input "27th Lunch Add-on - Ulundhu Vadai (1)"
type input "27th Lunch Add-on - Ulundhu Vadai (1)"
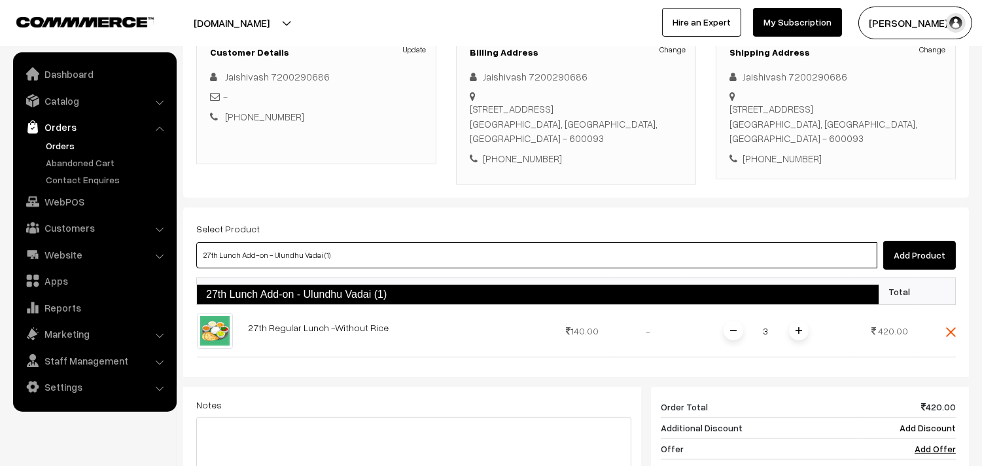
click at [284, 292] on link "27th Lunch Add-on - Ulundhu Vadai (1)" at bounding box center [537, 294] width 683 height 21
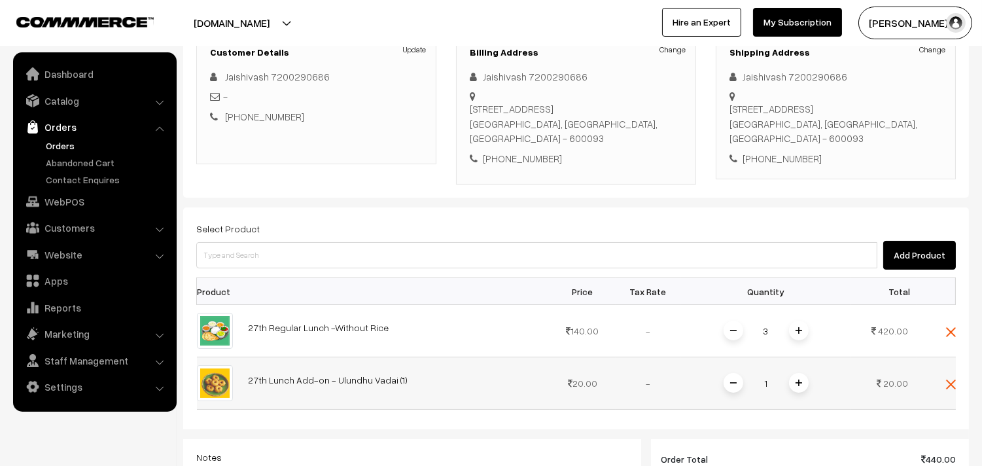
drag, startPoint x: 769, startPoint y: 391, endPoint x: 778, endPoint y: 399, distance: 12.1
click at [770, 394] on input "1" at bounding box center [766, 382] width 26 height 23
type input "9"
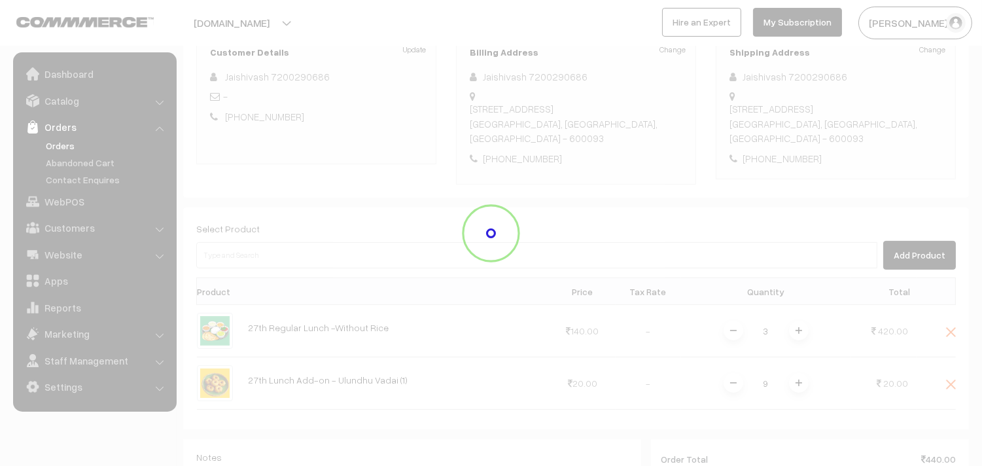
click at [814, 432] on div "Dashboard / orders / Add Order Add Order Cancel Save as Draft Save as Order Sav…" at bounding box center [575, 290] width 785 height 869
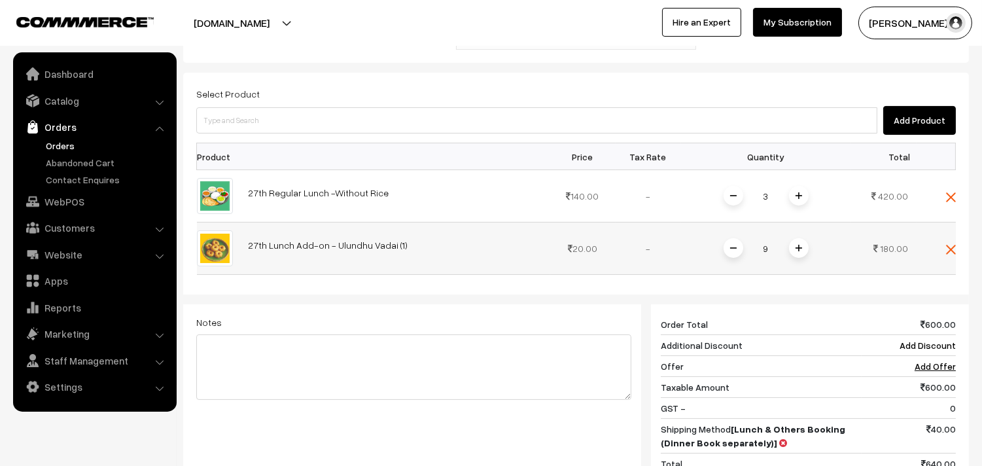
scroll to position [338, 0]
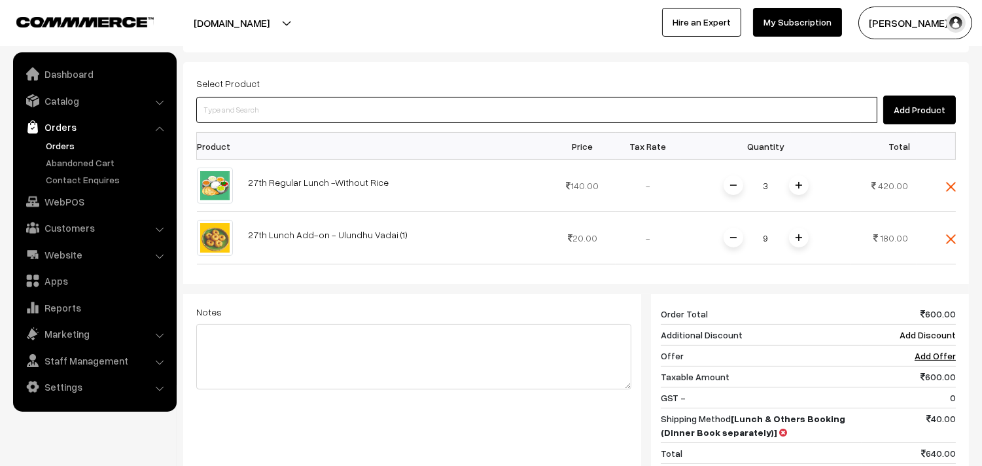
click at [351, 123] on input at bounding box center [536, 110] width 681 height 26
paste input "27th Lunch Add-on - Sarkarai Pongal"
type input "27th Lunch Add-on - Sarkarai Pongal"
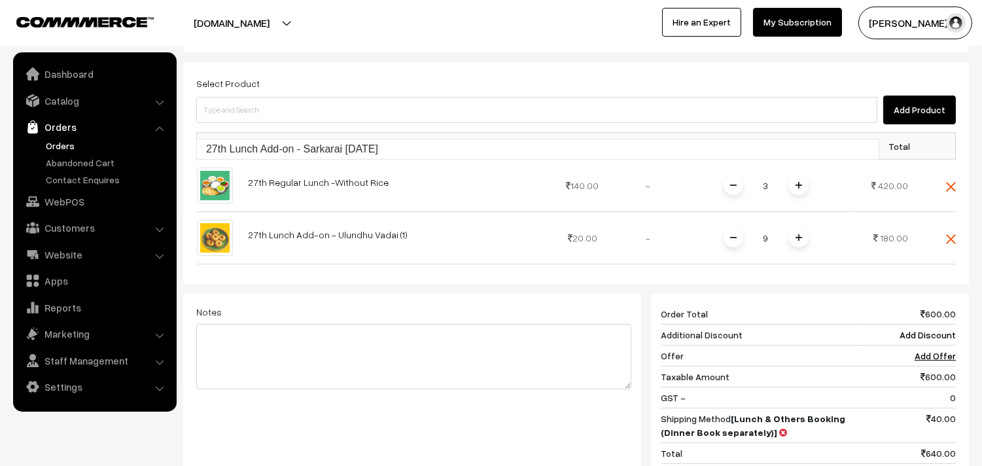
click at [305, 160] on th at bounding box center [395, 146] width 309 height 27
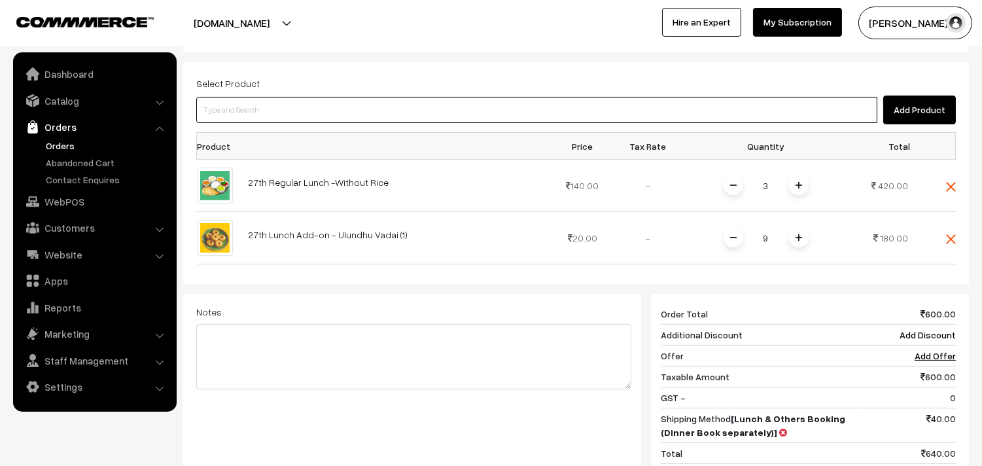
click at [309, 123] on input at bounding box center [536, 110] width 681 height 26
paste input "27th Lunch Add-on - Sarkarai Pongal"
type input "27th Lunch Add-on - Sarkarai Pongal"
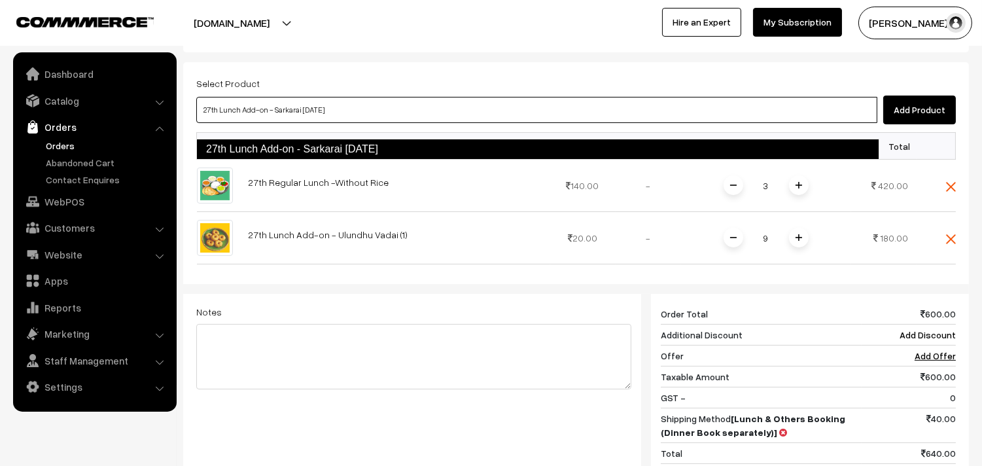
click at [288, 152] on link "27th Lunch Add-on - Sarkarai Pongal" at bounding box center [537, 149] width 683 height 21
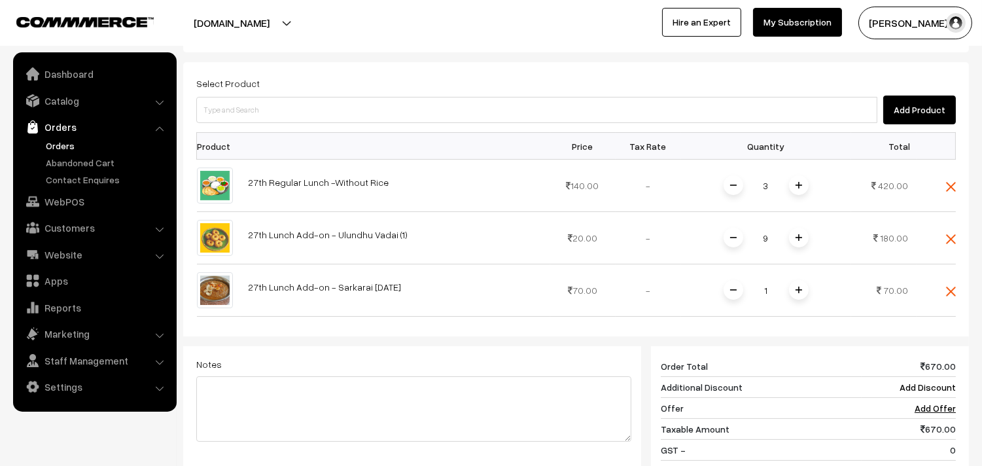
click at [793, 300] on span at bounding box center [799, 290] width 20 height 20
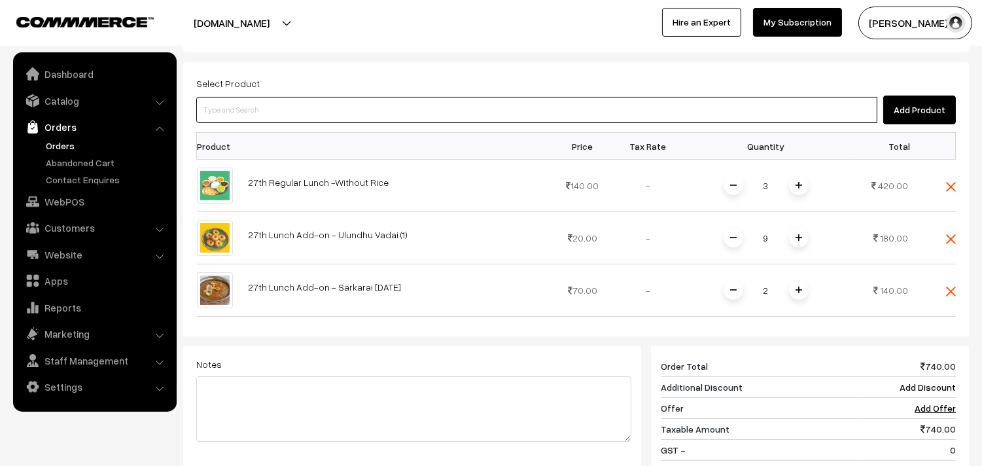
click at [596, 119] on input at bounding box center [536, 110] width 681 height 26
click at [329, 120] on input at bounding box center [536, 110] width 681 height 26
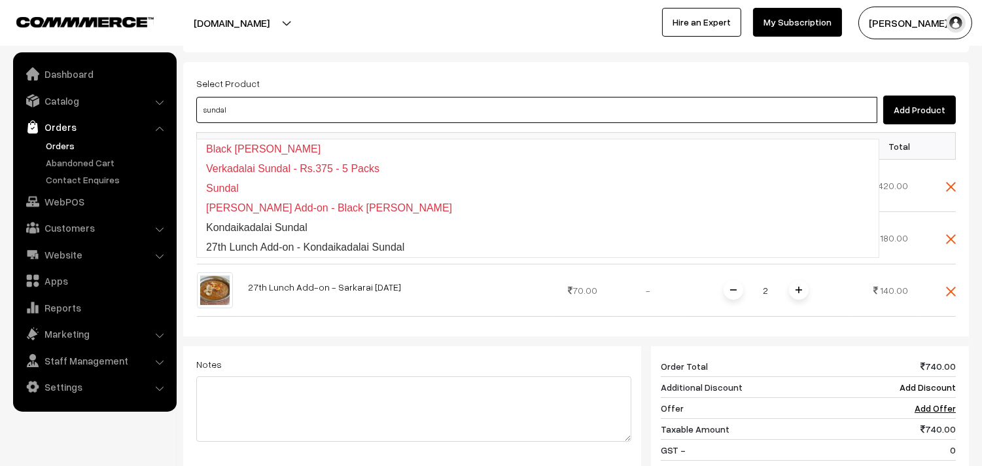
type input "27th Lunch Add-on - Kondaikadalai Sundal"
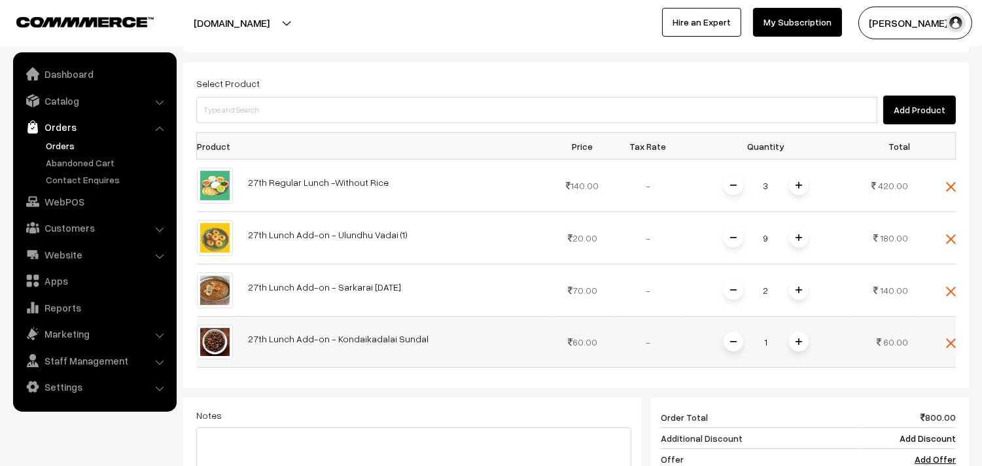
click at [802, 351] on span at bounding box center [799, 342] width 20 height 20
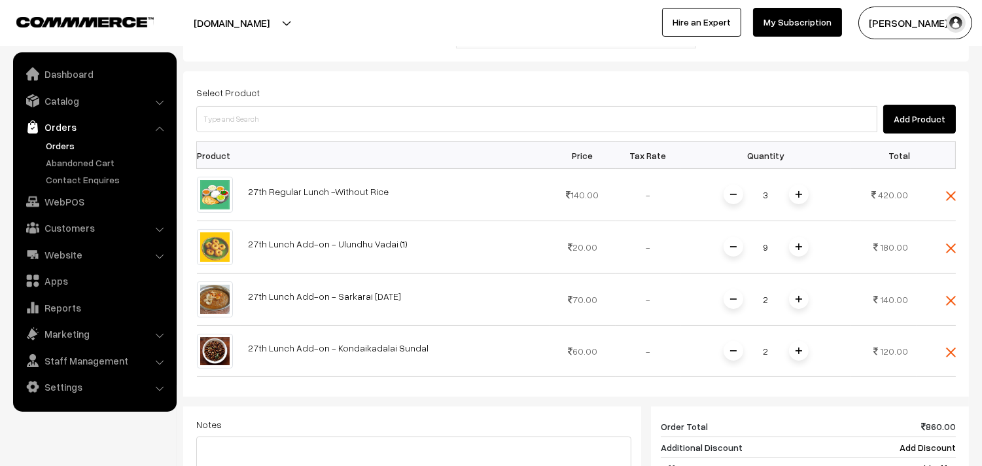
scroll to position [266, 0]
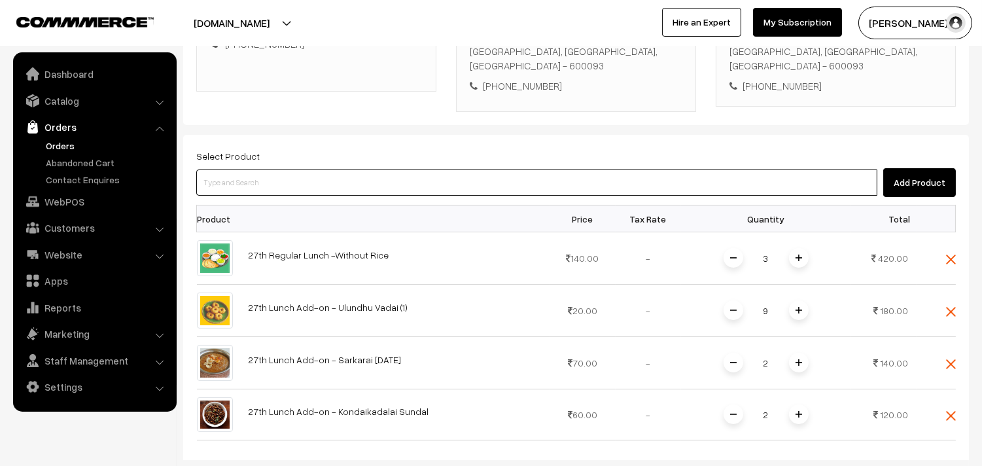
click at [375, 196] on input at bounding box center [536, 182] width 681 height 26
click at [326, 187] on input at bounding box center [536, 182] width 681 height 26
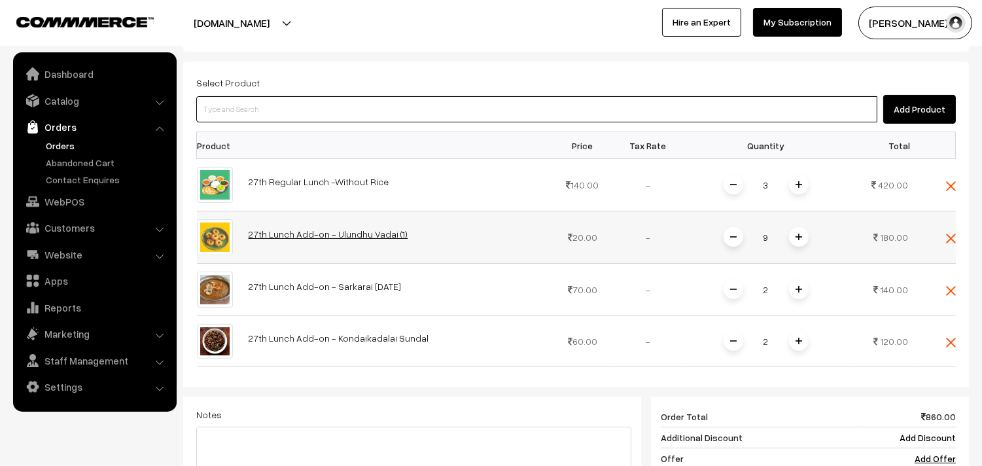
scroll to position [338, 0]
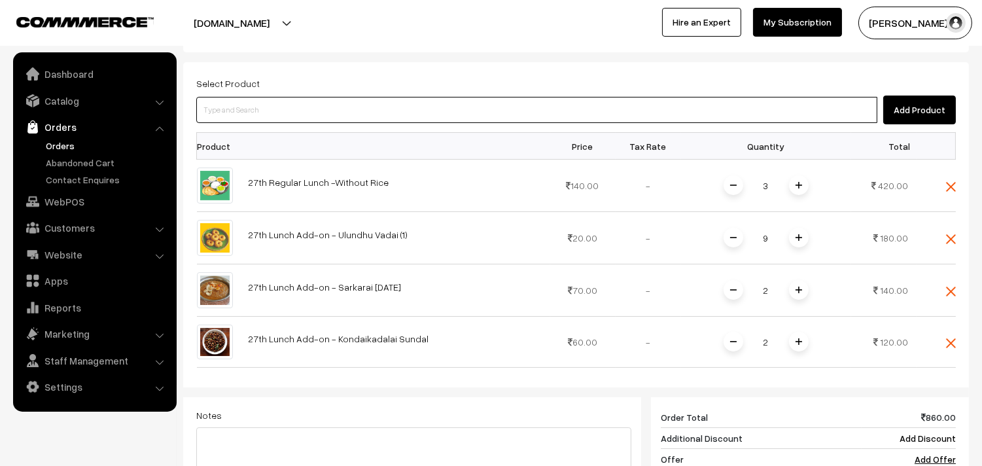
click at [322, 123] on input at bounding box center [536, 110] width 681 height 26
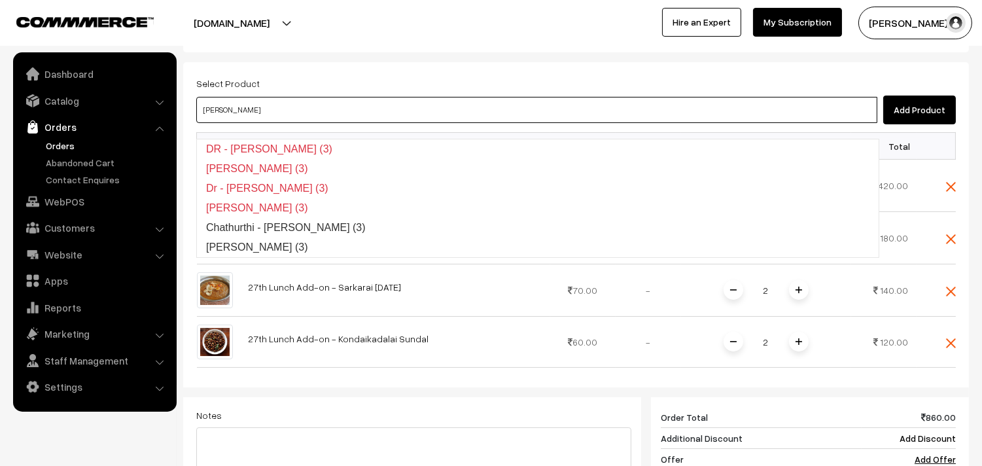
type input "Poorna Kozhukattai (3)"
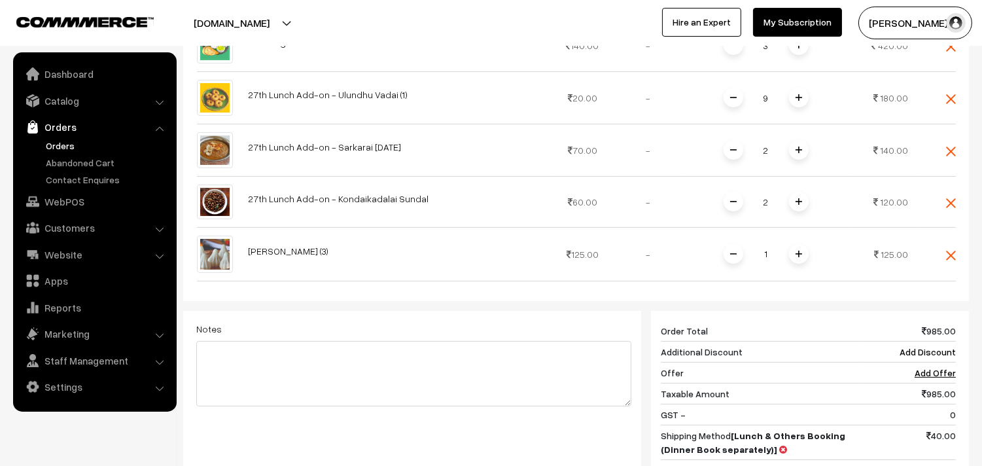
scroll to position [484, 0]
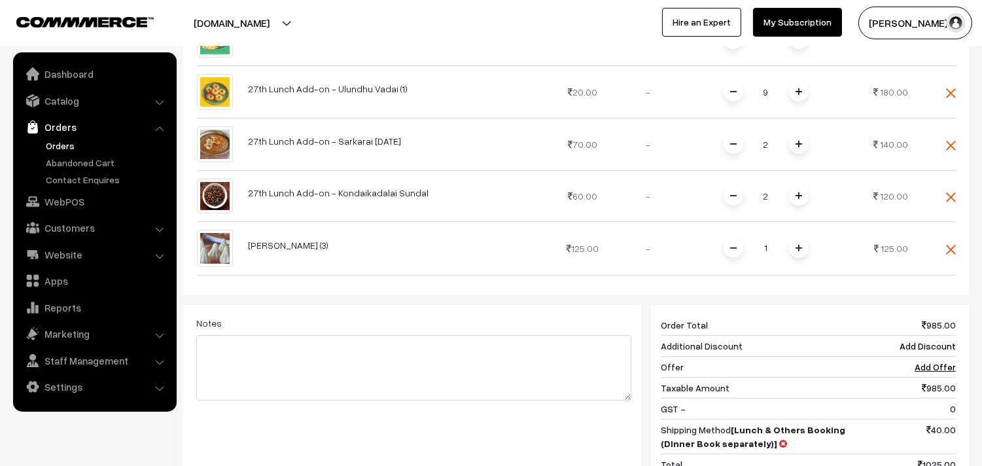
click at [803, 258] on span at bounding box center [799, 248] width 20 height 20
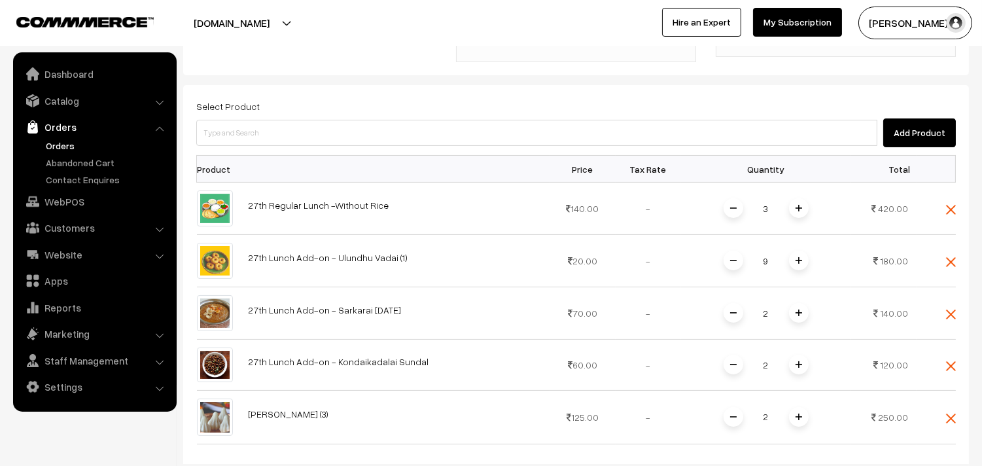
scroll to position [193, 0]
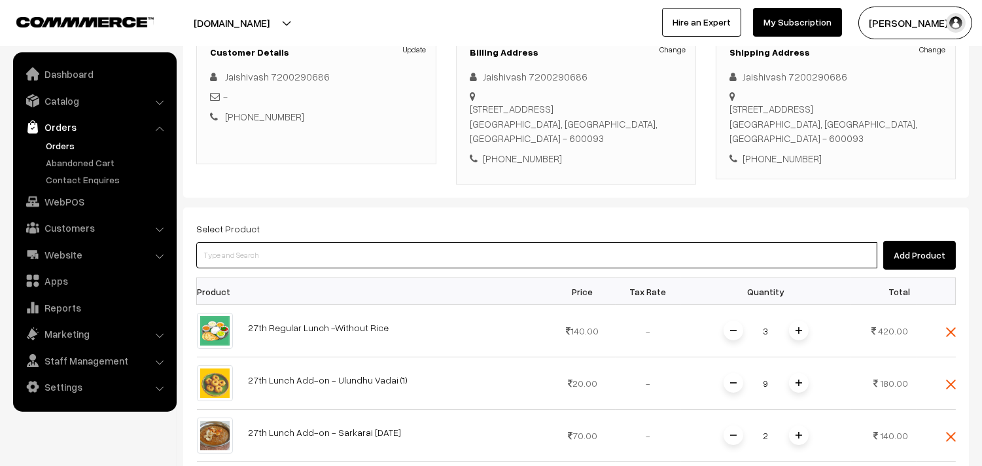
click at [336, 268] on input at bounding box center [536, 255] width 681 height 26
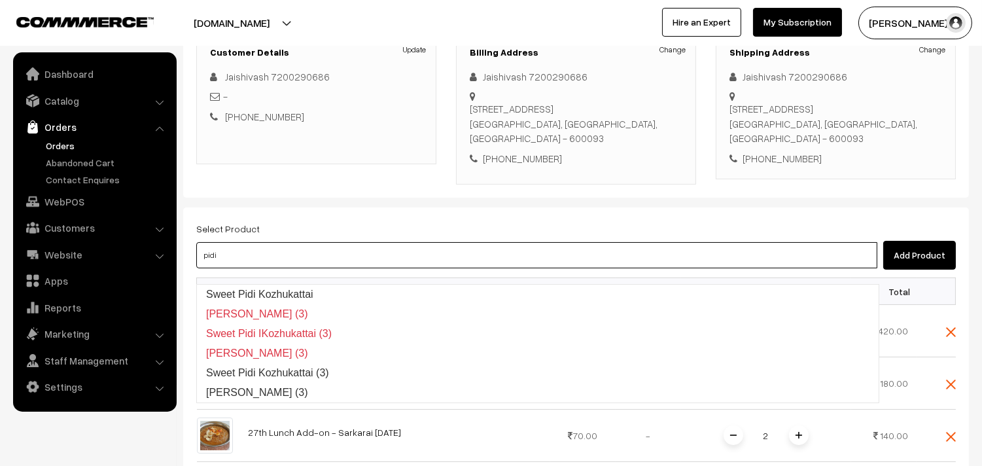
type input "Kara Pidi Kozhukattai (3)"
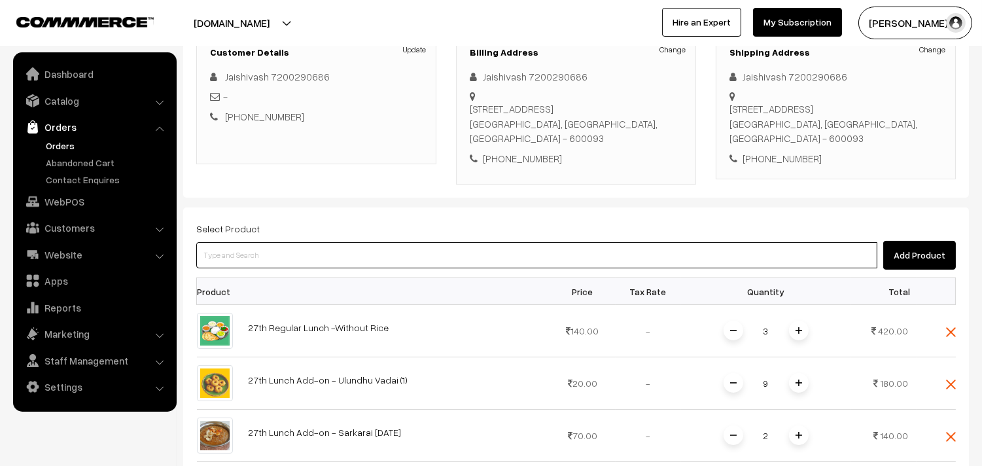
click at [315, 258] on input at bounding box center [536, 255] width 681 height 26
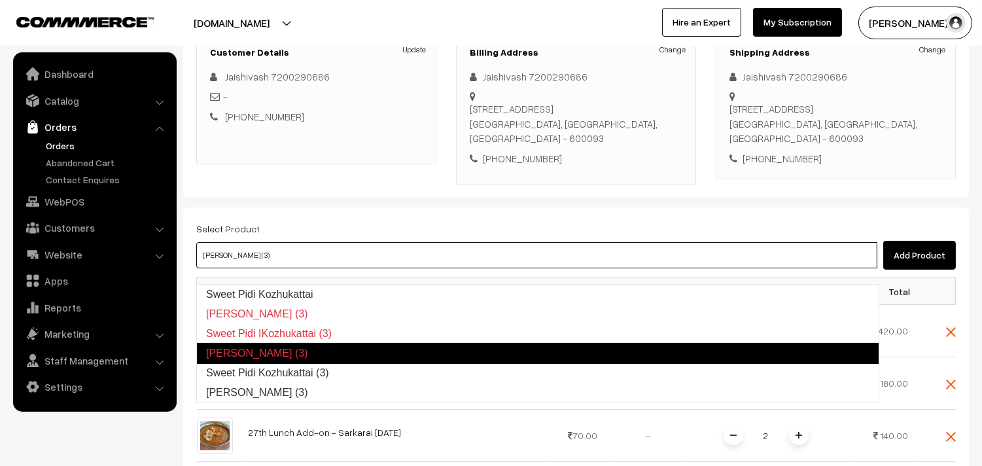
type input "Sweet Pidi Kozhukattai (3)"
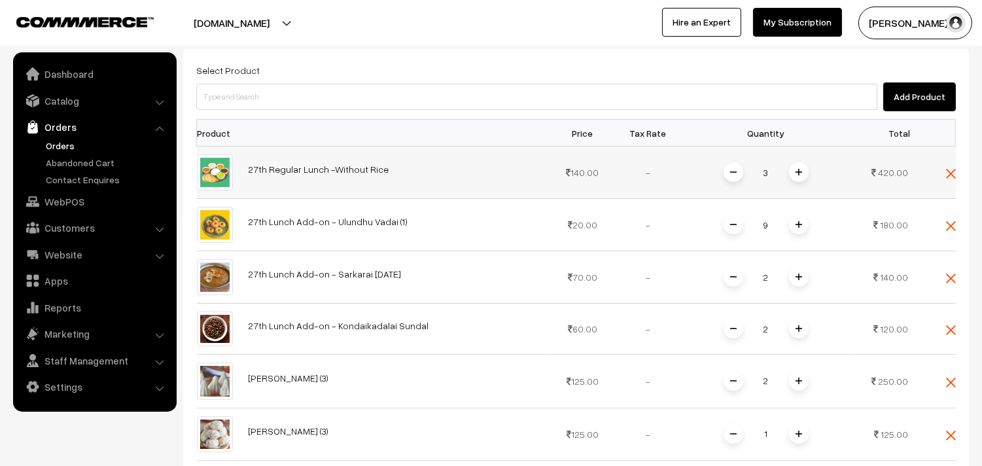
scroll to position [338, 0]
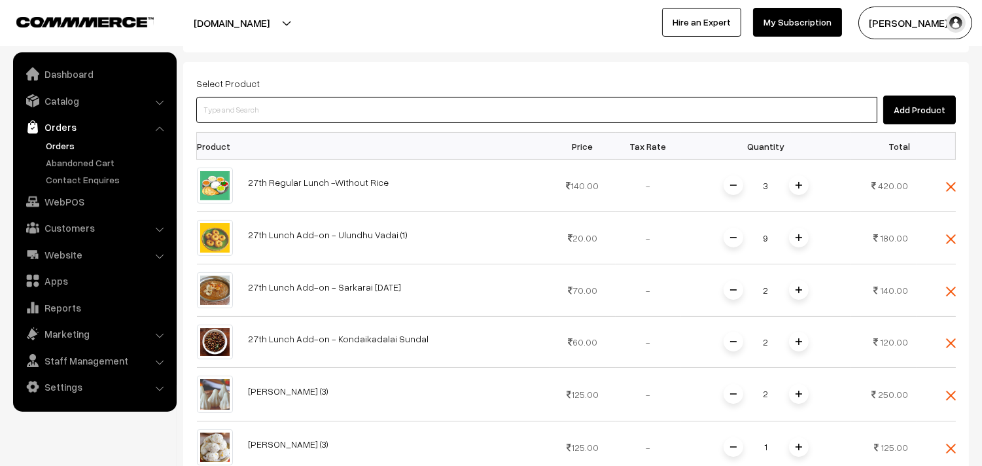
click at [309, 123] on input at bounding box center [536, 110] width 681 height 26
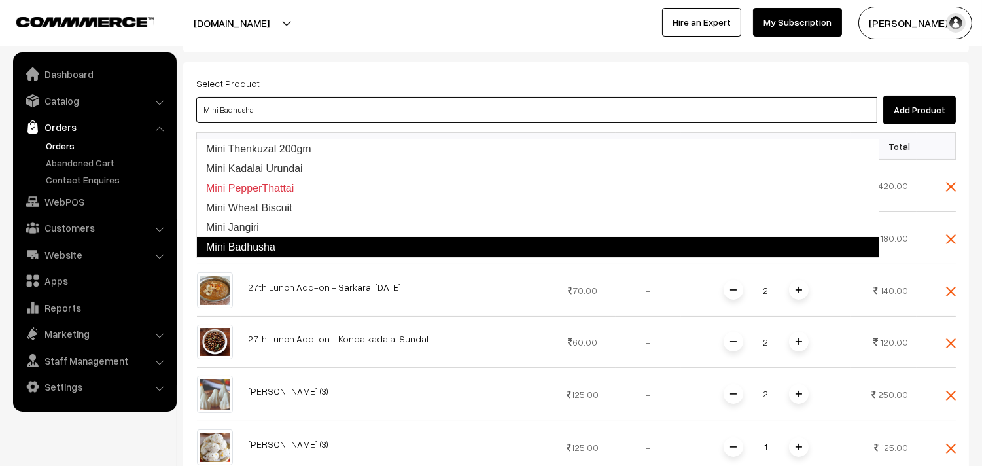
type input "Mini Jangiri"
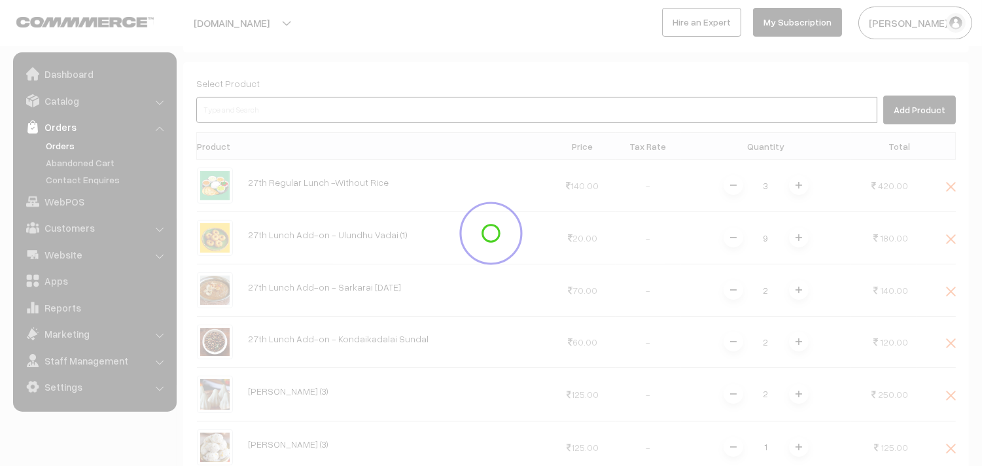
click at [310, 123] on input at bounding box center [536, 110] width 681 height 26
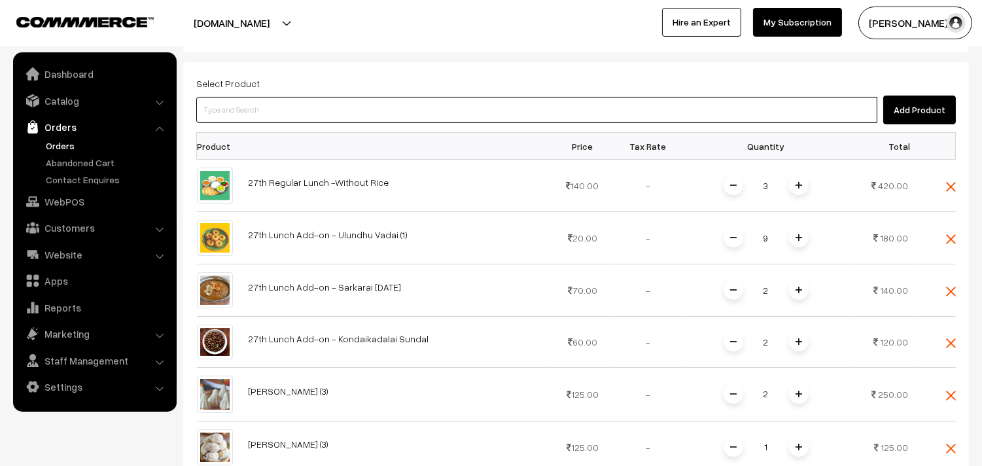
click at [310, 123] on input at bounding box center [536, 110] width 681 height 26
click at [305, 123] on input at bounding box center [536, 110] width 681 height 26
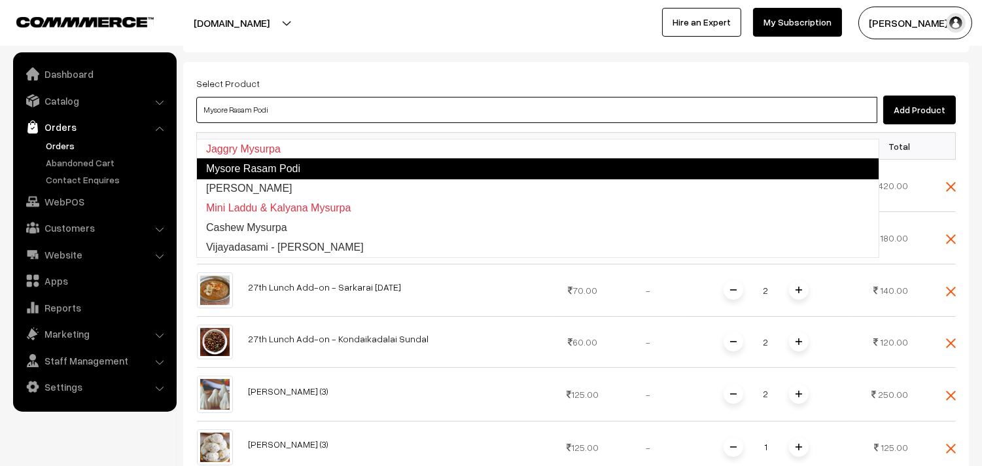
type input "Kalyana Mysurpa"
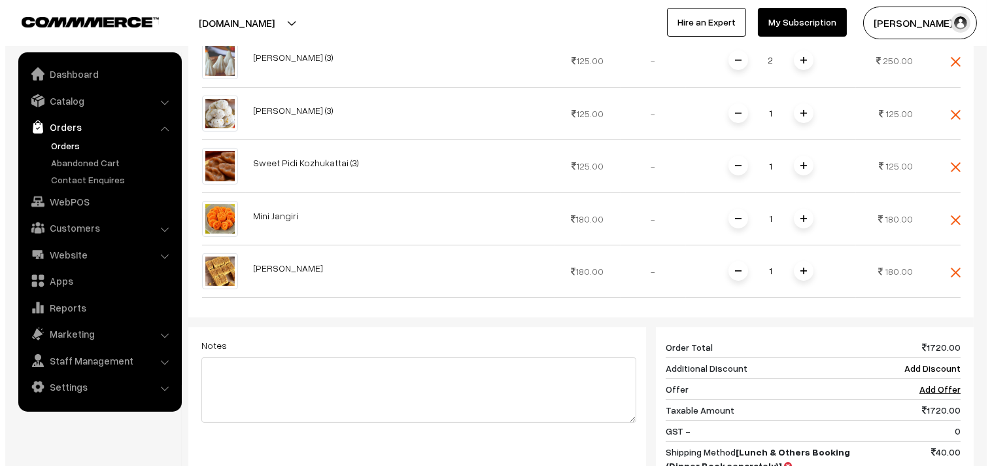
scroll to position [931, 0]
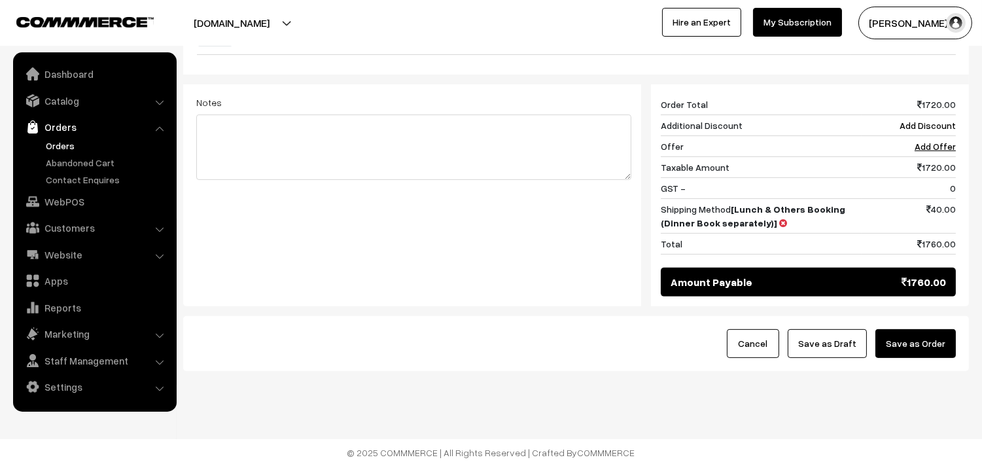
click at [925, 332] on button "Save as Order" at bounding box center [915, 343] width 80 height 29
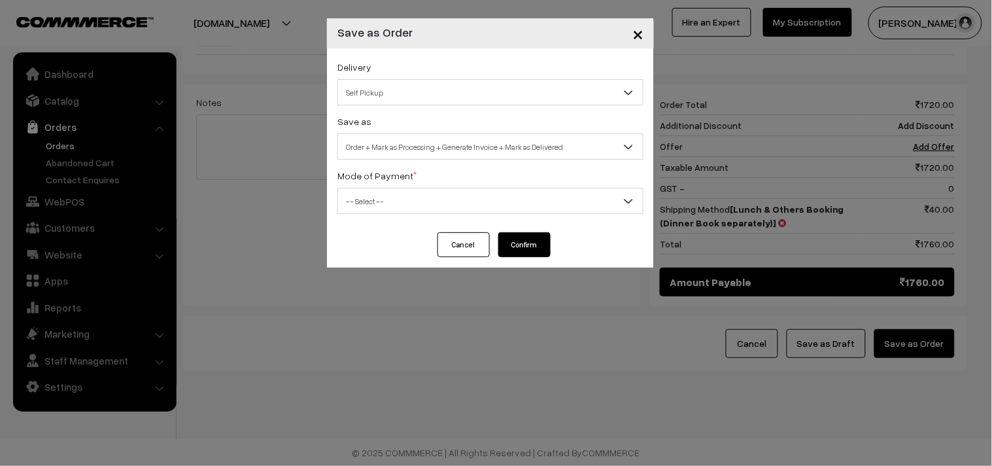
click at [410, 132] on div "Save as Order Order + Mark as Processing Order + Mark as Processing + Generate …" at bounding box center [490, 136] width 306 height 46
drag, startPoint x: 410, startPoint y: 143, endPoint x: 400, endPoint y: 145, distance: 10.2
click at [410, 144] on span "Order + Mark as Processing + Generate Invoice + Mark as Delivered" at bounding box center [490, 146] width 305 height 23
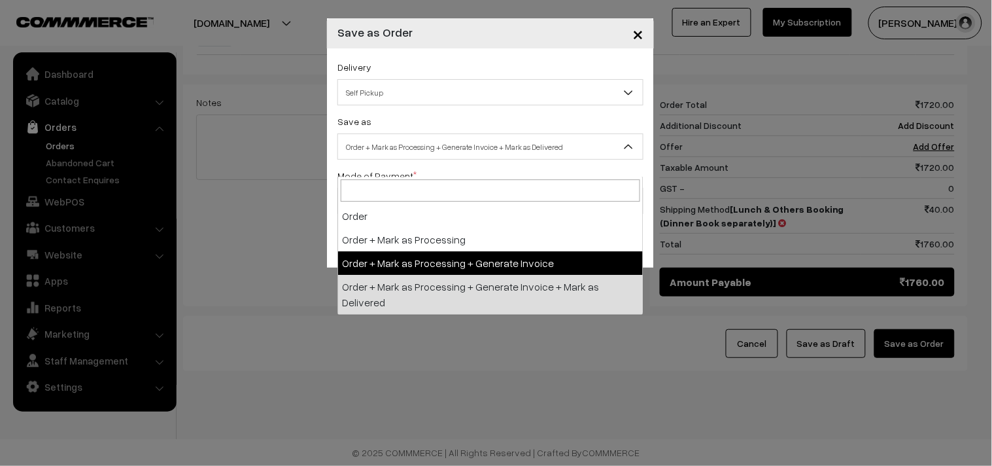
select select "3"
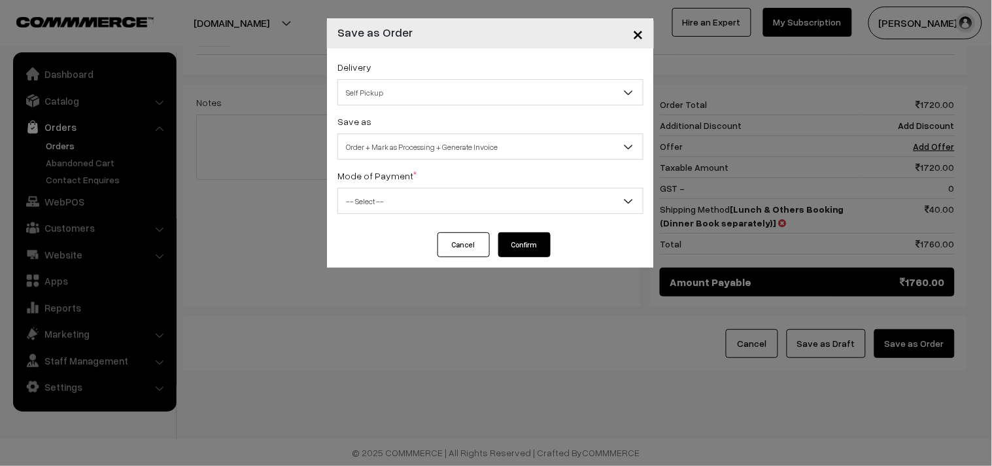
click at [391, 206] on span "-- Select --" at bounding box center [490, 201] width 305 height 23
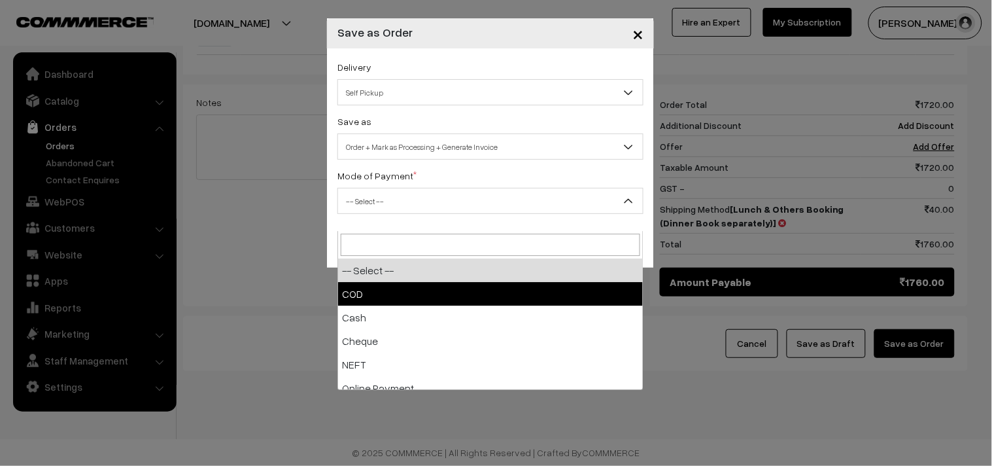
select select "1"
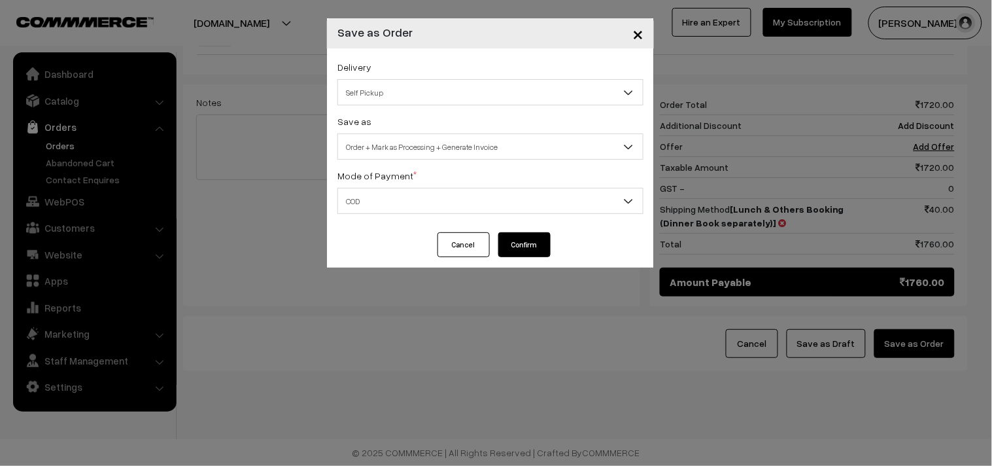
click at [445, 200] on span "COD" at bounding box center [490, 201] width 305 height 23
drag, startPoint x: 534, startPoint y: 241, endPoint x: 517, endPoint y: 264, distance: 28.9
click at [534, 243] on button "Confirm" at bounding box center [524, 244] width 52 height 25
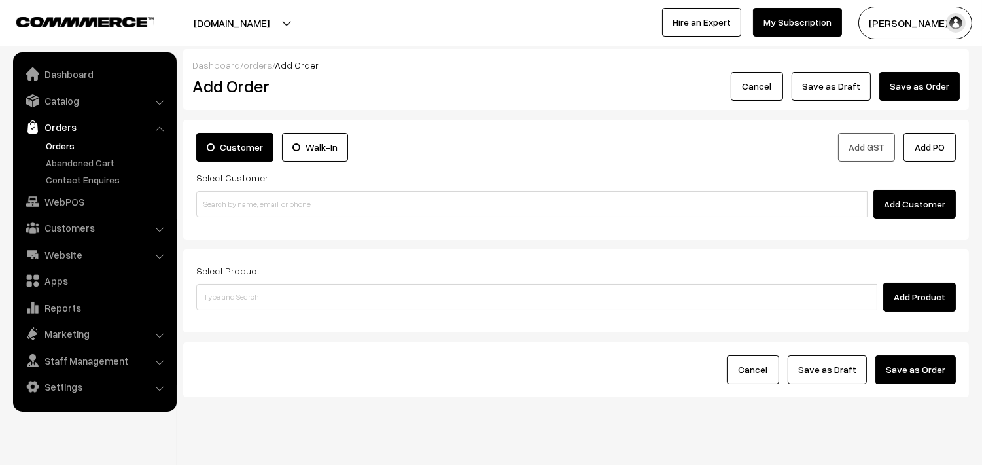
click at [54, 145] on link "Orders" at bounding box center [107, 146] width 129 height 14
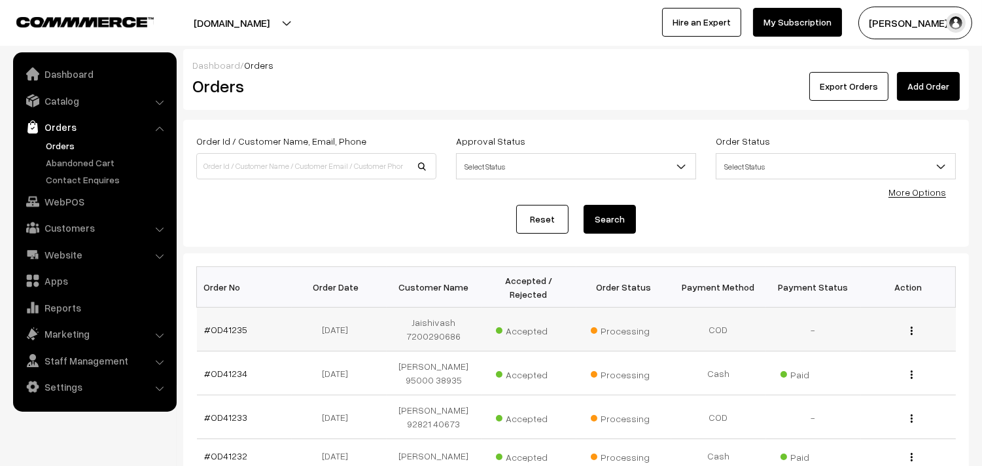
drag, startPoint x: 222, startPoint y: 322, endPoint x: 231, endPoint y: 330, distance: 11.1
click at [223, 322] on td "#OD41235" at bounding box center [244, 329] width 95 height 44
click at [231, 330] on link "#OD41235" at bounding box center [226, 329] width 43 height 11
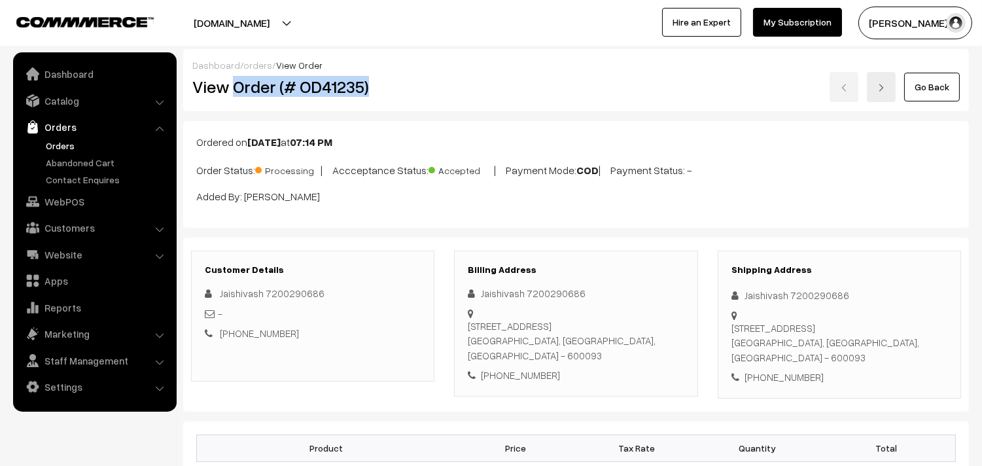
drag, startPoint x: 237, startPoint y: 92, endPoint x: 388, endPoint y: 92, distance: 151.7
click at [388, 92] on h2 "View Order (# OD41235)" at bounding box center [313, 87] width 243 height 20
copy h2 "Order (# OD41235)"
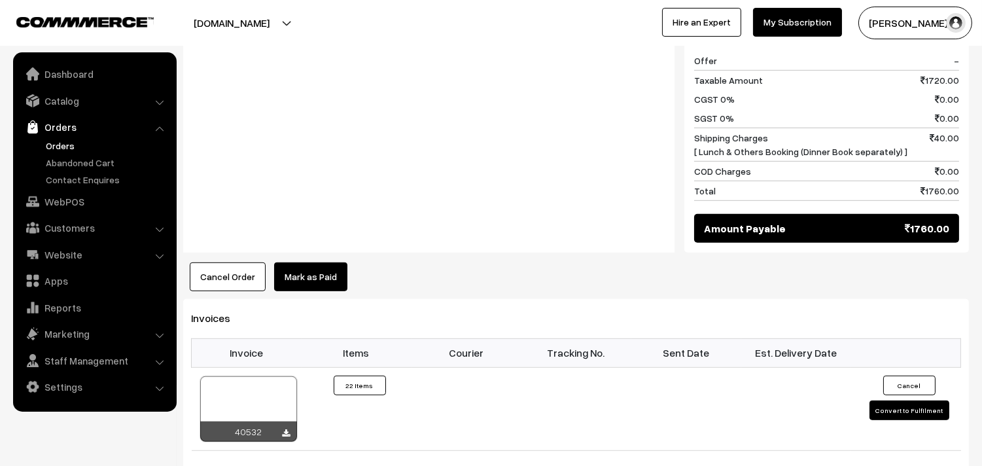
scroll to position [1308, 0]
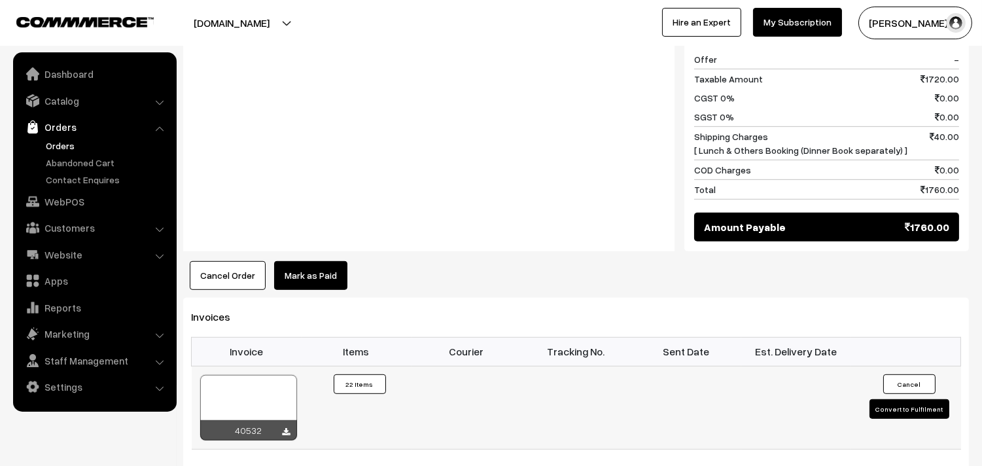
click at [264, 406] on div at bounding box center [248, 407] width 97 height 65
click at [77, 198] on link "WebPOS" at bounding box center [94, 202] width 156 height 24
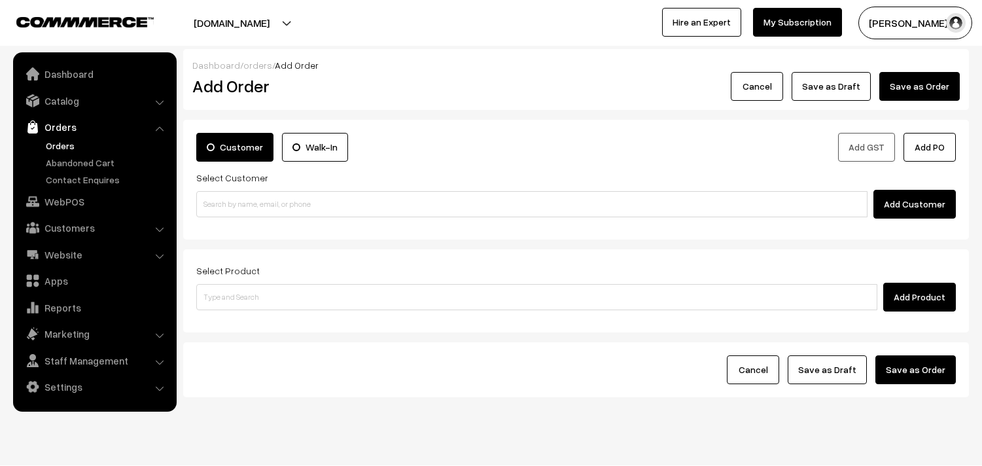
click at [286, 207] on input at bounding box center [531, 204] width 671 height 26
click at [245, 205] on input "98401 40417" at bounding box center [531, 204] width 671 height 26
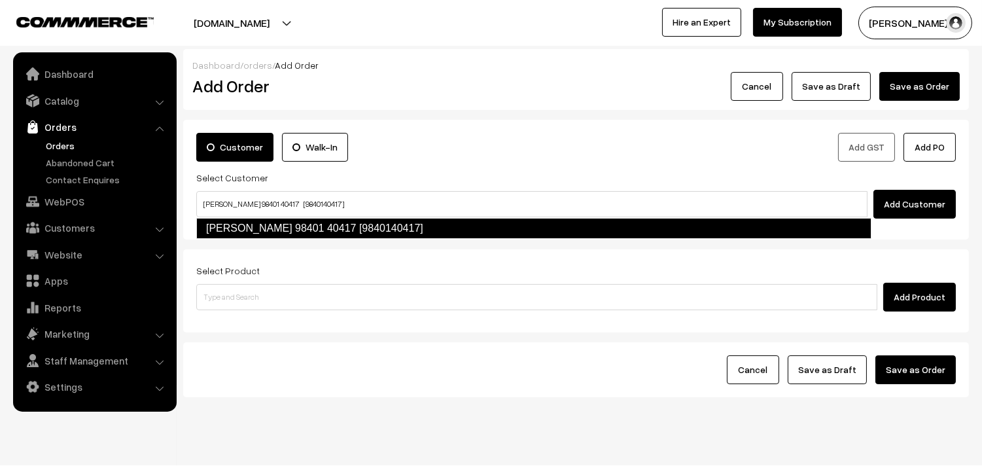
type input "[PERSON_NAME] 98401 40417 [9840140417]"
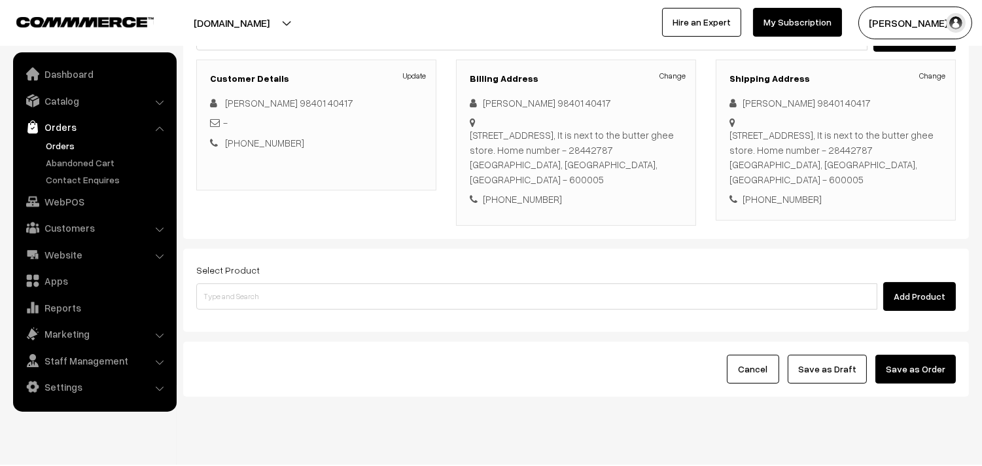
scroll to position [178, 0]
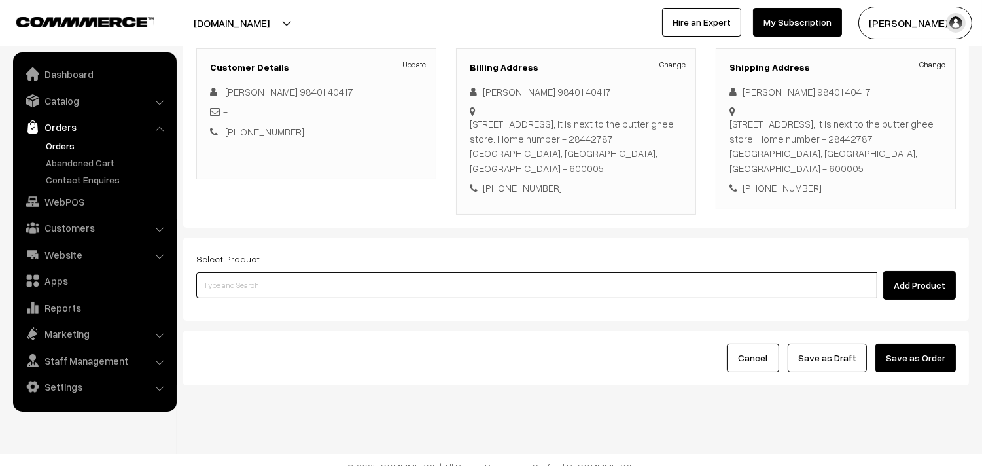
drag, startPoint x: 402, startPoint y: 273, endPoint x: 391, endPoint y: 279, distance: 12.3
click at [401, 277] on input at bounding box center [536, 285] width 681 height 26
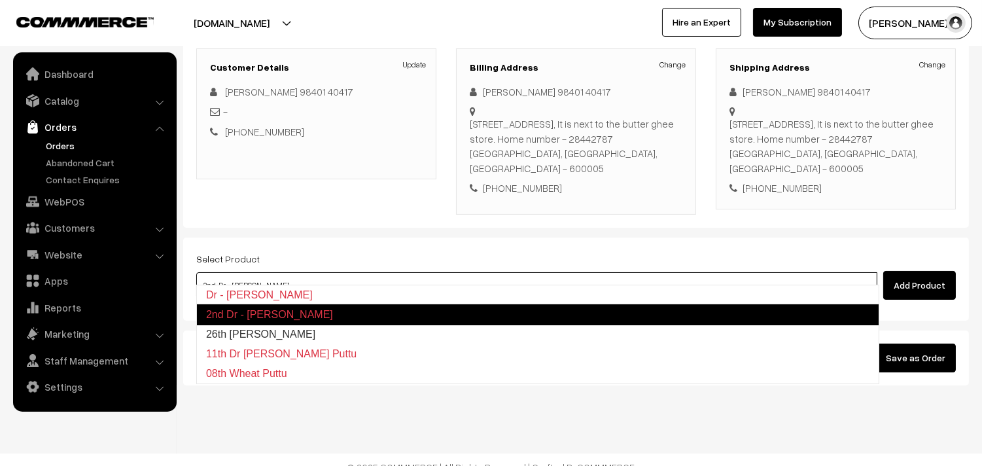
type input "26th [PERSON_NAME]"
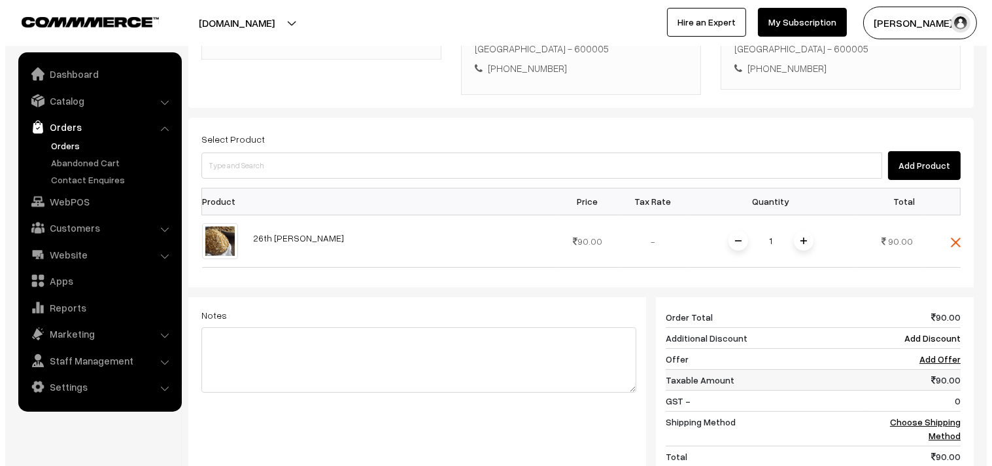
scroll to position [323, 0]
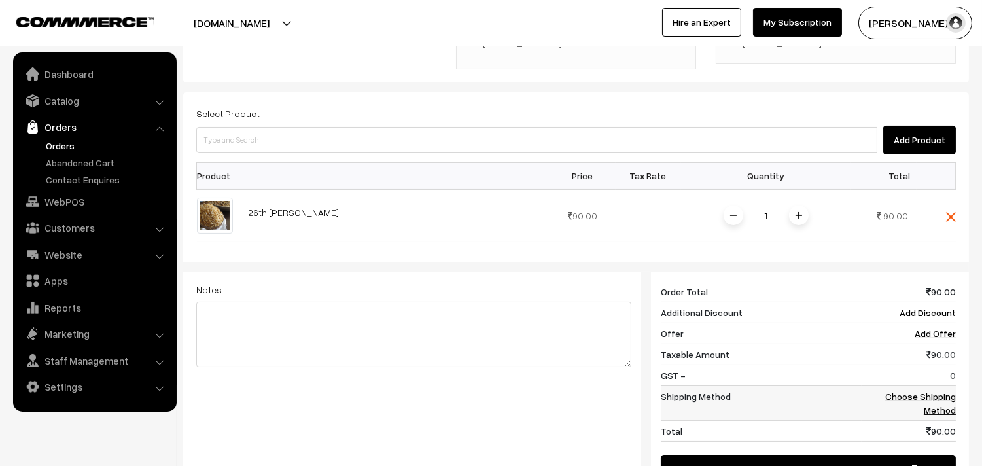
click at [934, 390] on link "Choose Shipping Method" at bounding box center [920, 402] width 71 height 25
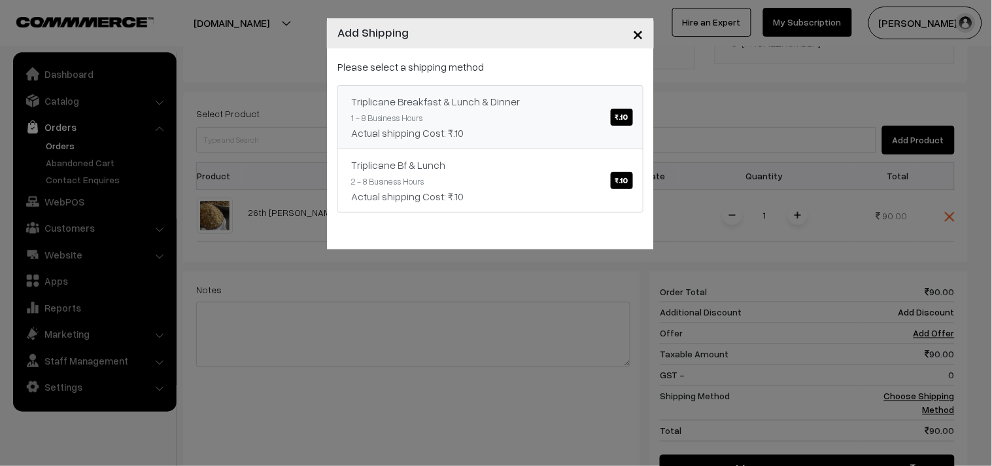
click at [487, 133] on div "Actual shipping Cost: ₹.10" at bounding box center [490, 133] width 279 height 16
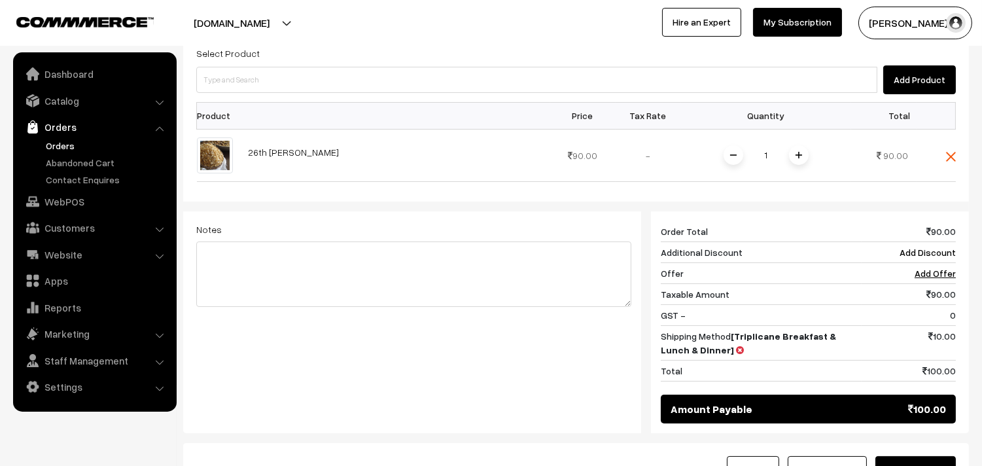
scroll to position [468, 0]
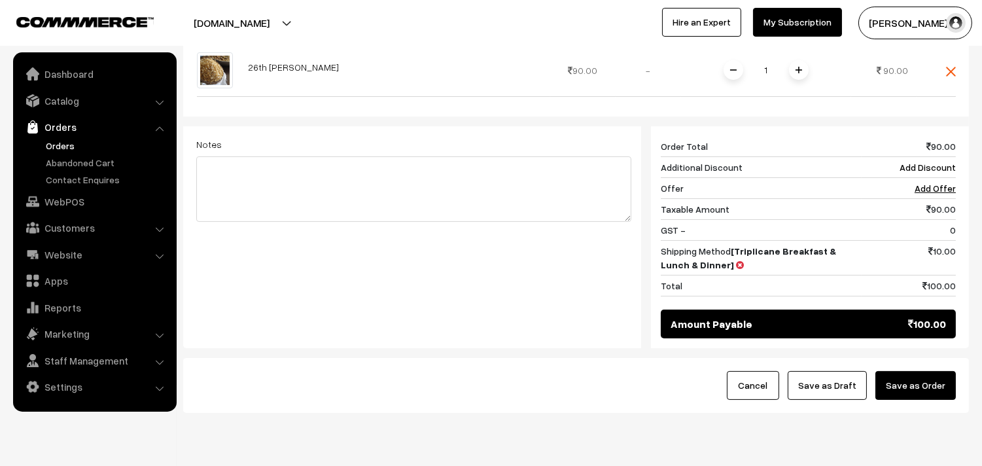
click at [835, 371] on button "Save as Draft" at bounding box center [826, 385] width 79 height 29
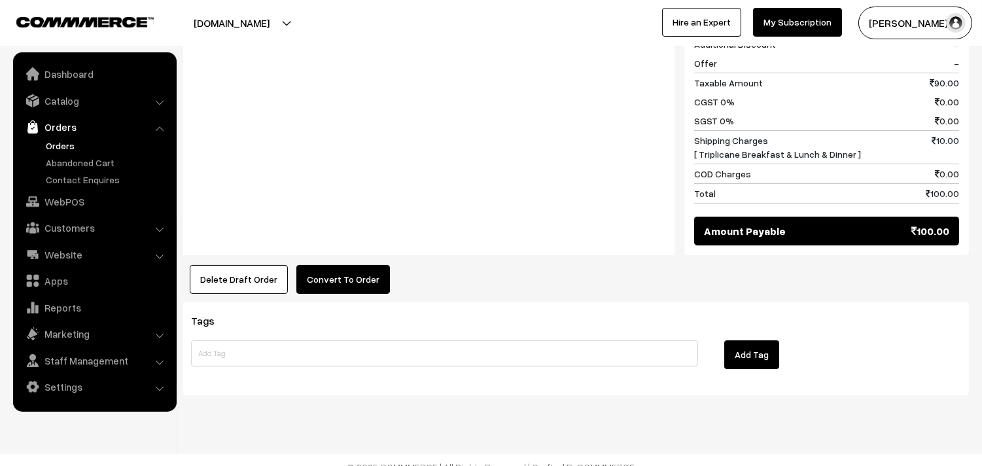
click at [337, 265] on button "Convert To Order" at bounding box center [343, 279] width 94 height 29
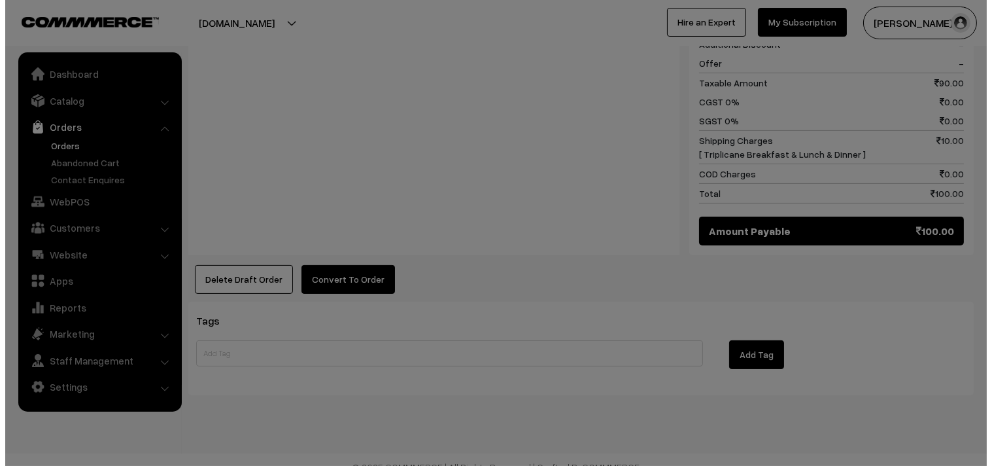
scroll to position [625, 0]
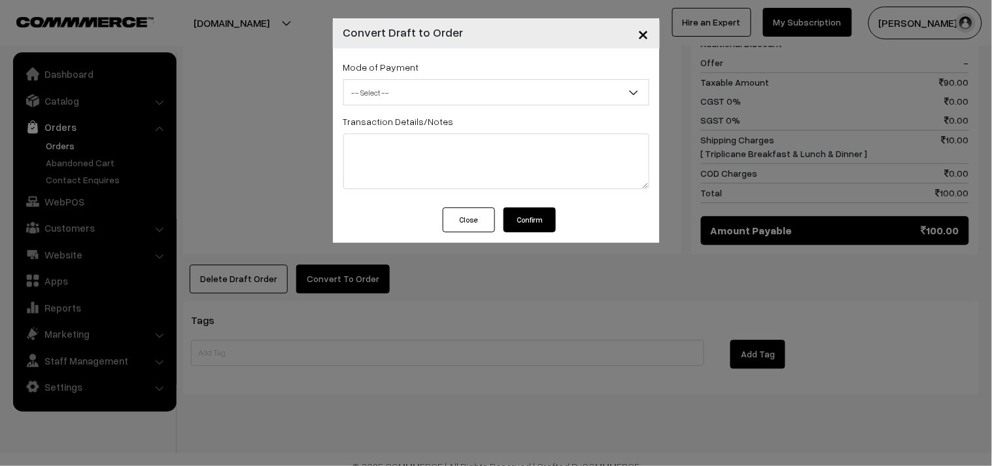
drag, startPoint x: 389, startPoint y: 82, endPoint x: 375, endPoint y: 96, distance: 19.9
click at [388, 82] on span "-- Select --" at bounding box center [496, 92] width 305 height 23
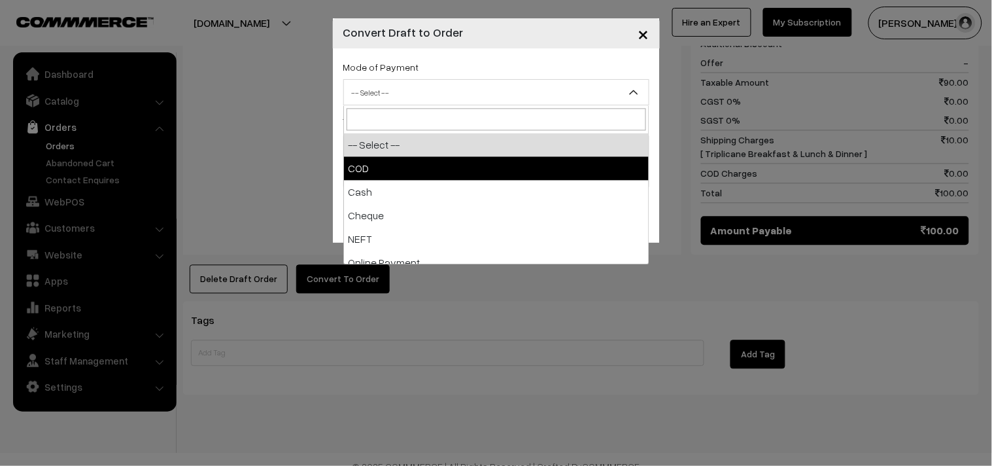
select select "1"
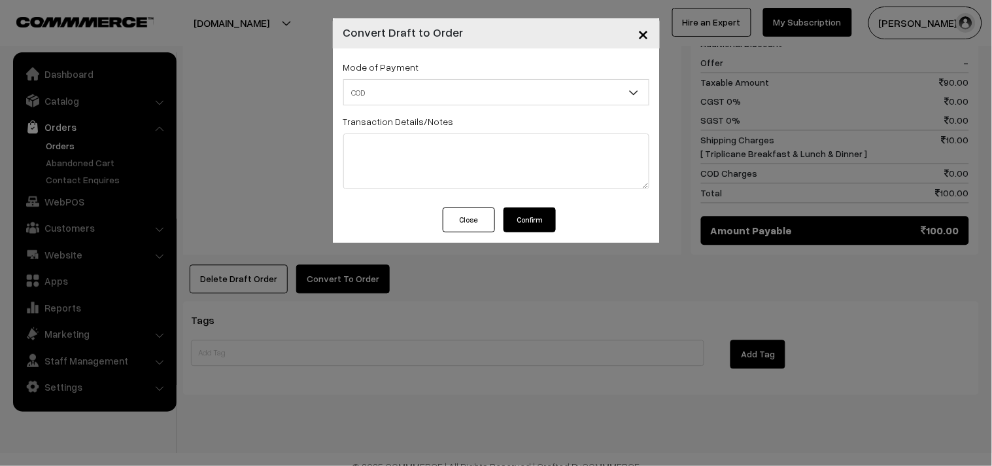
click at [545, 228] on button "Confirm" at bounding box center [530, 219] width 52 height 25
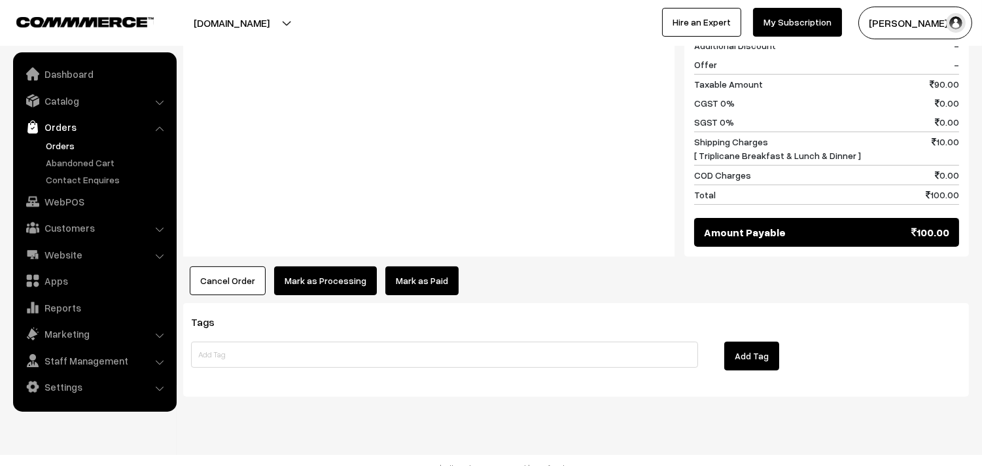
click at [322, 272] on button "Mark as Processing" at bounding box center [325, 280] width 103 height 29
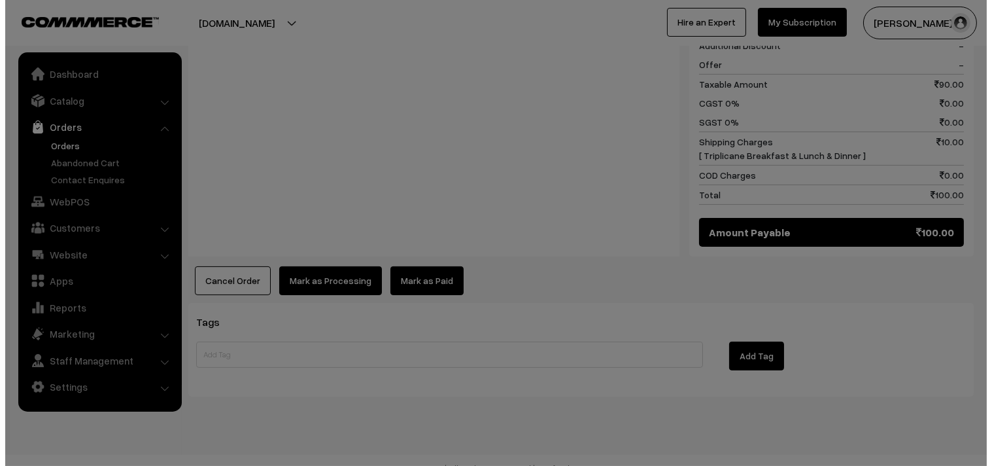
scroll to position [624, 0]
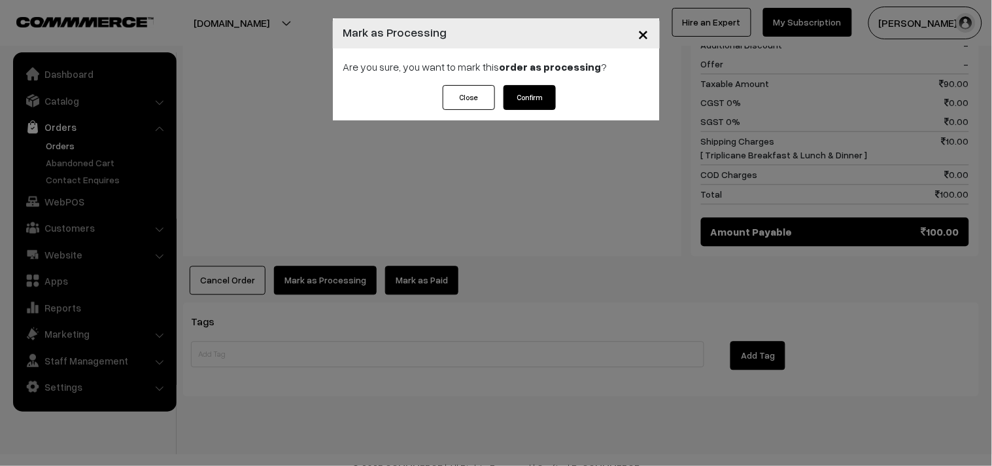
click at [540, 88] on button "Confirm" at bounding box center [530, 97] width 52 height 25
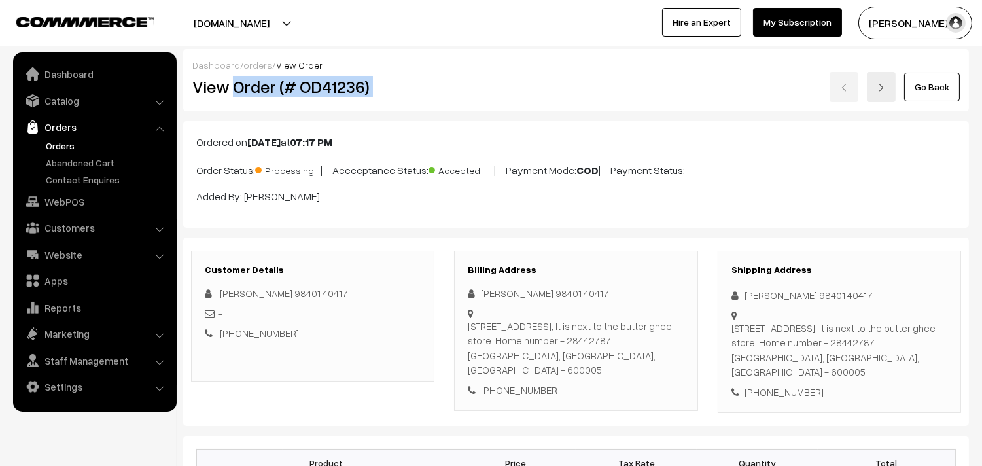
drag, startPoint x: 231, startPoint y: 88, endPoint x: 532, endPoint y: 90, distance: 301.5
click at [544, 90] on div "View Order (# OD41236) Go Back" at bounding box center [575, 87] width 787 height 30
copy div "Order (# OD41236)"
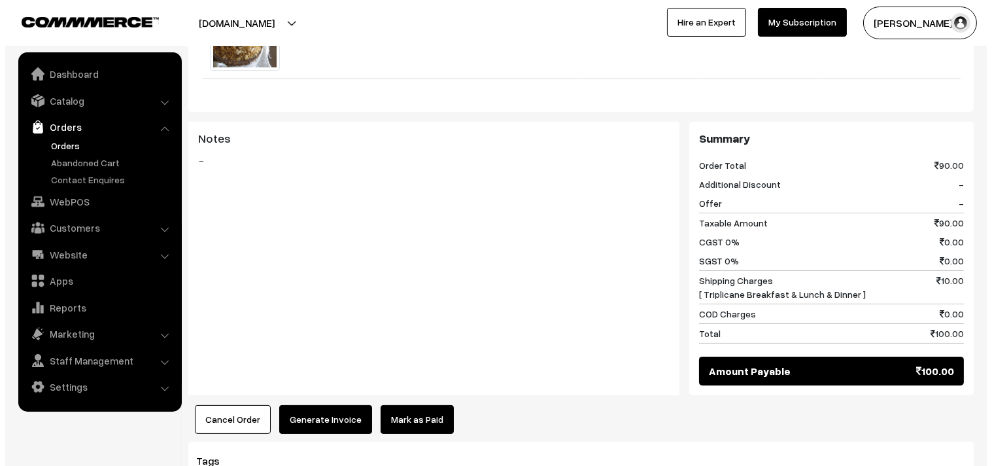
scroll to position [508, 0]
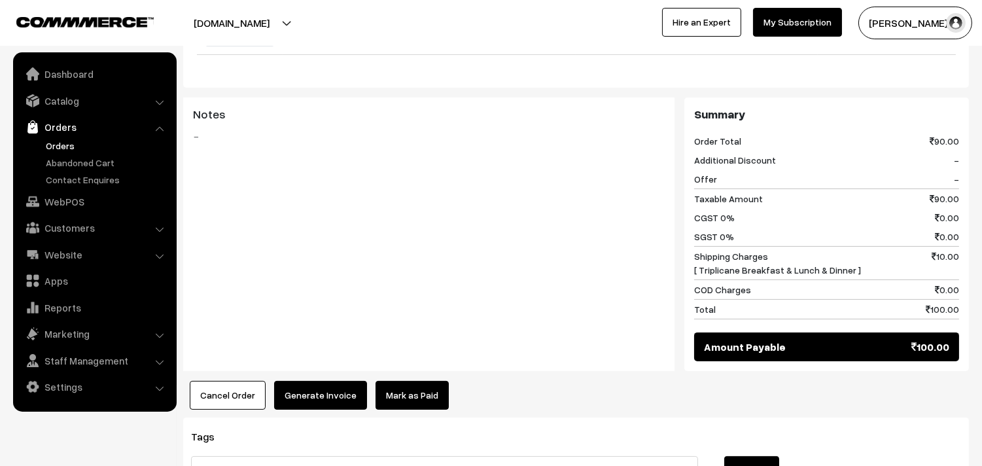
click at [325, 364] on div "Product Price Tax Rate Quantity Total 26th Dr Wheat Puttu 90.00" at bounding box center [575, 168] width 785 height 482
click at [327, 381] on button "Generate Invoice" at bounding box center [320, 395] width 93 height 29
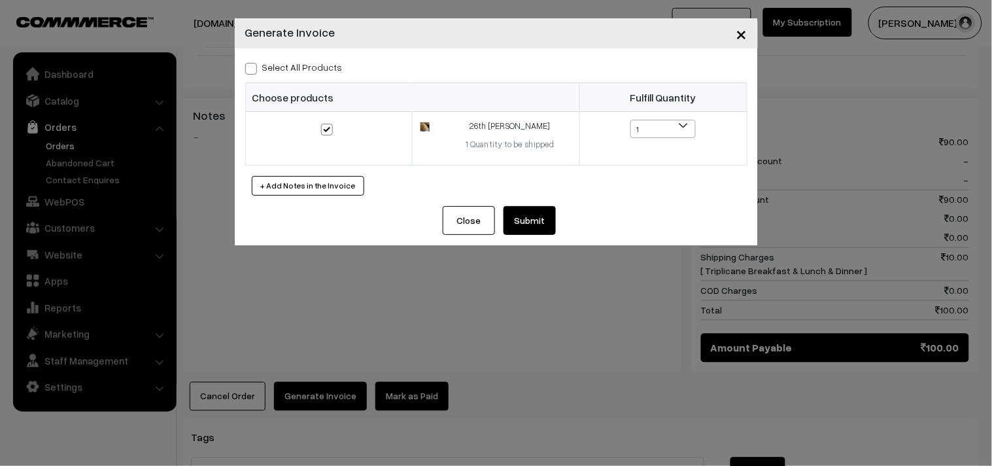
click at [531, 217] on button "Submit" at bounding box center [530, 220] width 52 height 29
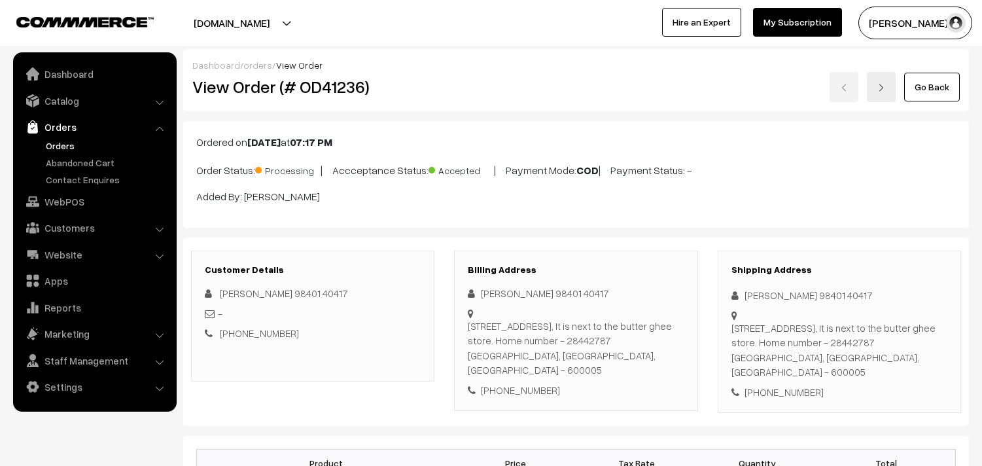
scroll to position [654, 0]
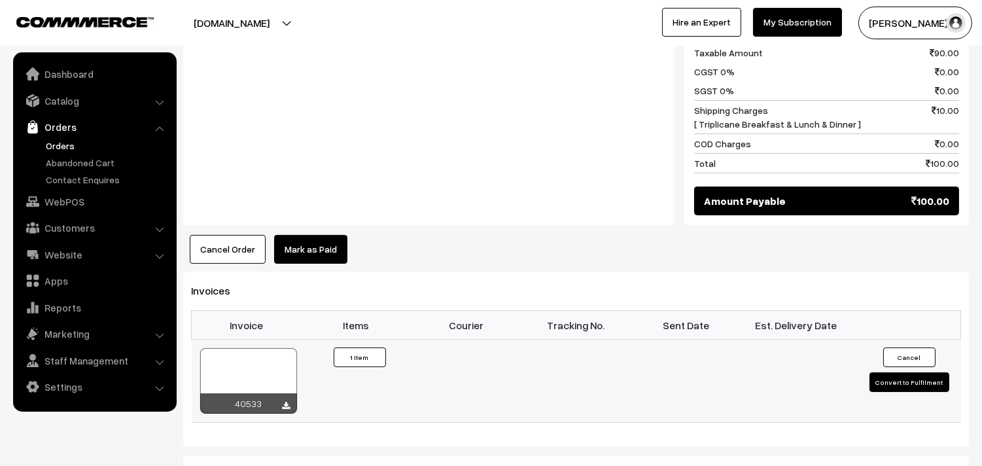
click at [262, 349] on div at bounding box center [248, 380] width 97 height 65
click at [73, 203] on link "WebPOS" at bounding box center [94, 202] width 156 height 24
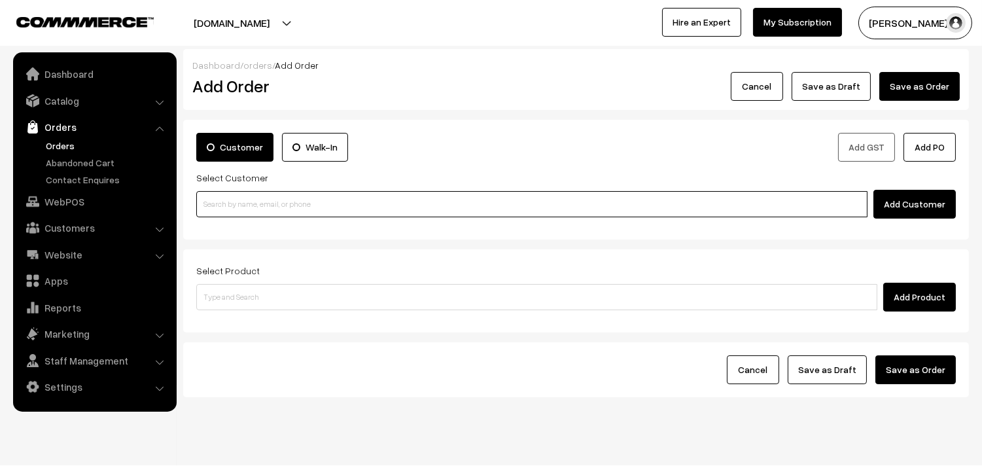
click at [269, 209] on input at bounding box center [531, 204] width 671 height 26
paste input "+971 52 420 2499"
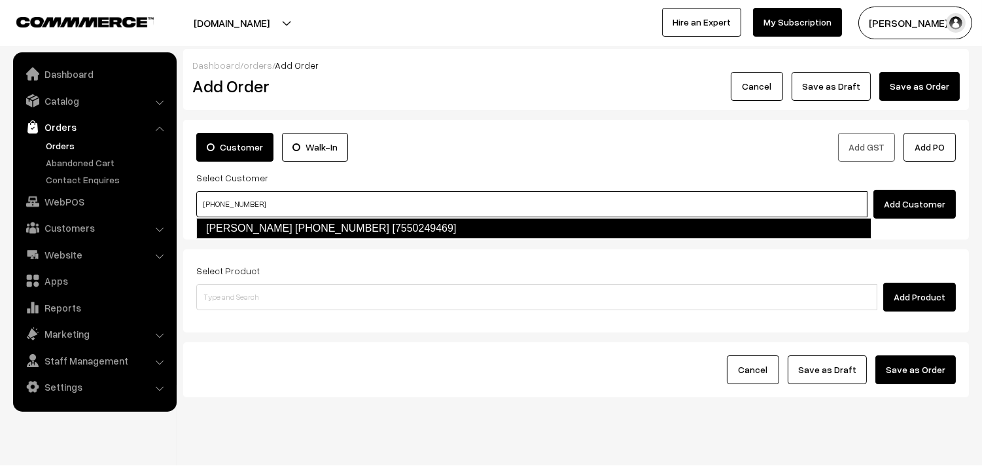
click at [249, 224] on link "Sharanya +971 52 420 2499 [7550249469]" at bounding box center [533, 228] width 675 height 21
type input "+971 52 420 2499"
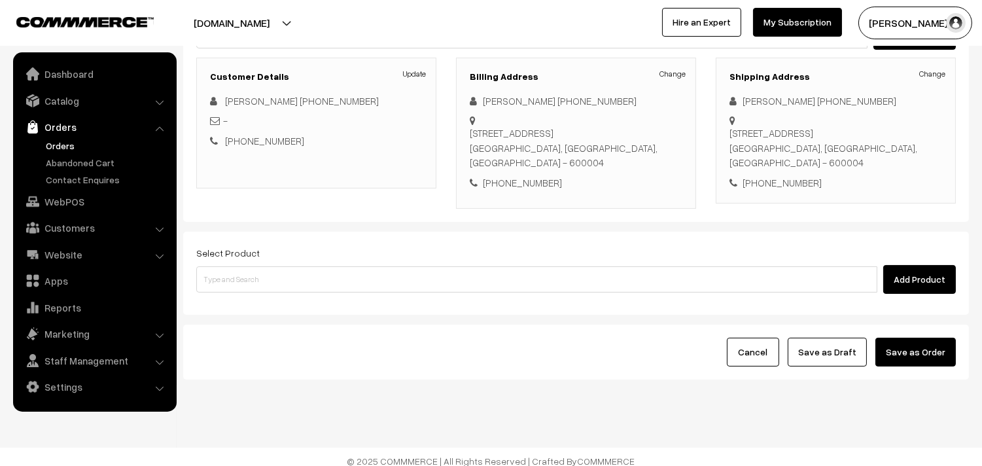
scroll to position [178, 0]
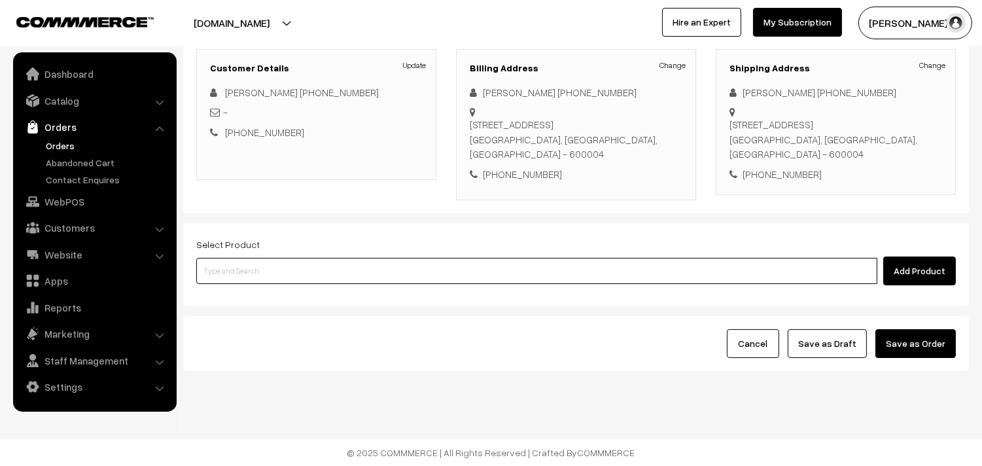
click at [355, 266] on input at bounding box center [536, 271] width 681 height 26
paste input "27th Regular Lunch - With Rice"
type input "27th Regular Lunch - With Rice"
click at [285, 296] on link "27th Regular Lunch - With Rice" at bounding box center [538, 296] width 682 height 20
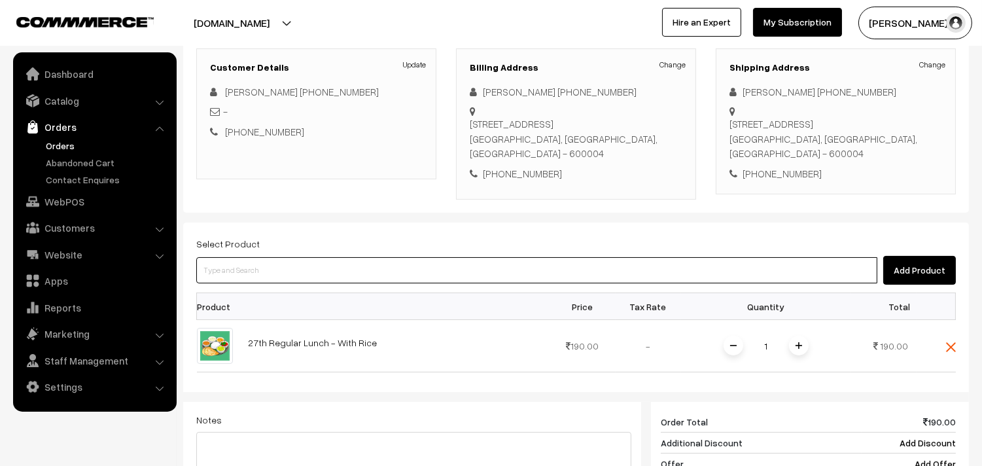
paste input "27th Lunch Add-on - Sarkarai Pongal"
type input "27th Lunch Add-on - Sarkarai Pongal"
click at [331, 263] on input "27th Lunch Add-on - Sarkarai Pongal" at bounding box center [536, 270] width 681 height 26
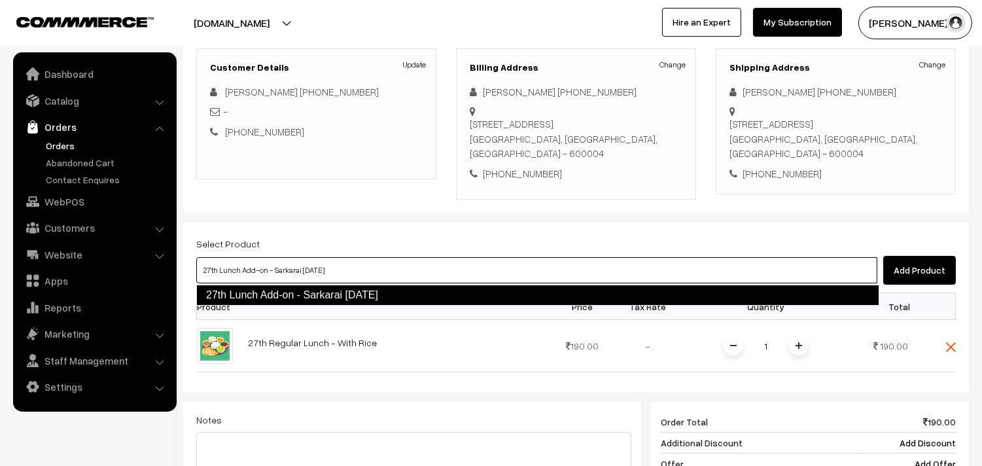
drag, startPoint x: 329, startPoint y: 295, endPoint x: 329, endPoint y: 286, distance: 8.5
click at [329, 291] on link "27th Lunch Add-on - Sarkarai [DATE]" at bounding box center [537, 295] width 683 height 21
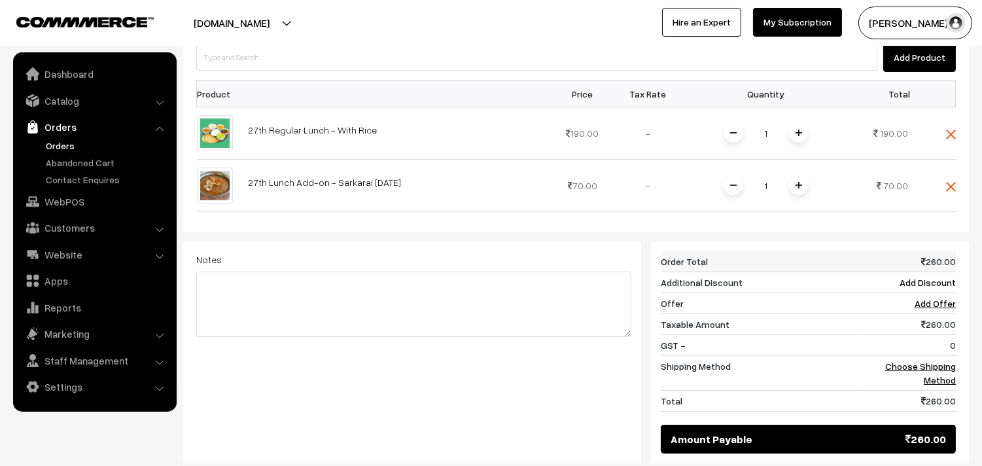
scroll to position [396, 0]
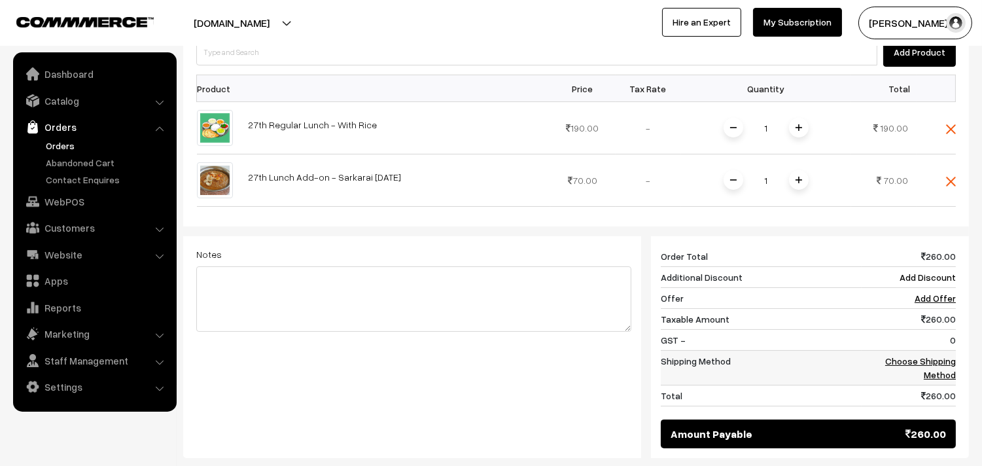
click at [952, 363] on link "Choose Shipping Method" at bounding box center [920, 367] width 71 height 25
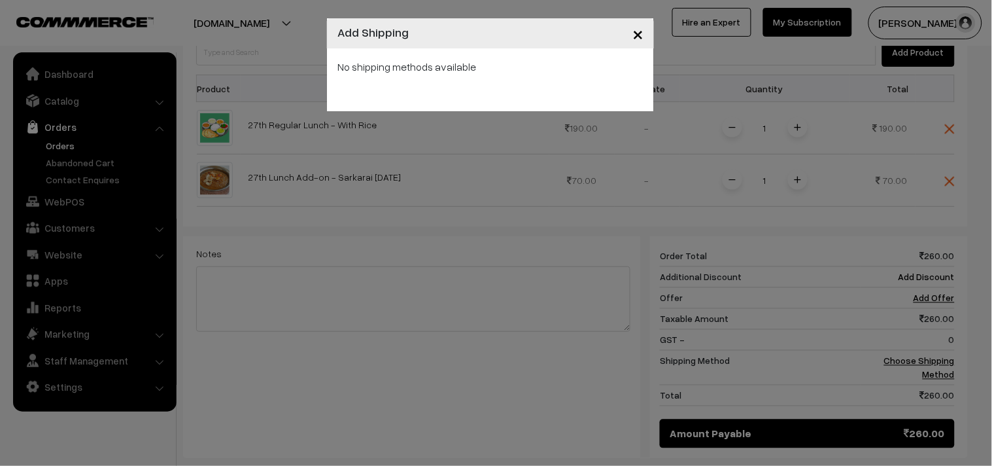
click at [545, 156] on div "× Add Shipping No shipping methods available" at bounding box center [496, 233] width 992 height 466
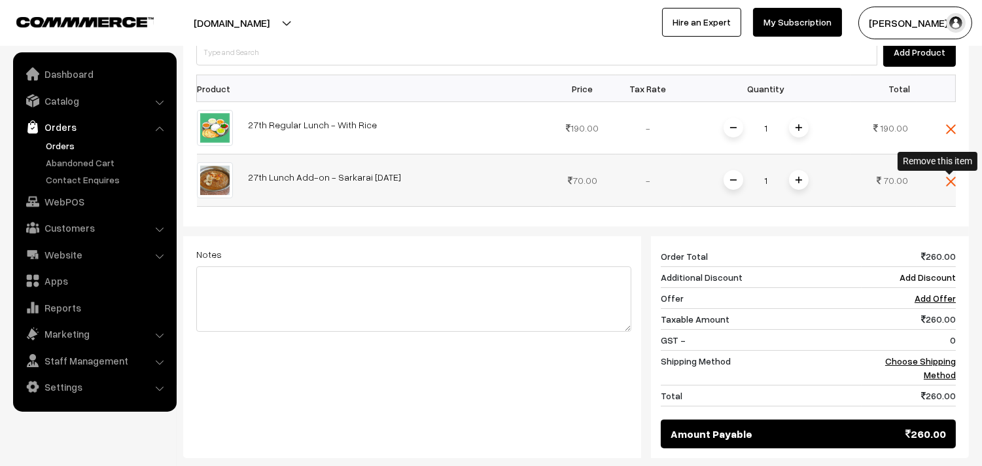
click at [949, 179] on img at bounding box center [951, 182] width 10 height 10
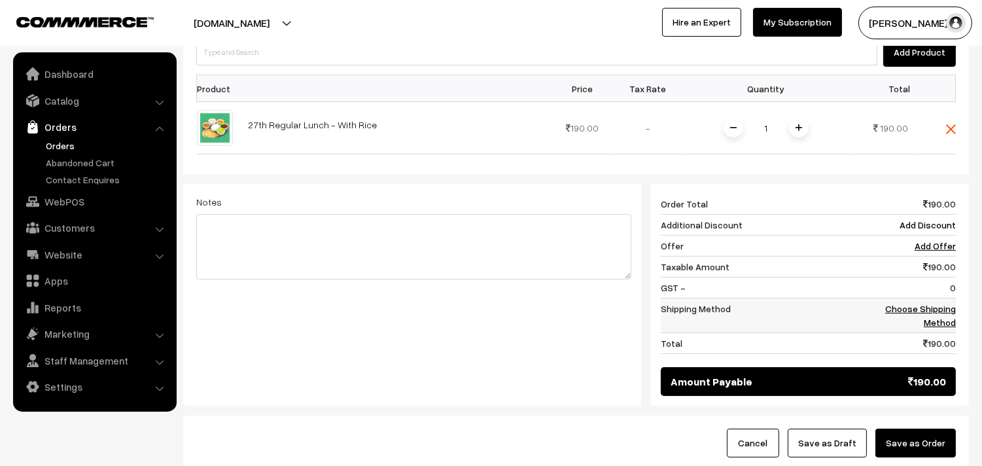
click at [942, 312] on link "Choose Shipping Method" at bounding box center [920, 315] width 71 height 25
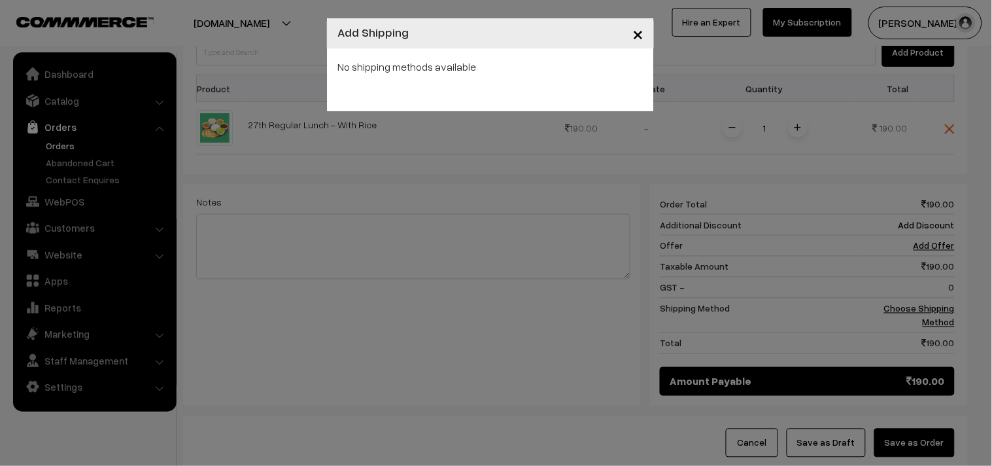
drag, startPoint x: 589, startPoint y: 196, endPoint x: 687, endPoint y: 184, distance: 98.9
click at [604, 192] on div "× Add Shipping No shipping methods available" at bounding box center [496, 233] width 992 height 466
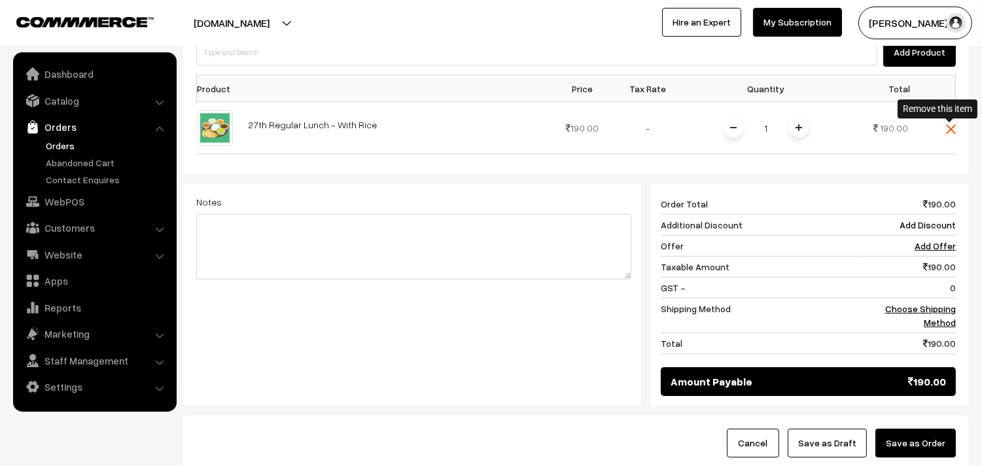
drag, startPoint x: 949, startPoint y: 129, endPoint x: 871, endPoint y: 157, distance: 83.4
click at [948, 128] on img at bounding box center [951, 129] width 10 height 10
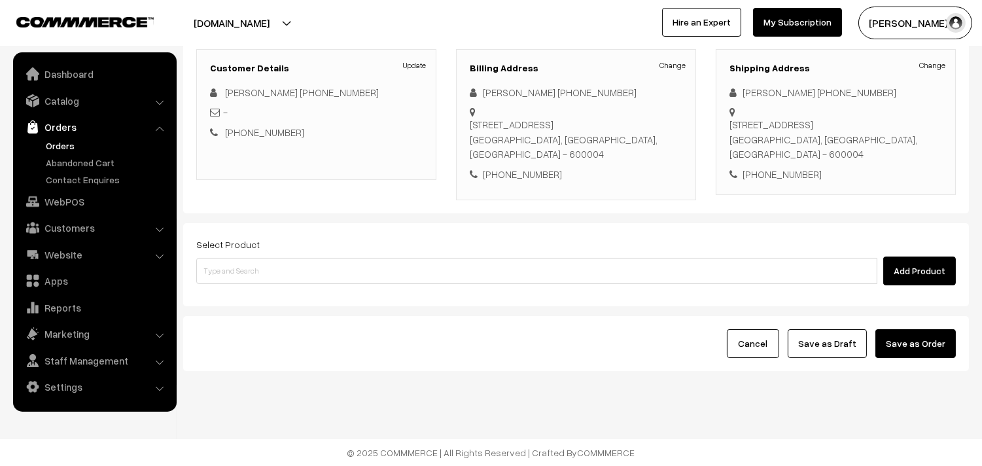
scroll to position [178, 0]
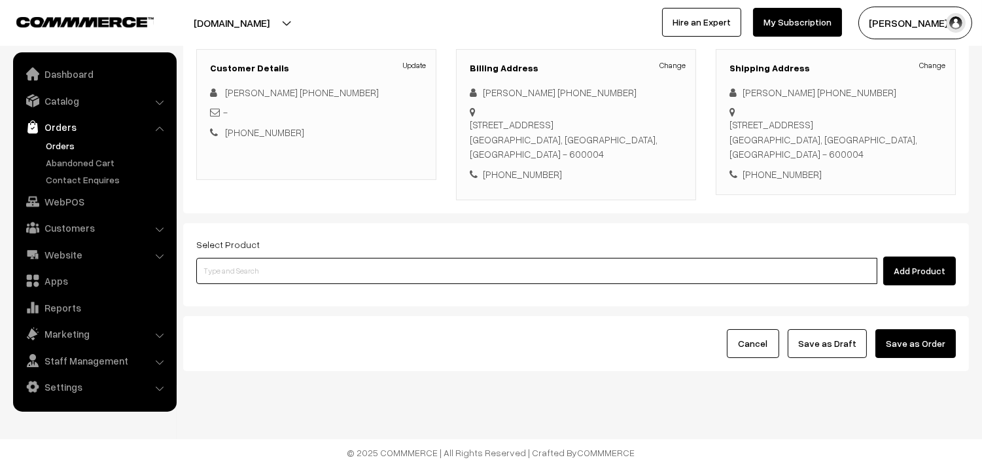
click at [396, 264] on input at bounding box center [536, 271] width 681 height 26
type input "a"
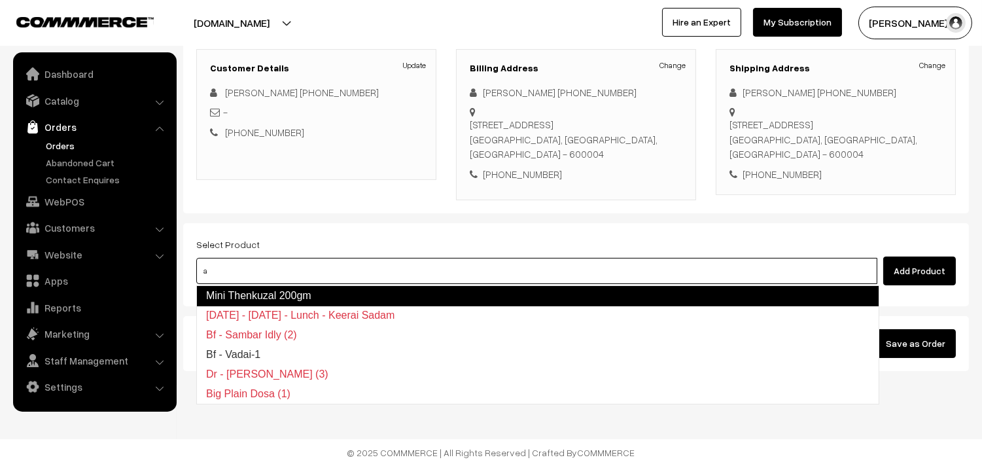
click at [250, 292] on link "Mini Thenkuzal 200gm" at bounding box center [537, 295] width 683 height 21
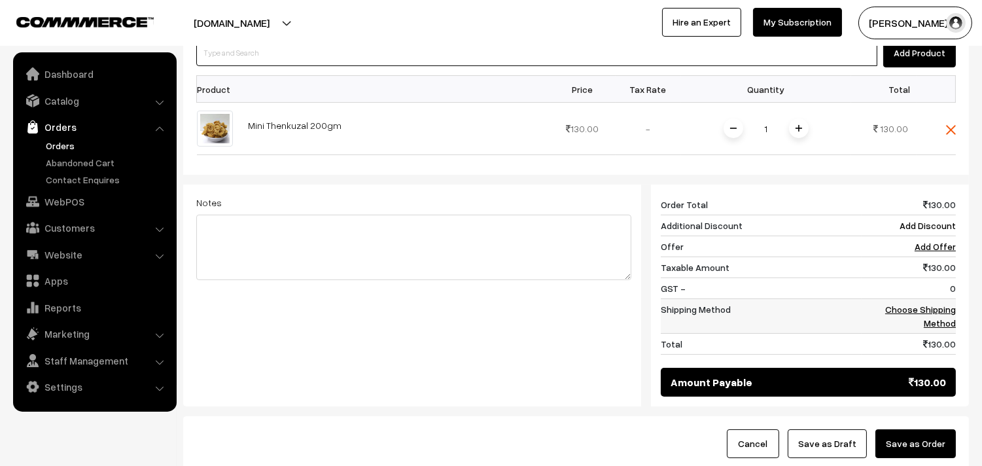
scroll to position [396, 0]
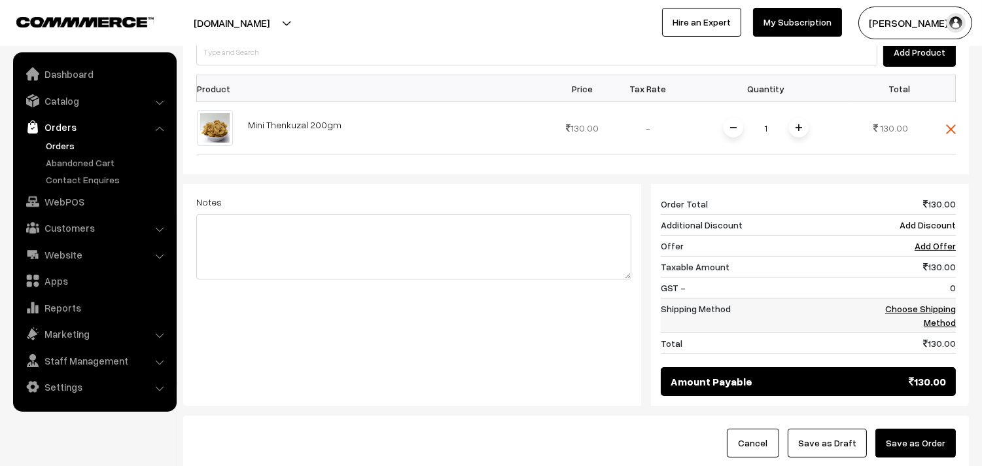
click at [924, 302] on td "Choose Shipping Method" at bounding box center [908, 315] width 94 height 35
click at [916, 309] on link "Choose Shipping Method" at bounding box center [920, 315] width 71 height 25
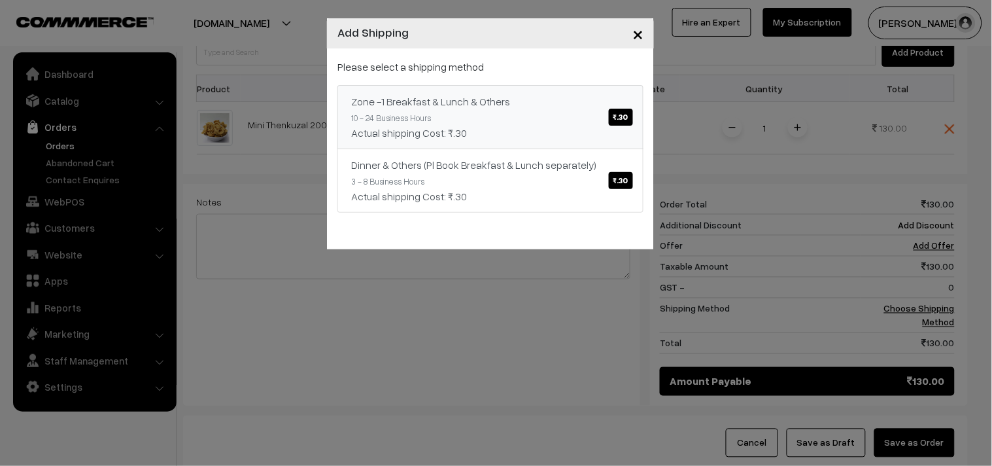
click at [451, 85] on link "Zone -1 Breakfast & Lunch & Others ₹.30 10 - 24 Business Hours Actual shipping …" at bounding box center [490, 117] width 306 height 64
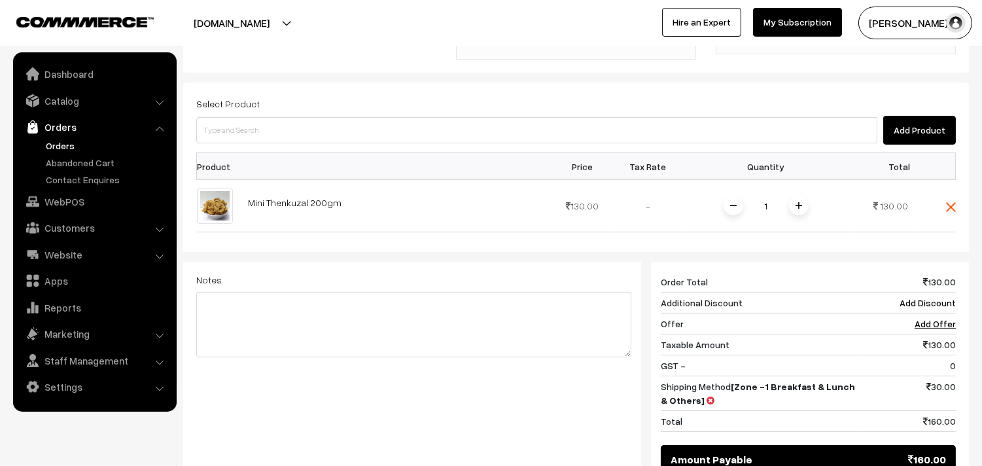
scroll to position [178, 0]
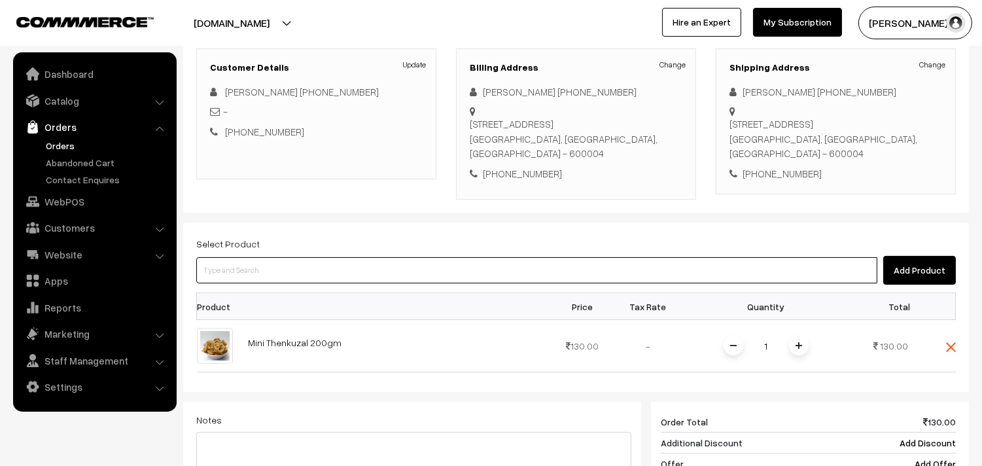
click at [331, 272] on input at bounding box center [536, 270] width 681 height 26
paste input "27th Regular Lunch - With Rice"
type input "27th Regular Lunch - With Rice"
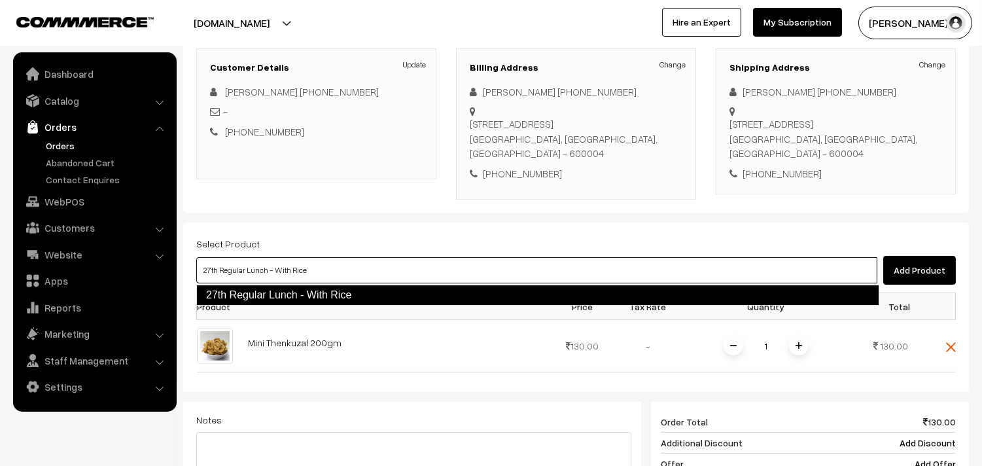
click at [299, 295] on link "27th Regular Lunch - With Rice" at bounding box center [537, 295] width 683 height 21
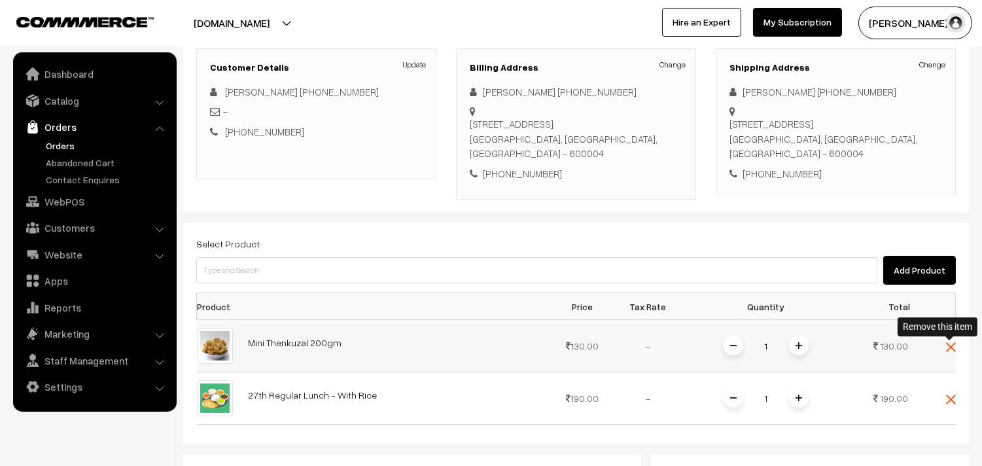
click at [948, 347] on img at bounding box center [951, 347] width 10 height 10
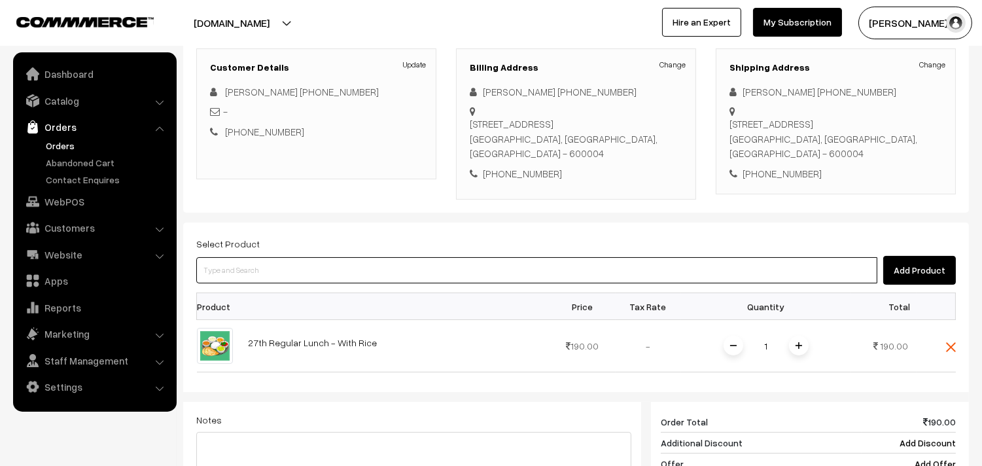
click at [334, 266] on input at bounding box center [536, 270] width 681 height 26
paste input "27th Lunch Add-on - Sarkarai Pongal"
type input "27th Lunch Add-on - Sarkarai Pongal"
click at [299, 297] on link "27th Lunch Add-on - Sarkarai Pongal" at bounding box center [538, 295] width 682 height 20
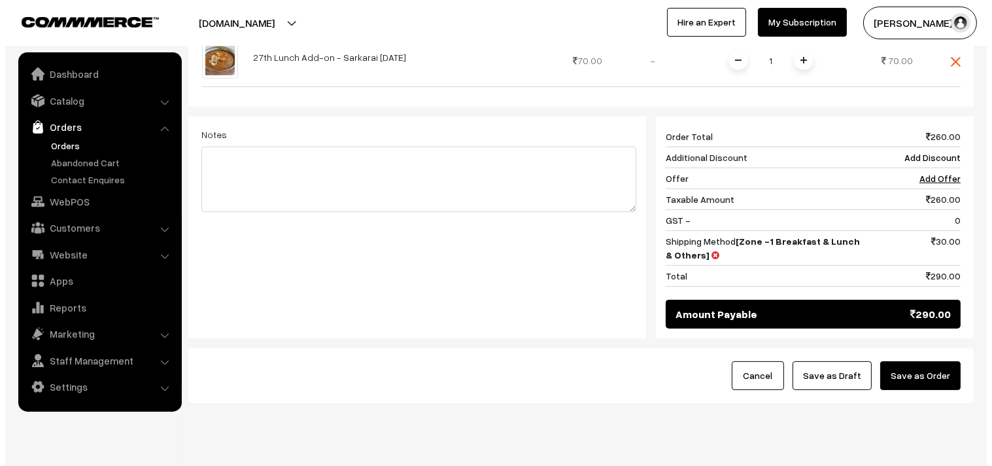
scroll to position [541, 0]
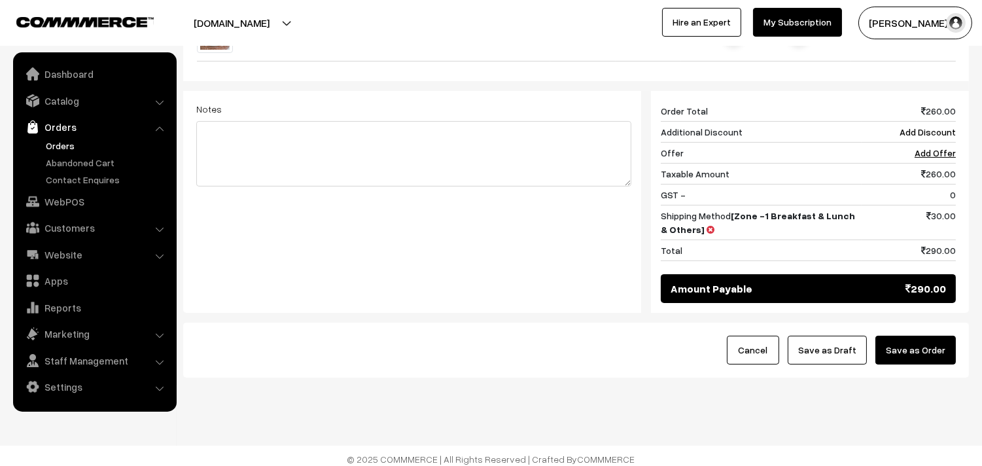
click at [923, 351] on button "Save as Order" at bounding box center [915, 350] width 80 height 29
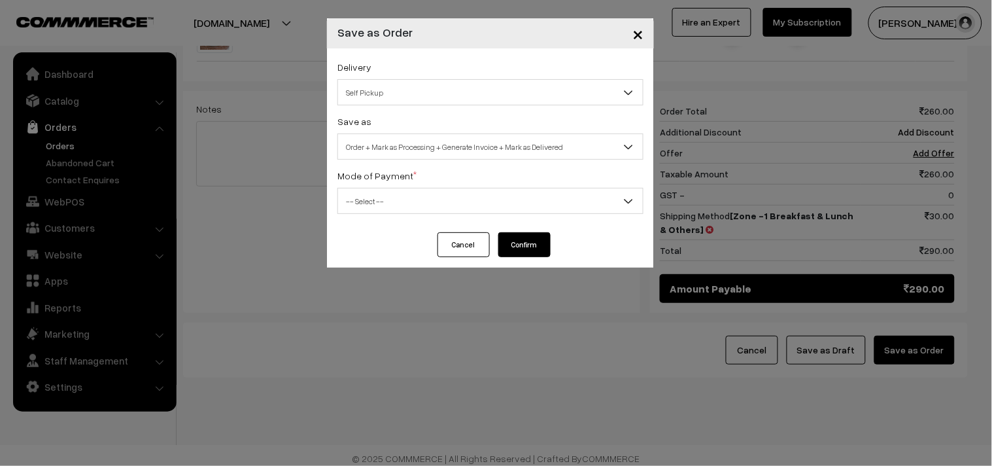
click at [476, 204] on span "-- Select --" at bounding box center [490, 201] width 305 height 23
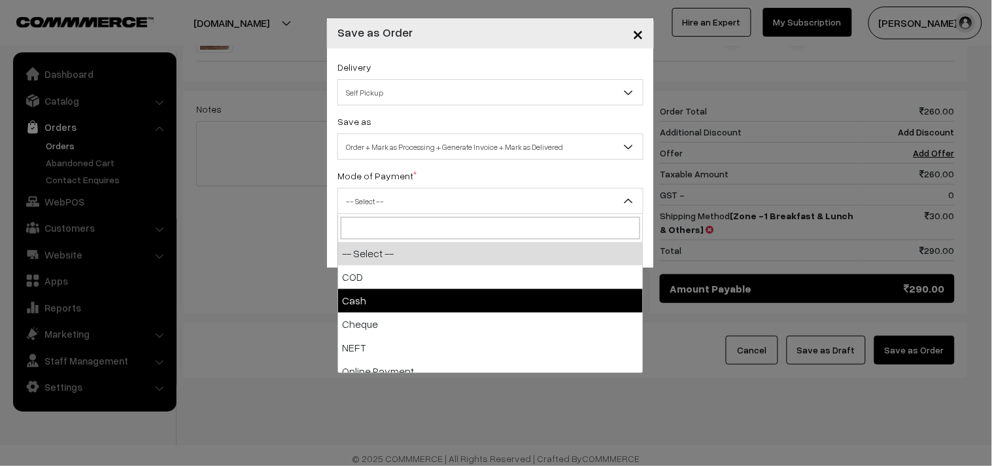
select select "2"
checkbox input "true"
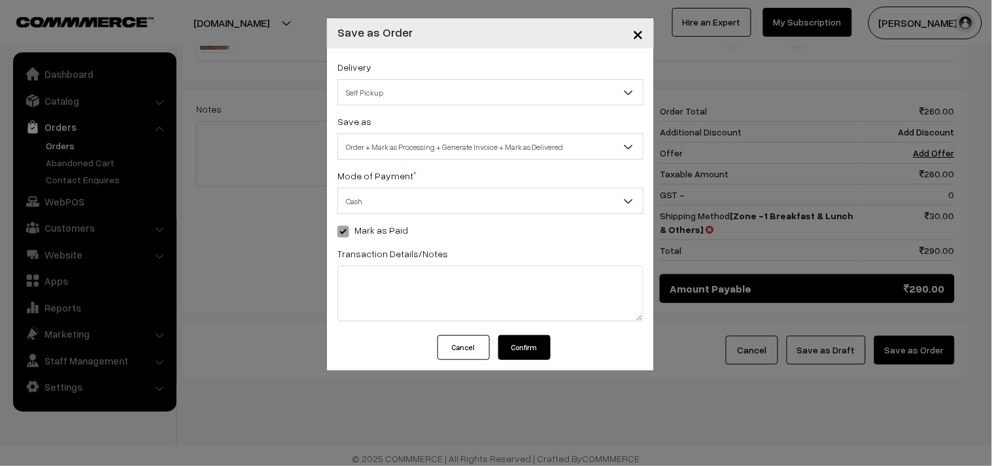
click at [406, 147] on span "Order + Mark as Processing + Generate Invoice + Mark as Delivered" at bounding box center [490, 146] width 305 height 23
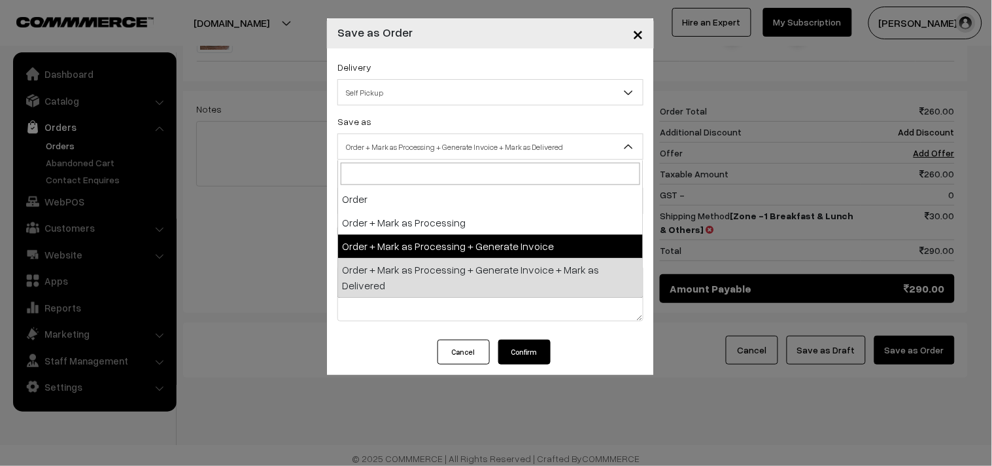
select select "3"
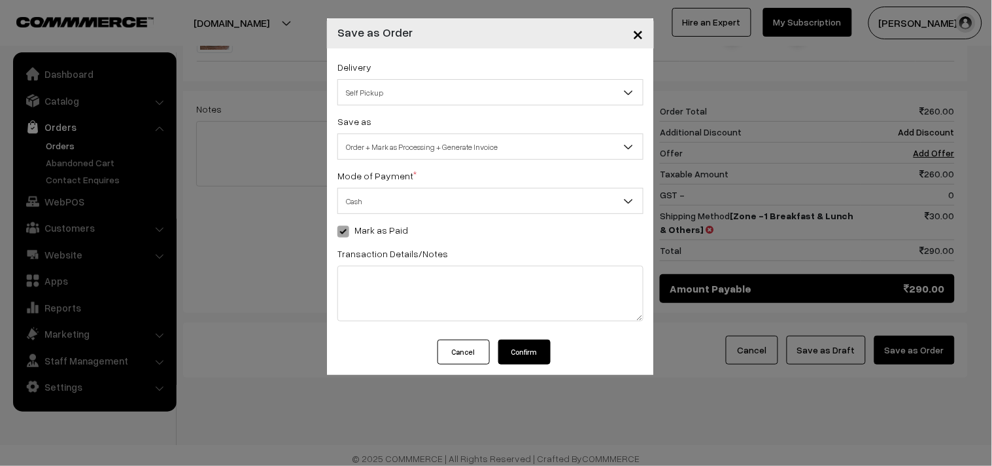
click at [526, 338] on div "Delivery Self Pickup Self Pickup Save as Order Order + Mark as Processing Order…" at bounding box center [490, 193] width 327 height 291
click at [524, 350] on button "Confirm" at bounding box center [524, 351] width 52 height 25
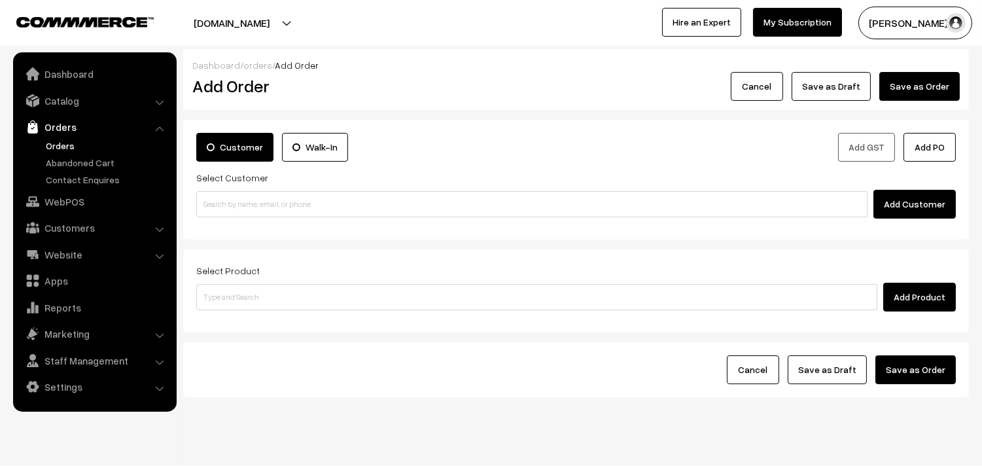
click at [71, 145] on link "Orders" at bounding box center [107, 146] width 129 height 14
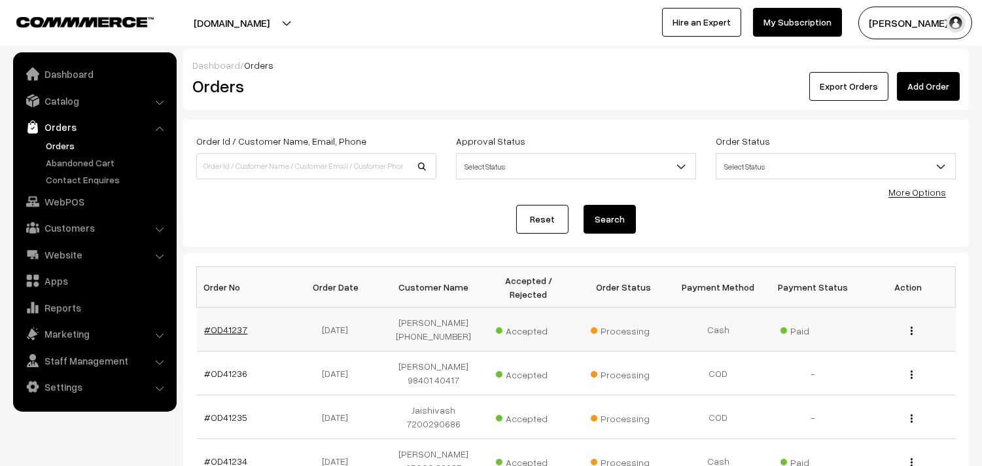
click at [226, 328] on link "#OD41237" at bounding box center [226, 329] width 43 height 11
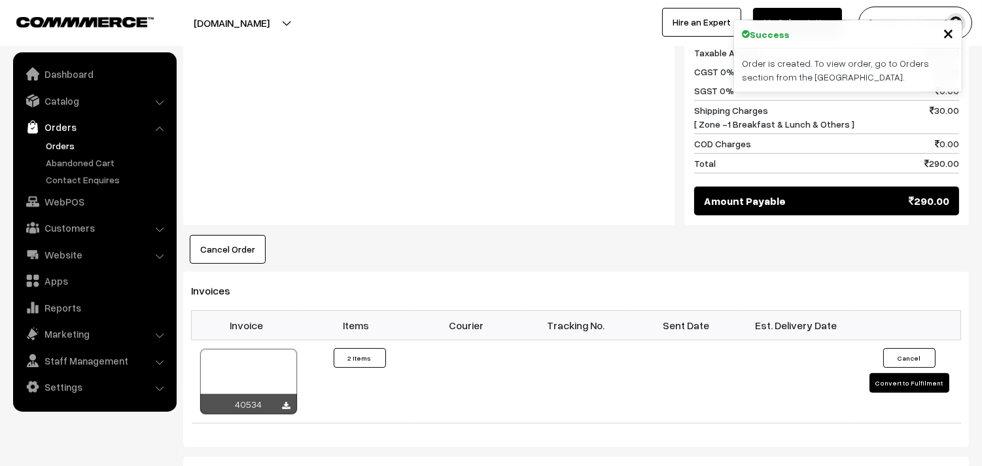
scroll to position [727, 0]
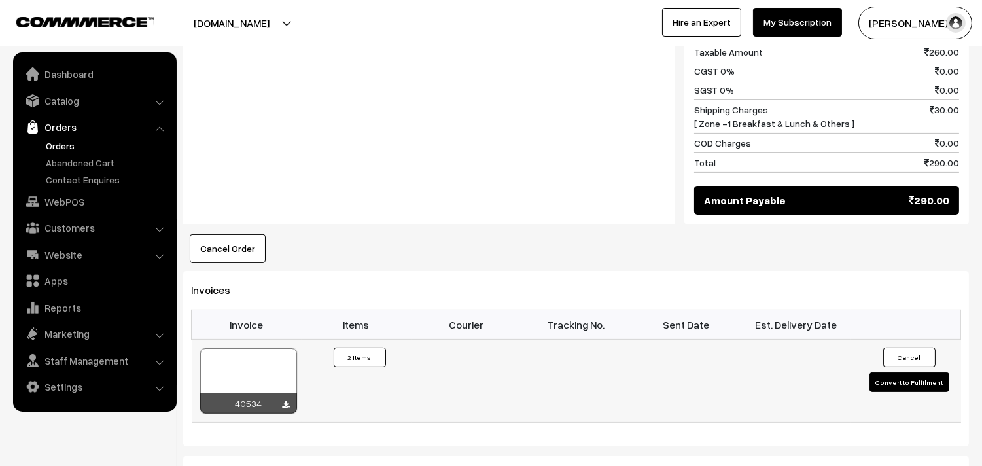
click at [239, 376] on div at bounding box center [248, 380] width 97 height 65
click at [241, 358] on div at bounding box center [248, 380] width 97 height 65
click at [56, 142] on link "Orders" at bounding box center [107, 146] width 129 height 14
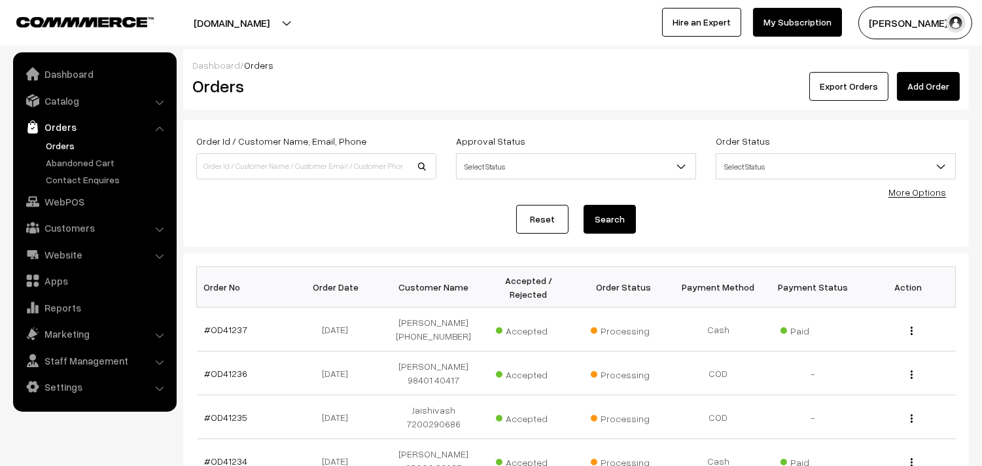
click at [76, 146] on link "Orders" at bounding box center [107, 146] width 129 height 14
click at [56, 143] on link "Orders" at bounding box center [107, 146] width 129 height 14
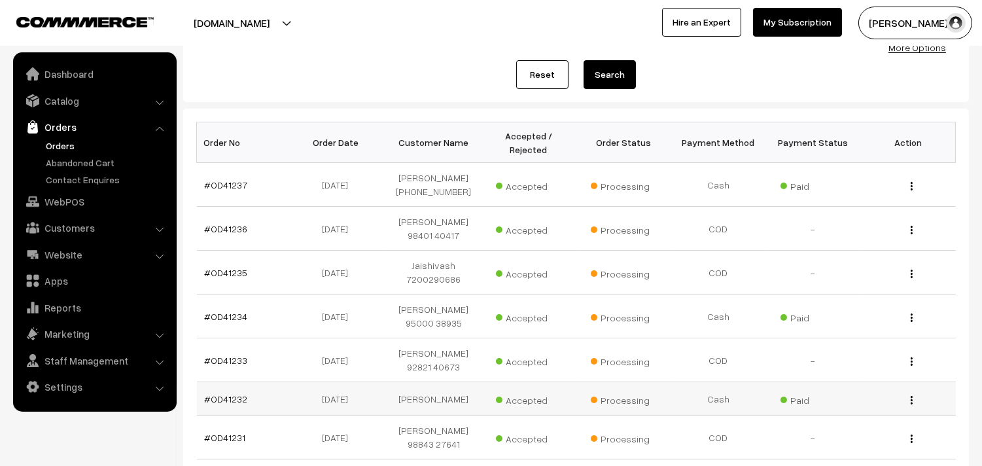
scroll to position [290, 0]
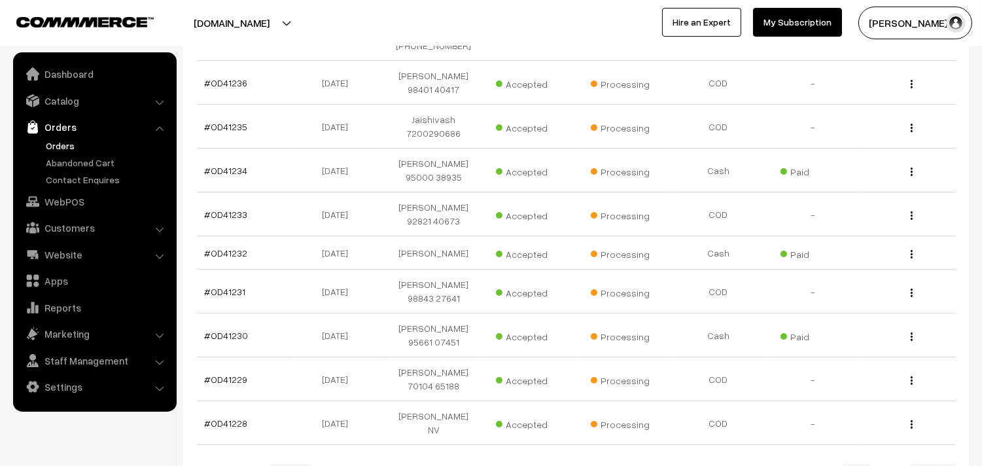
click at [73, 146] on link "Orders" at bounding box center [107, 146] width 129 height 14
